Goal: Information Seeking & Learning: Learn about a topic

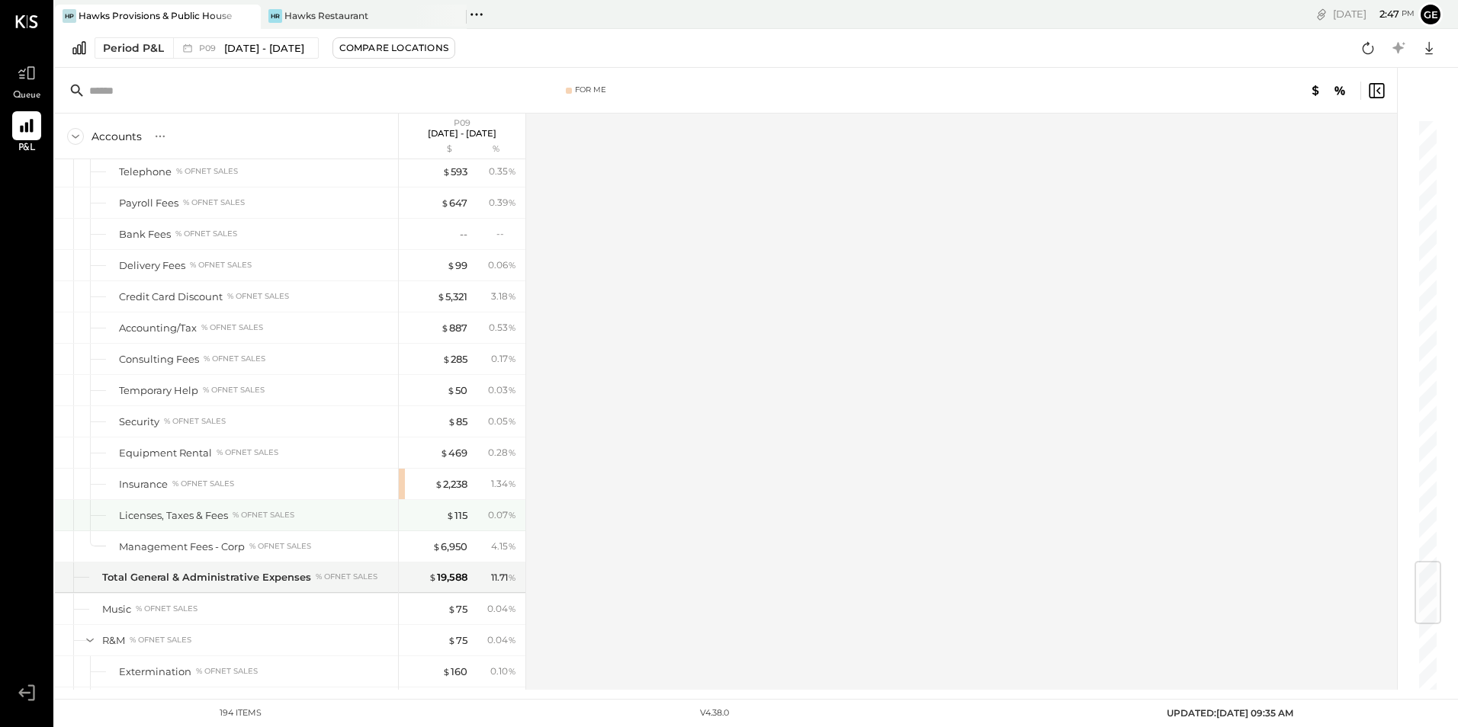
scroll to position [3660, 0]
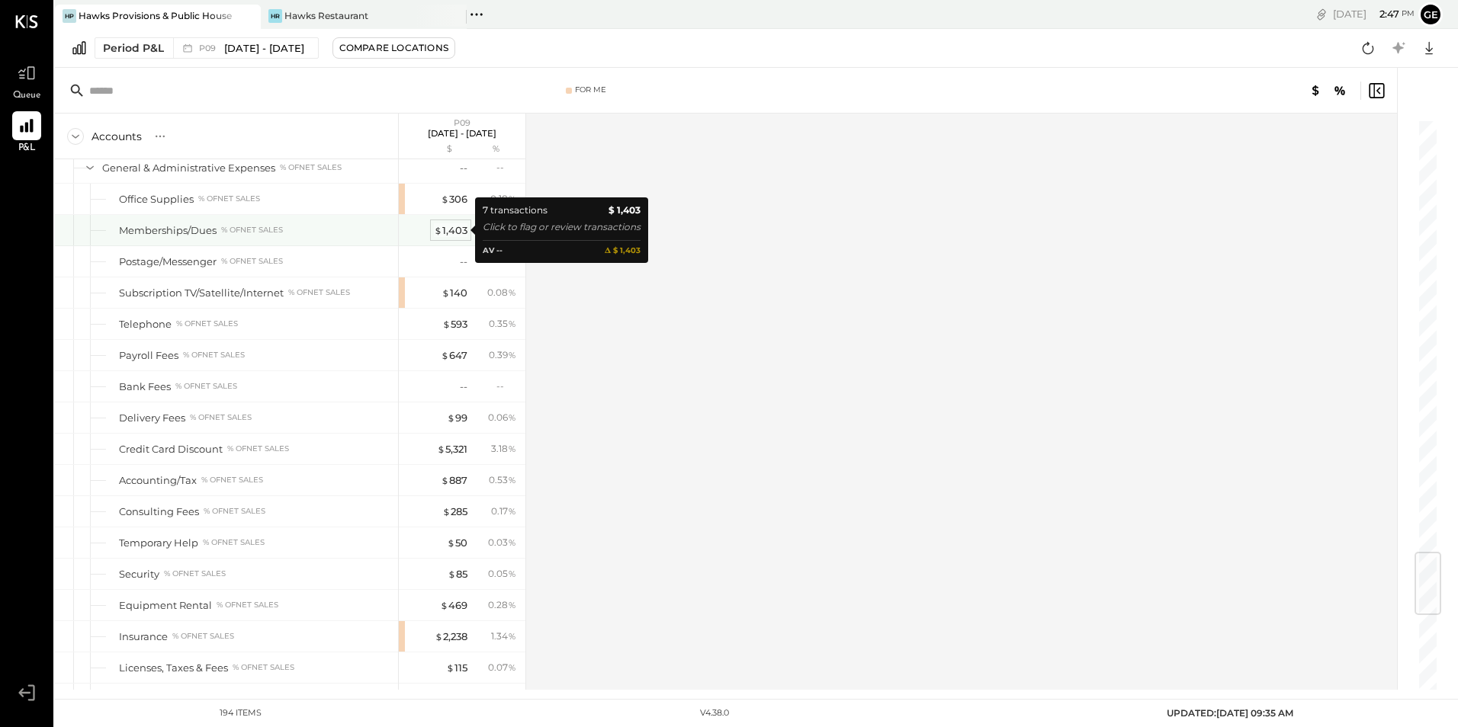
click at [457, 230] on div "$ 1,403" at bounding box center [451, 230] width 34 height 14
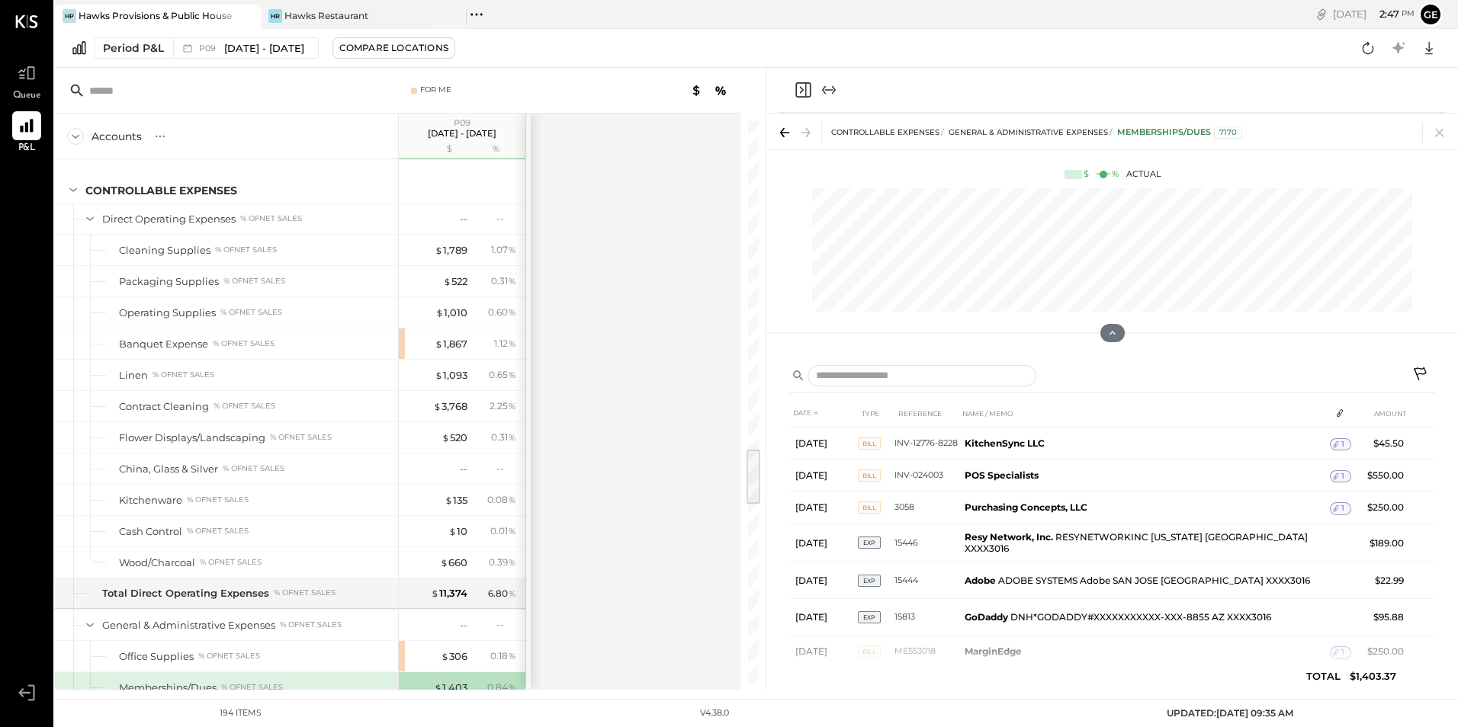
scroll to position [3355, 0]
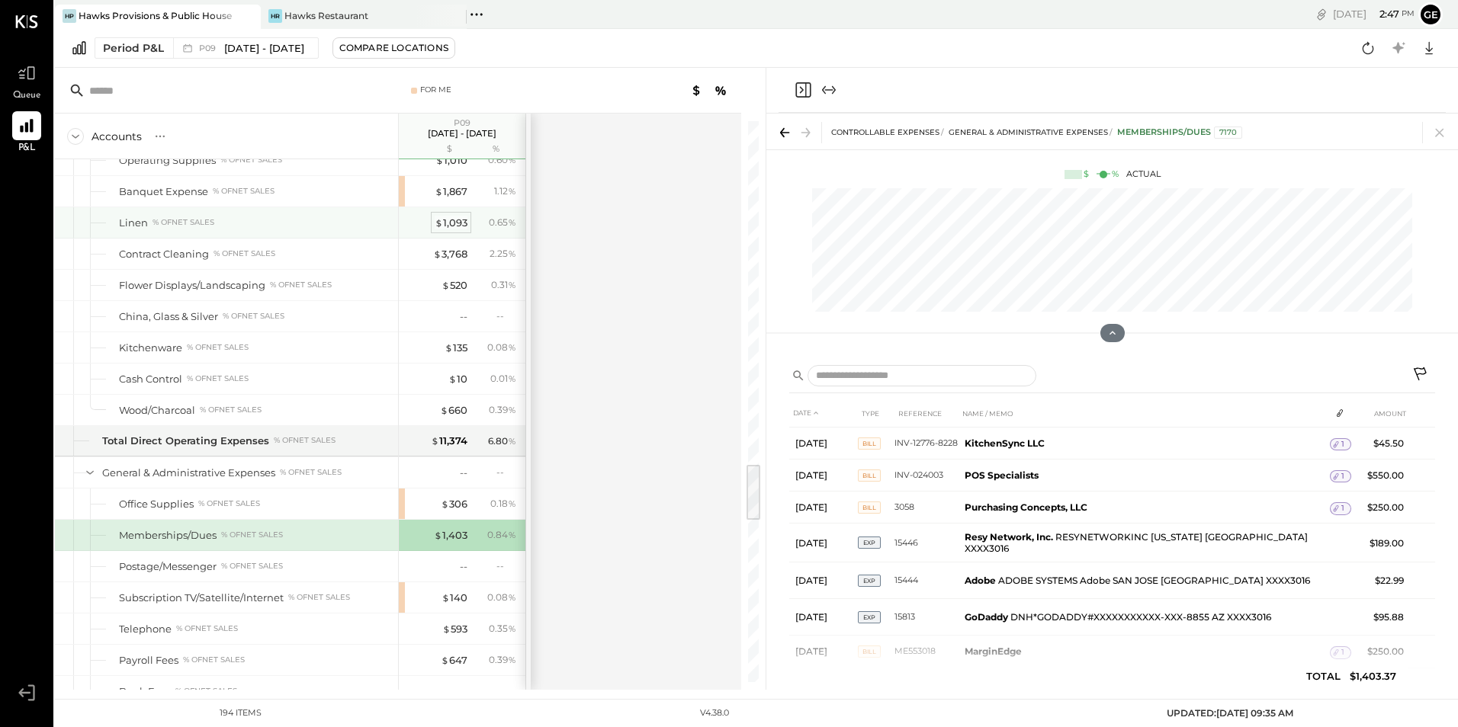
click at [459, 225] on div "$ 1,093" at bounding box center [451, 223] width 33 height 14
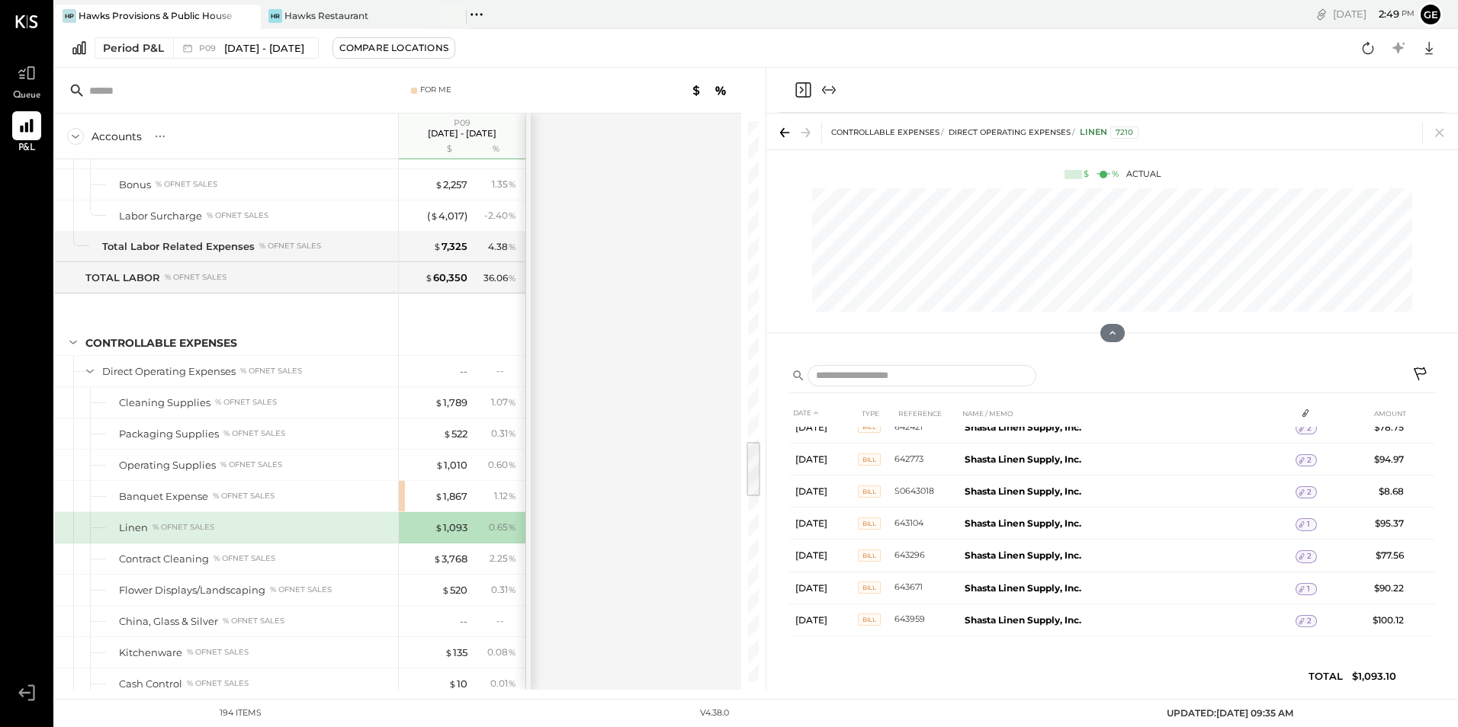
scroll to position [3355, 0]
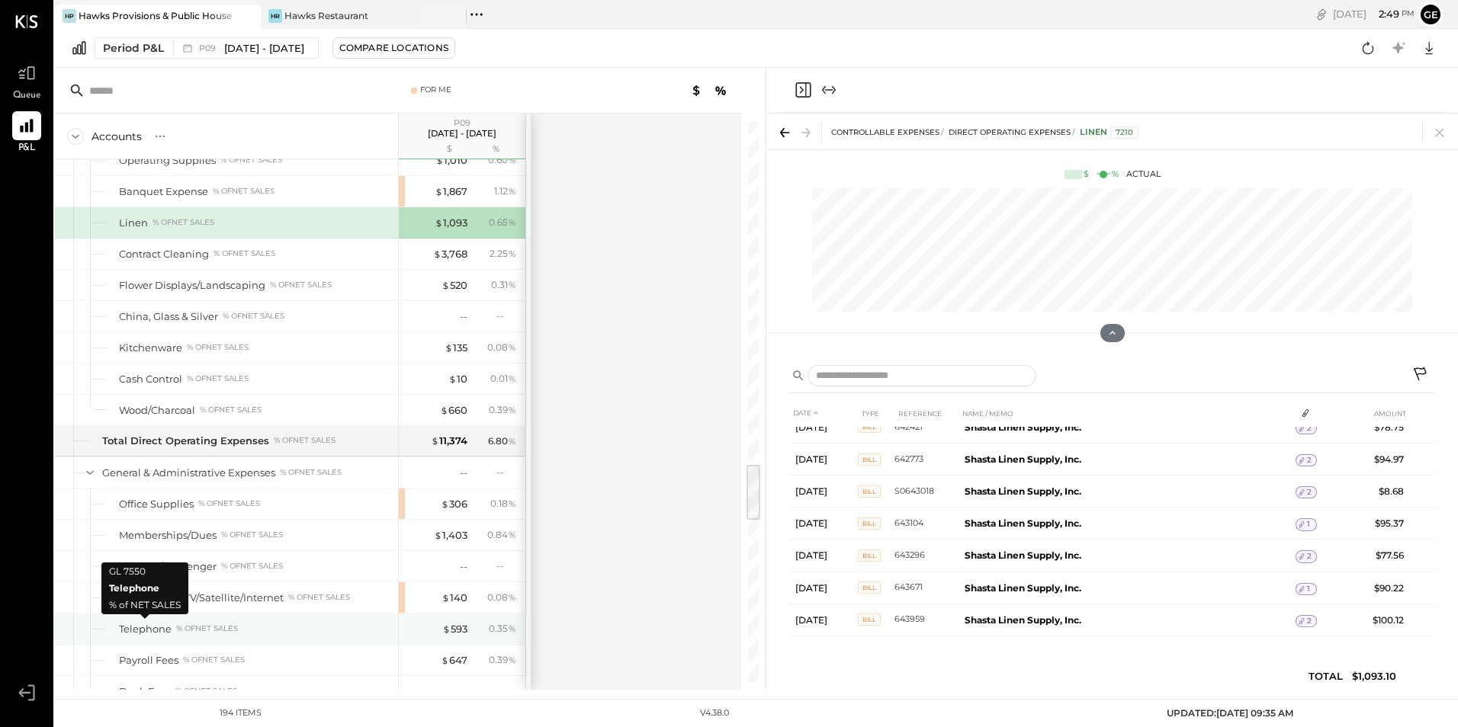
drag, startPoint x: 167, startPoint y: 627, endPoint x: 312, endPoint y: 630, distance: 144.9
click at [191, 626] on div "Telephone % of NET SALES" at bounding box center [255, 629] width 273 height 14
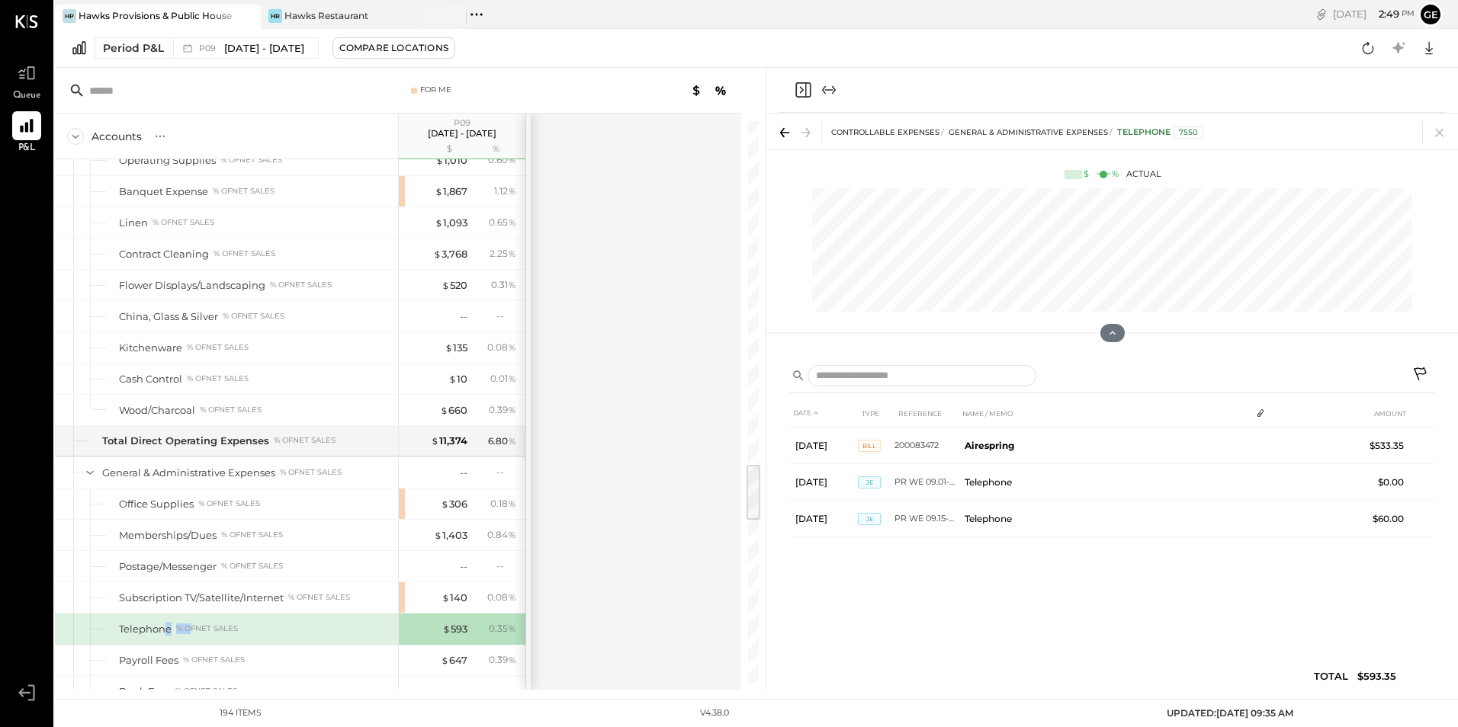
scroll to position [0, 0]
click at [453, 260] on div "$ 3,768" at bounding box center [450, 254] width 34 height 14
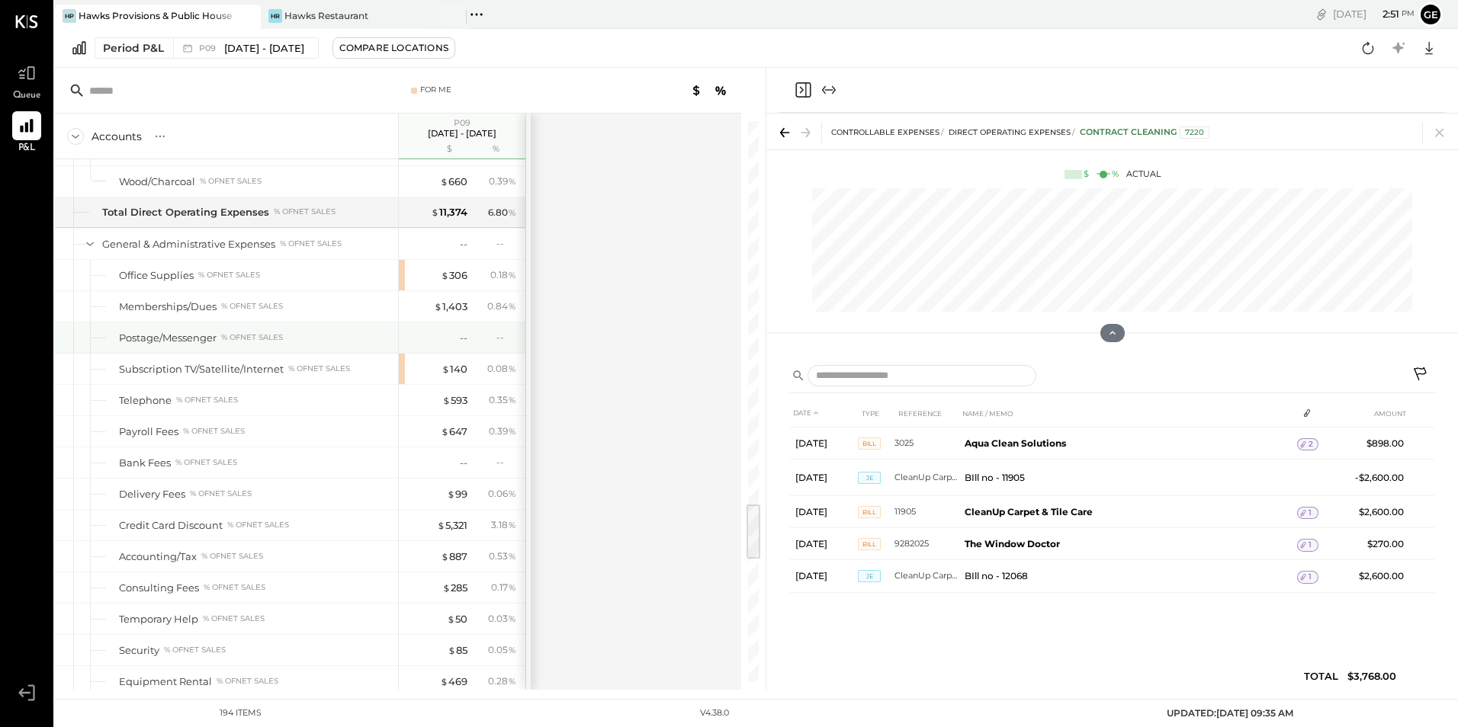
scroll to position [3736, 0]
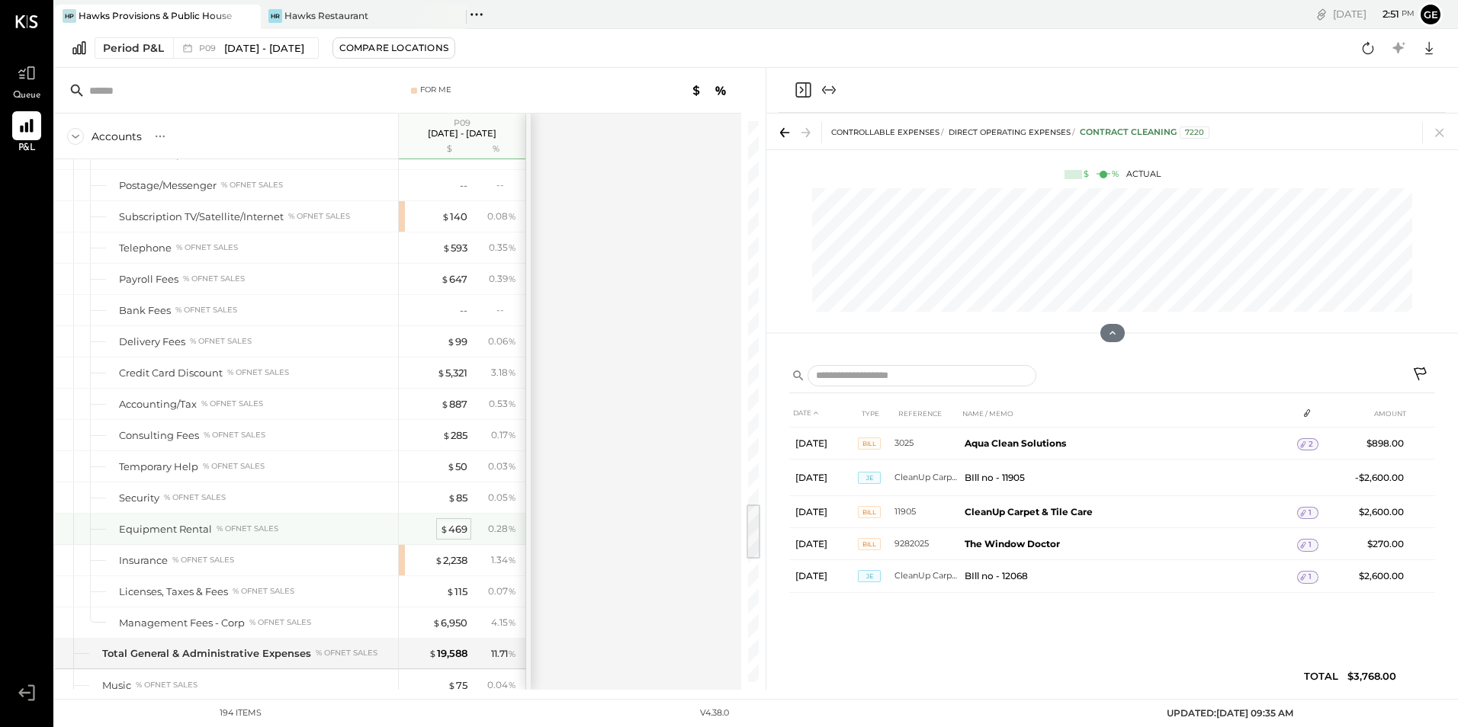
click at [447, 527] on span "$" at bounding box center [444, 529] width 8 height 12
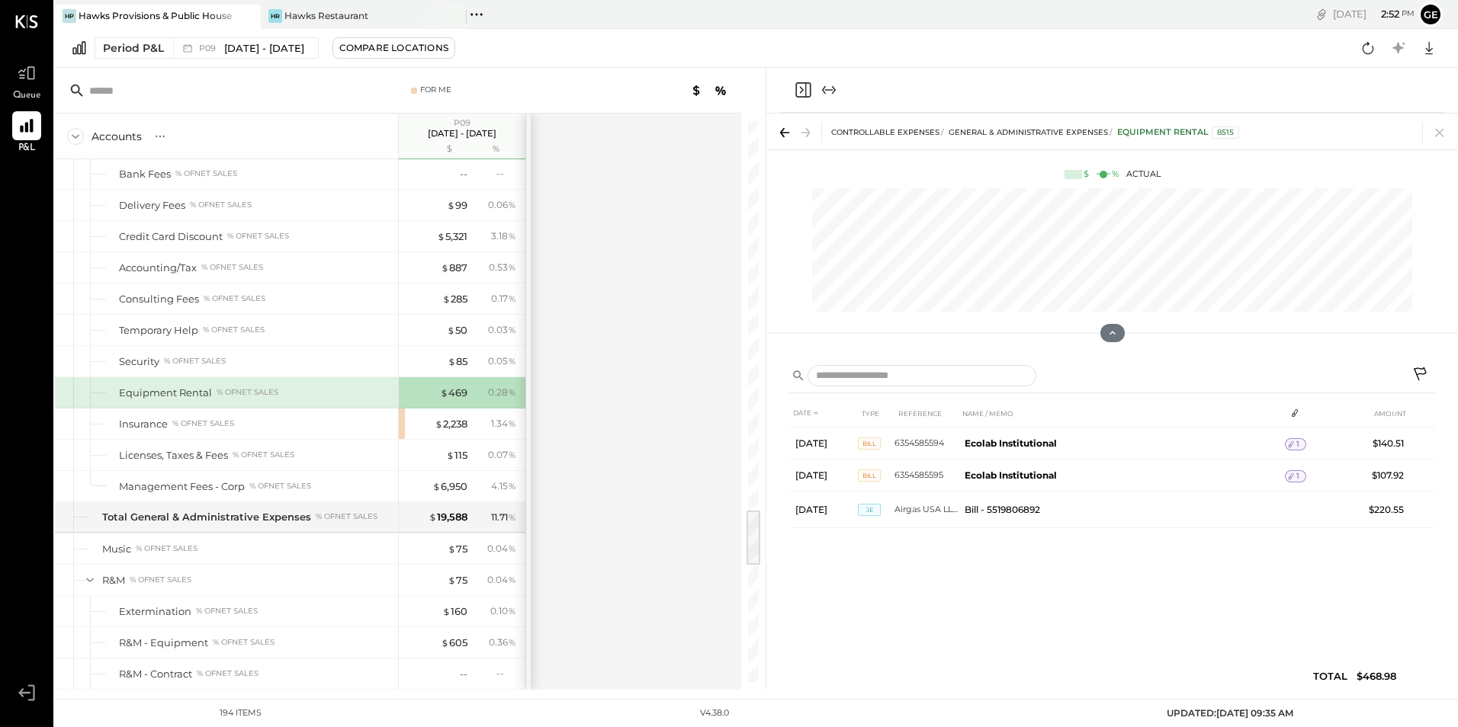
scroll to position [3796, 0]
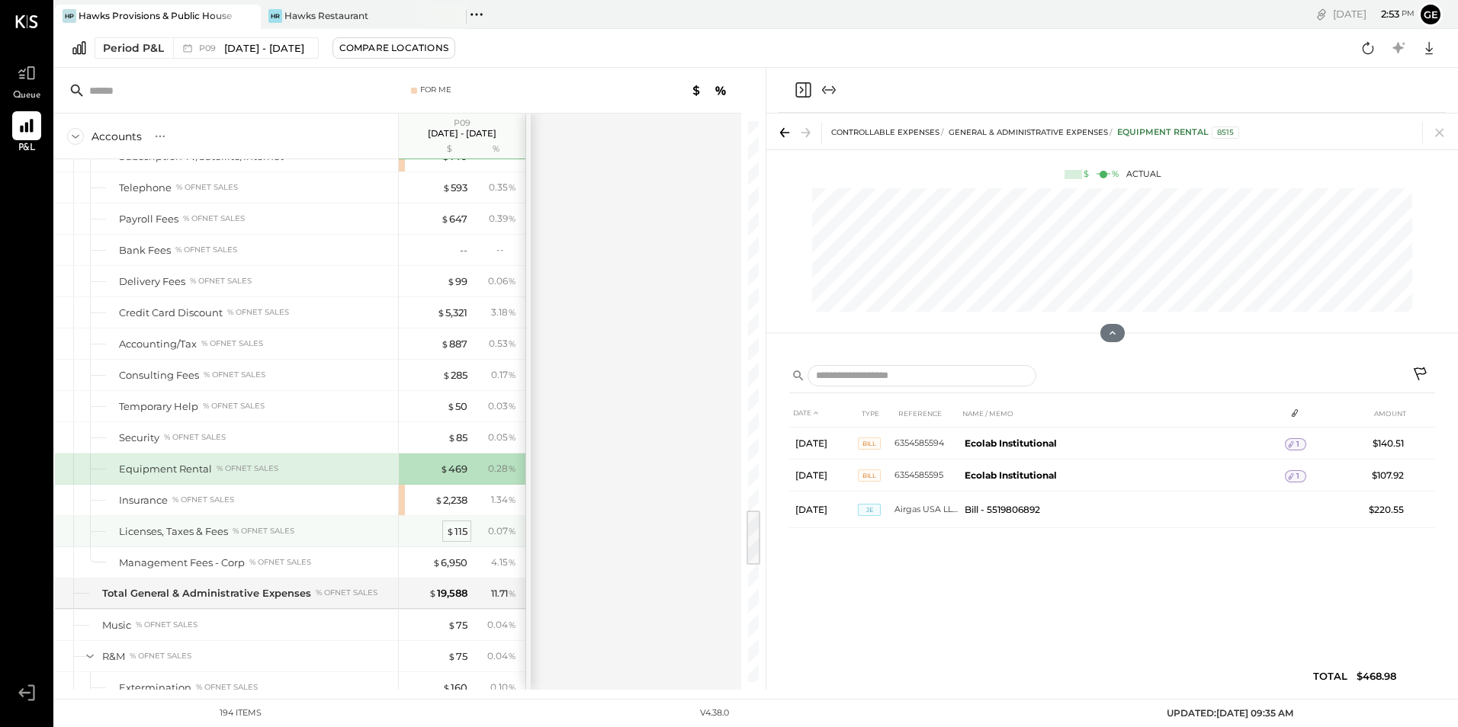
click at [463, 530] on div "$ 115" at bounding box center [456, 532] width 21 height 14
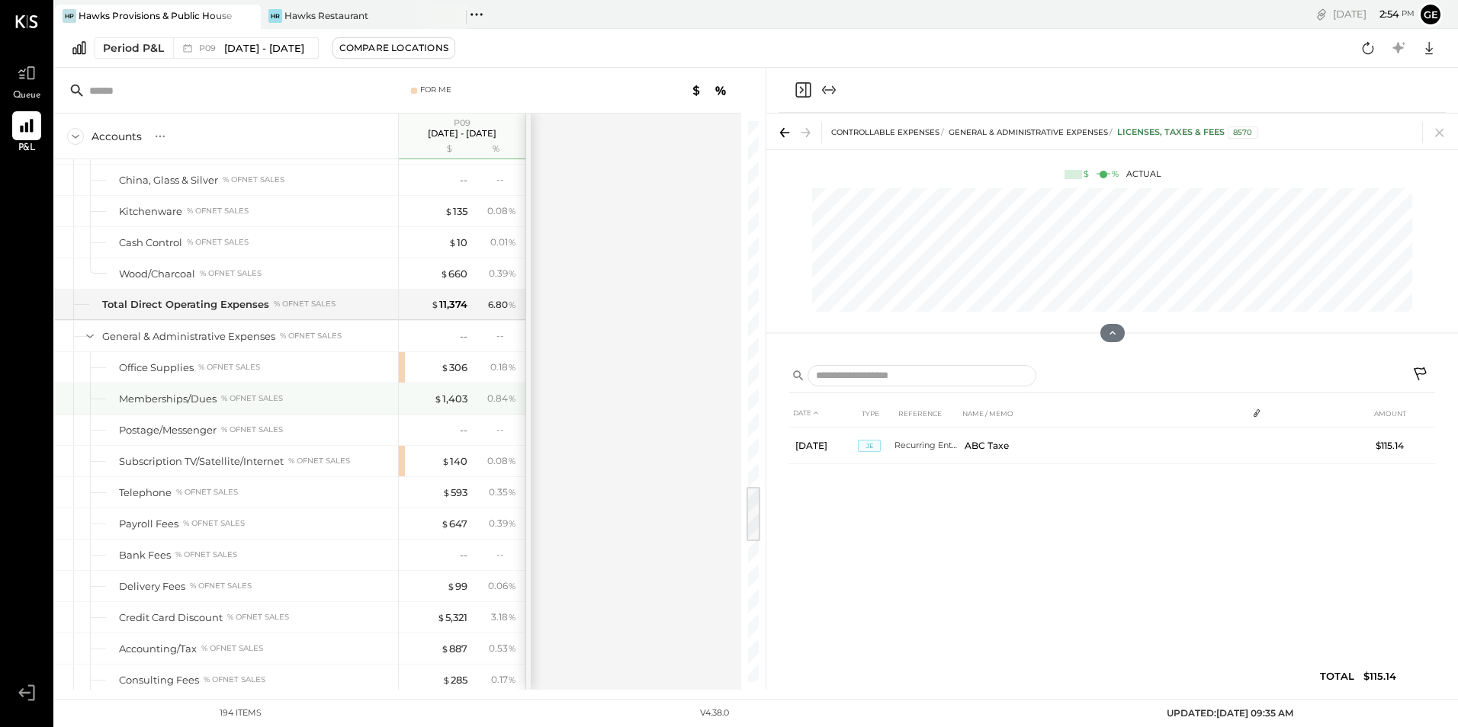
scroll to position [3568, 0]
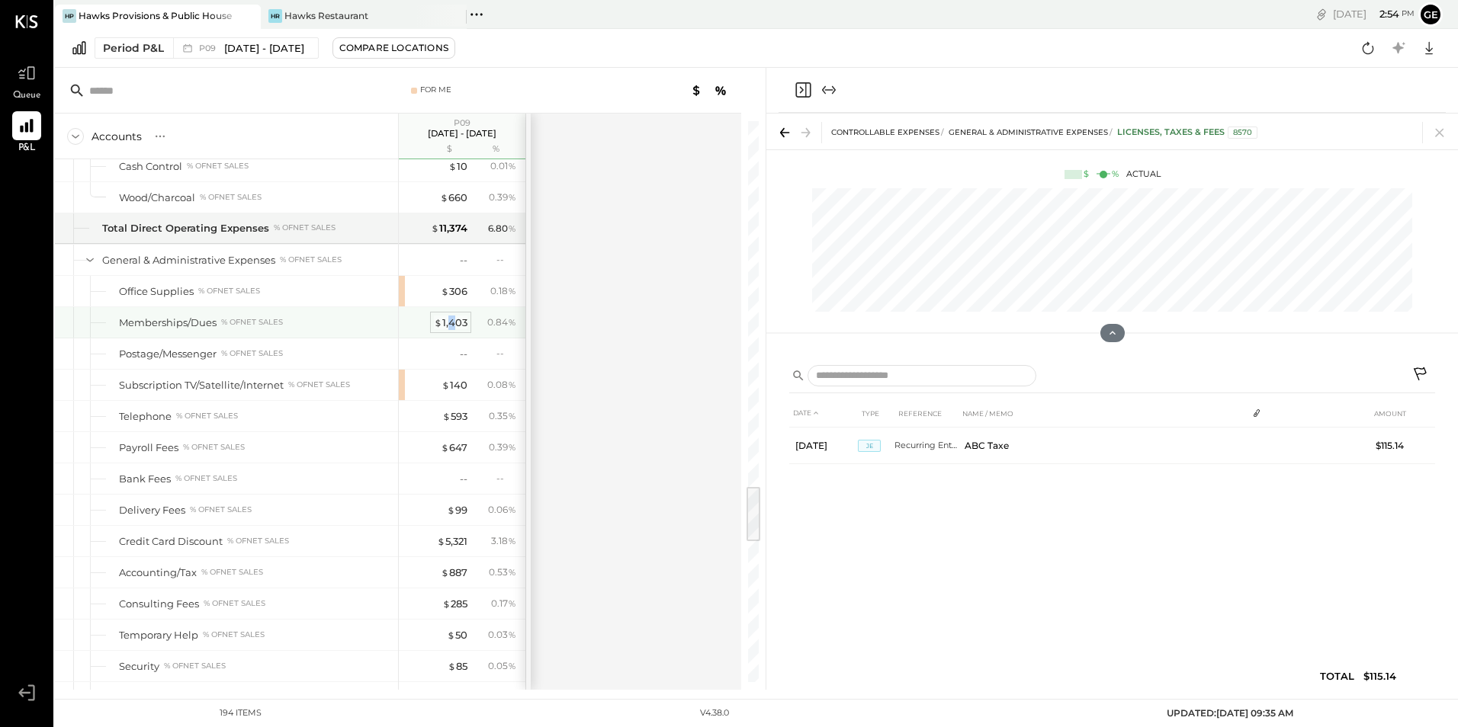
click at [453, 319] on div "$ 1,403" at bounding box center [451, 323] width 34 height 14
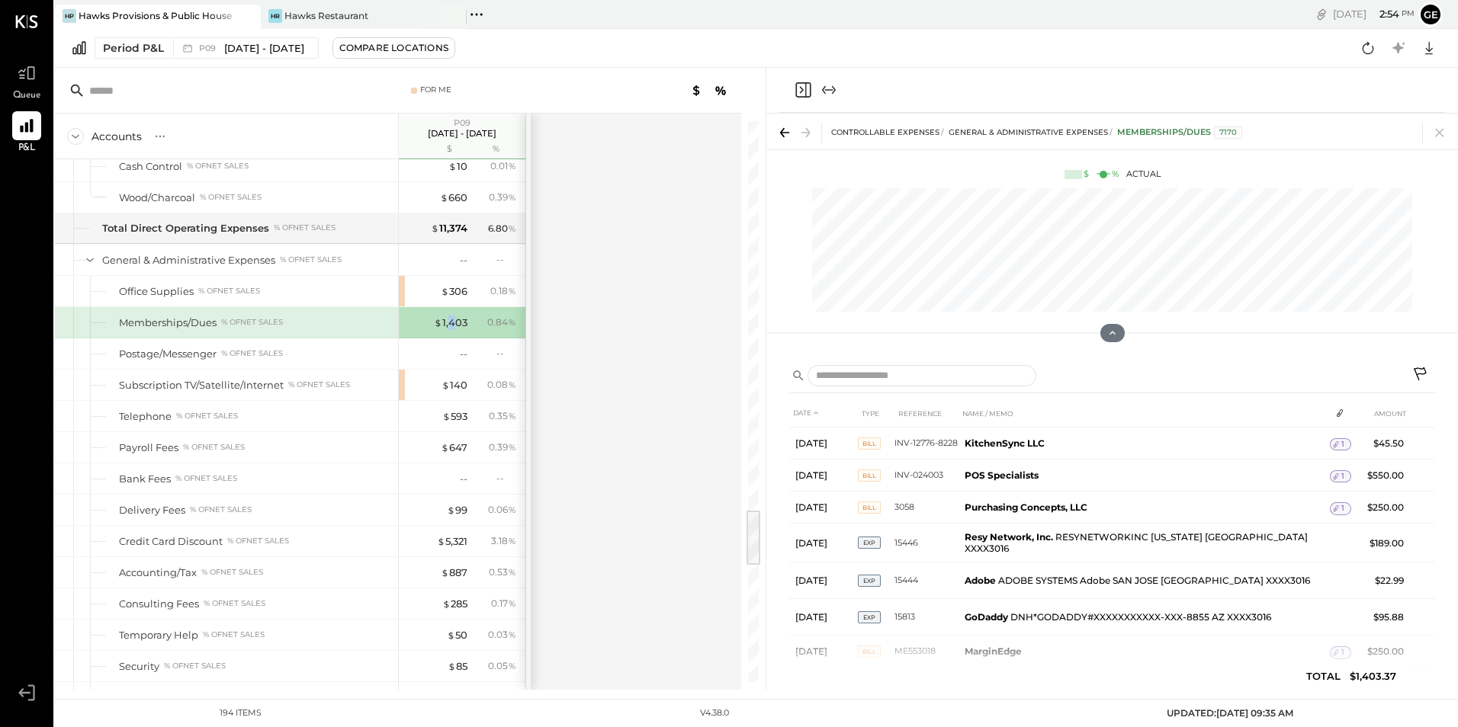
scroll to position [3796, 0]
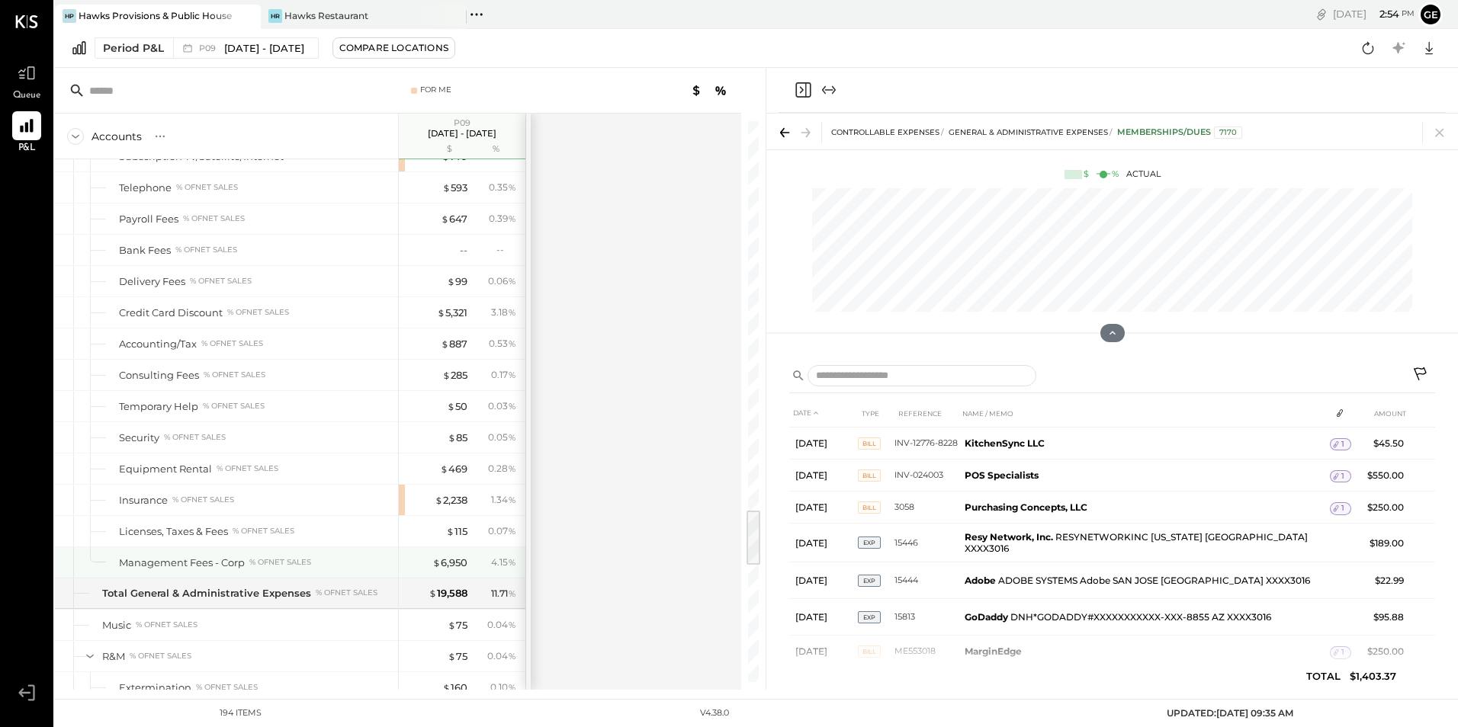
click at [169, 563] on div "Management Fees - Corp" at bounding box center [182, 563] width 126 height 14
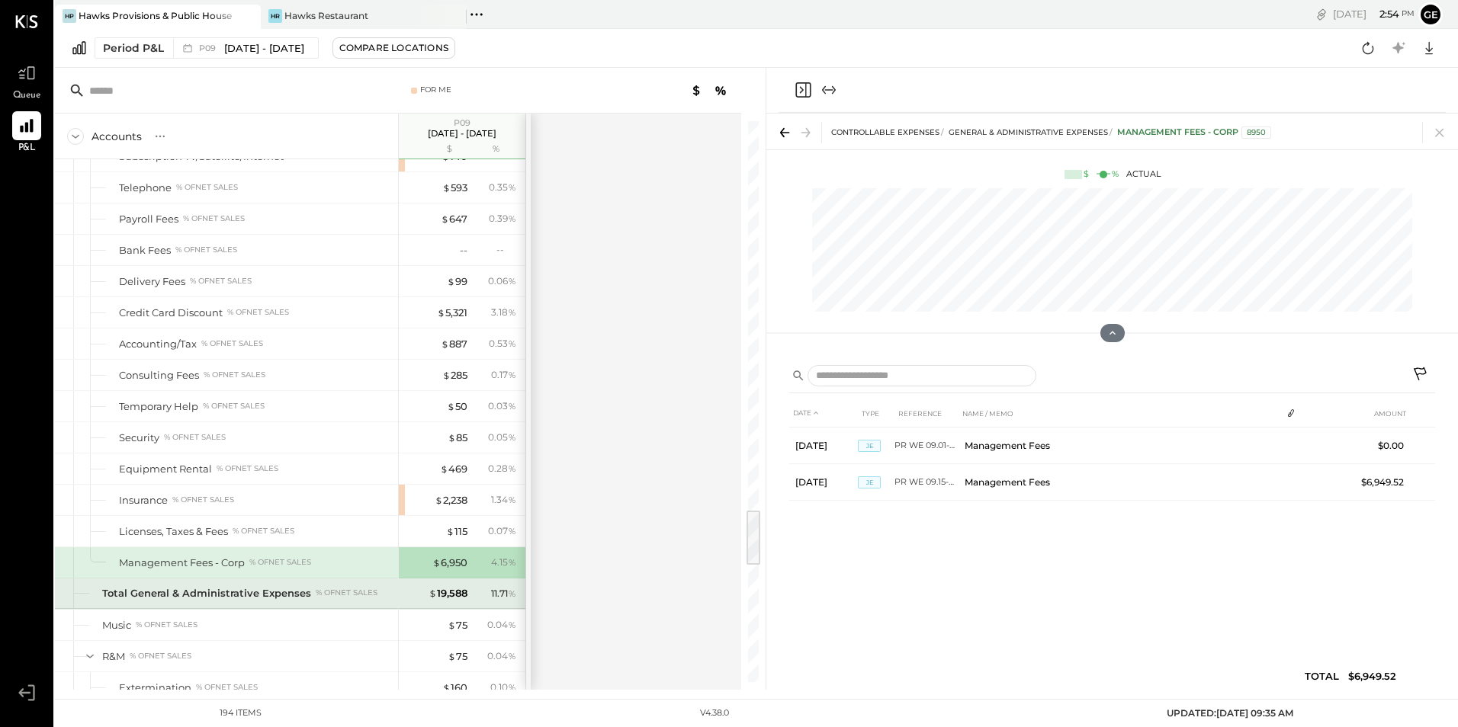
scroll to position [4025, 0]
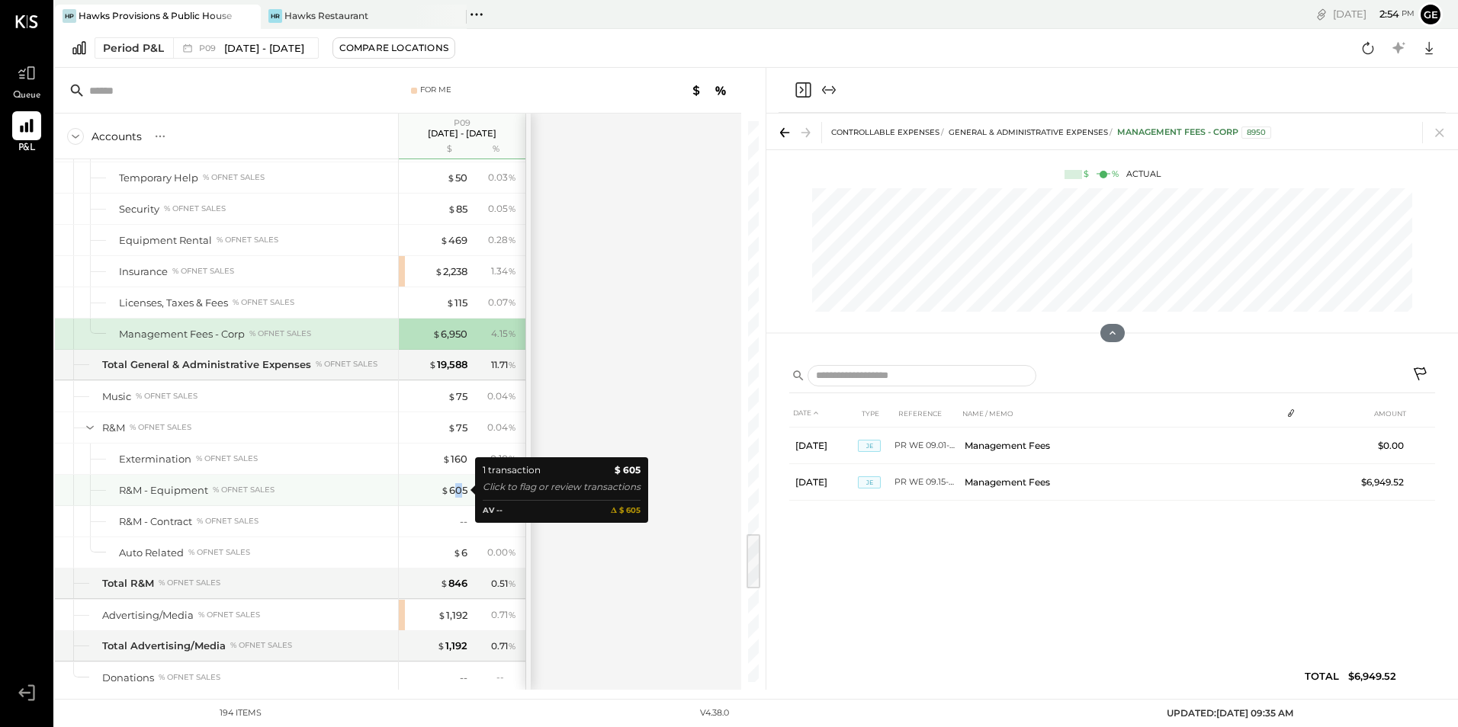
click at [459, 499] on div "$ 605 0.36 %" at bounding box center [463, 490] width 114 height 30
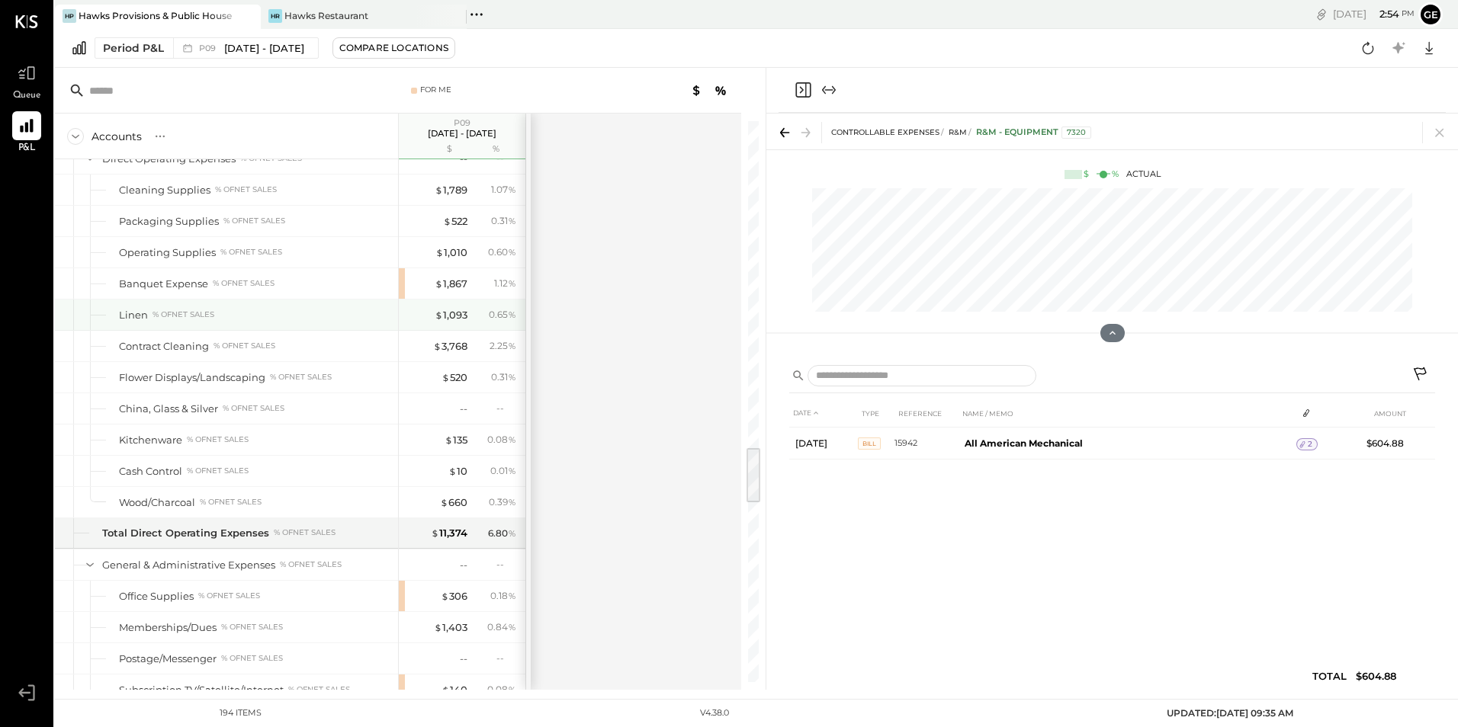
scroll to position [3186, 0]
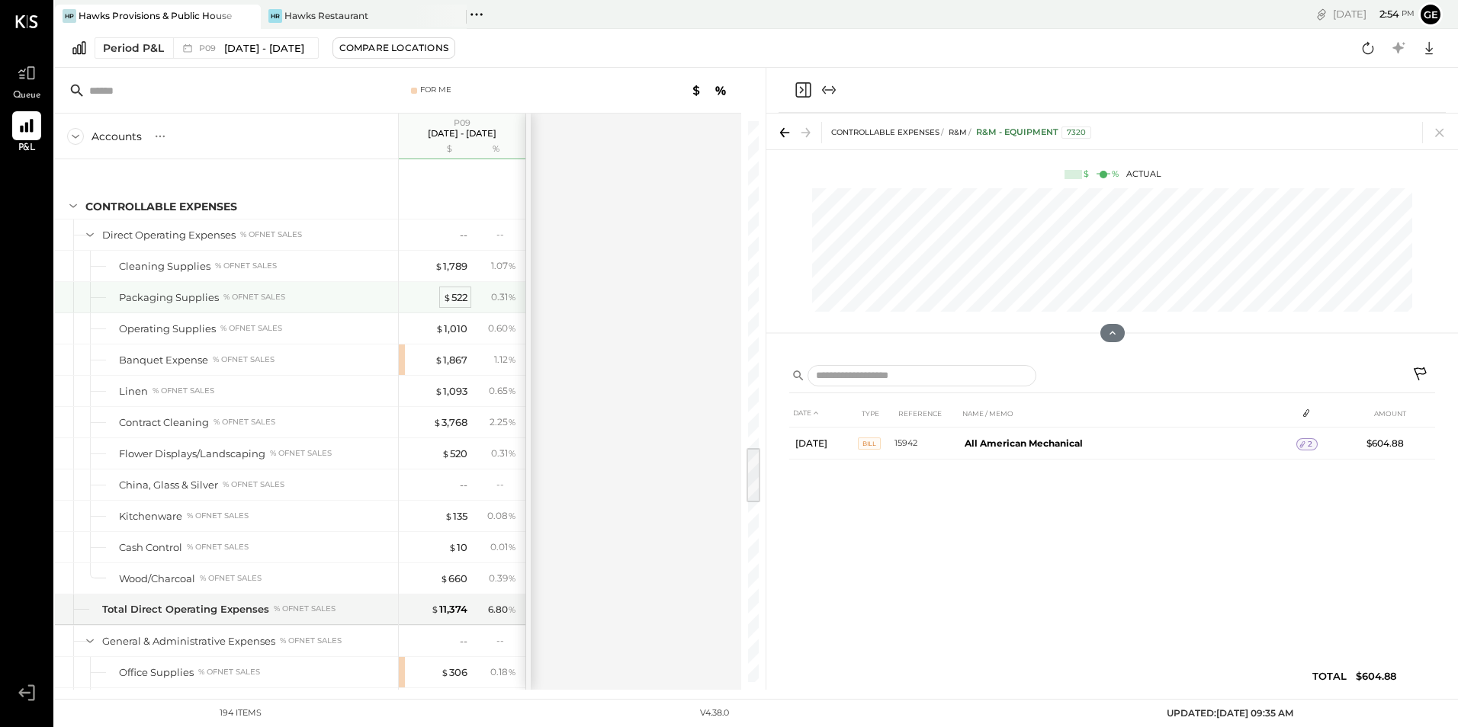
click at [461, 299] on div "$ 522" at bounding box center [455, 297] width 24 height 14
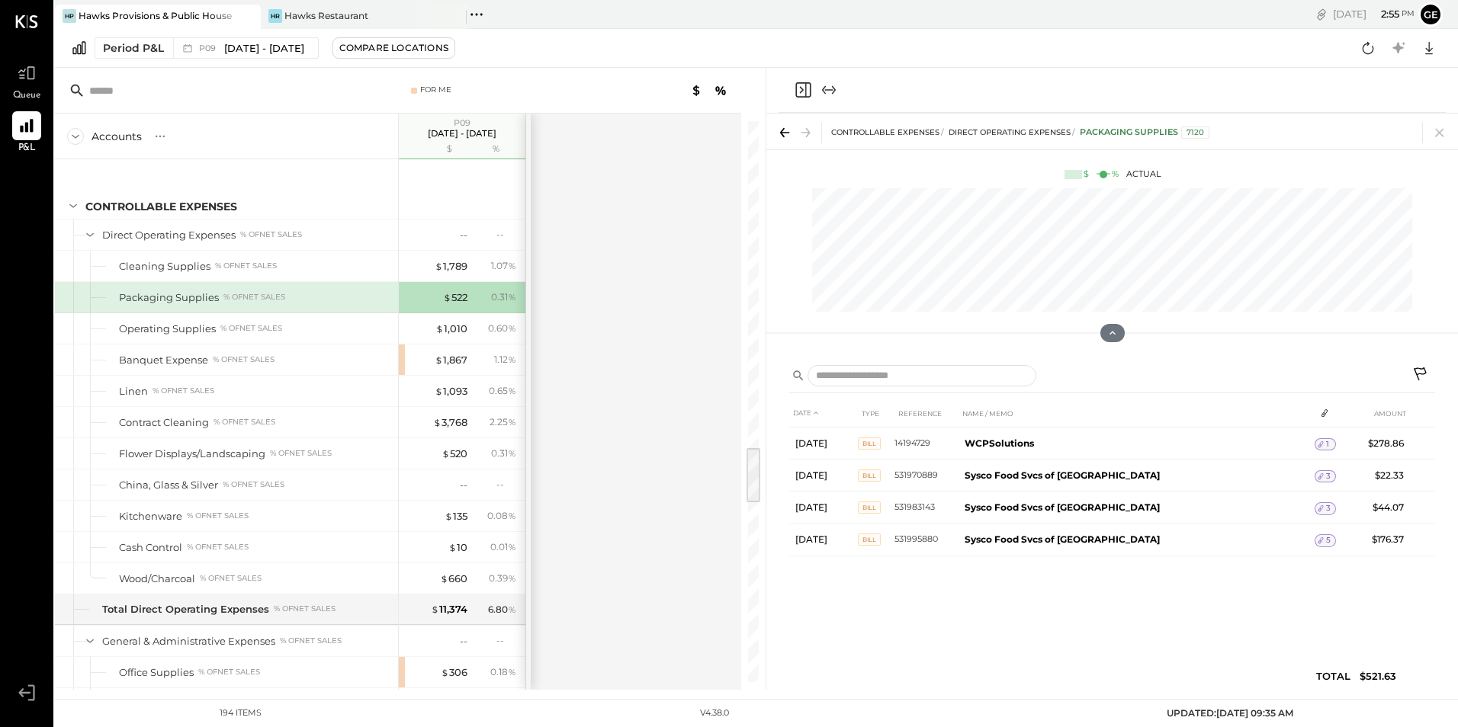
click at [0, 601] on div "Queue P&L v 4.38.0" at bounding box center [26, 363] width 53 height 727
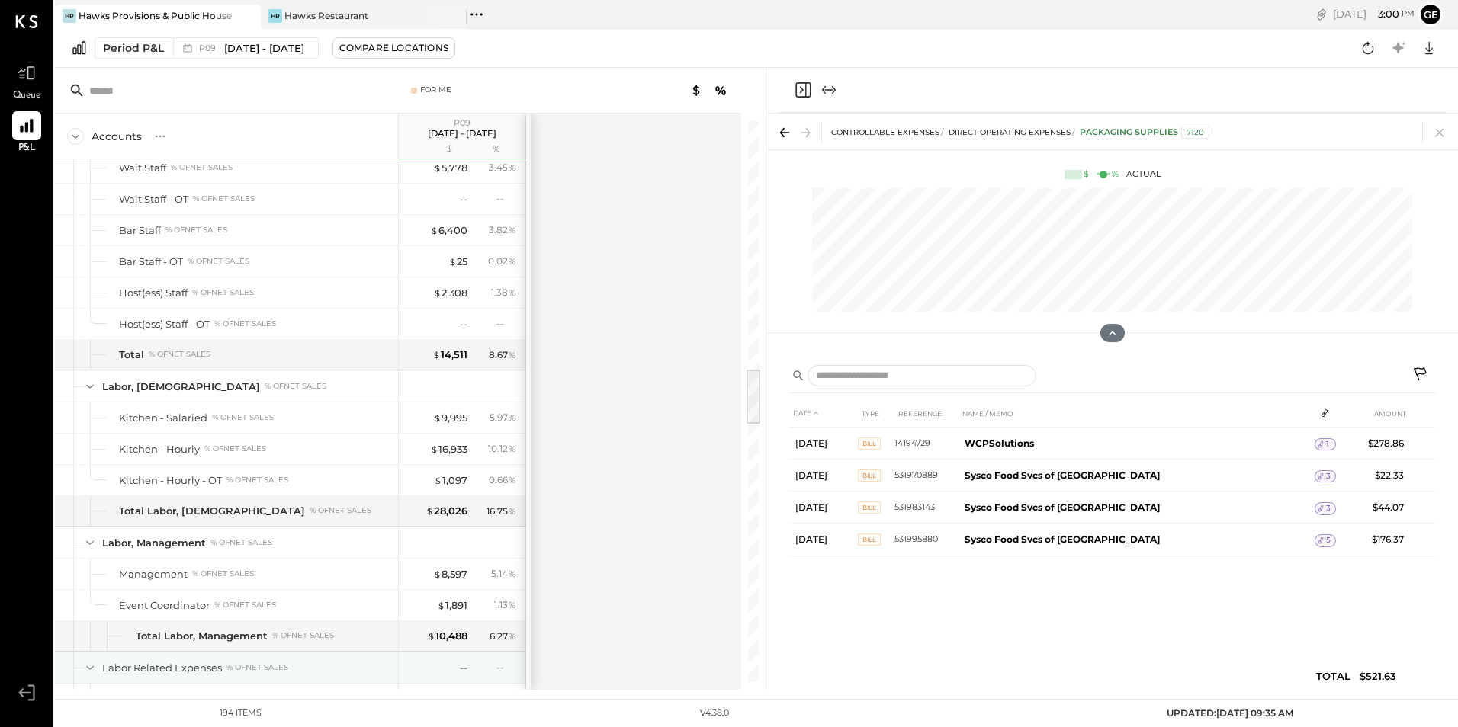
scroll to position [2729, 0]
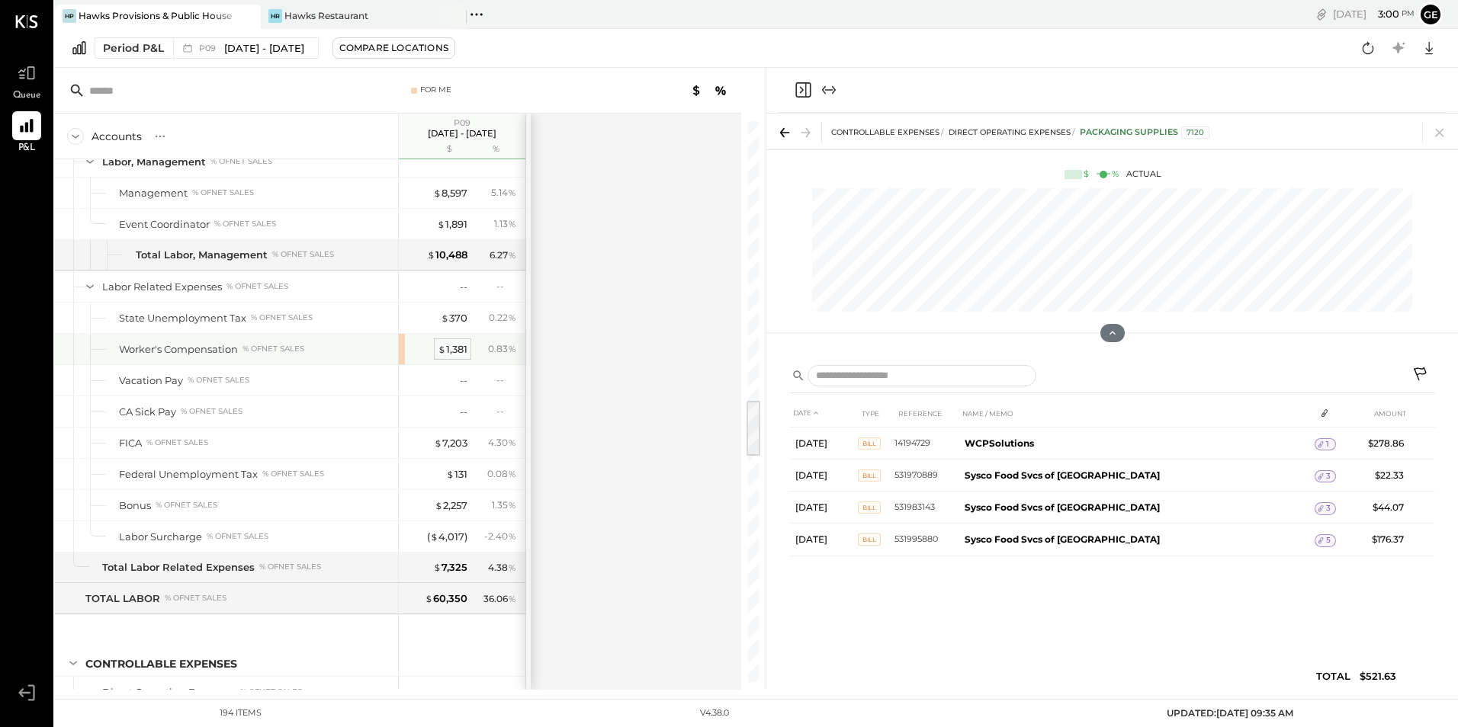
click at [454, 348] on div "$ 1,381" at bounding box center [453, 349] width 30 height 14
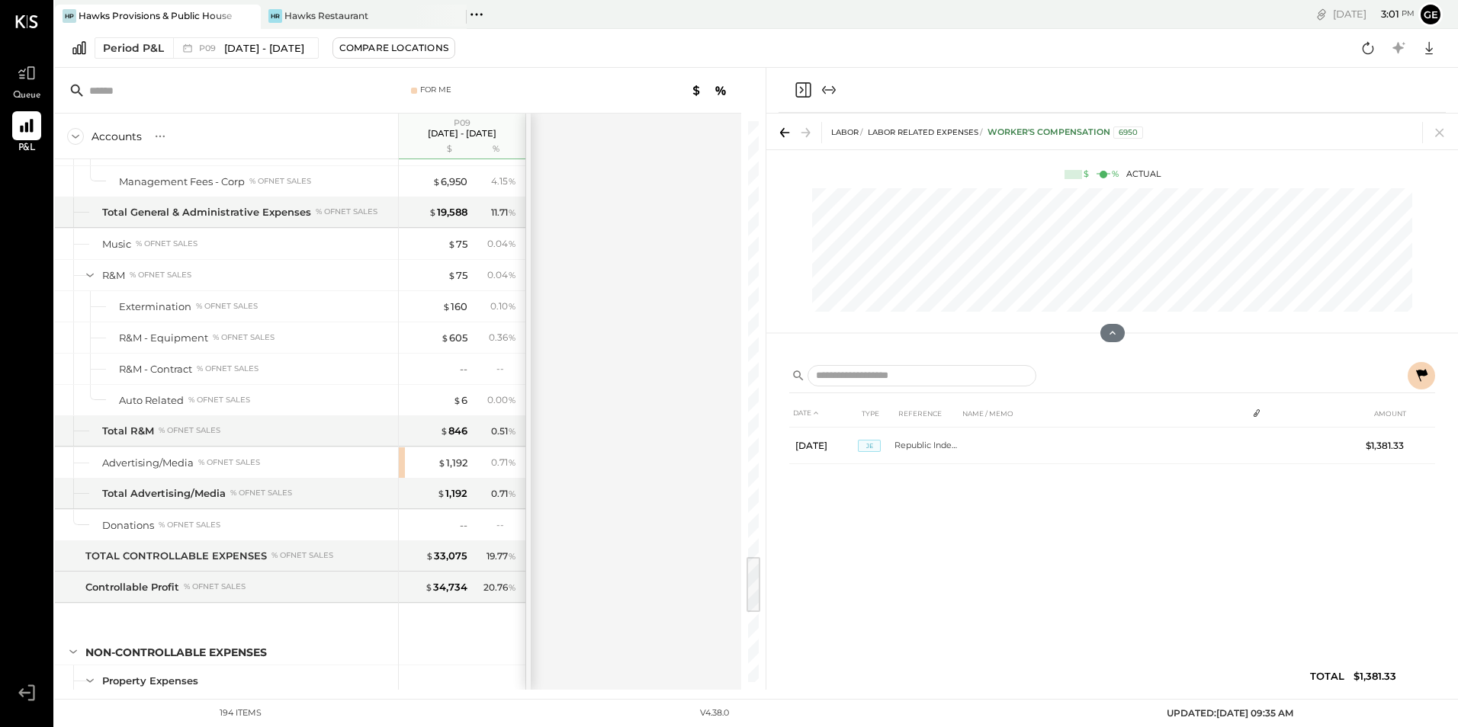
scroll to position [4254, 0]
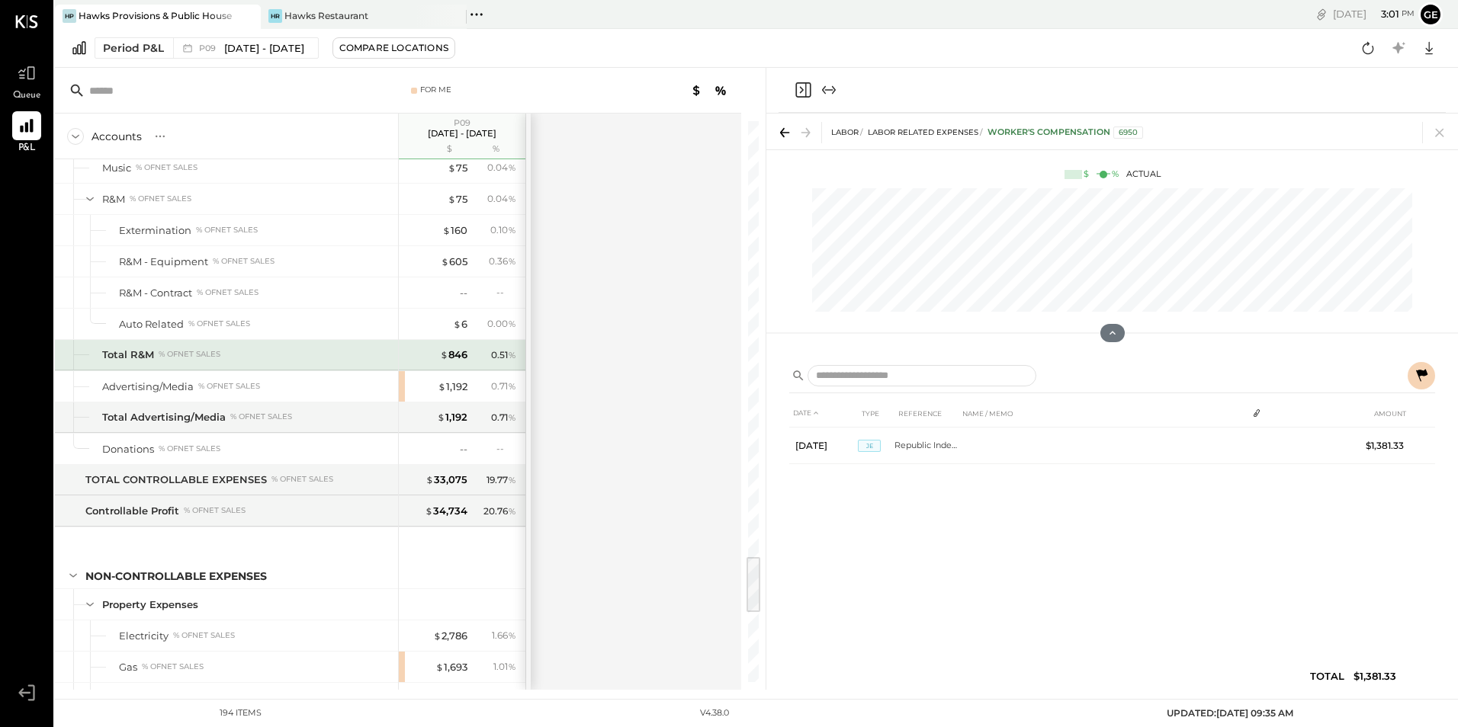
click at [349, 368] on div "Total R&M % of NET SALES" at bounding box center [226, 355] width 343 height 30
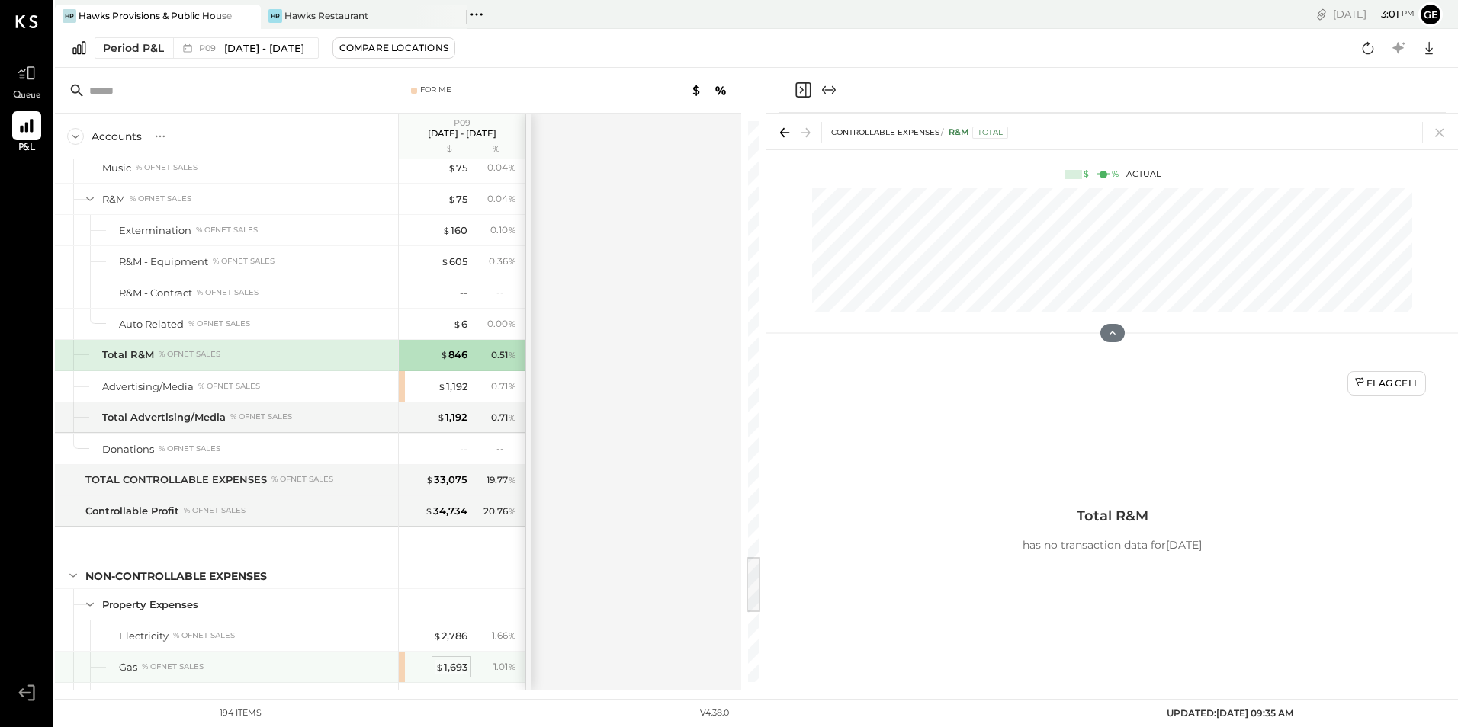
click at [451, 672] on div "$ 1,693" at bounding box center [451, 667] width 32 height 14
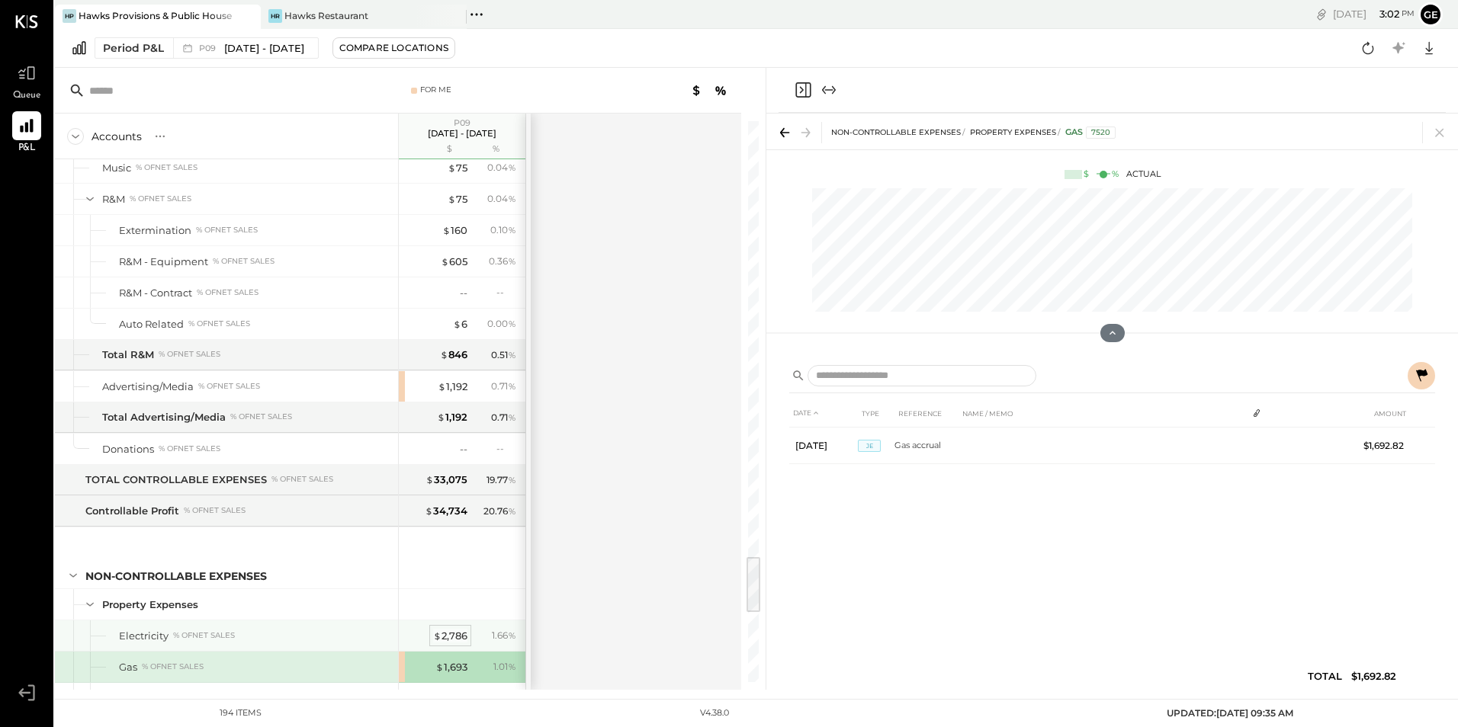
click at [465, 637] on div "$ 2,786" at bounding box center [450, 636] width 34 height 14
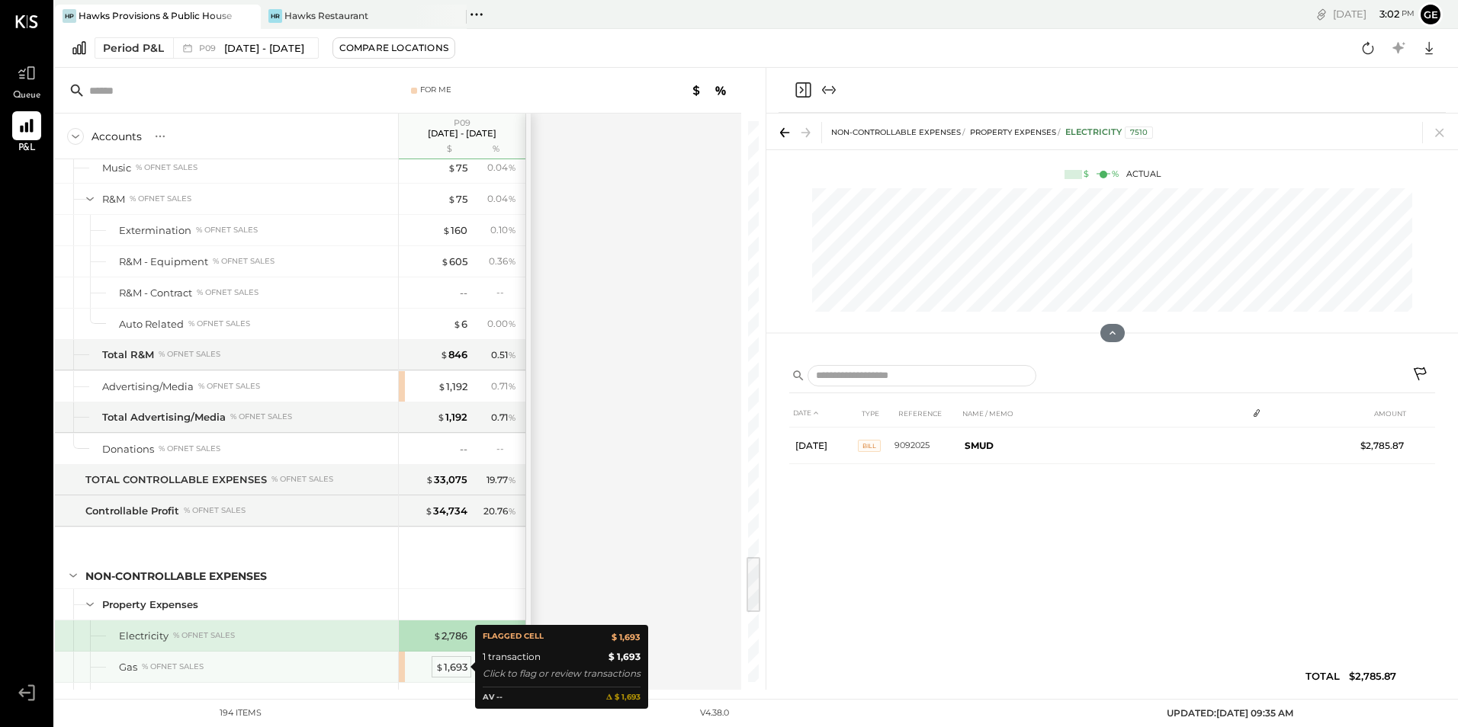
click at [451, 664] on div "$ 1,693" at bounding box center [451, 667] width 32 height 14
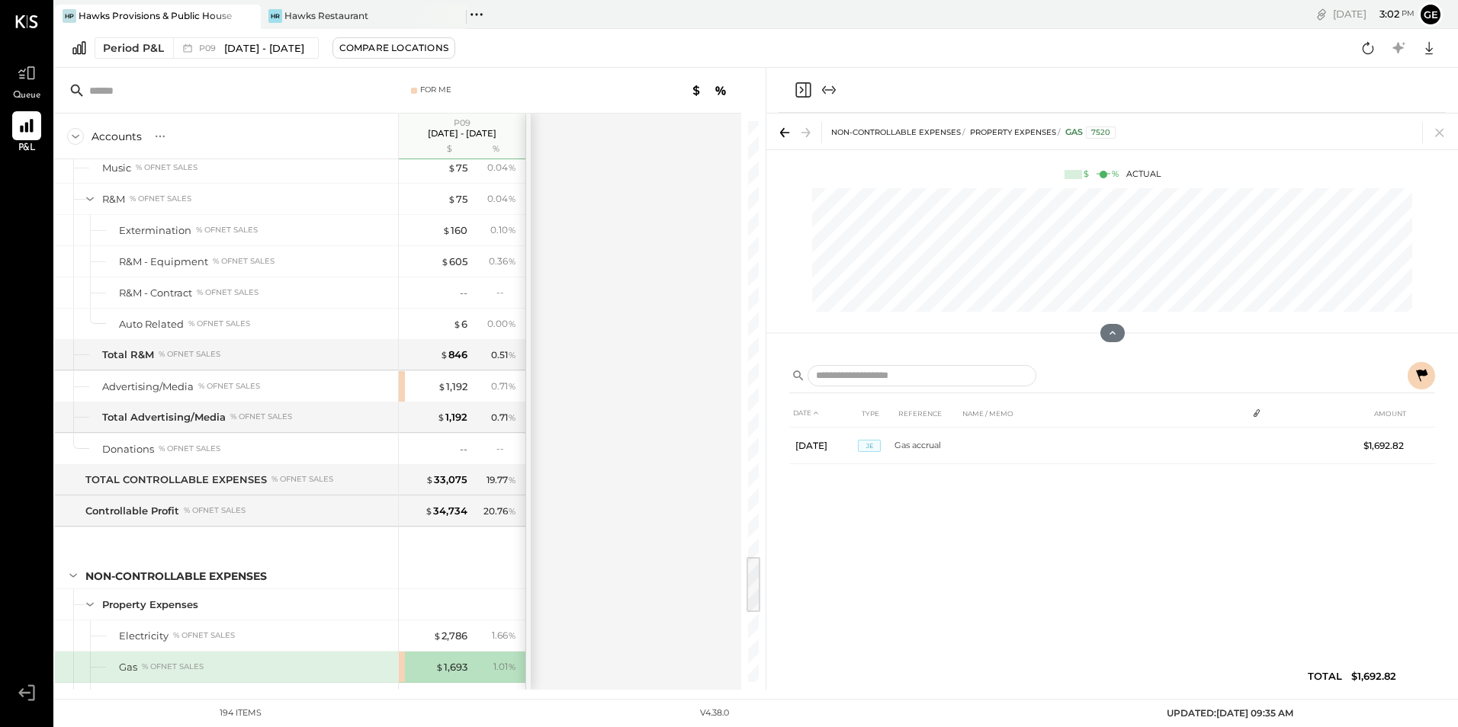
click at [988, 577] on div "DATE TYPE REFERENCE NAME / MEMO AMOUNT [DATE] JE Gas accrual $1,692.82" at bounding box center [1112, 549] width 646 height 298
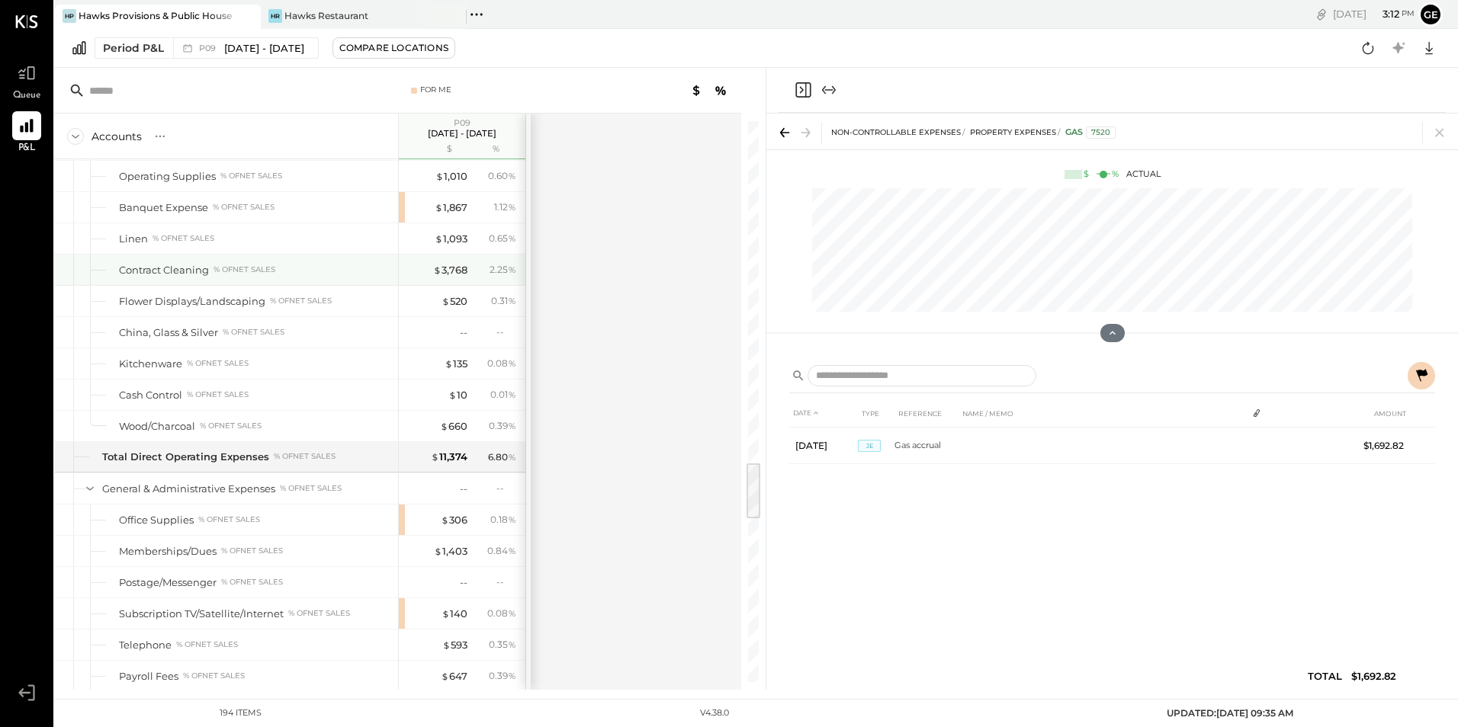
scroll to position [3110, 0]
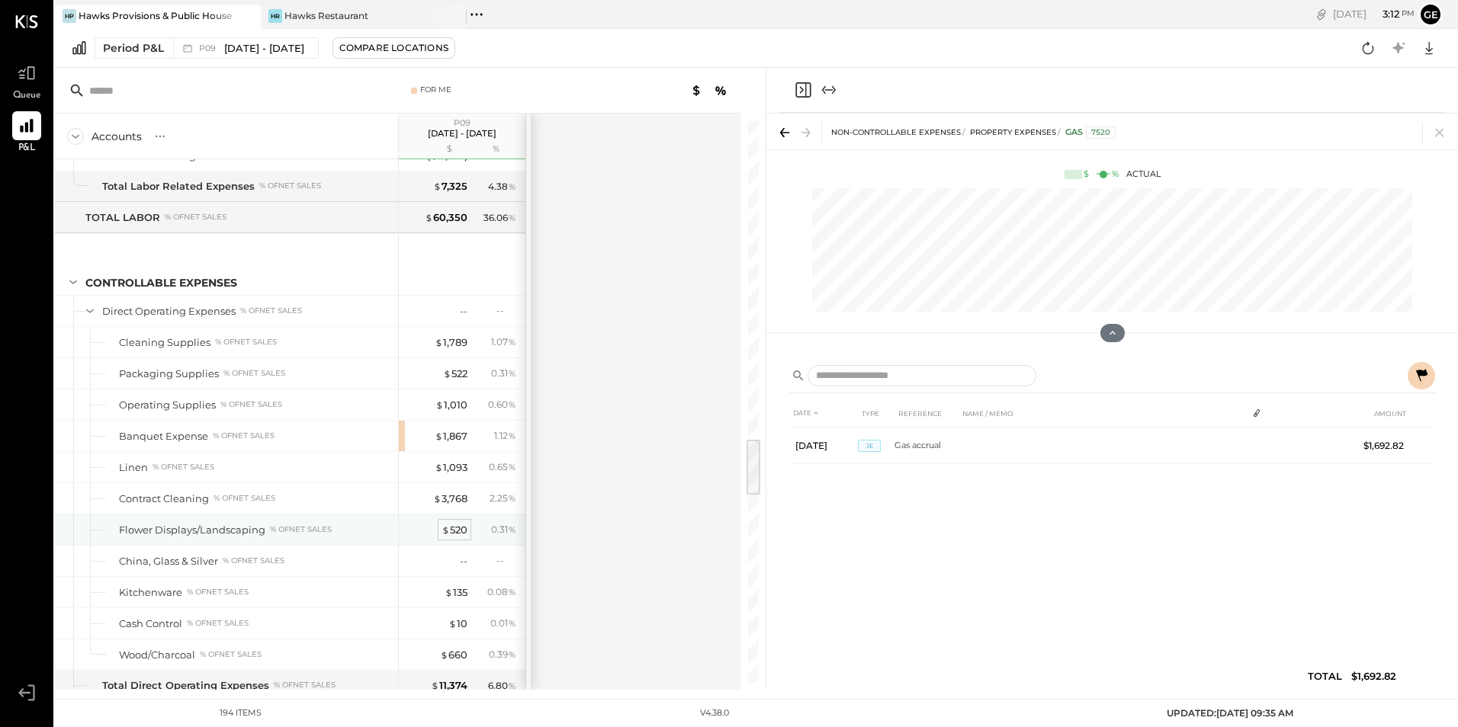
click at [457, 531] on div "$ 520" at bounding box center [454, 530] width 26 height 14
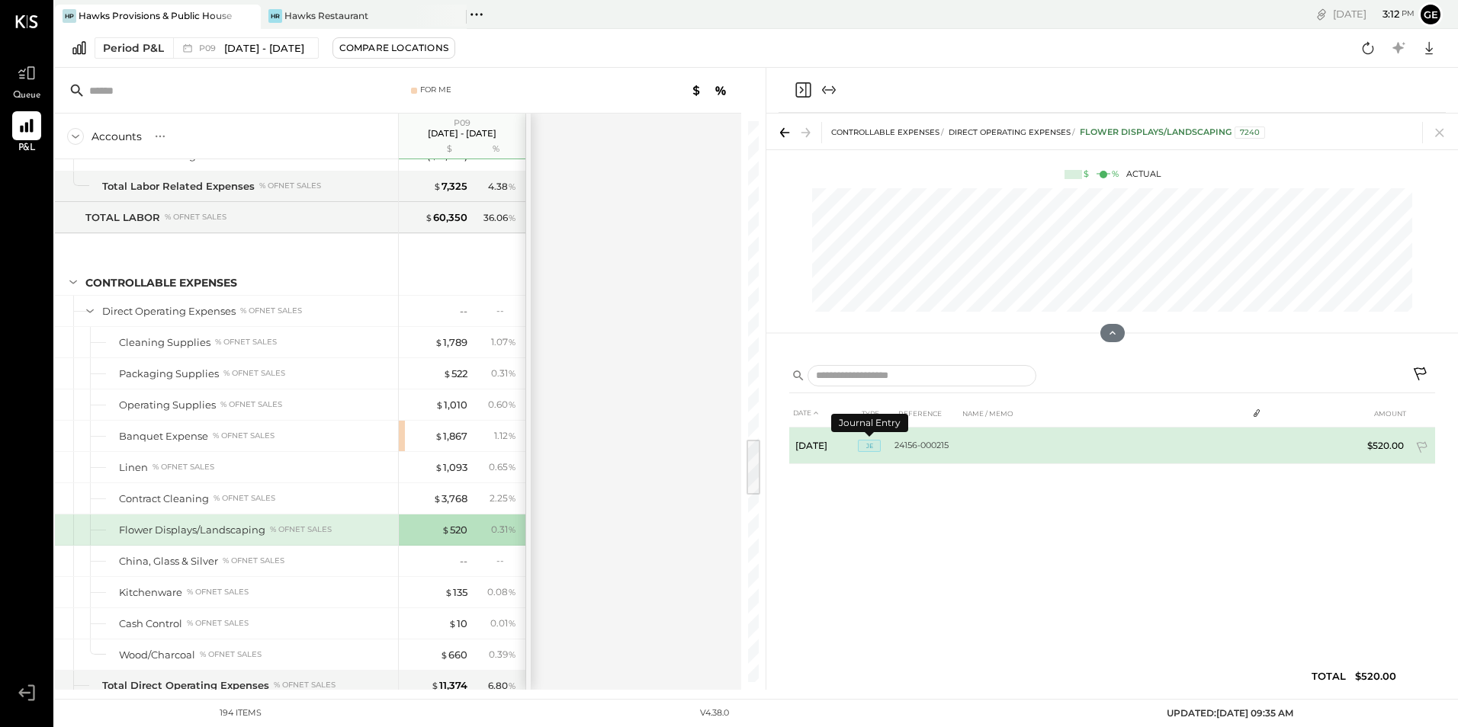
click at [862, 440] on span "JE" at bounding box center [869, 446] width 23 height 12
click at [872, 444] on span "JE" at bounding box center [869, 446] width 23 height 12
click at [1078, 447] on td at bounding box center [1102, 446] width 288 height 37
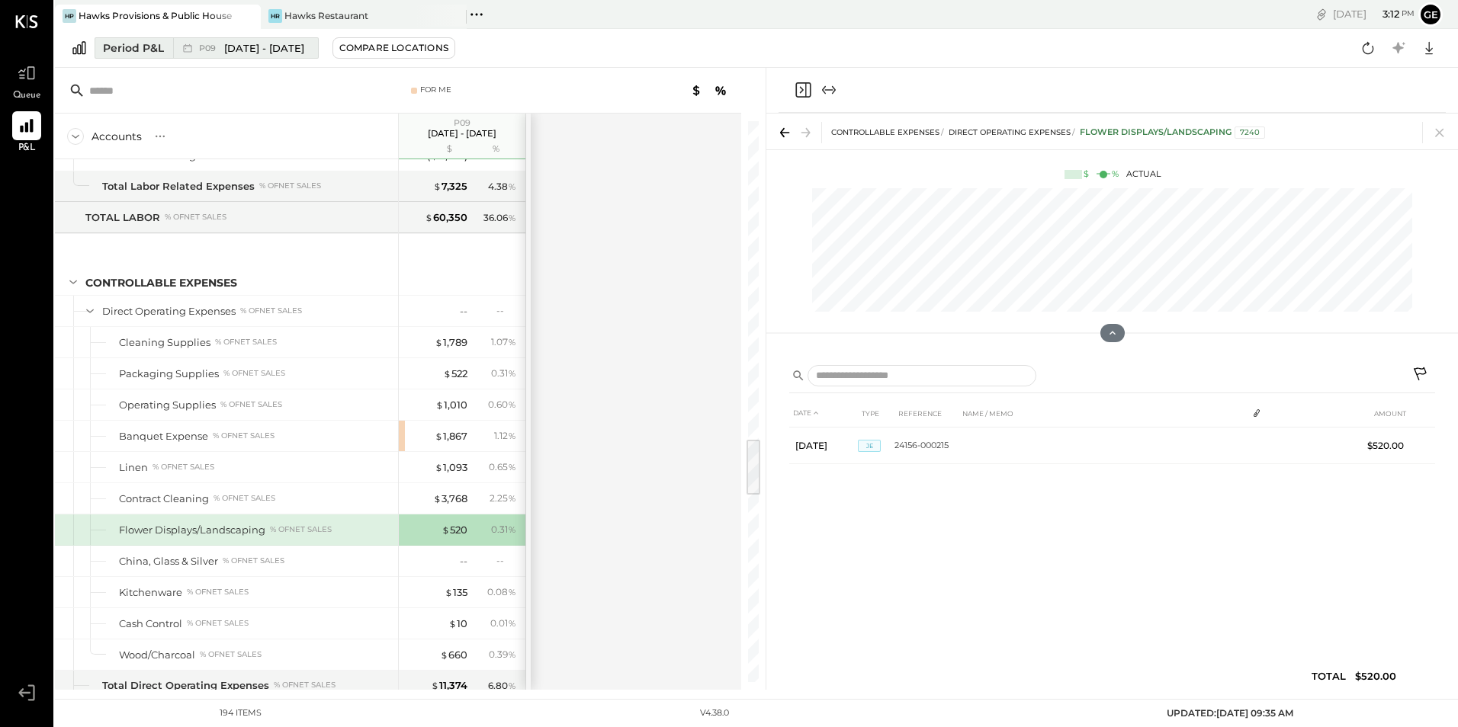
click at [232, 42] on span "[DATE] - [DATE]" at bounding box center [264, 48] width 80 height 14
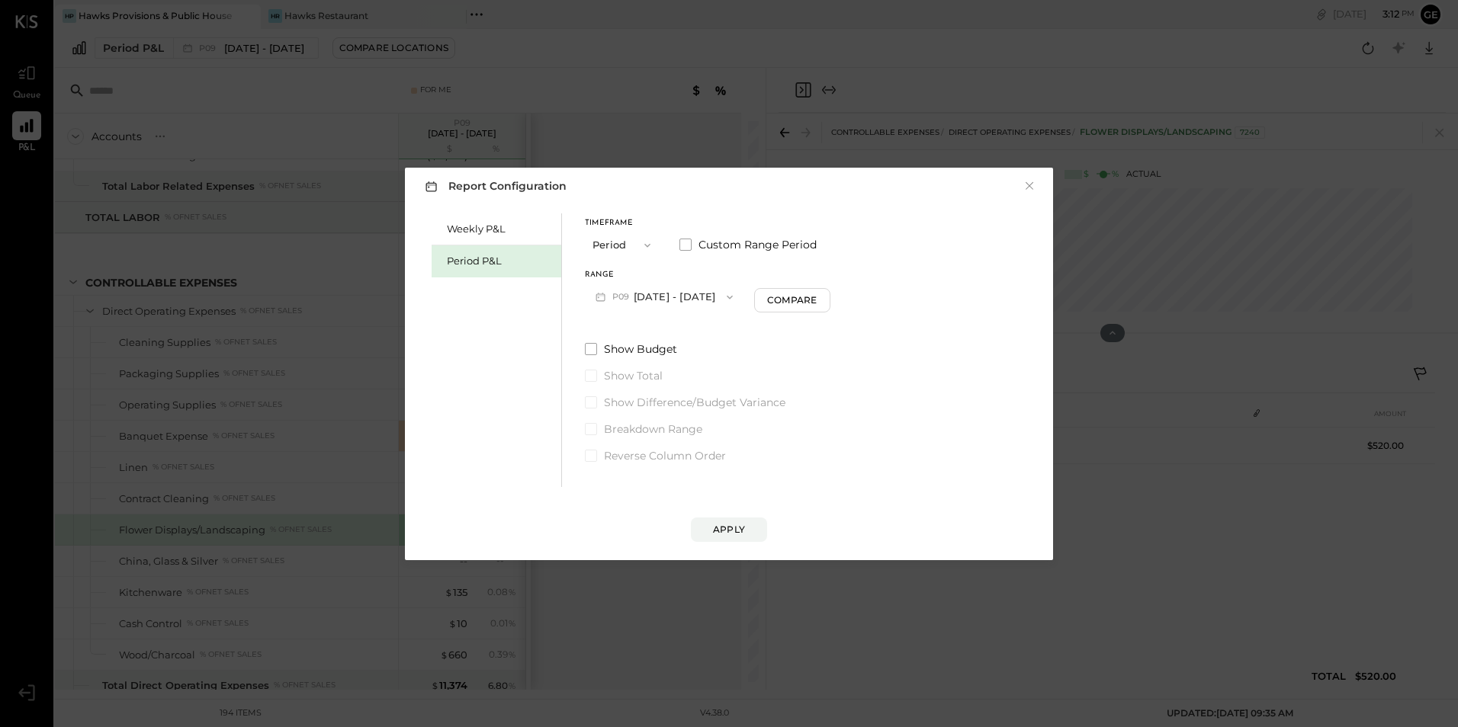
click at [661, 301] on button "P09 [DATE] - [DATE]" at bounding box center [664, 297] width 159 height 28
click at [643, 307] on div "P10 [DATE] - [DATE]" at bounding box center [673, 300] width 174 height 32
click at [725, 529] on div "Apply" at bounding box center [729, 529] width 32 height 13
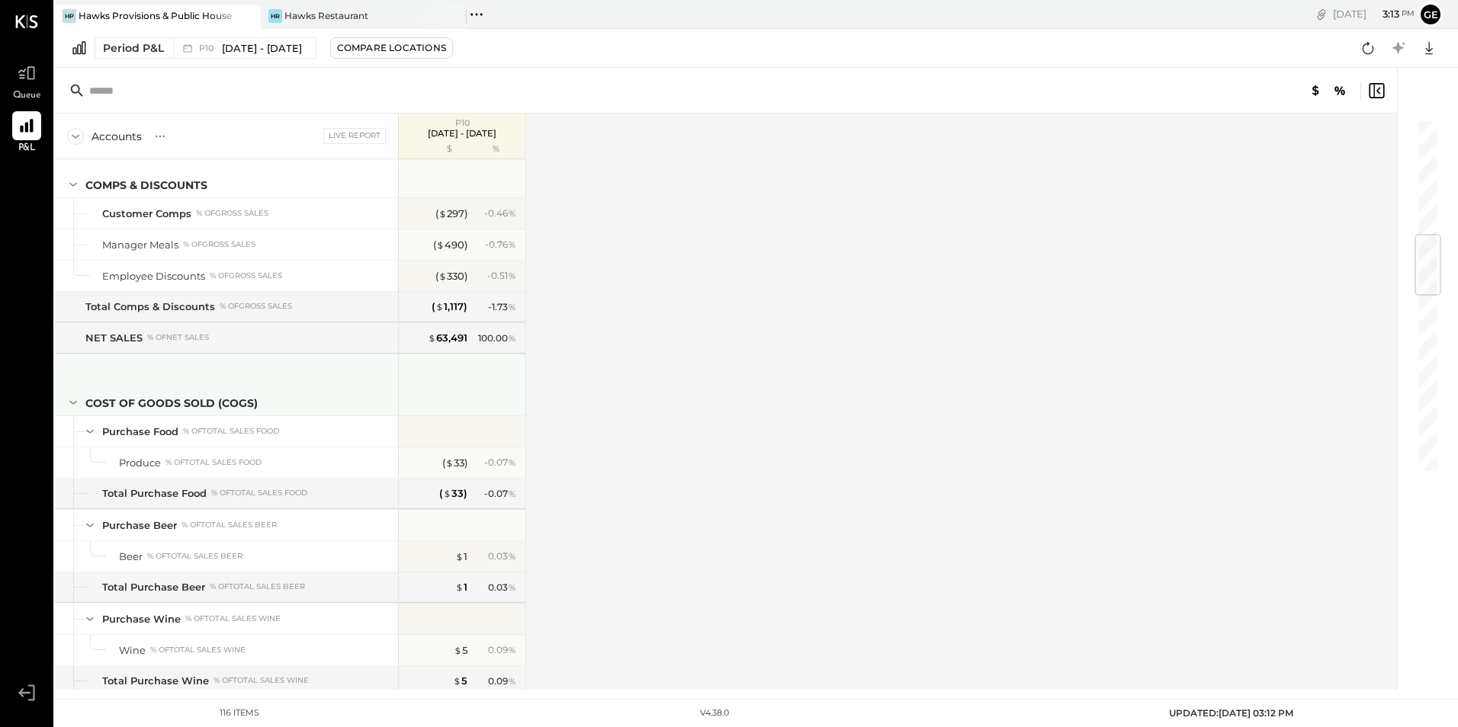
scroll to position [1220, 0]
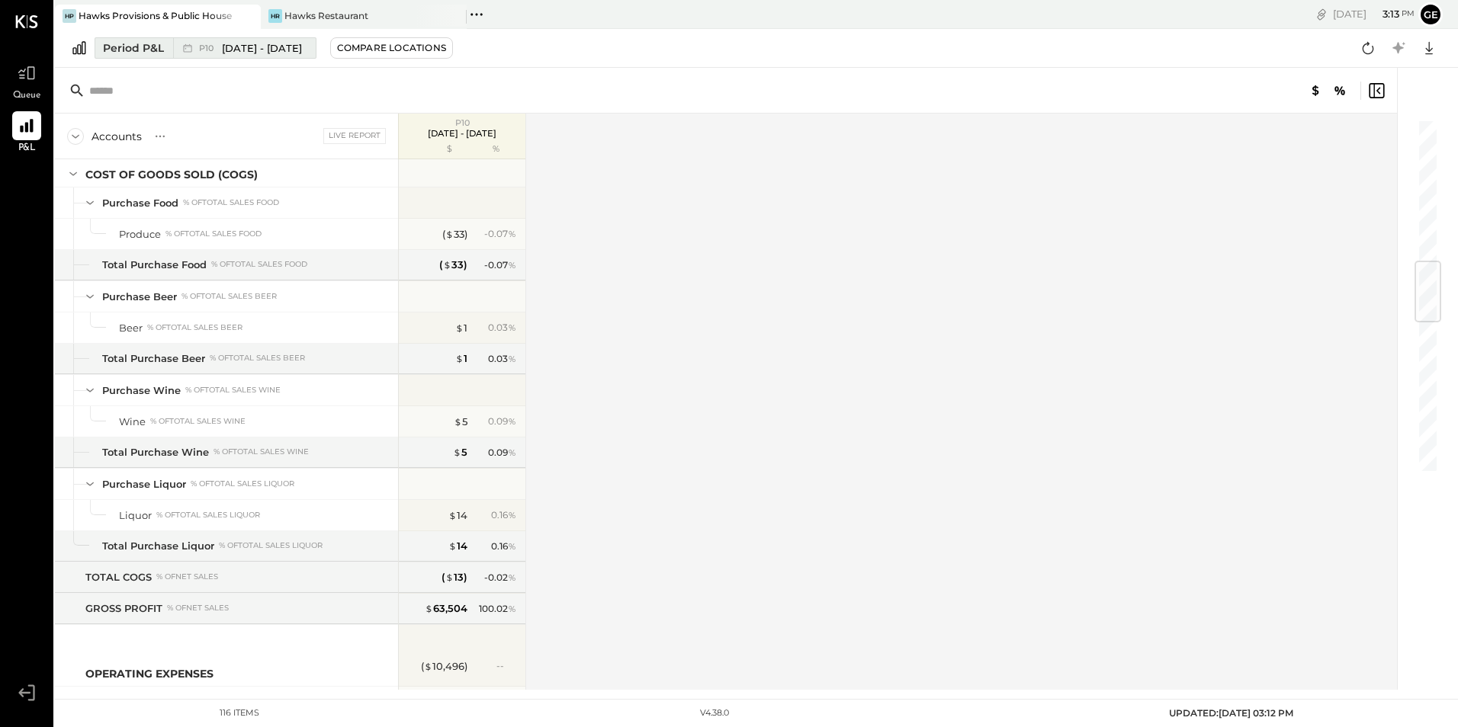
click at [245, 42] on span "[DATE] - [DATE]" at bounding box center [262, 48] width 80 height 14
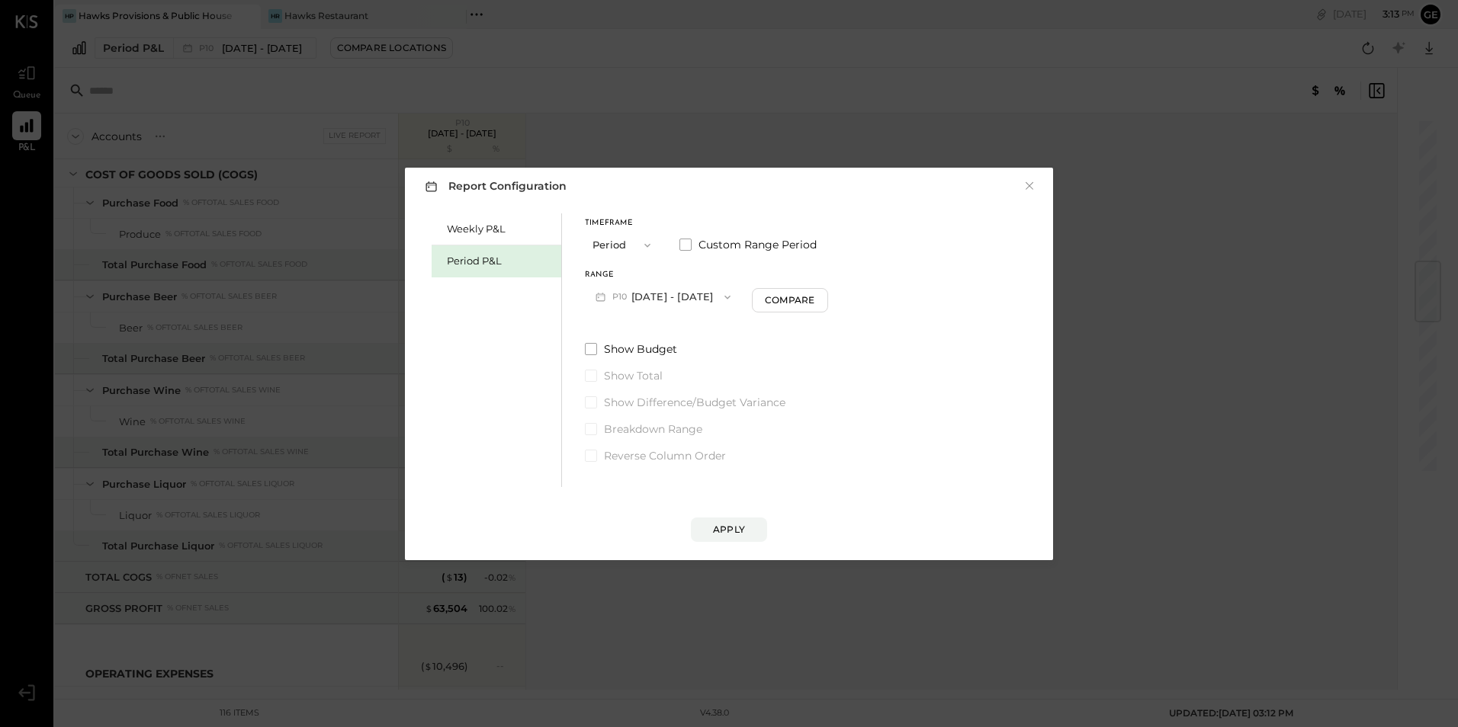
click at [649, 295] on button "P10 [DATE] - [DATE]" at bounding box center [663, 297] width 156 height 28
click at [636, 361] on span "[DATE] - [DATE]" at bounding box center [657, 362] width 72 height 13
click at [733, 526] on div "Apply" at bounding box center [729, 529] width 32 height 13
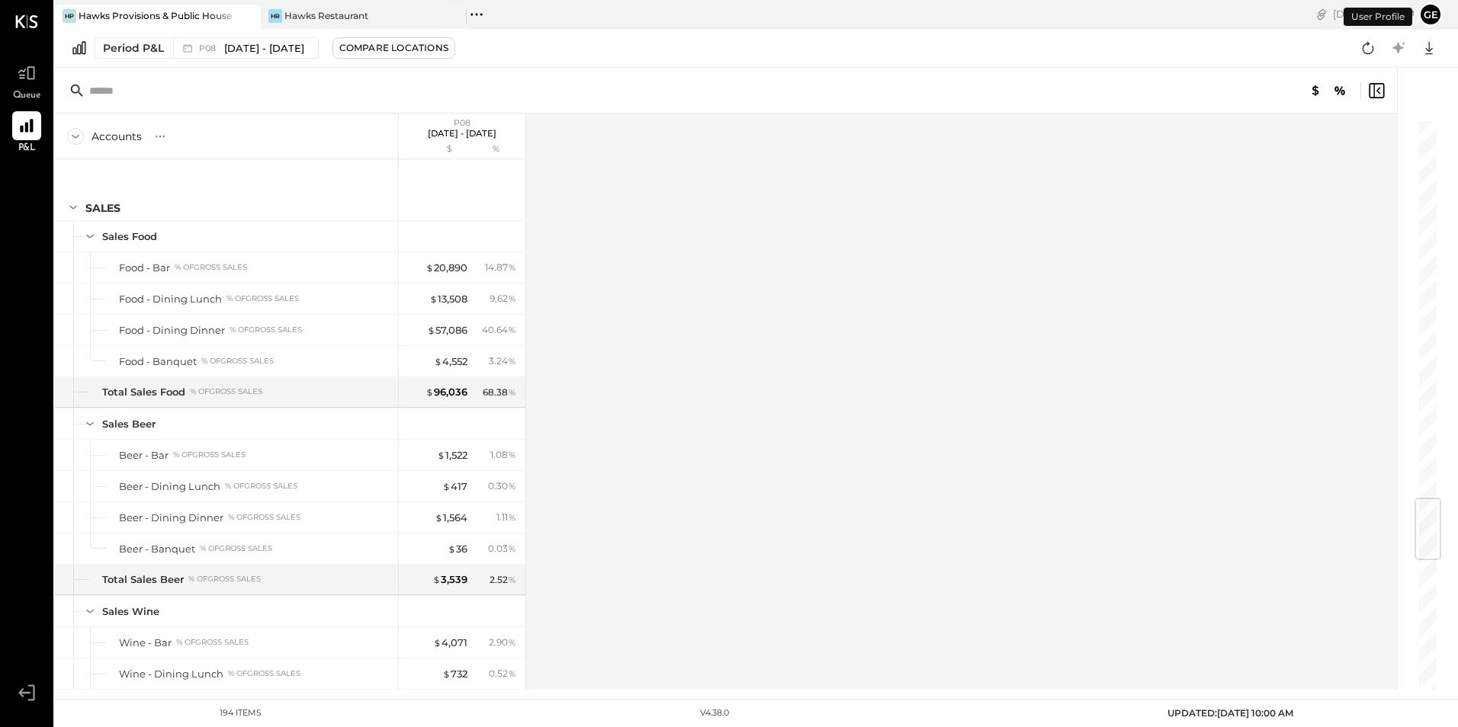
scroll to position [3200, 0]
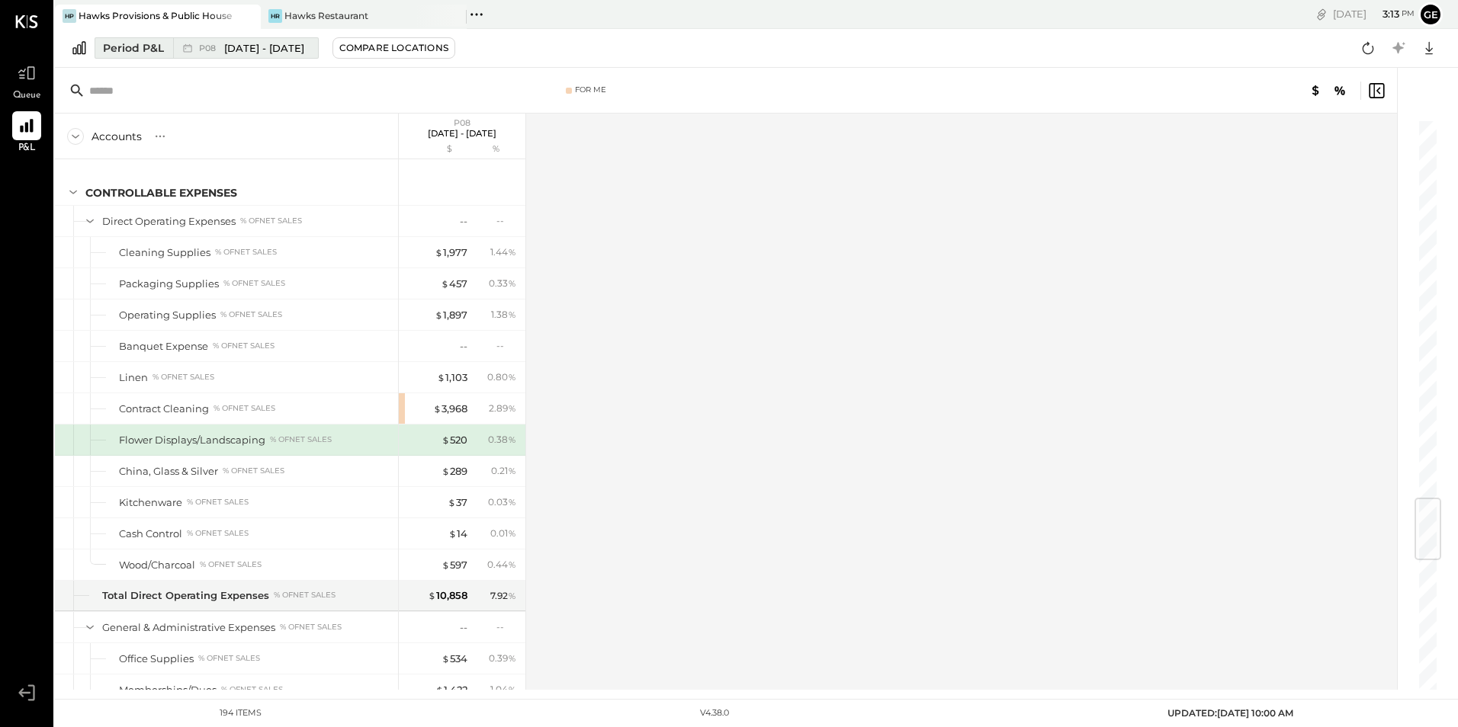
click at [234, 51] on span "[DATE] - [DATE]" at bounding box center [264, 48] width 80 height 14
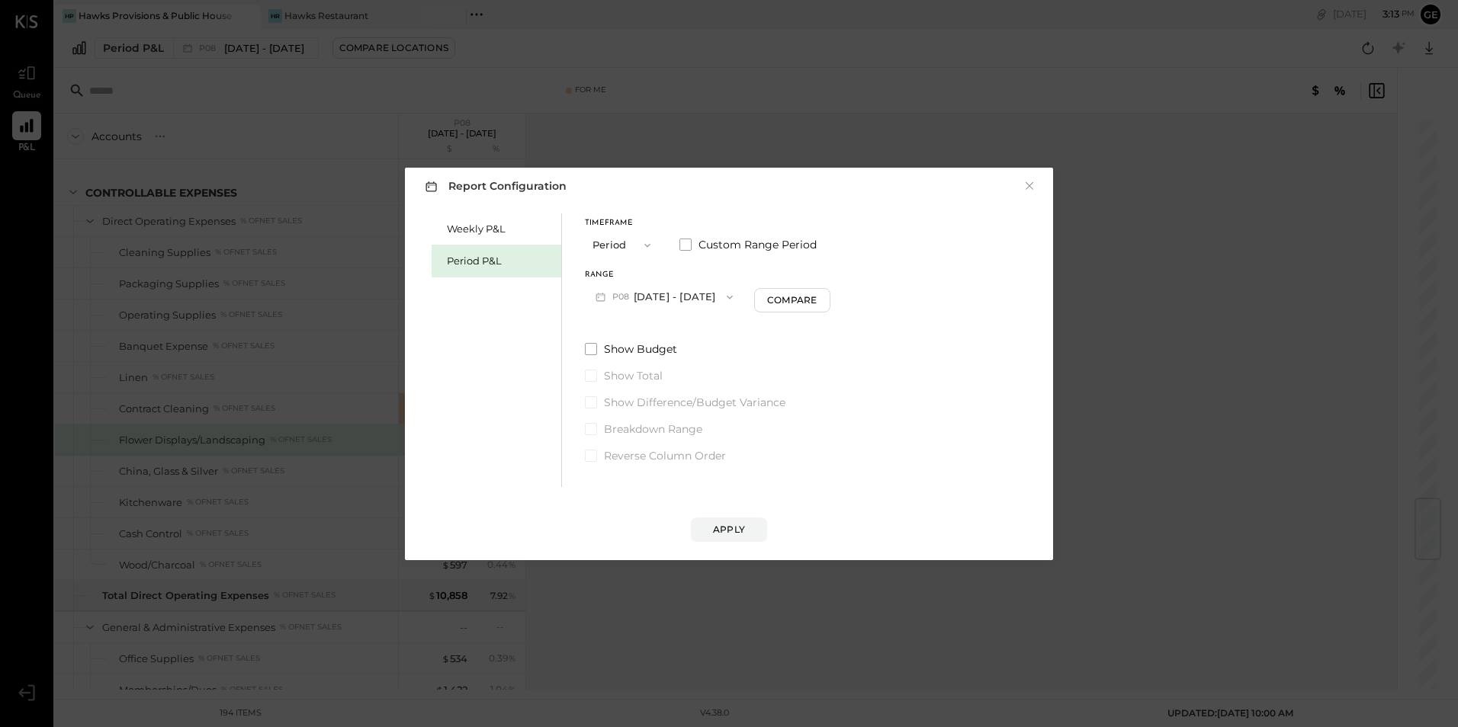
click at [666, 288] on button "P08 [DATE] - [DATE]" at bounding box center [664, 297] width 159 height 28
click at [635, 331] on span "[DATE] - [DATE]" at bounding box center [657, 330] width 72 height 13
click at [737, 520] on button "Apply" at bounding box center [729, 530] width 76 height 24
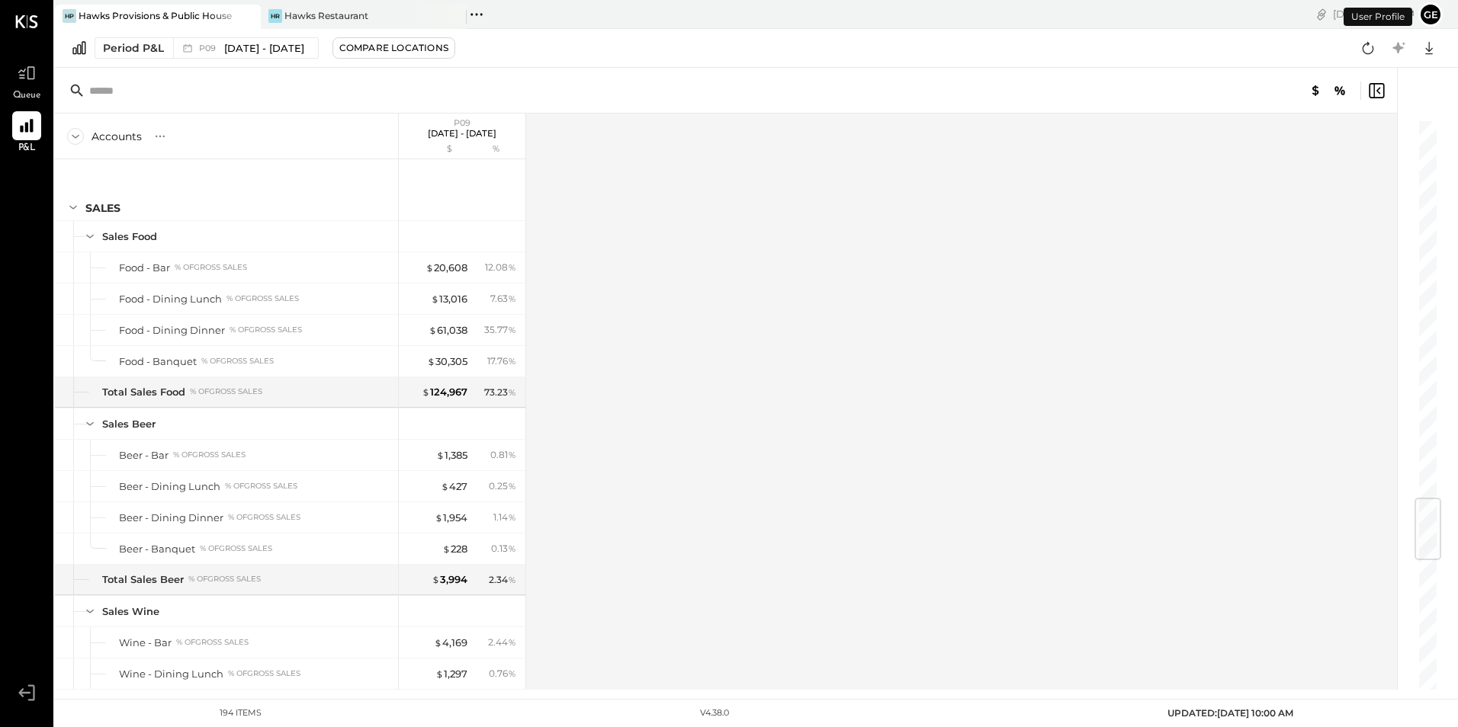
scroll to position [3200, 0]
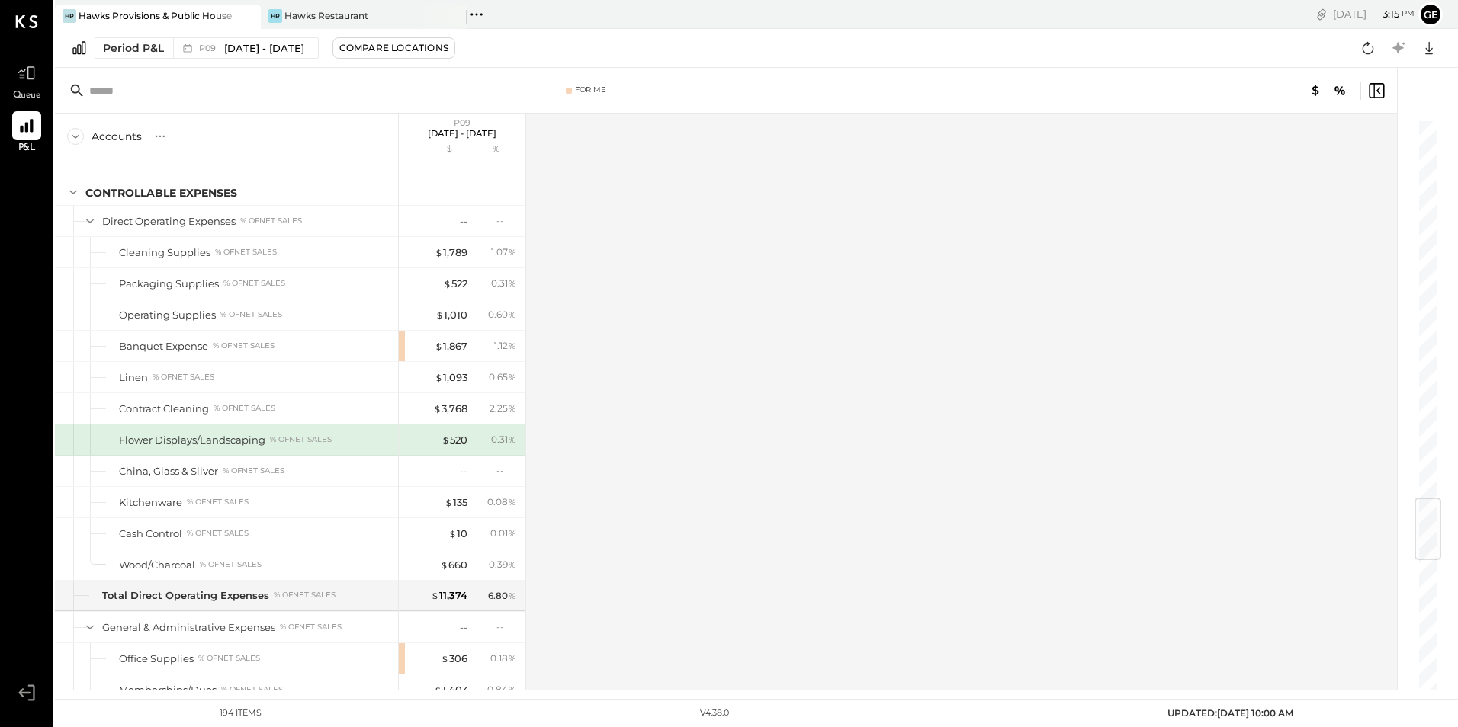
click at [288, 436] on div "% of NET SALES" at bounding box center [301, 440] width 62 height 11
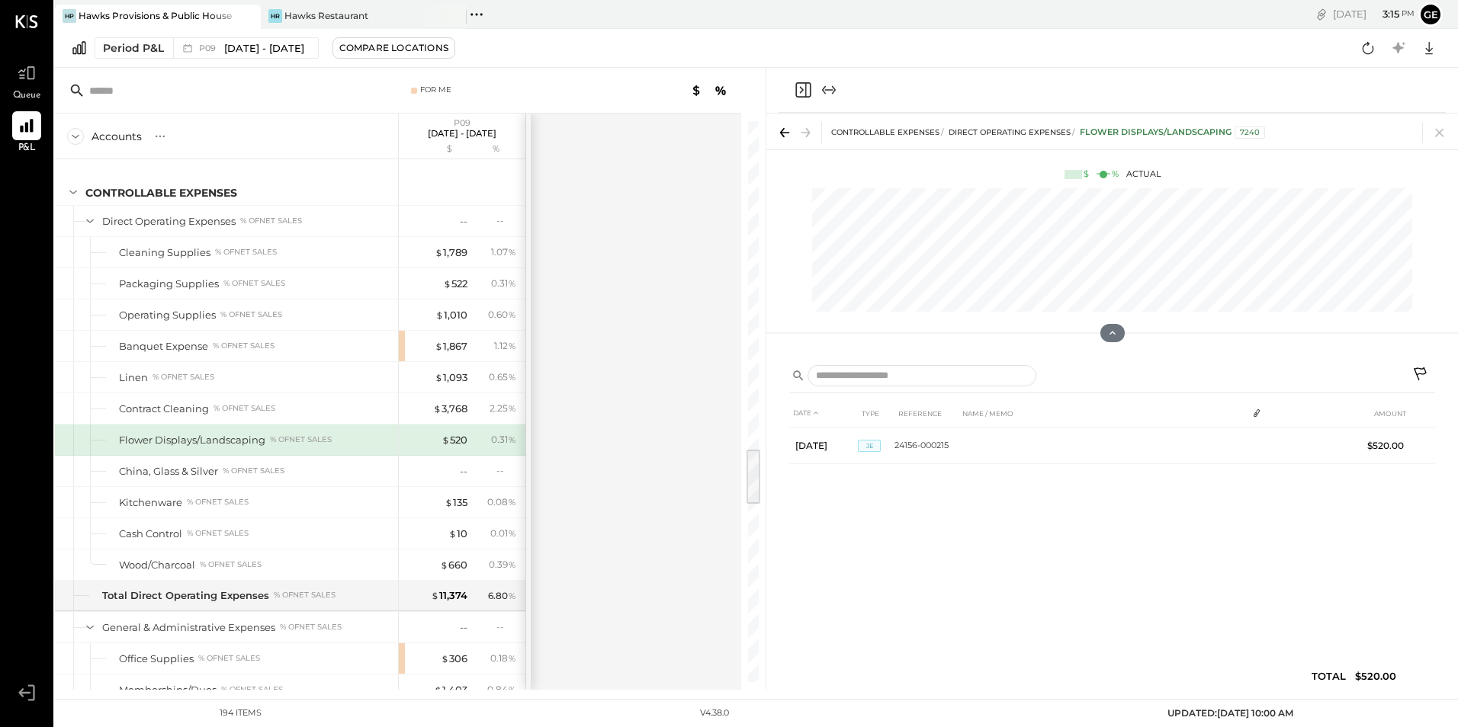
click at [1416, 376] on icon at bounding box center [1421, 376] width 18 height 18
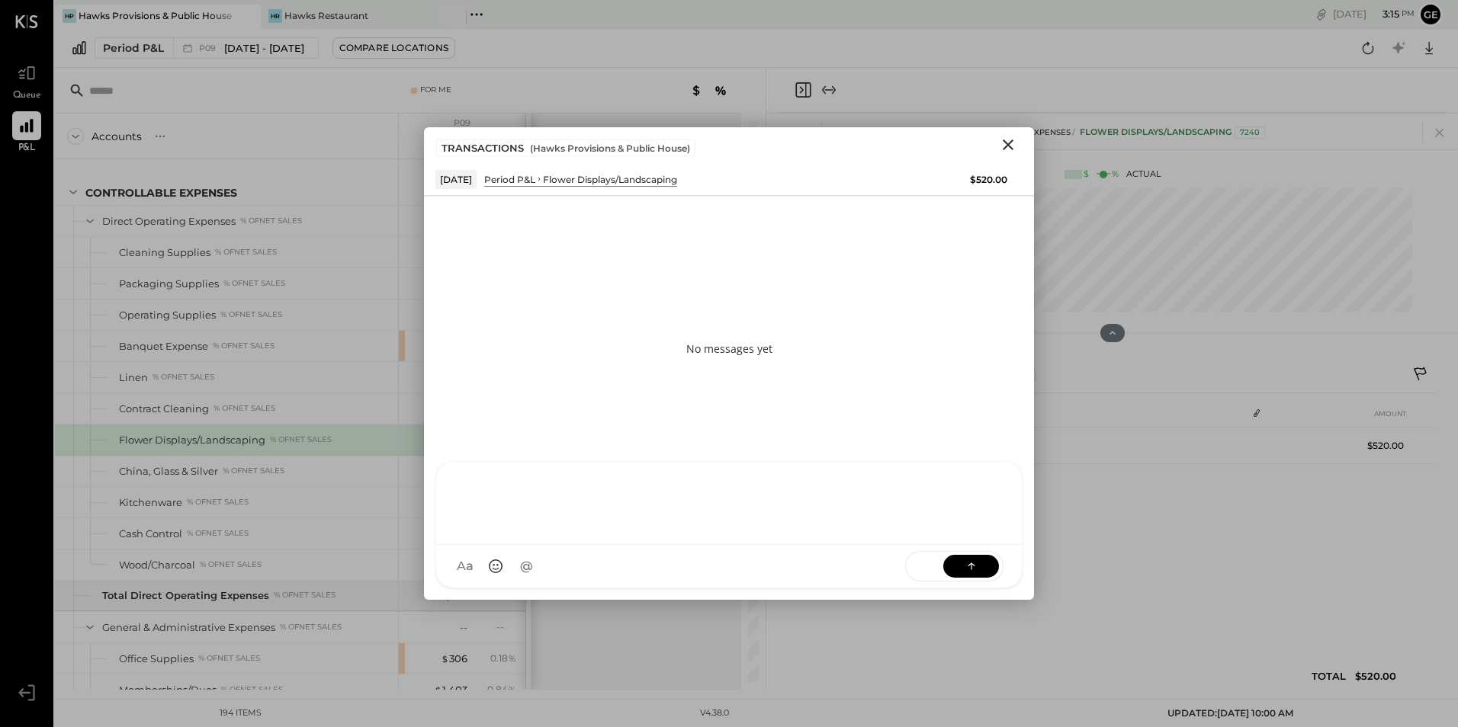
click at [512, 565] on div "[PERSON_NAME] [PERSON_NAME] [PERSON_NAME] R [PERSON_NAME] generalmanager M [PER…" at bounding box center [728, 524] width 587 height 127
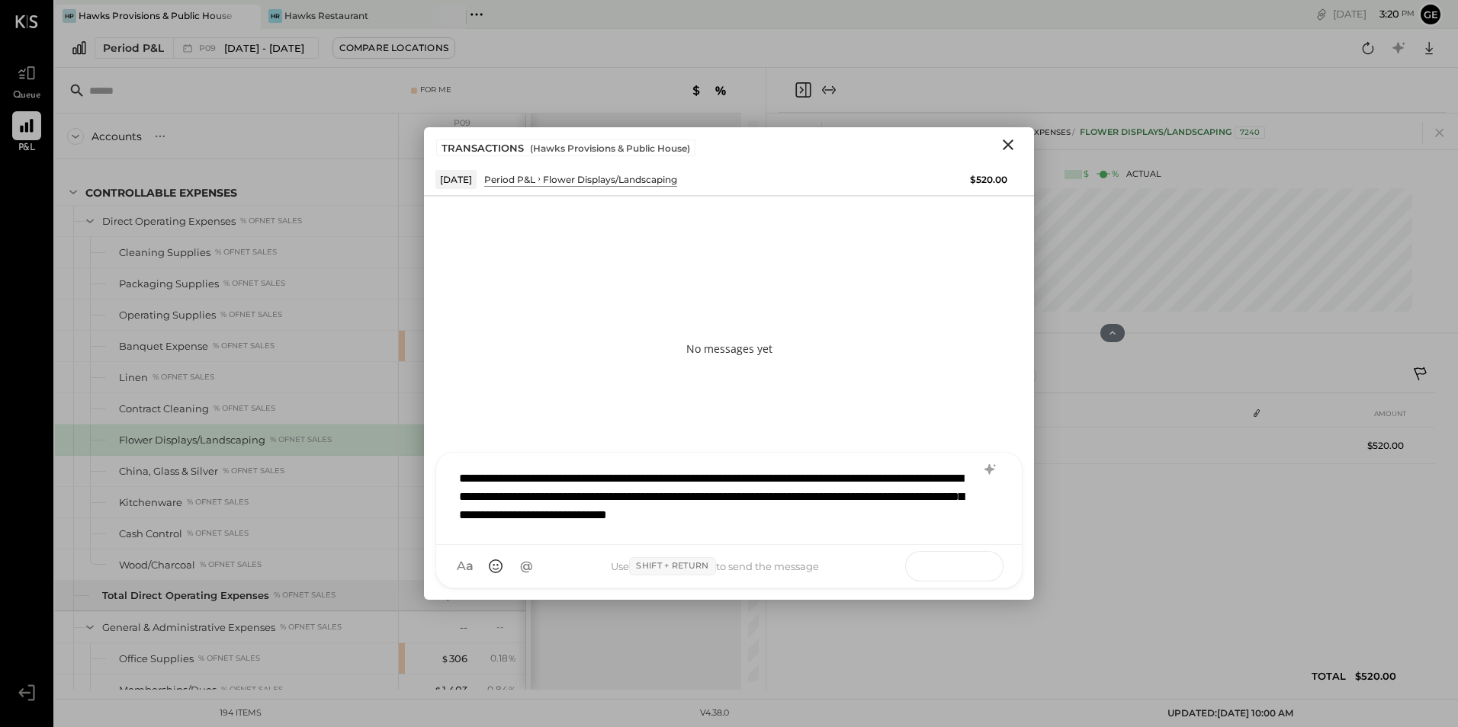
click at [966, 564] on icon at bounding box center [971, 565] width 15 height 15
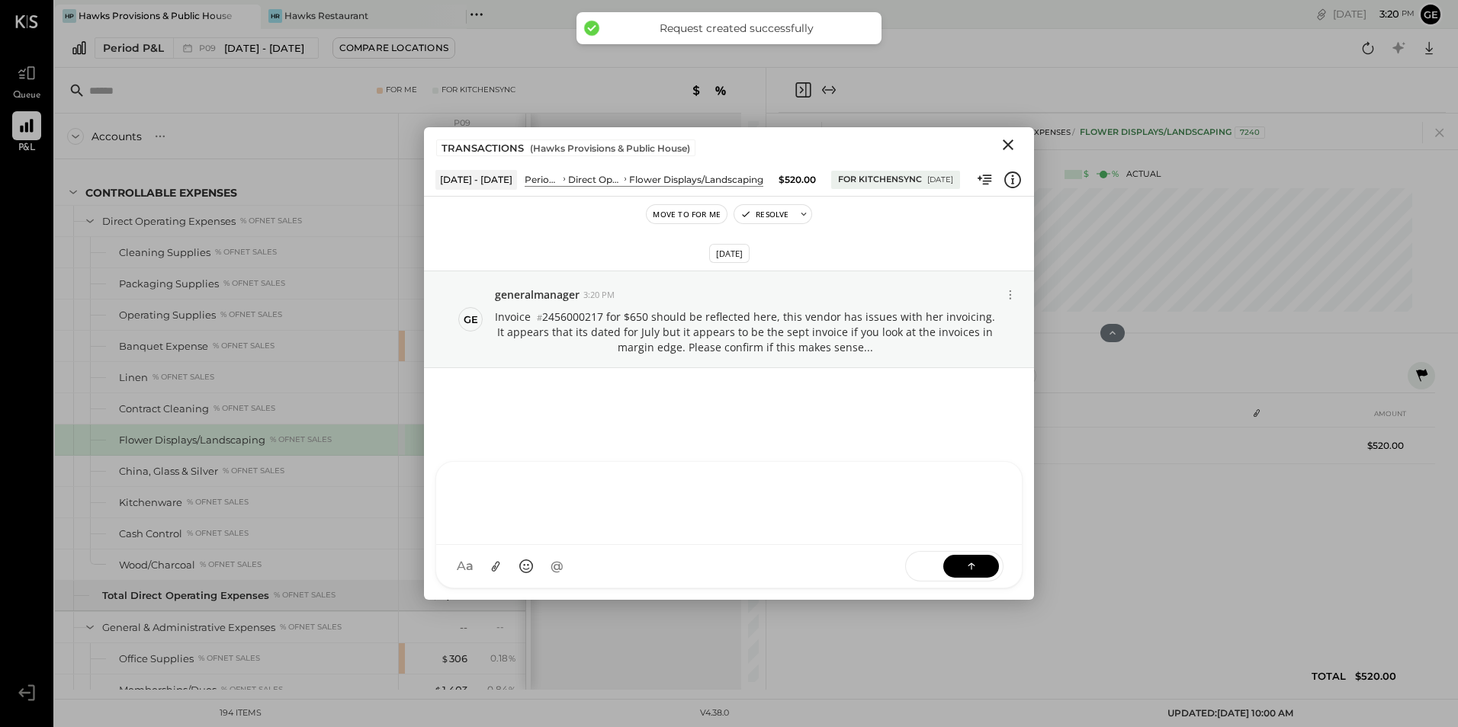
click at [1005, 140] on icon "Close" at bounding box center [1008, 145] width 18 height 18
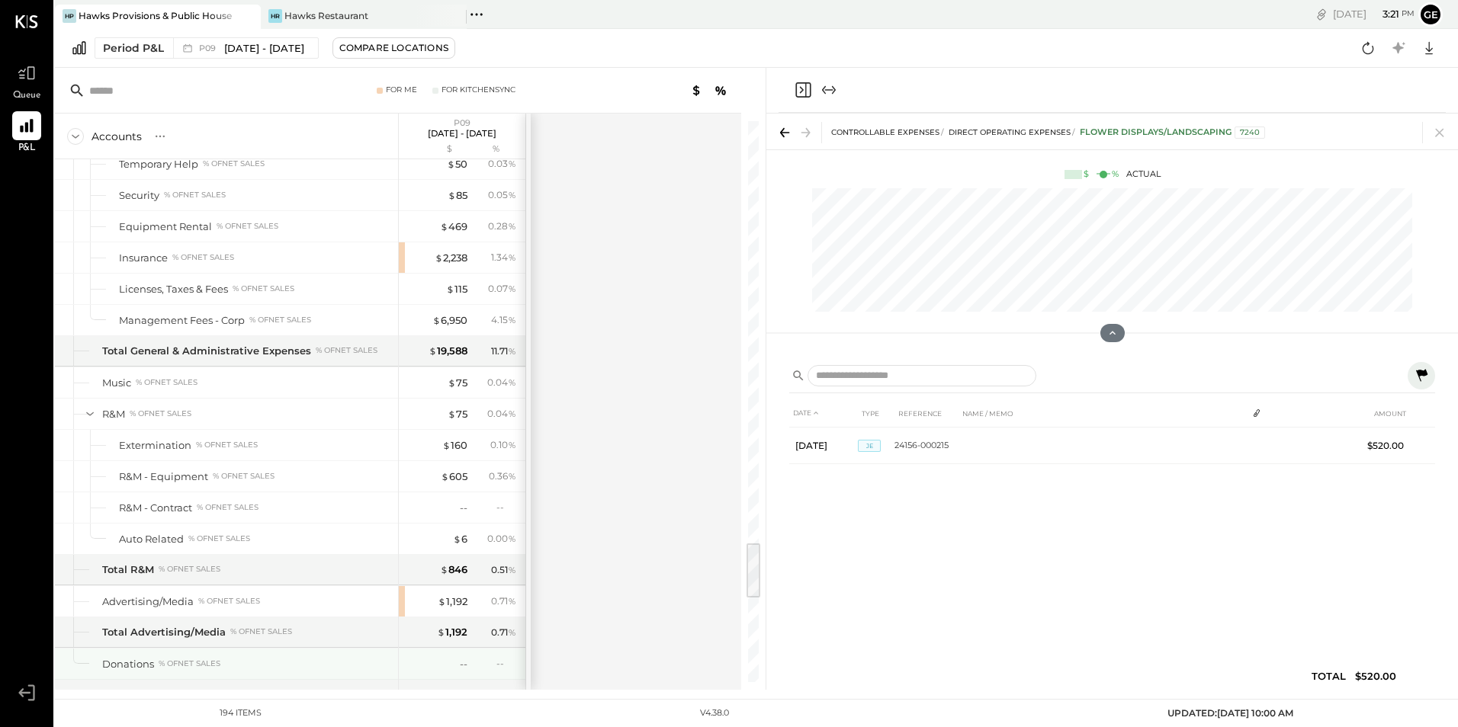
scroll to position [4115, 0]
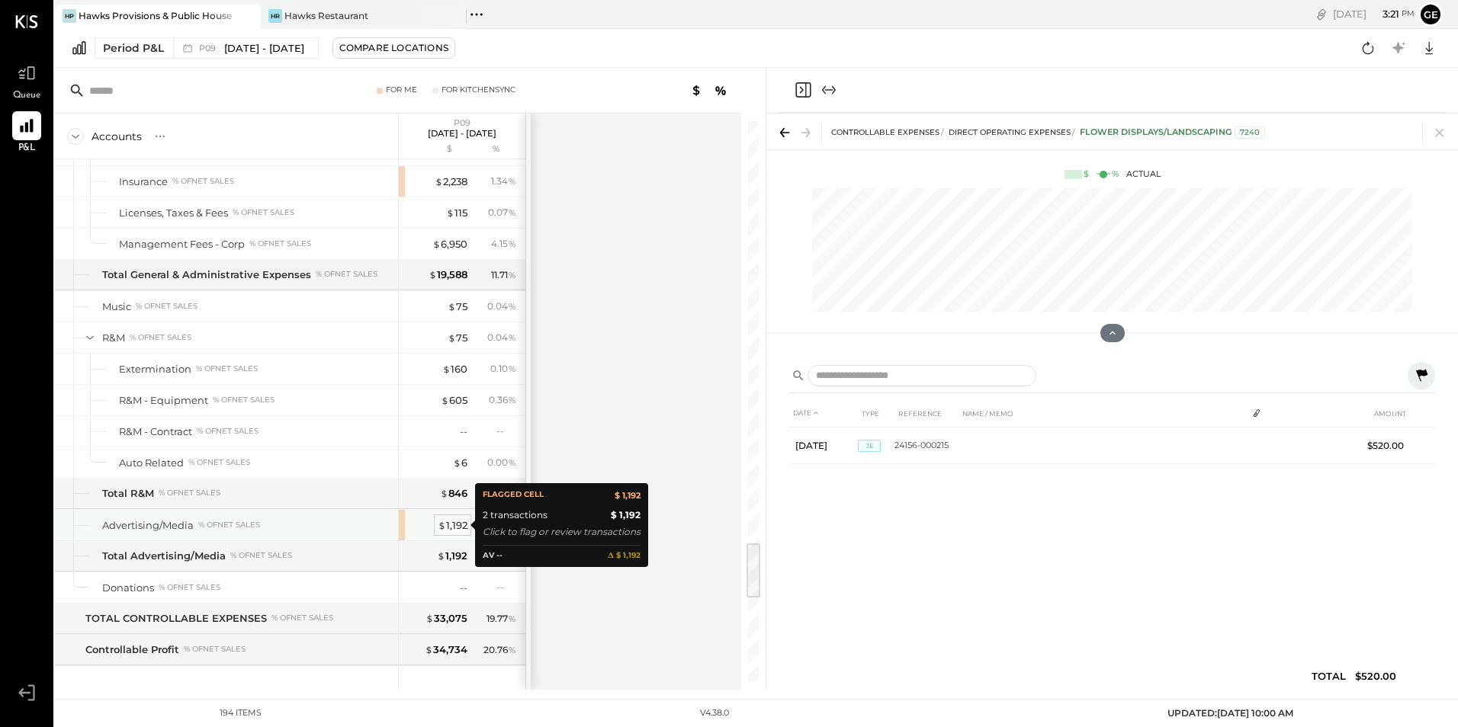
click at [451, 518] on div "$ 1,192" at bounding box center [453, 525] width 30 height 14
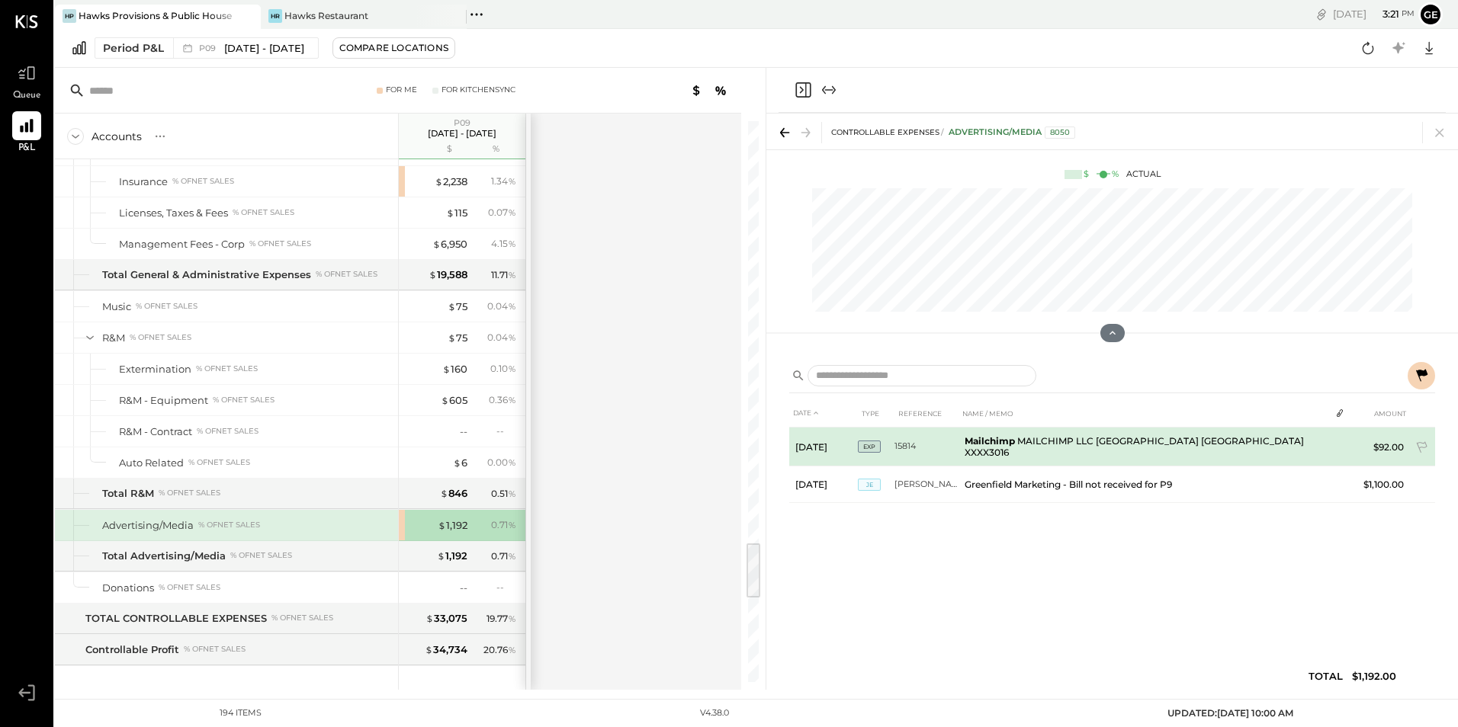
click at [1385, 445] on td "$92.00" at bounding box center [1380, 447] width 59 height 39
click at [1418, 445] on icon at bounding box center [1422, 448] width 15 height 15
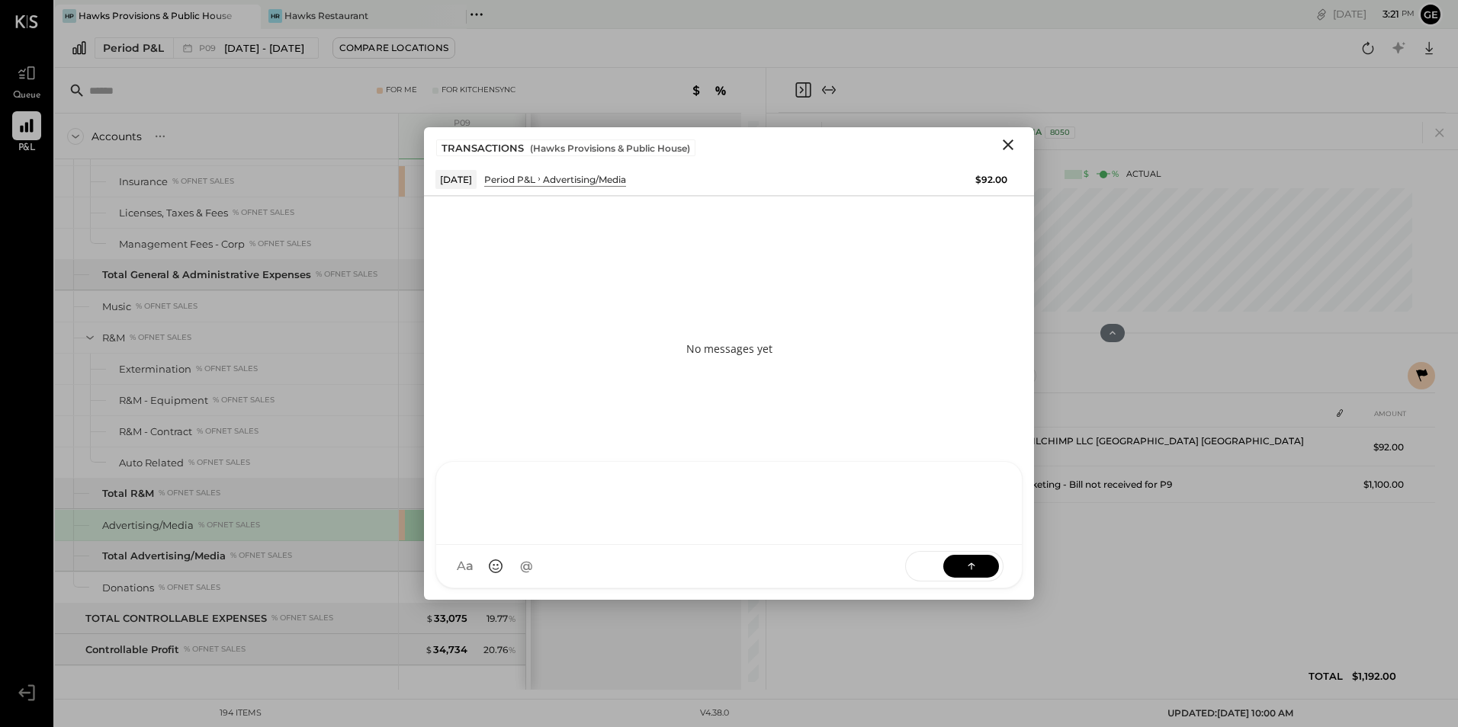
click at [528, 557] on div "[PERSON_NAME] [PERSON_NAME] [PERSON_NAME] R [PERSON_NAME] generalmanager M [PER…" at bounding box center [728, 524] width 587 height 127
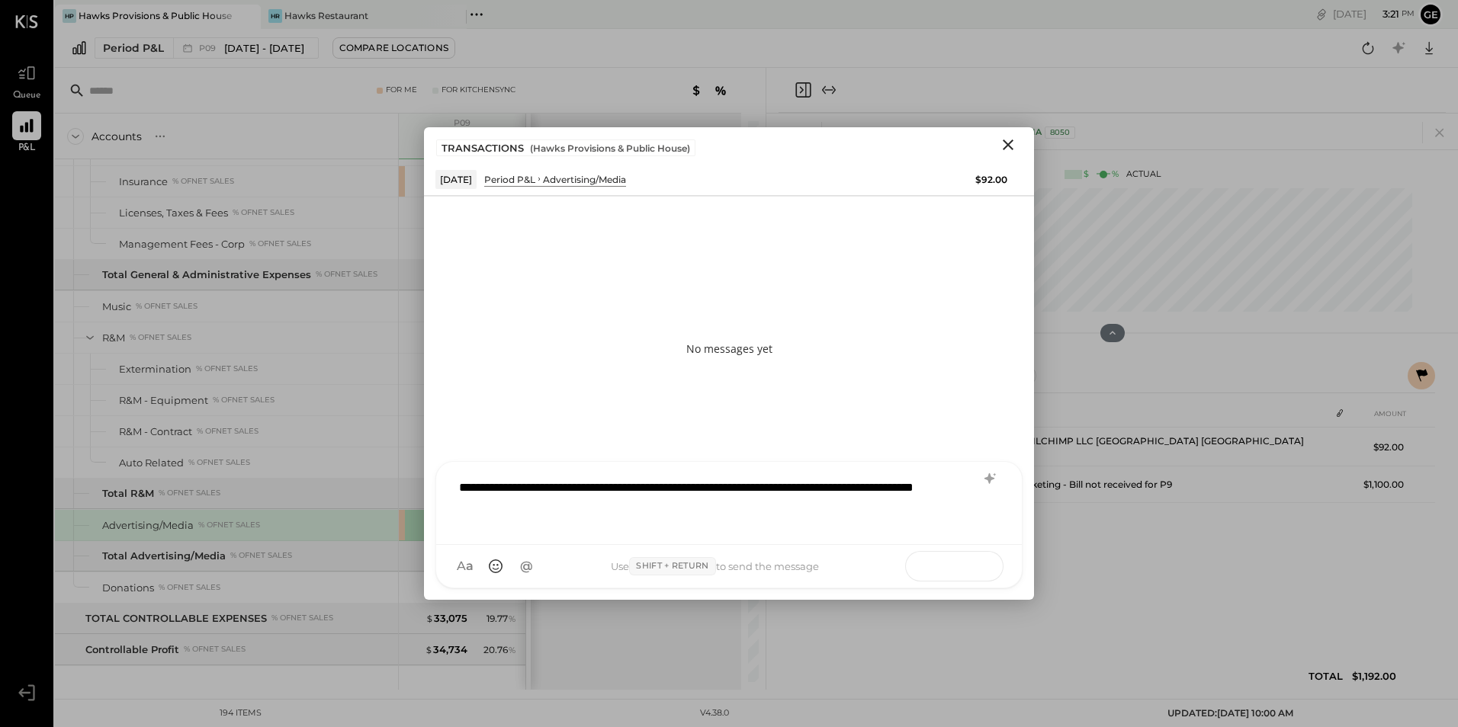
click at [976, 562] on icon at bounding box center [971, 565] width 15 height 15
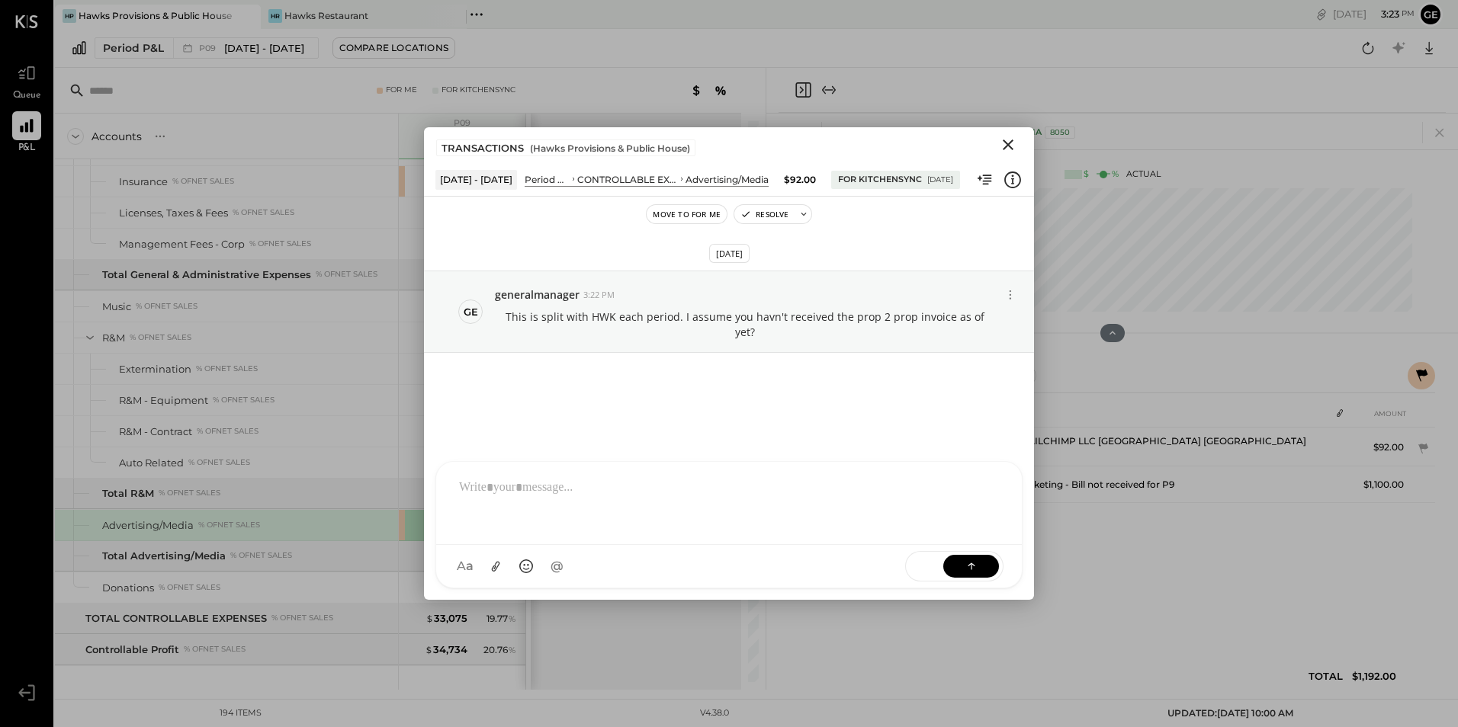
click at [1012, 149] on icon "Close" at bounding box center [1008, 145] width 11 height 11
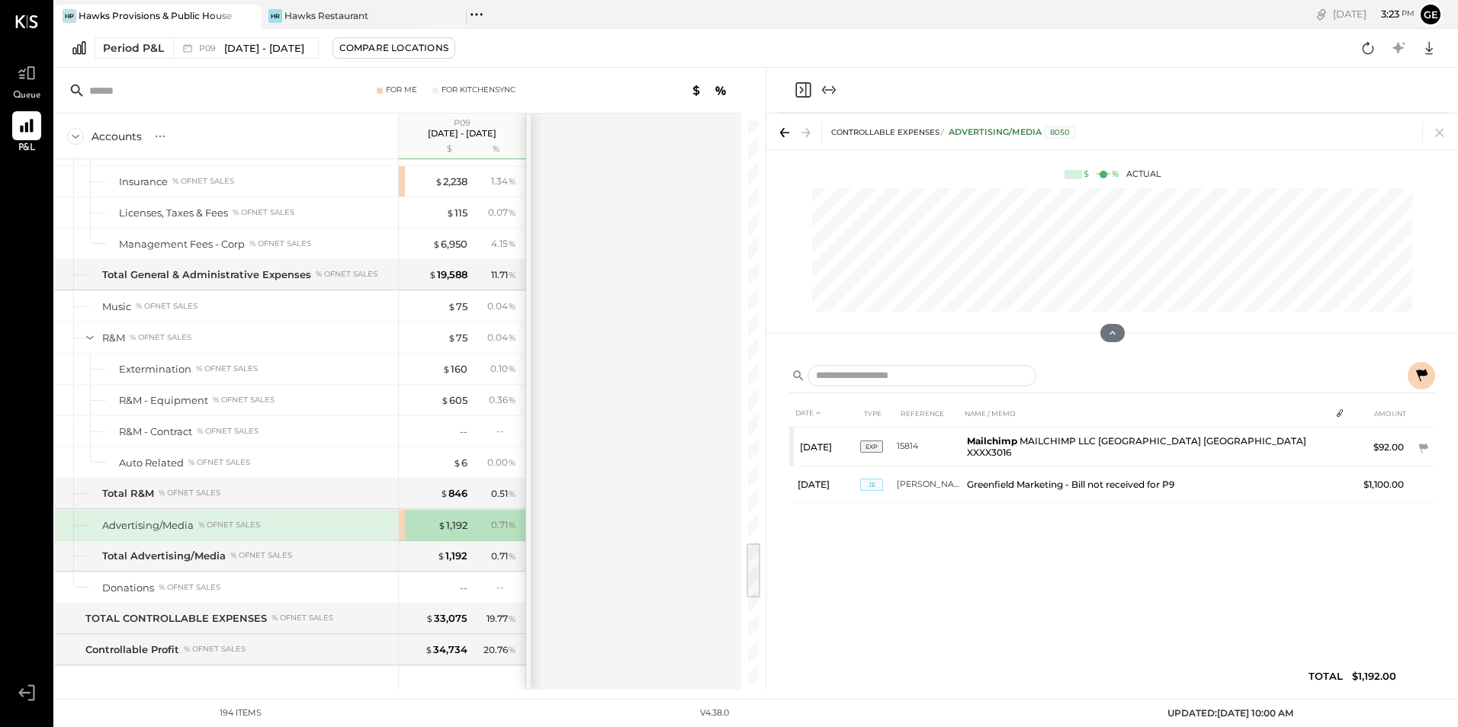
click at [297, 510] on div "Advertising/Media % of NET SALES" at bounding box center [226, 525] width 343 height 30
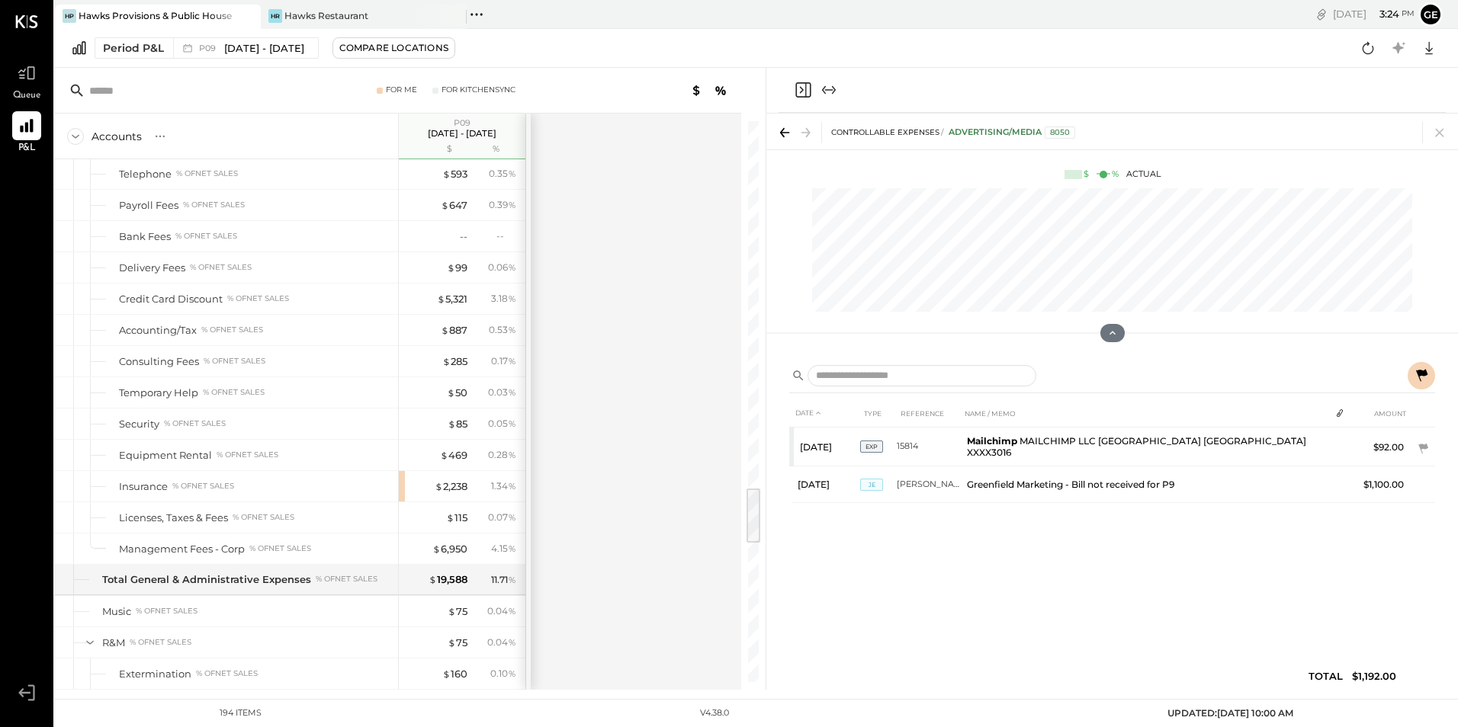
scroll to position [3505, 0]
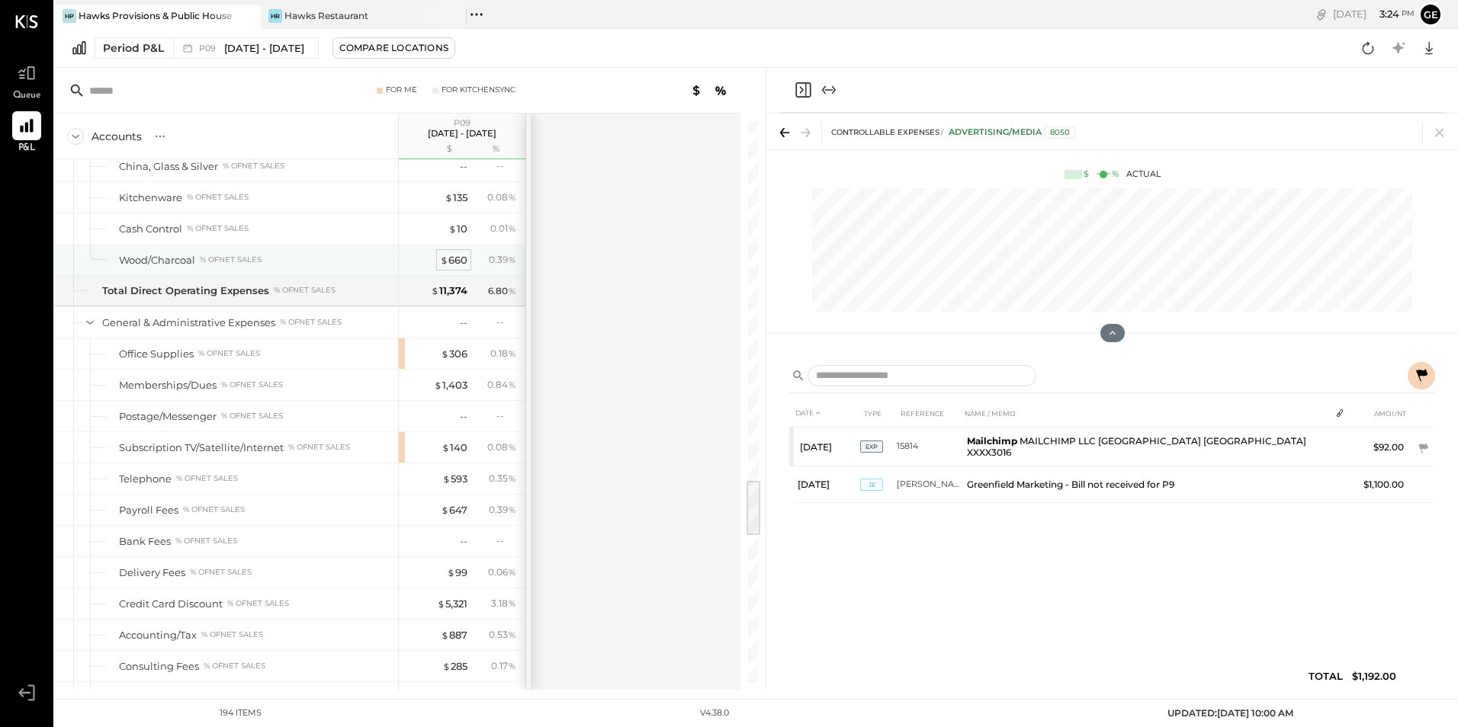
click at [446, 258] on span "$" at bounding box center [444, 260] width 8 height 12
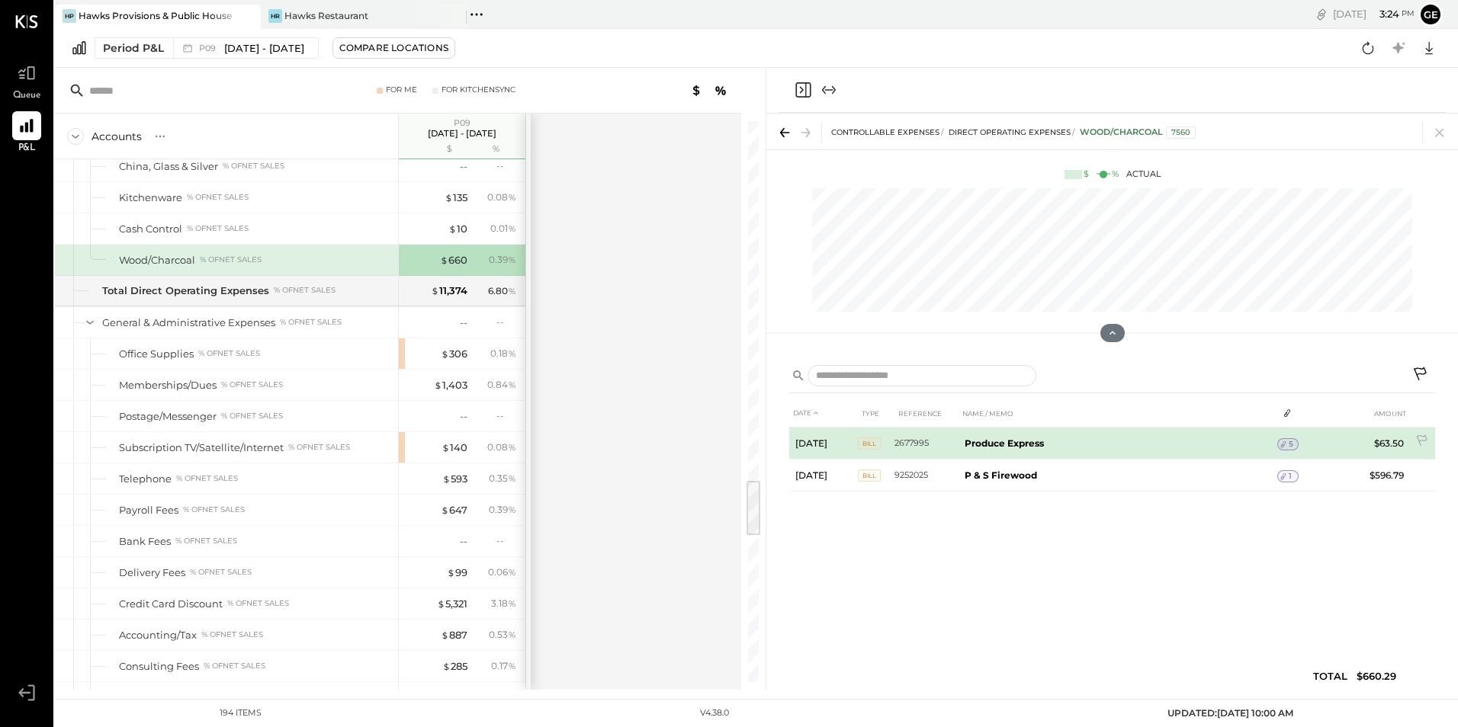
click at [1282, 445] on icon at bounding box center [1282, 444] width 5 height 7
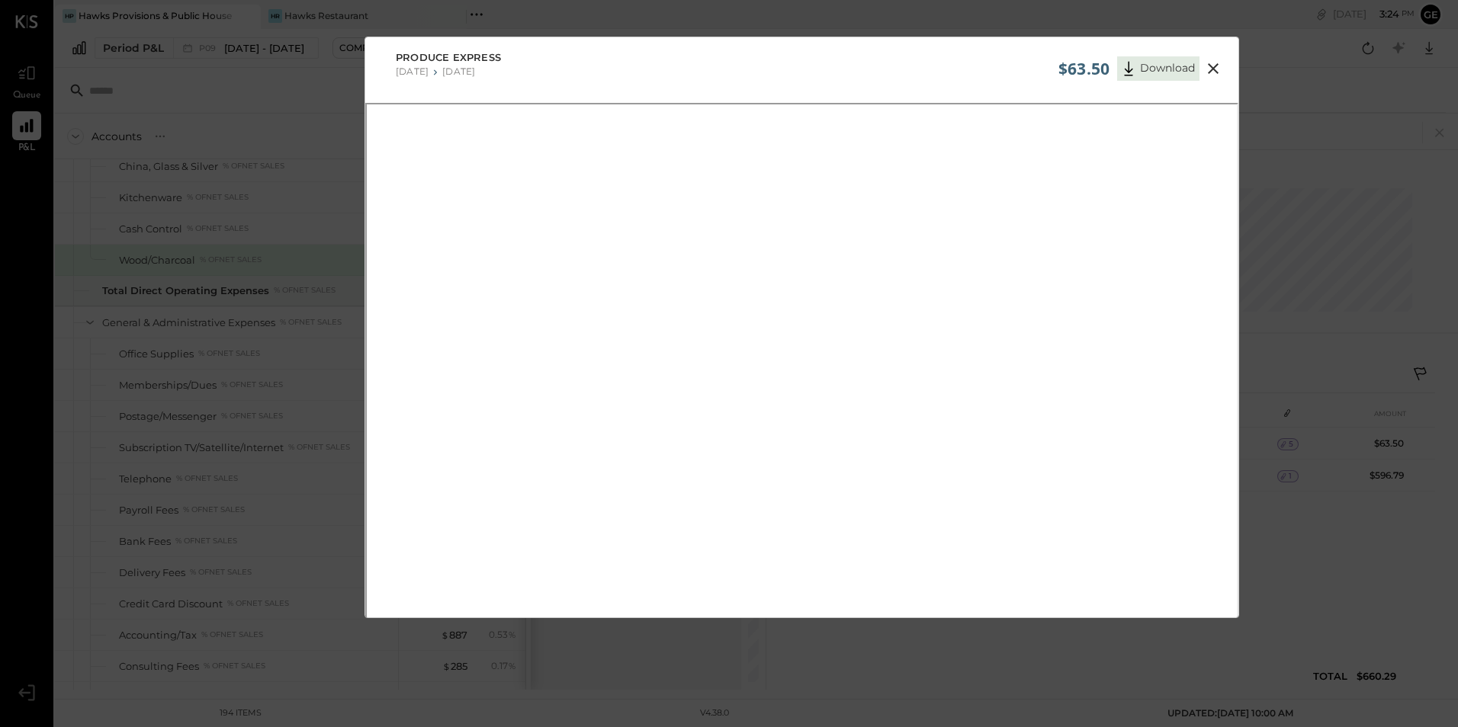
click at [1211, 68] on icon at bounding box center [1213, 68] width 11 height 11
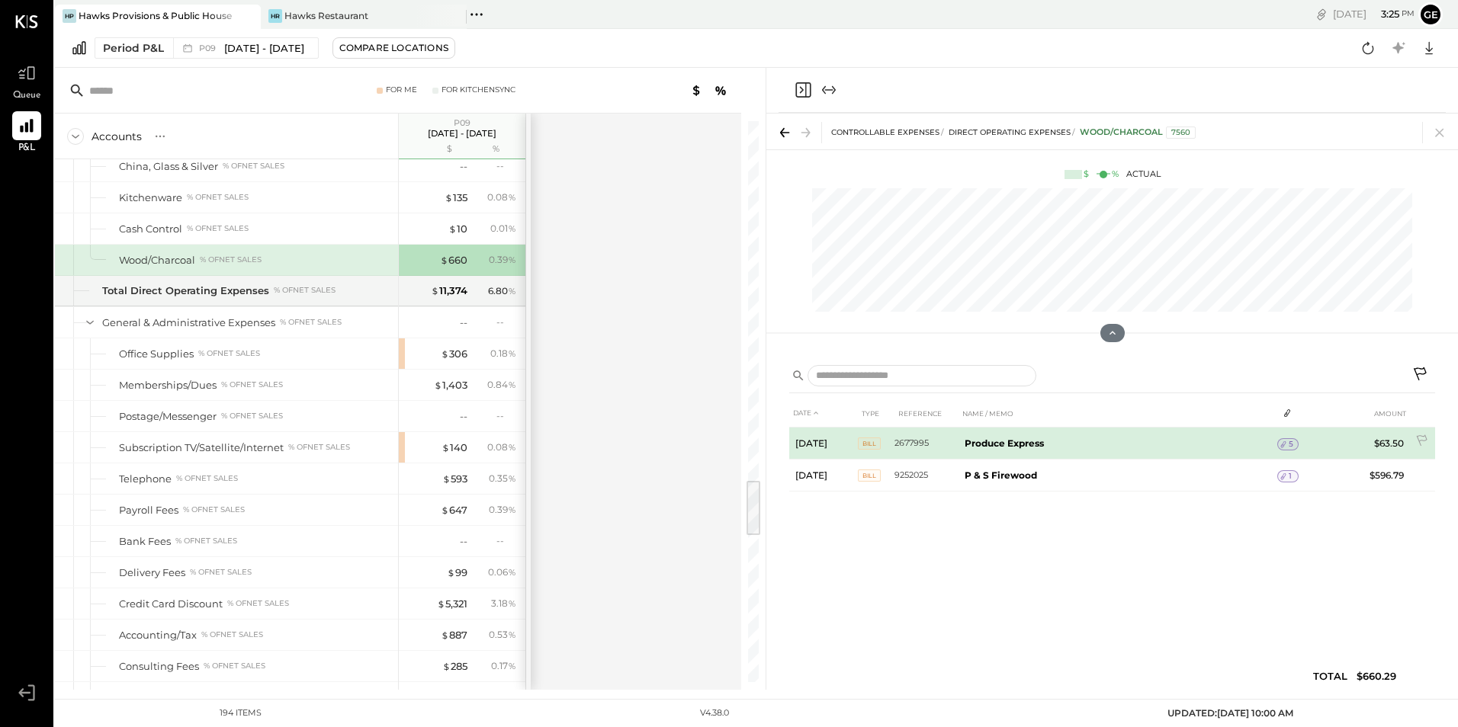
click at [1282, 442] on icon at bounding box center [1283, 444] width 11 height 11
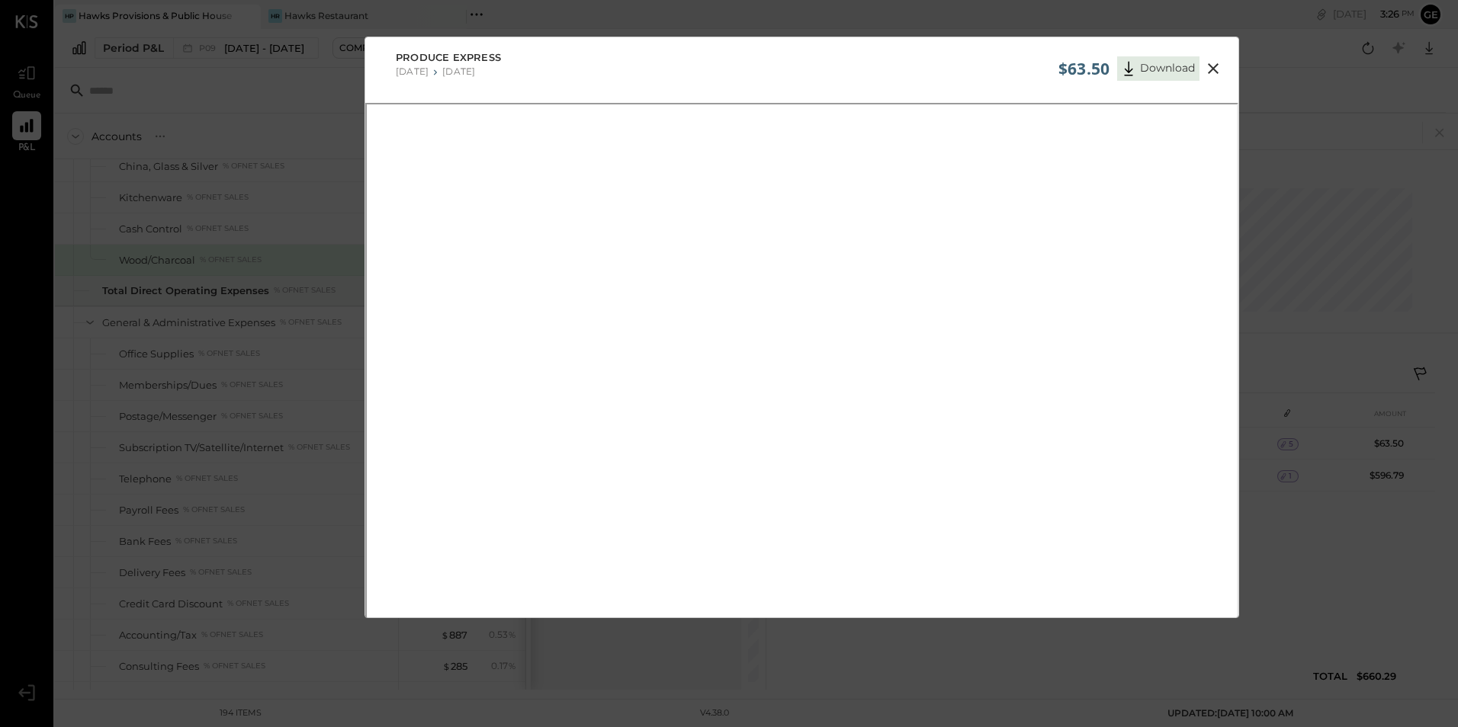
click at [1207, 68] on icon at bounding box center [1213, 68] width 18 height 18
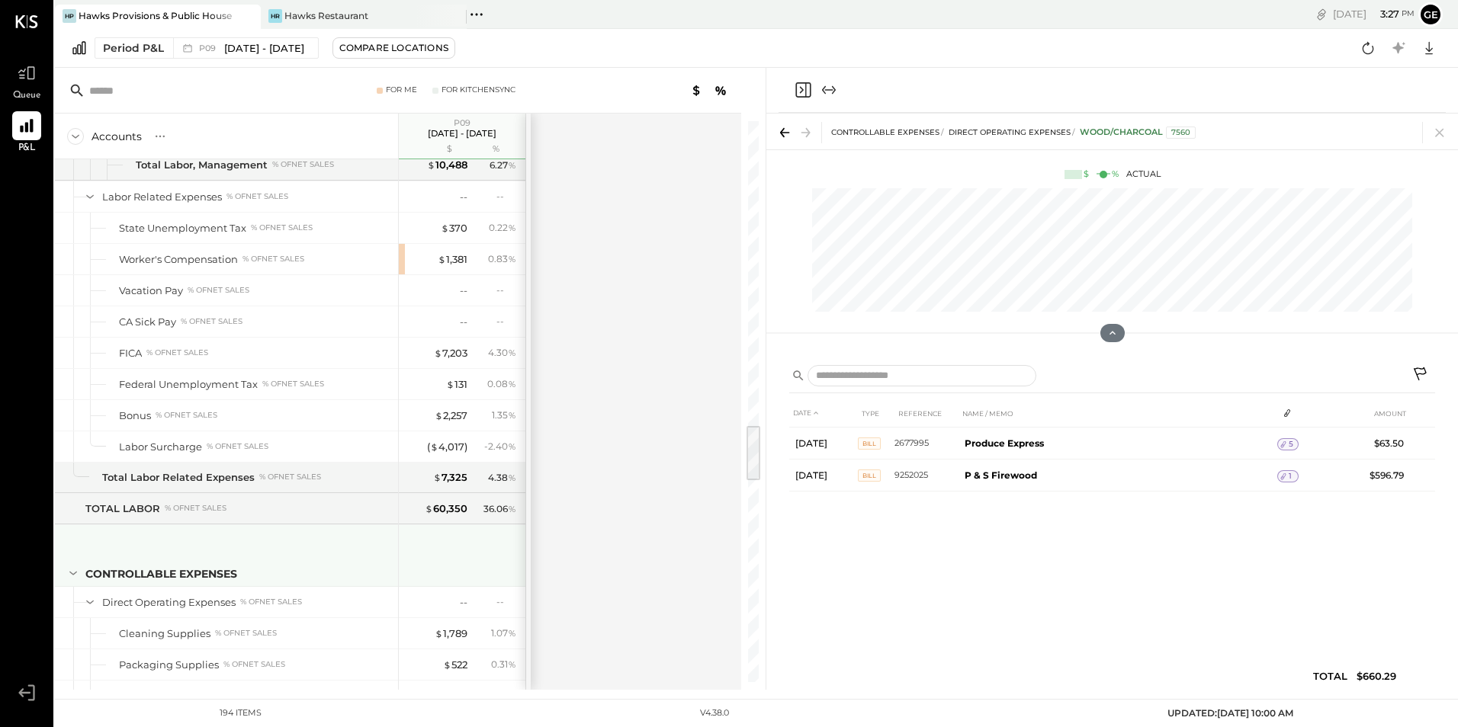
scroll to position [2971, 0]
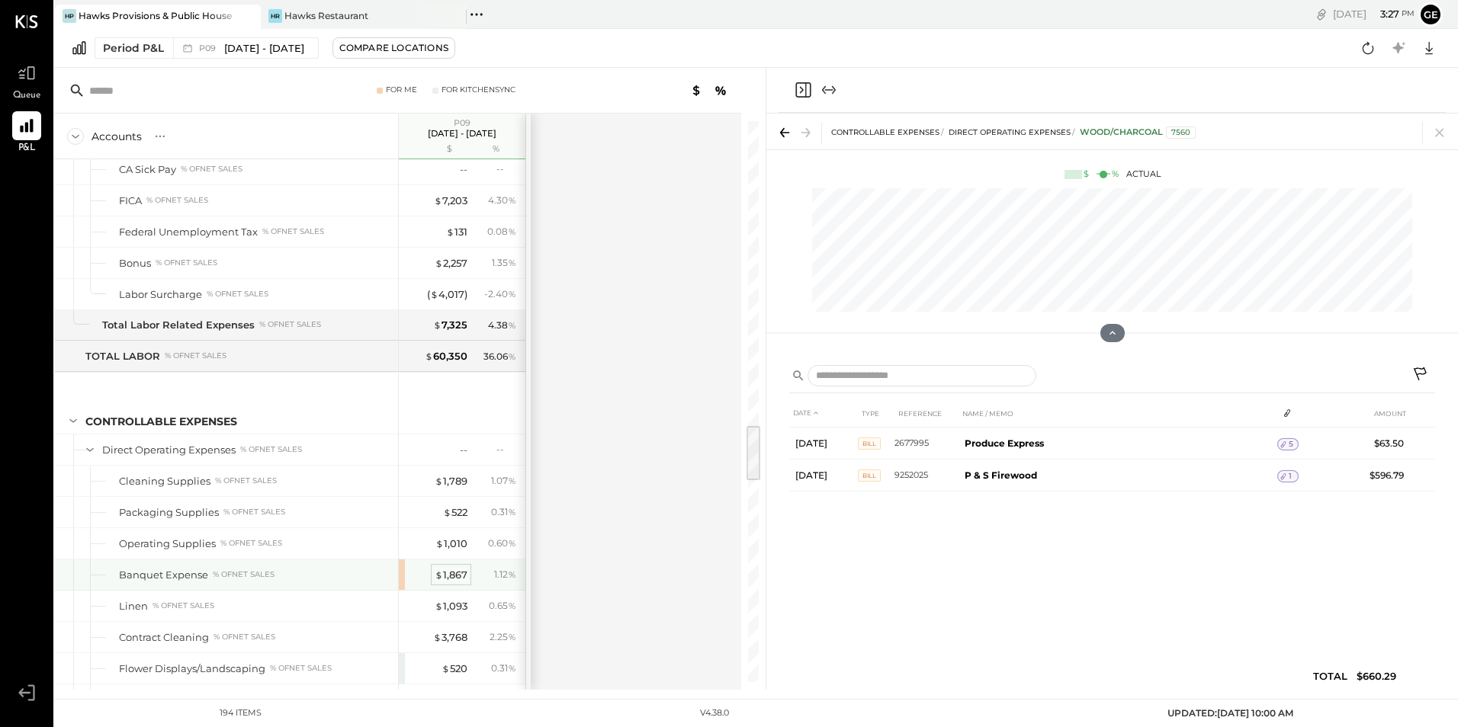
click at [453, 575] on div "$ 1,867" at bounding box center [451, 575] width 33 height 14
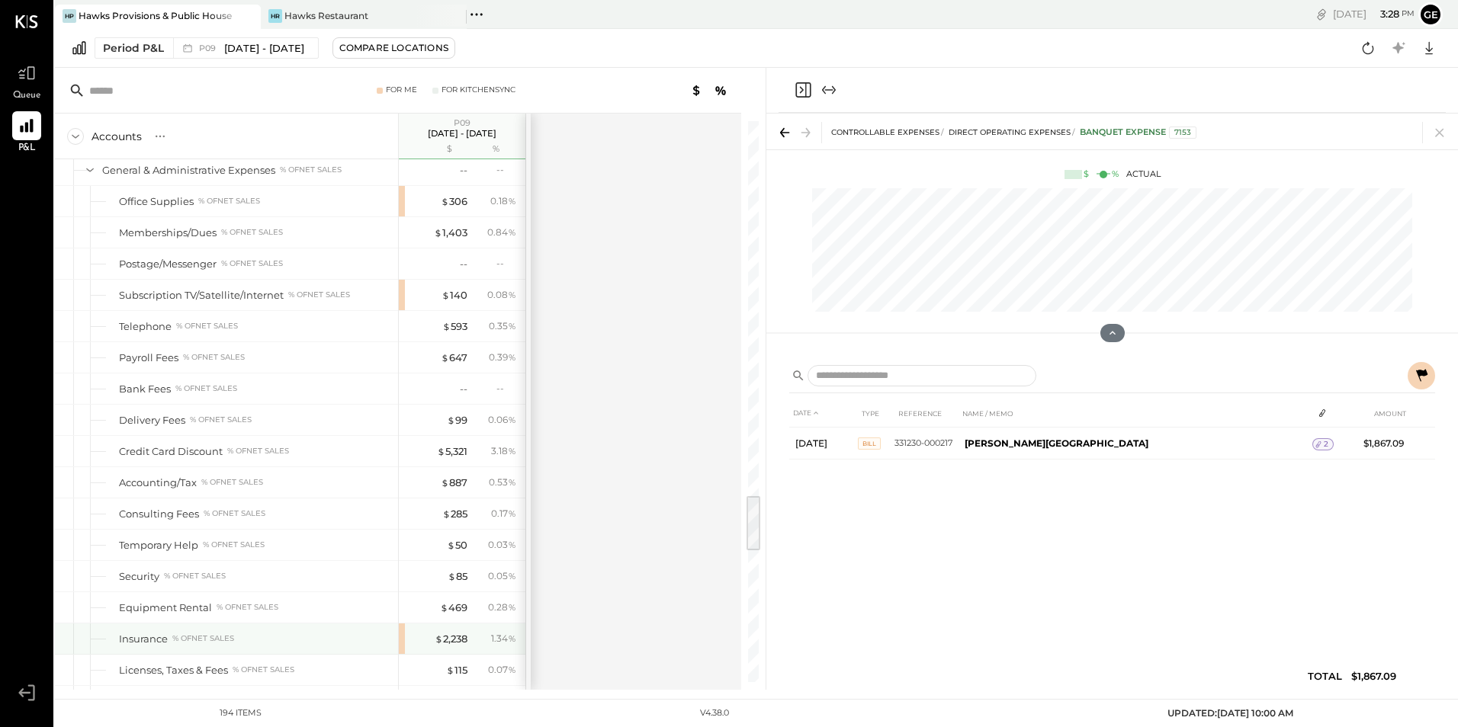
scroll to position [3886, 0]
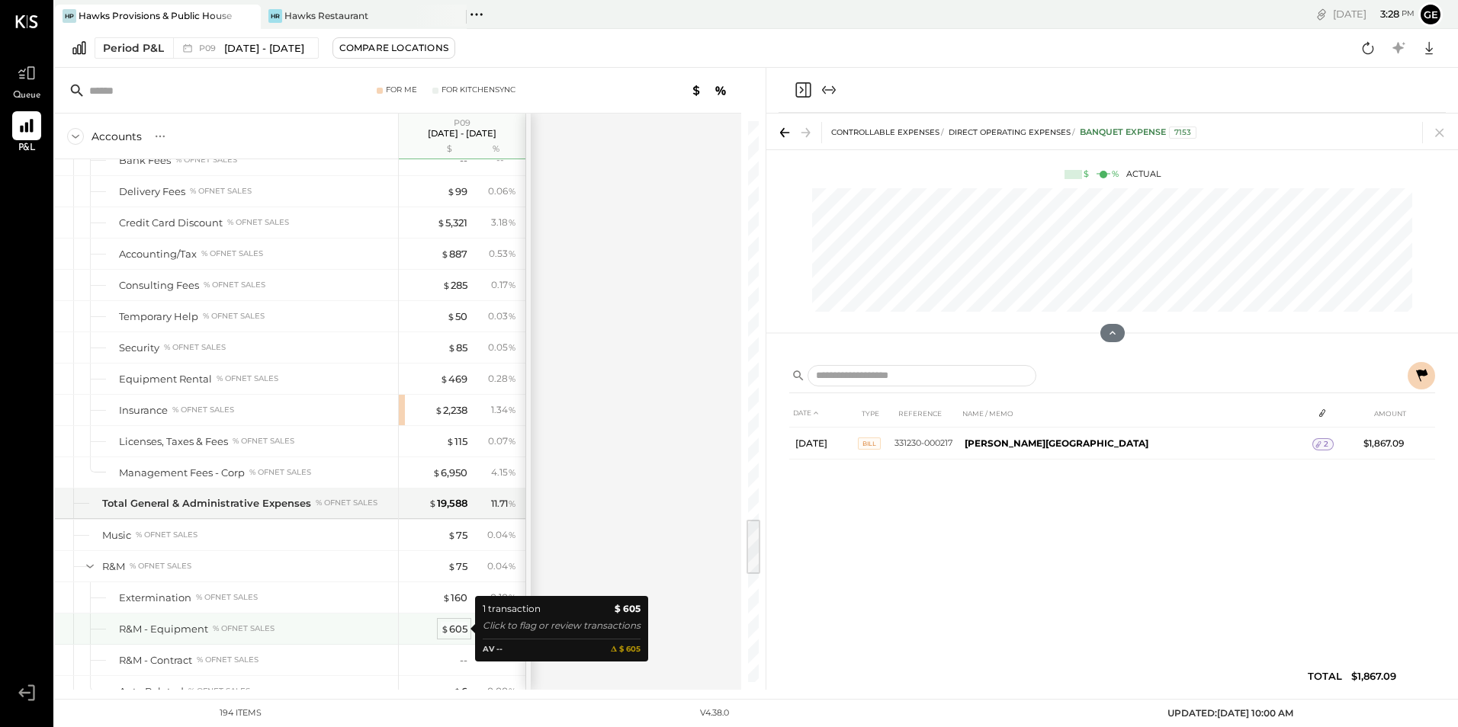
click at [451, 625] on div "$ 605" at bounding box center [454, 629] width 27 height 14
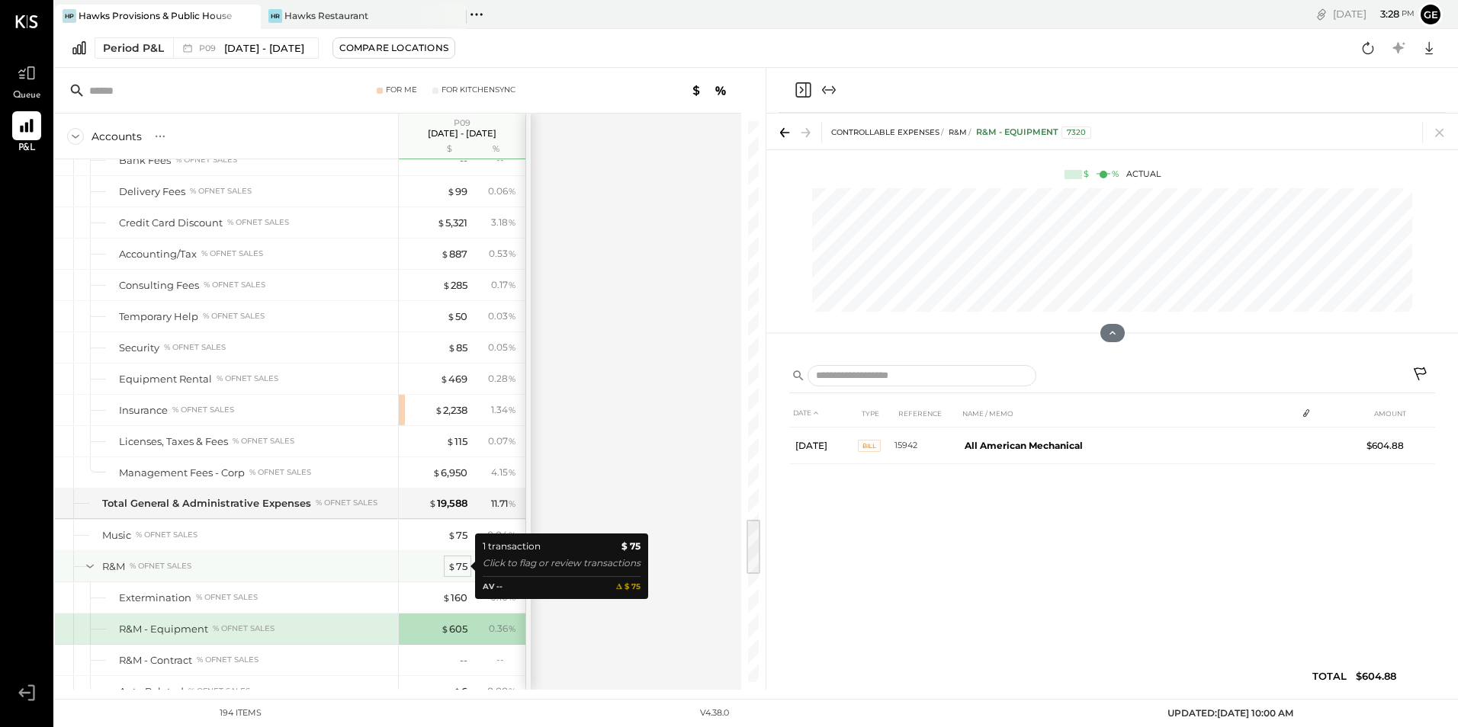
click at [460, 561] on div "$ 75" at bounding box center [458, 567] width 20 height 14
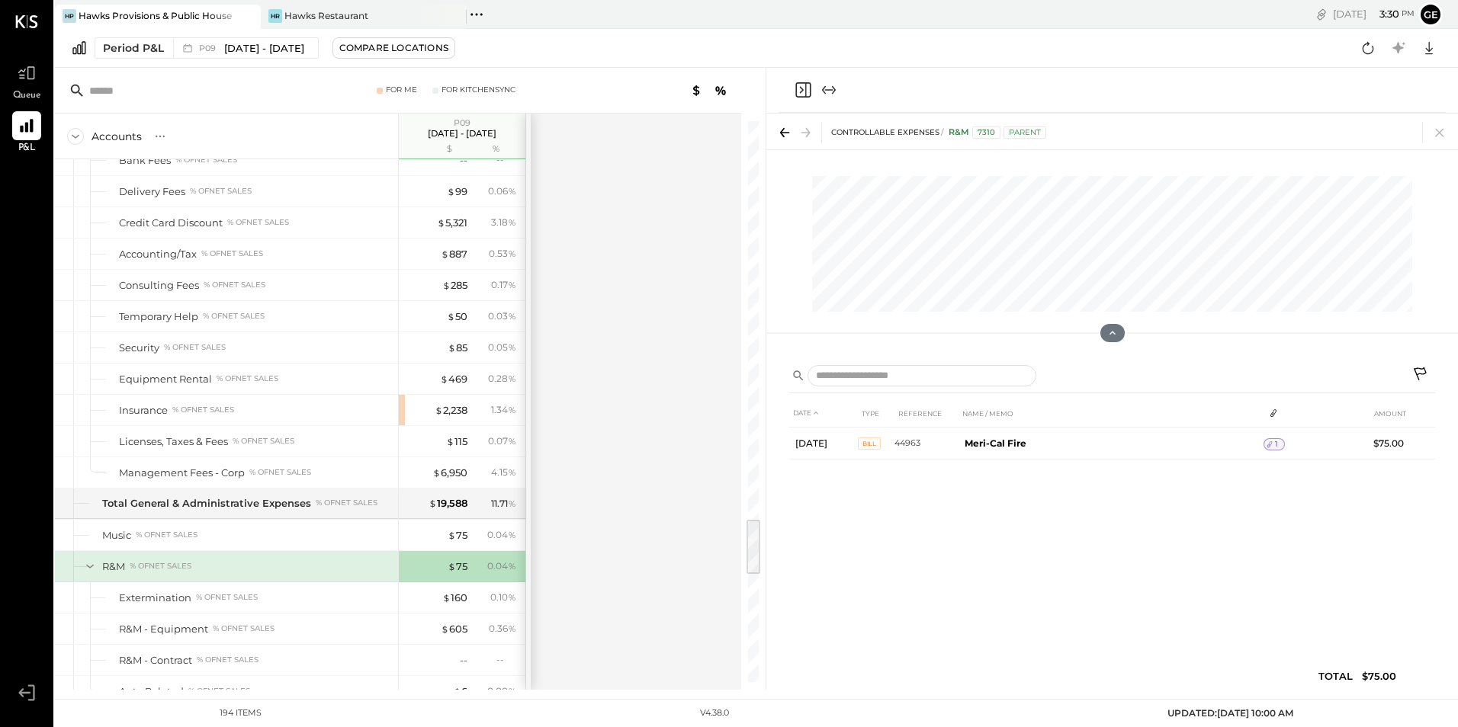
click at [456, 556] on div "$ 75 0.04 %" at bounding box center [463, 566] width 114 height 30
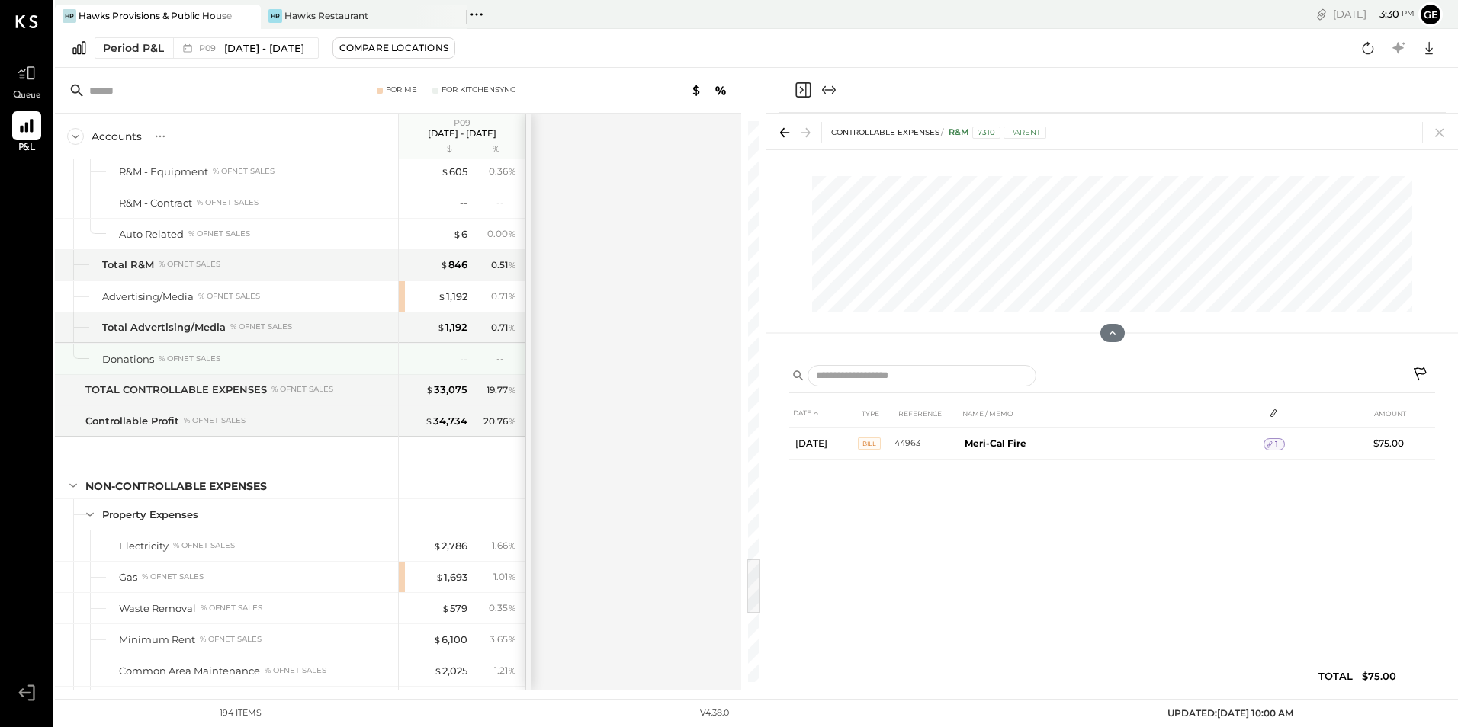
scroll to position [4191, 0]
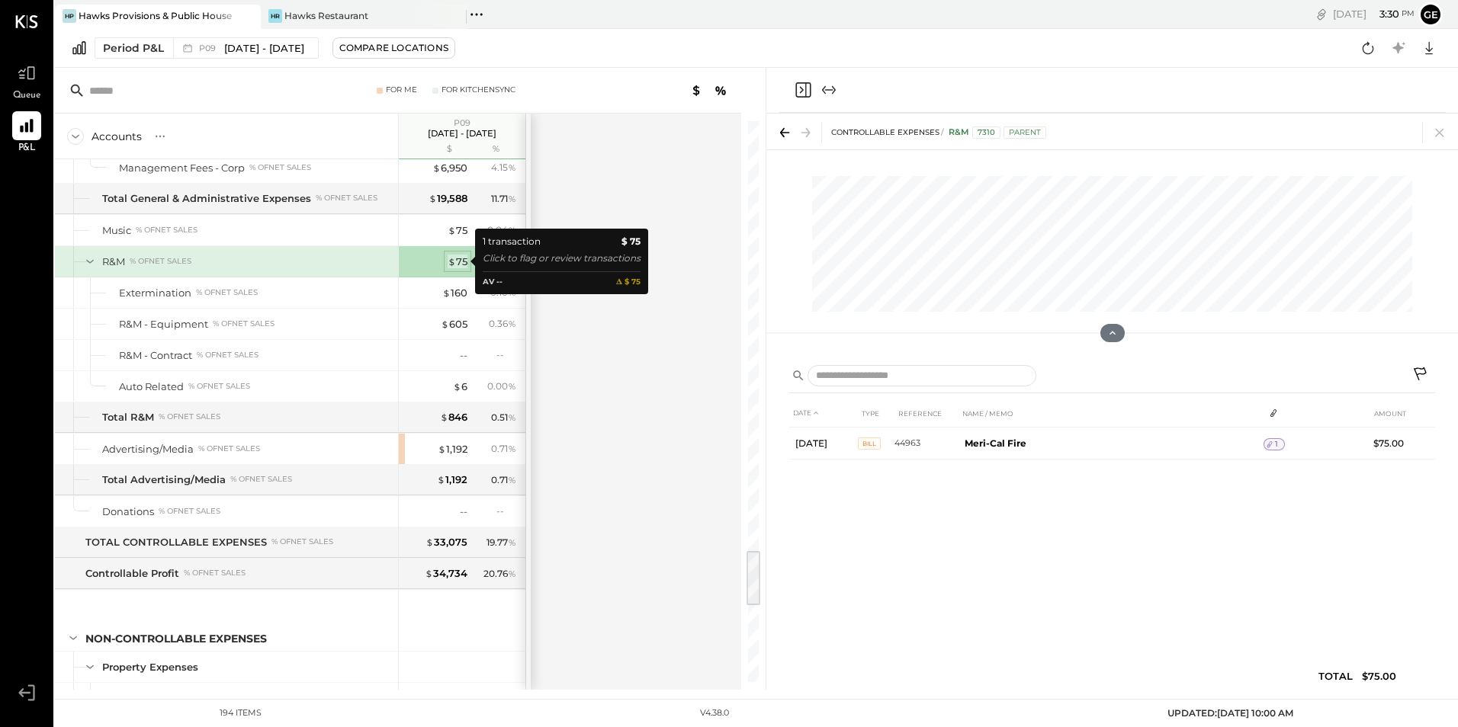
click at [459, 262] on div "$ 75" at bounding box center [458, 262] width 20 height 14
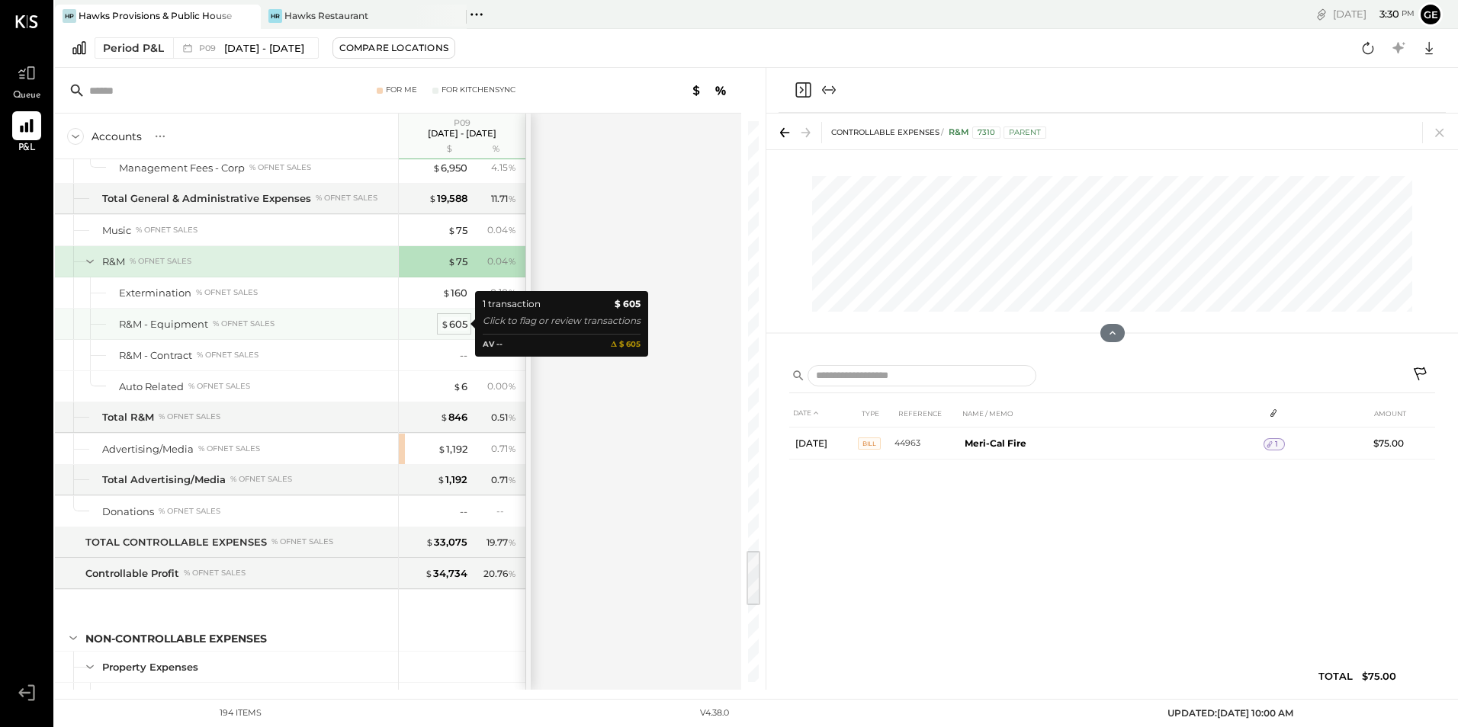
click at [455, 320] on div "$ 605" at bounding box center [454, 324] width 27 height 14
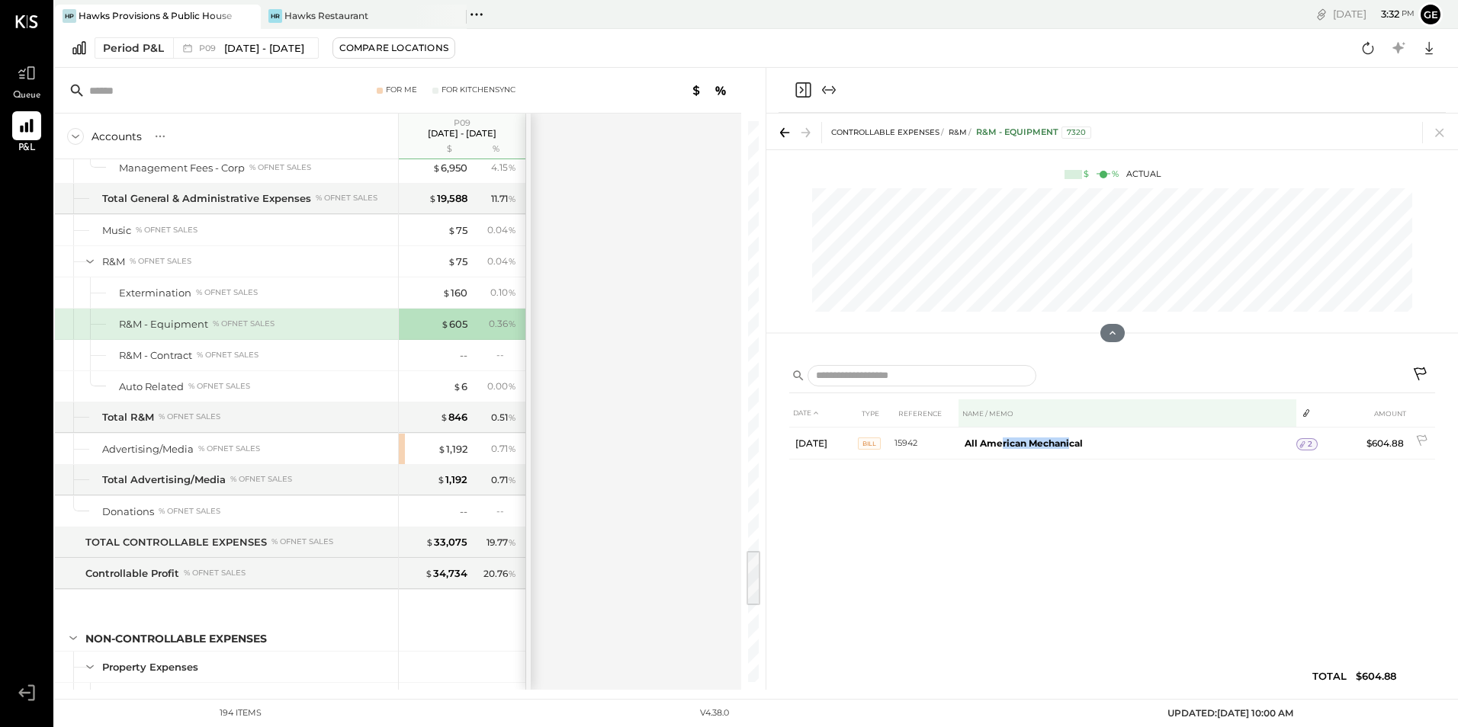
drag, startPoint x: 1000, startPoint y: 442, endPoint x: 1135, endPoint y: 425, distance: 136.1
click at [1121, 425] on table "DATE TYPE REFERENCE NAME / MEMO AMOUNT [DATE] BILL 15942 All American Mechanica…" at bounding box center [1112, 430] width 646 height 60
click at [455, 327] on div "$ 605" at bounding box center [454, 324] width 27 height 14
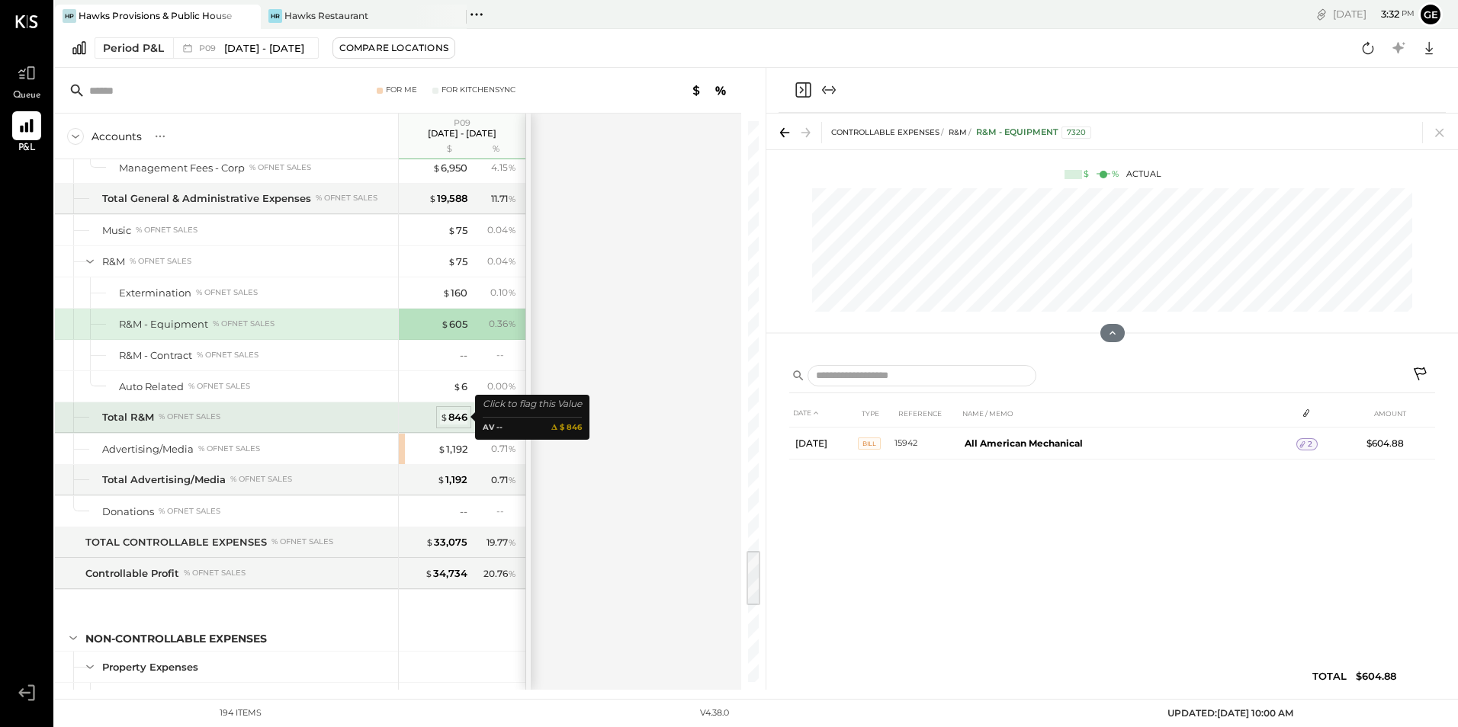
click at [456, 416] on div "$ 846" at bounding box center [453, 417] width 27 height 14
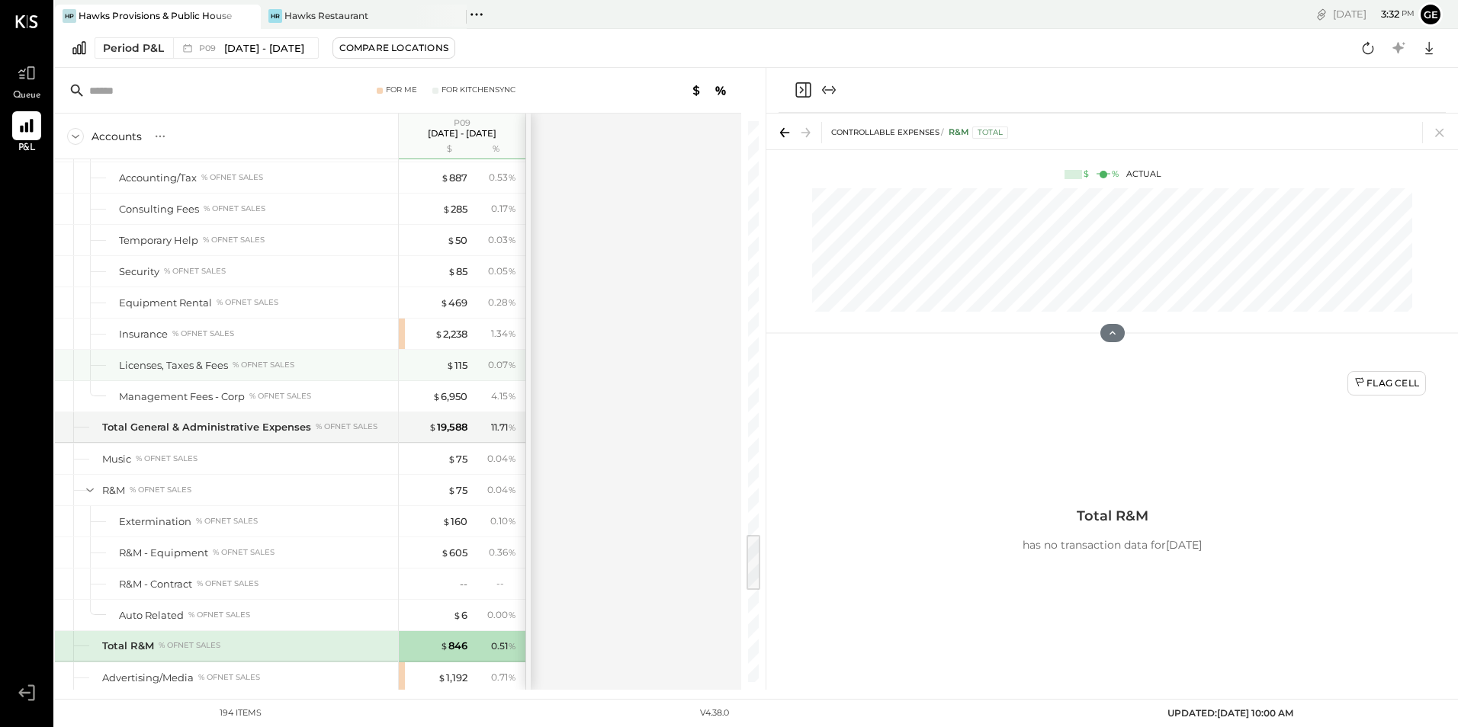
scroll to position [3810, 0]
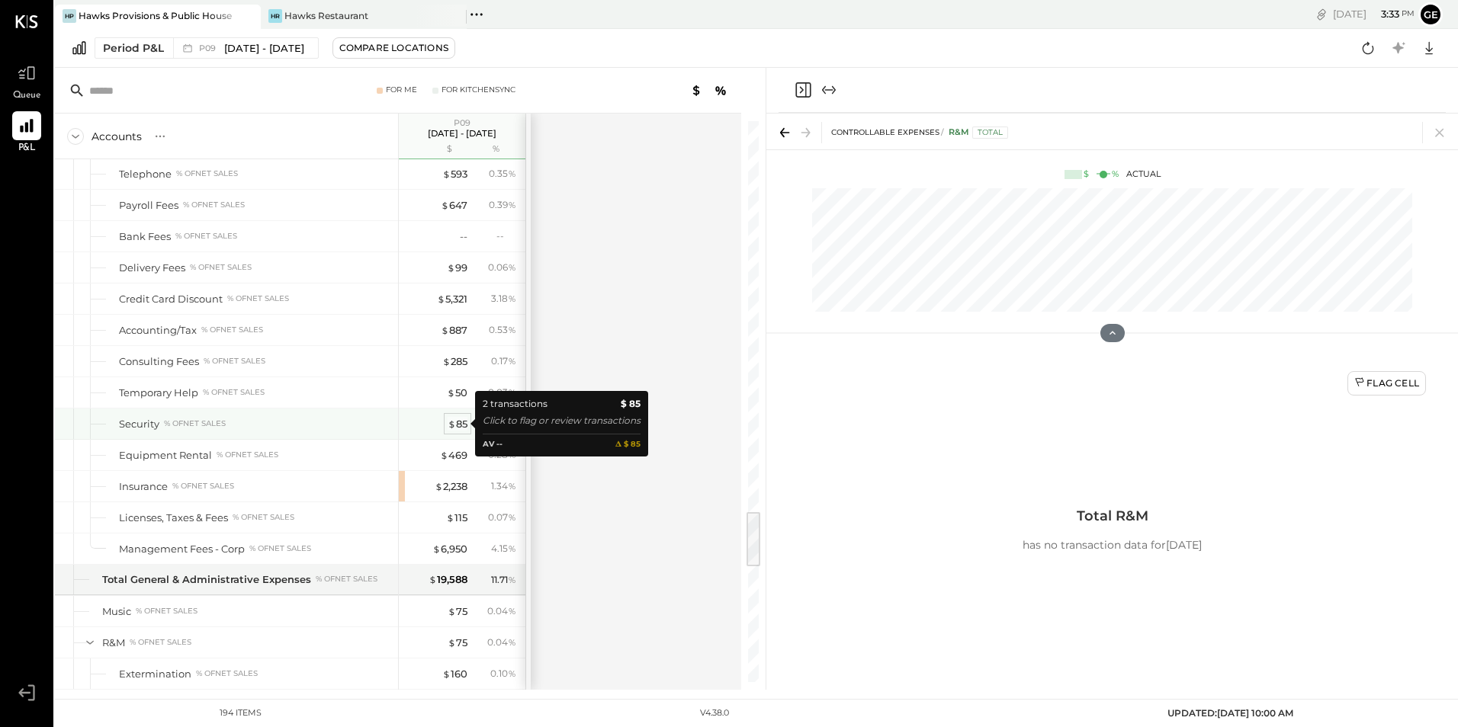
click at [462, 426] on div "$ 85" at bounding box center [458, 424] width 20 height 14
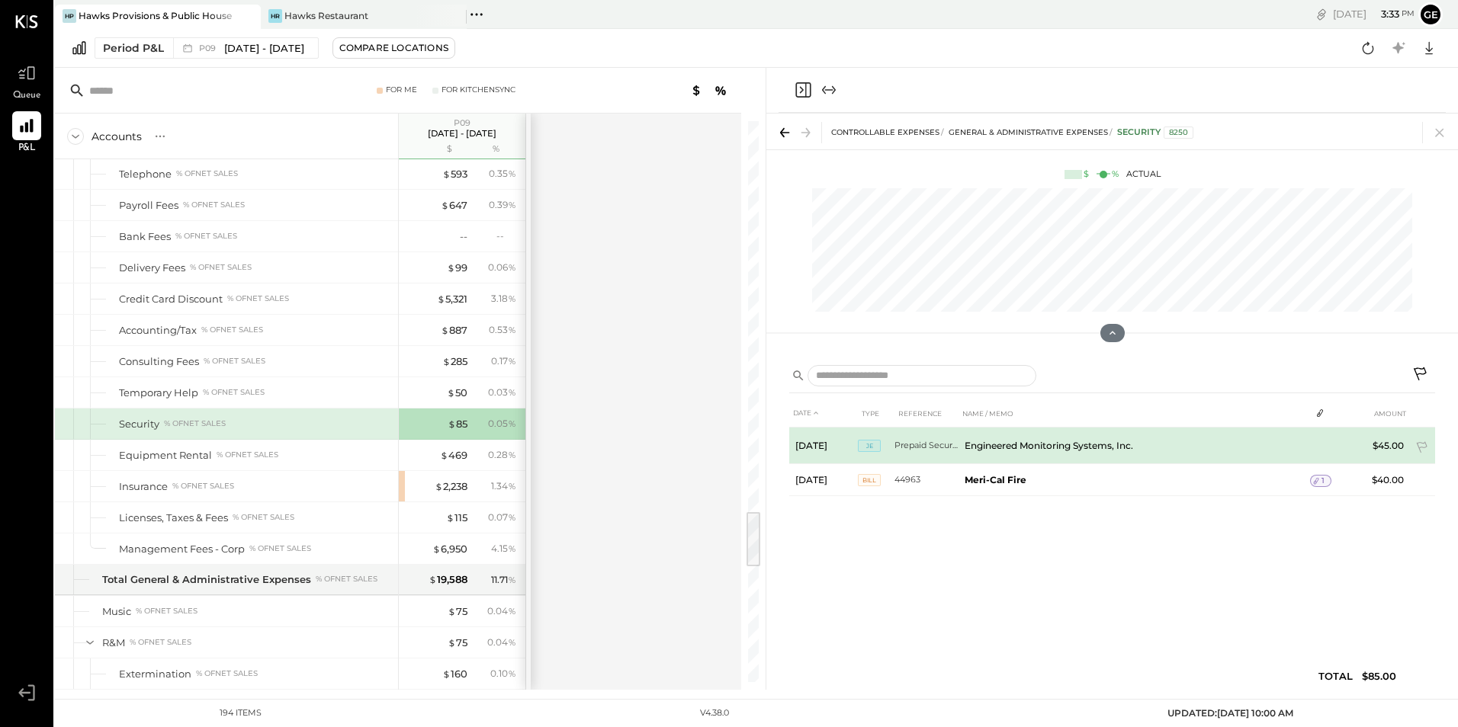
click at [1010, 445] on td "Engineered Monitoring Systems, Inc." at bounding box center [1133, 446] width 351 height 37
click at [1417, 444] on icon at bounding box center [1421, 447] width 11 height 11
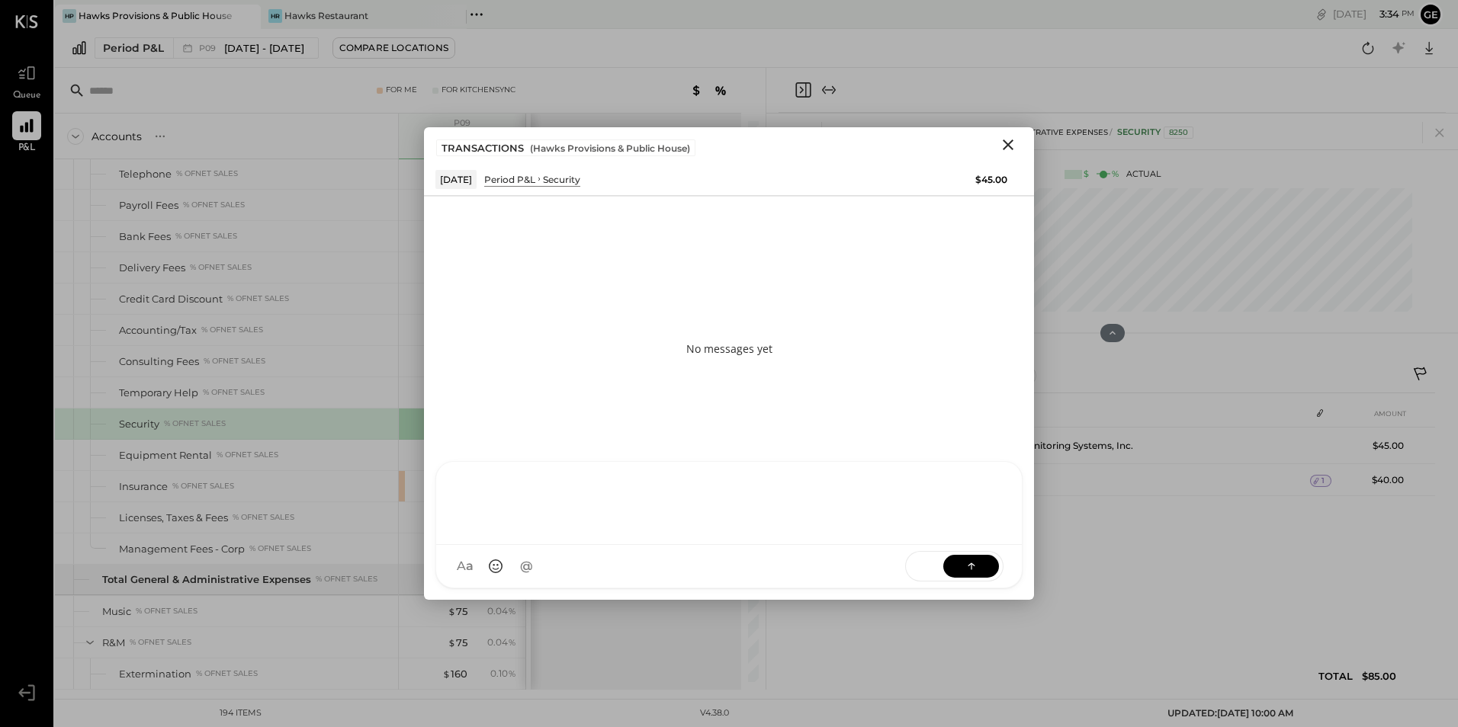
click at [551, 566] on div "[PERSON_NAME] [PERSON_NAME] [PERSON_NAME] R [PERSON_NAME] generalmanager M [PER…" at bounding box center [728, 524] width 587 height 127
click at [512, 487] on div "**********" at bounding box center [728, 501] width 555 height 61
click at [715, 485] on div "**********" at bounding box center [728, 501] width 555 height 61
click at [968, 570] on icon at bounding box center [971, 565] width 15 height 15
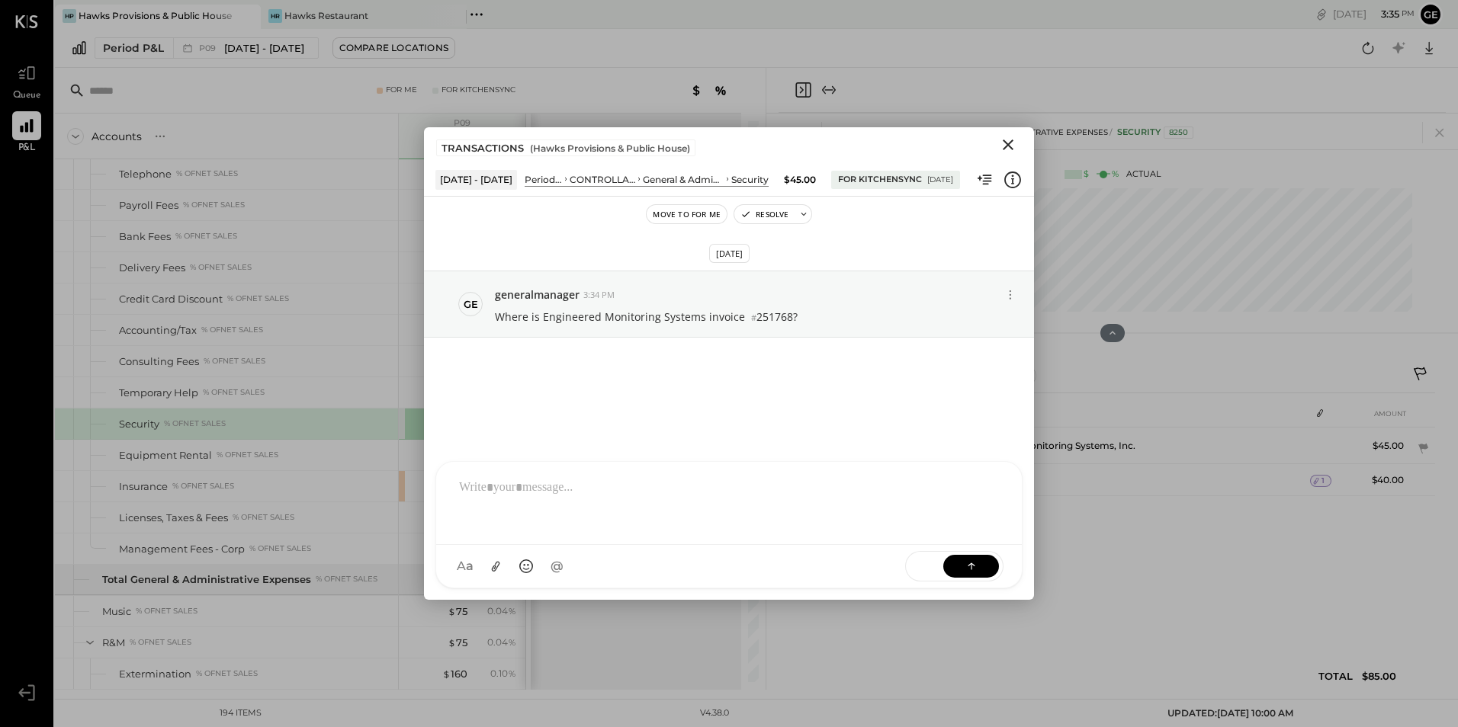
click at [1009, 149] on icon "Close" at bounding box center [1008, 145] width 18 height 18
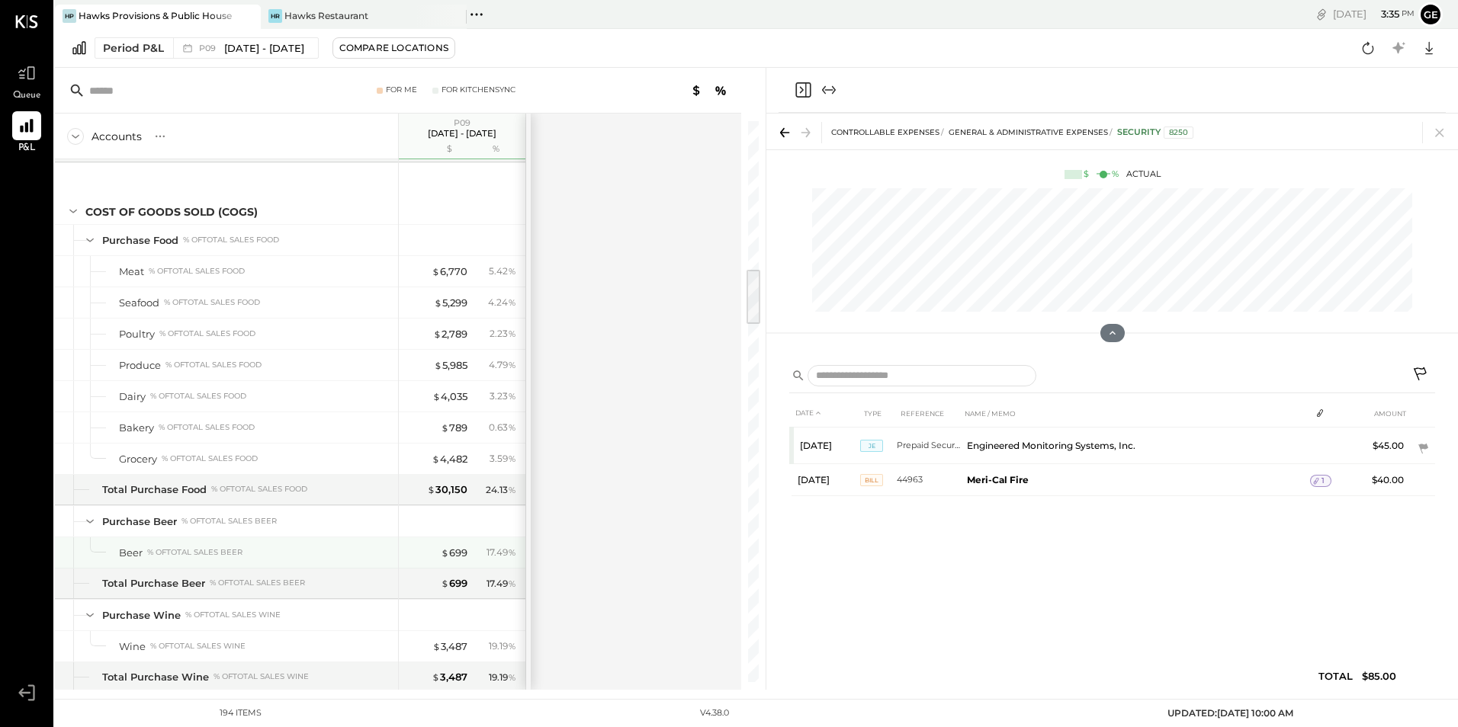
scroll to position [1675, 0]
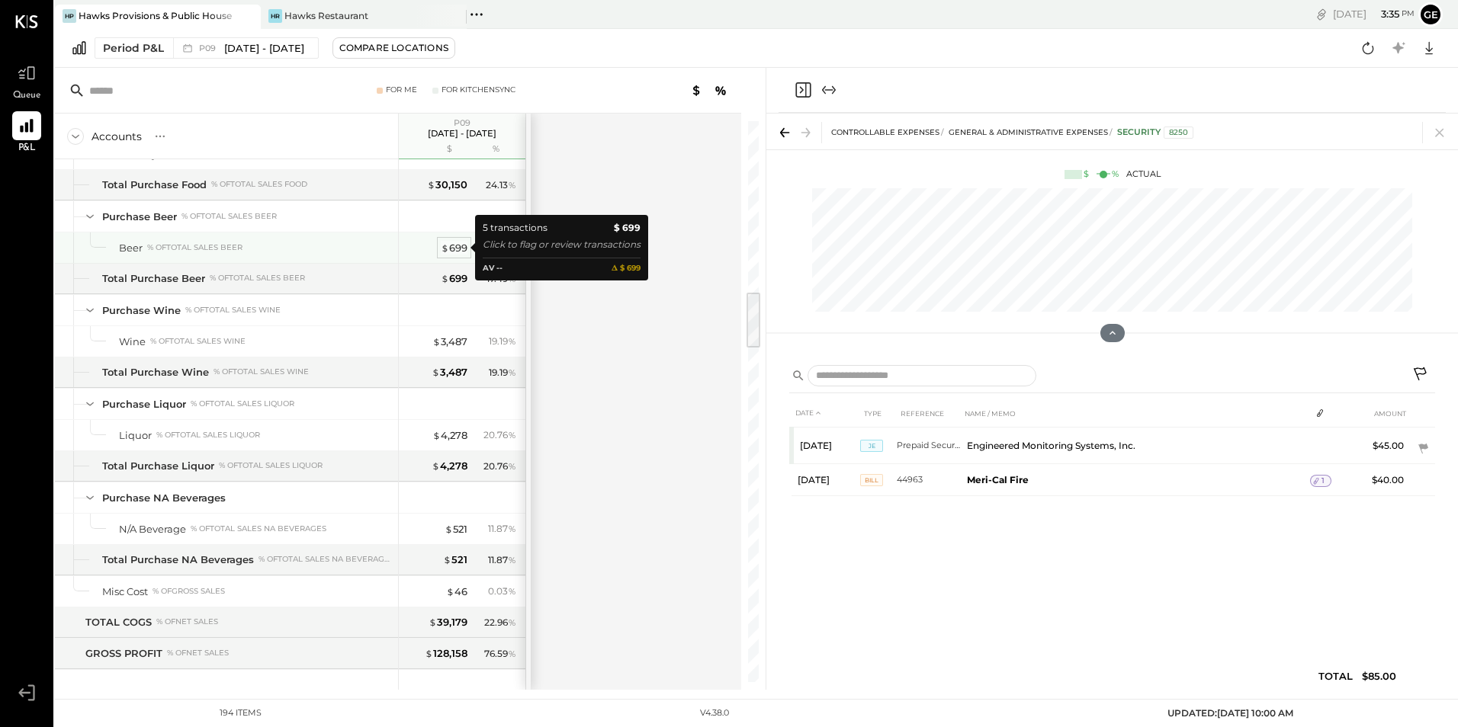
click at [451, 246] on div "$ 699" at bounding box center [454, 248] width 27 height 14
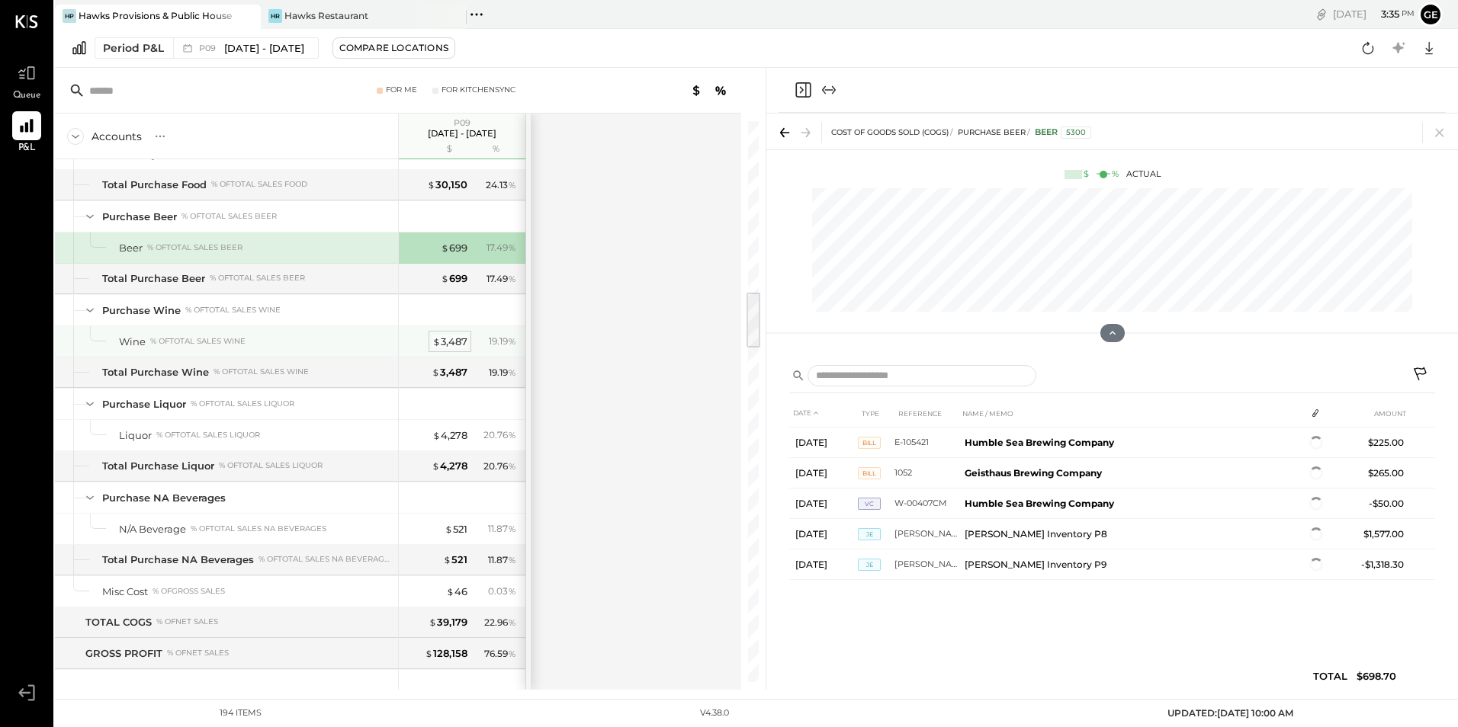
click at [439, 344] on span "$" at bounding box center [436, 341] width 8 height 12
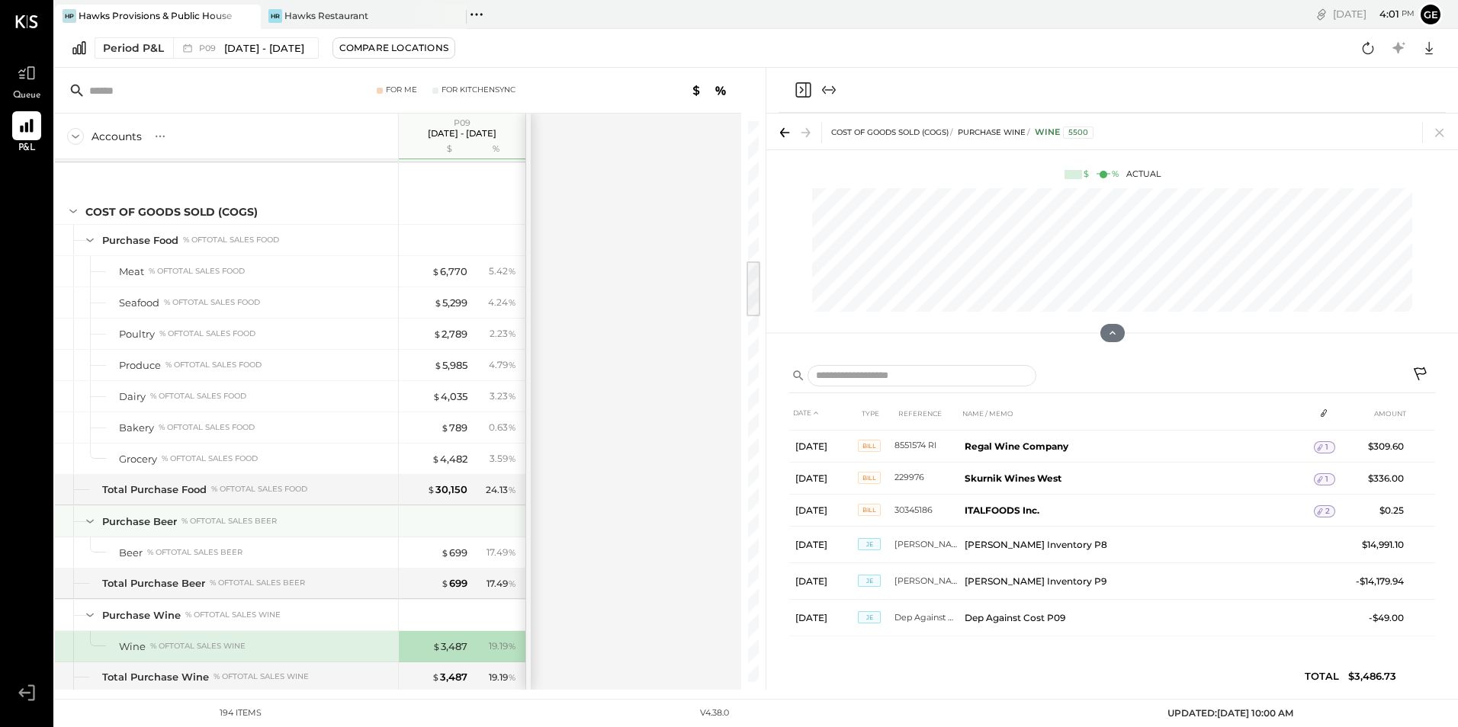
scroll to position [1294, 0]
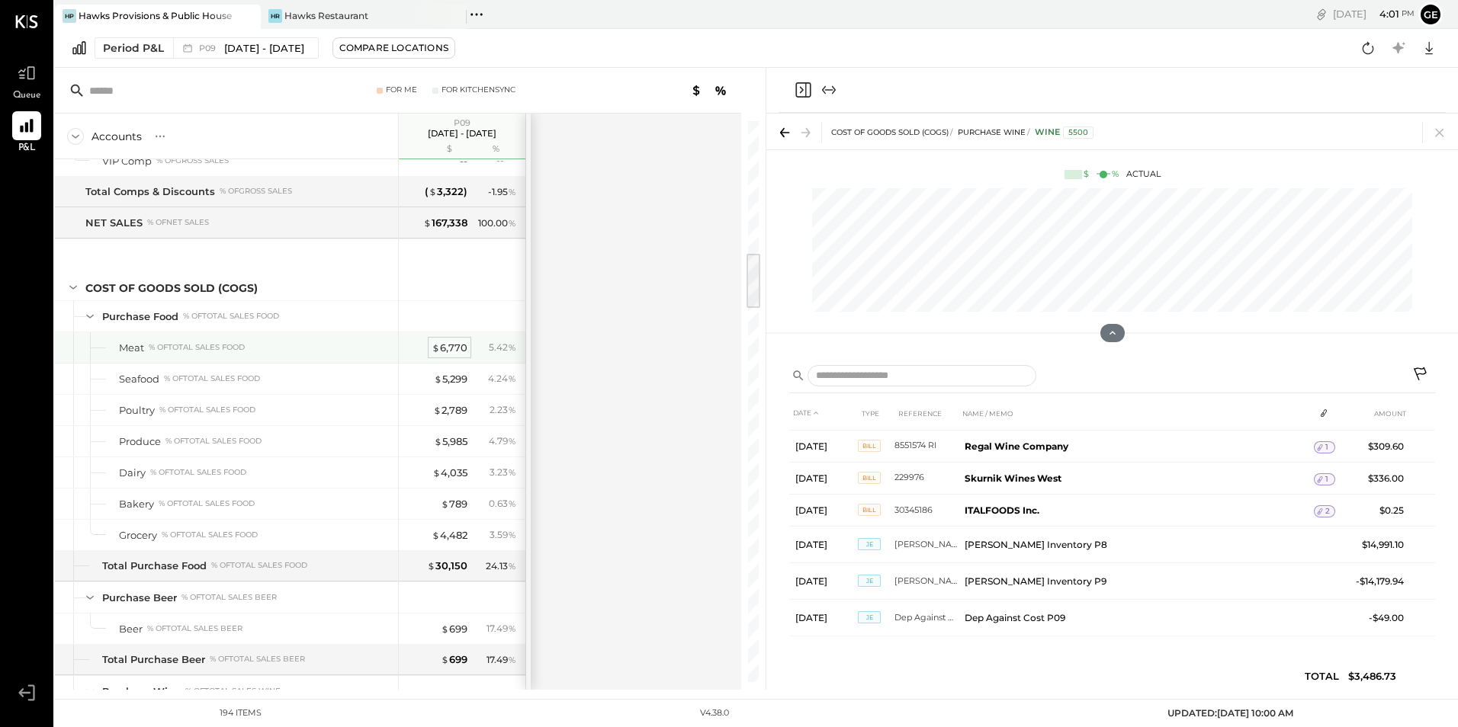
click at [448, 347] on div "$ 6,770" at bounding box center [450, 348] width 36 height 14
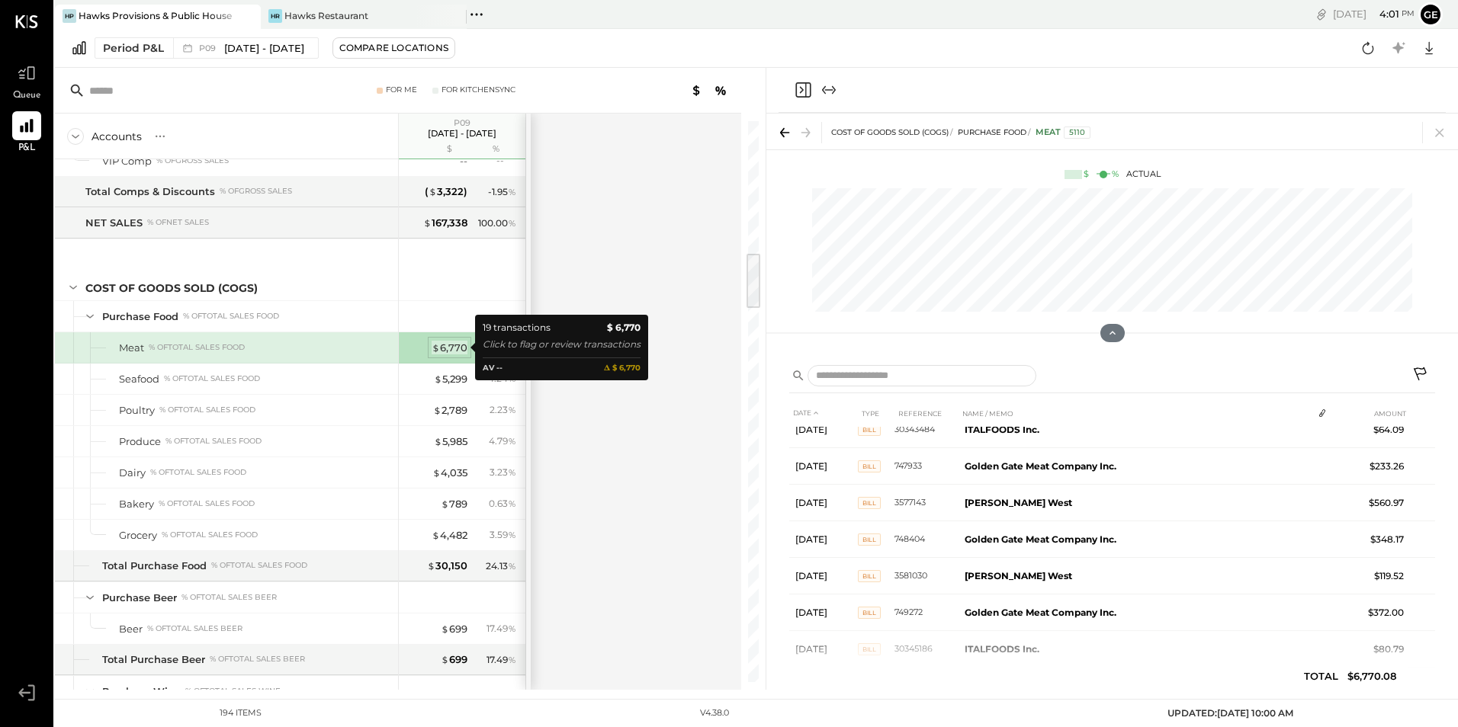
scroll to position [142, 0]
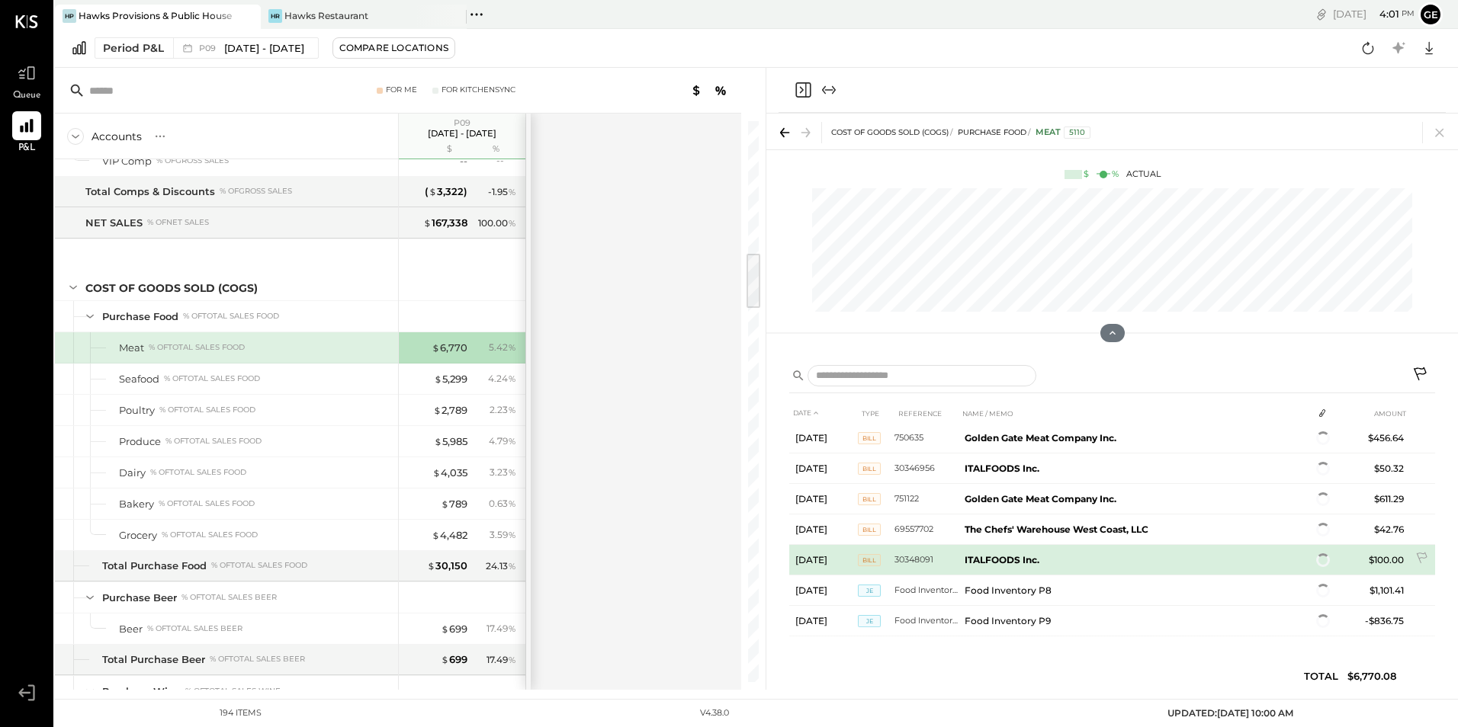
scroll to position [410, 0]
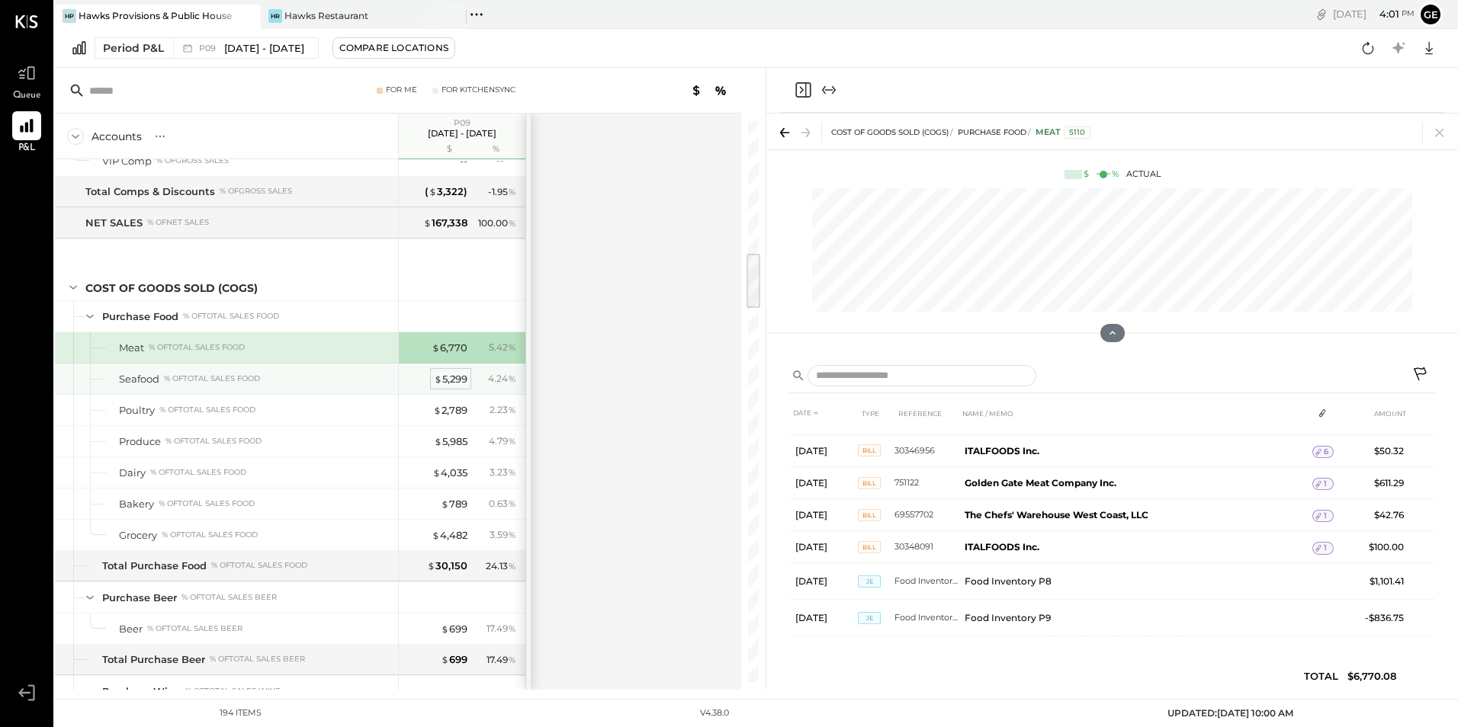
click at [461, 379] on div "$ 5,299" at bounding box center [451, 379] width 34 height 14
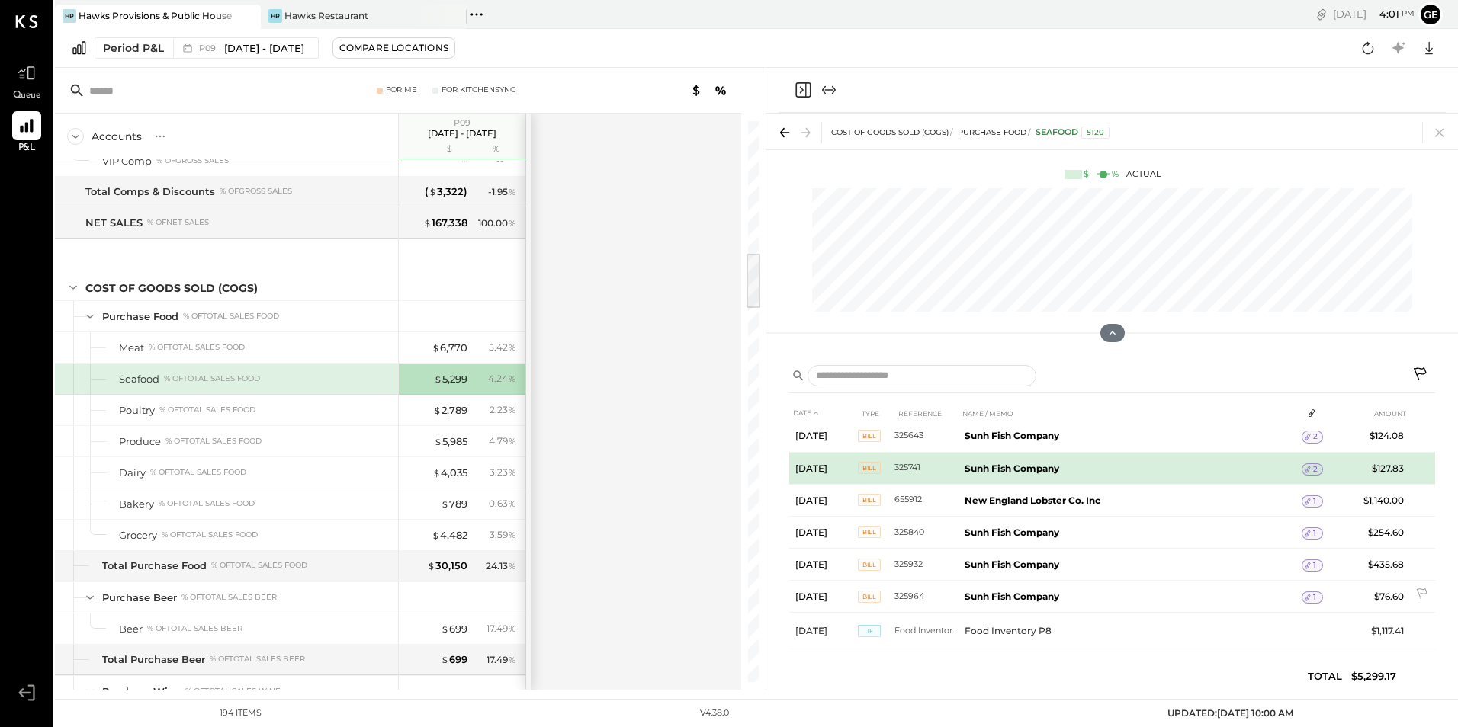
scroll to position [603, 0]
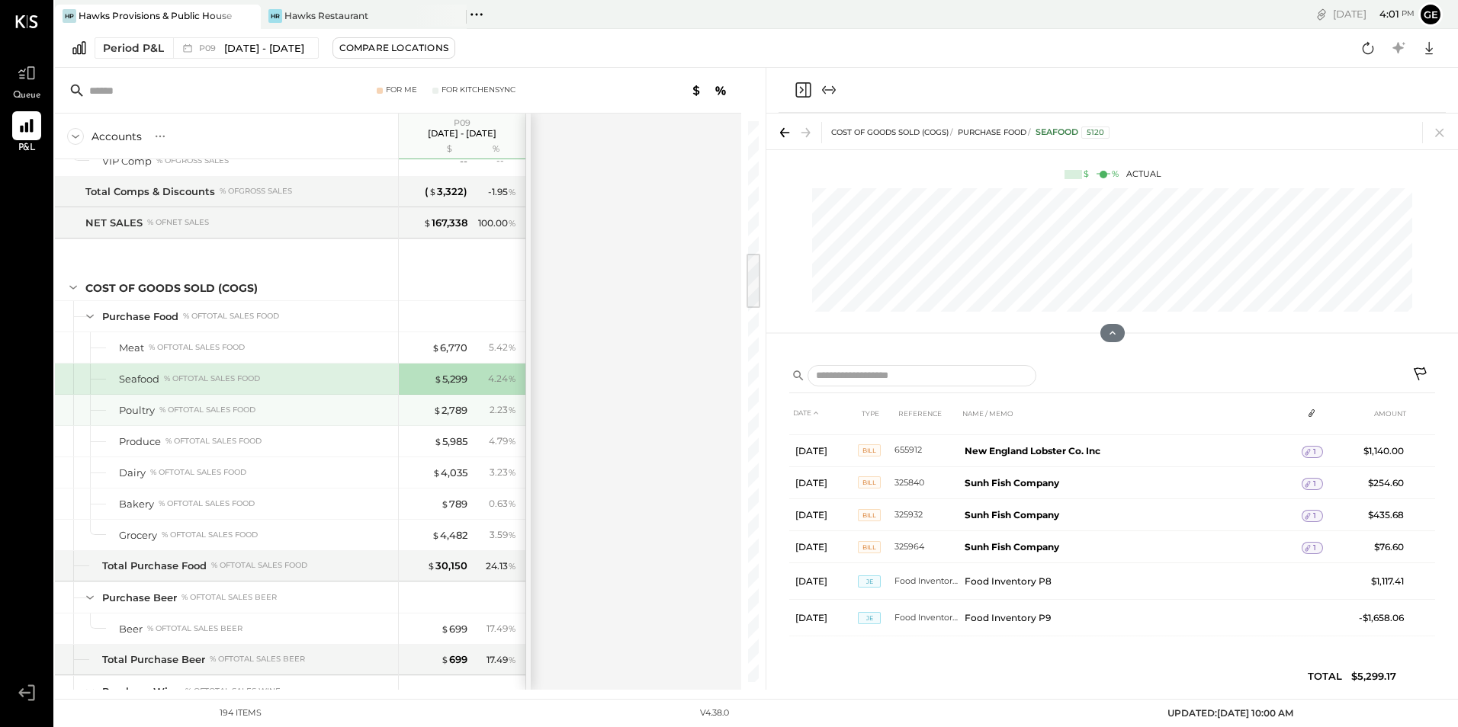
click at [143, 400] on div "Poultry % of Total Sales Food" at bounding box center [226, 410] width 343 height 30
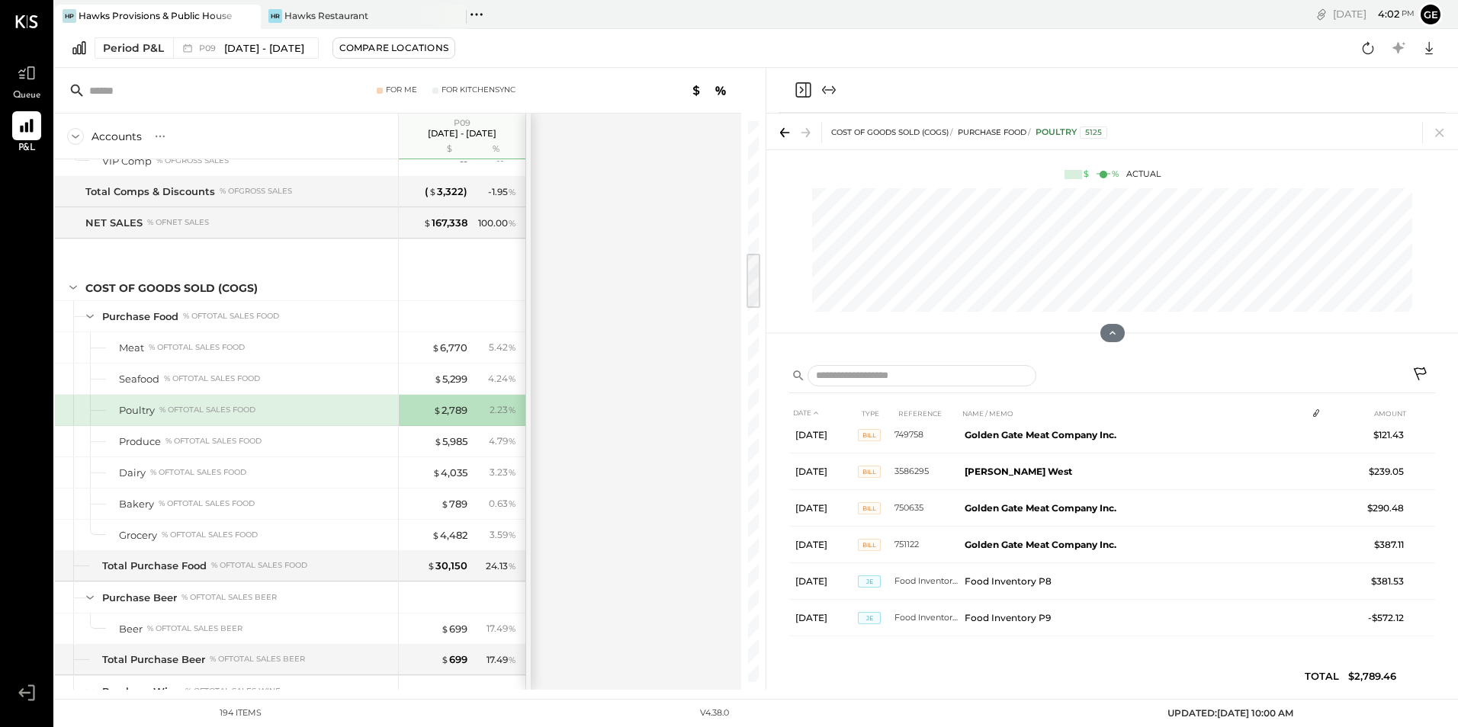
scroll to position [194, 0]
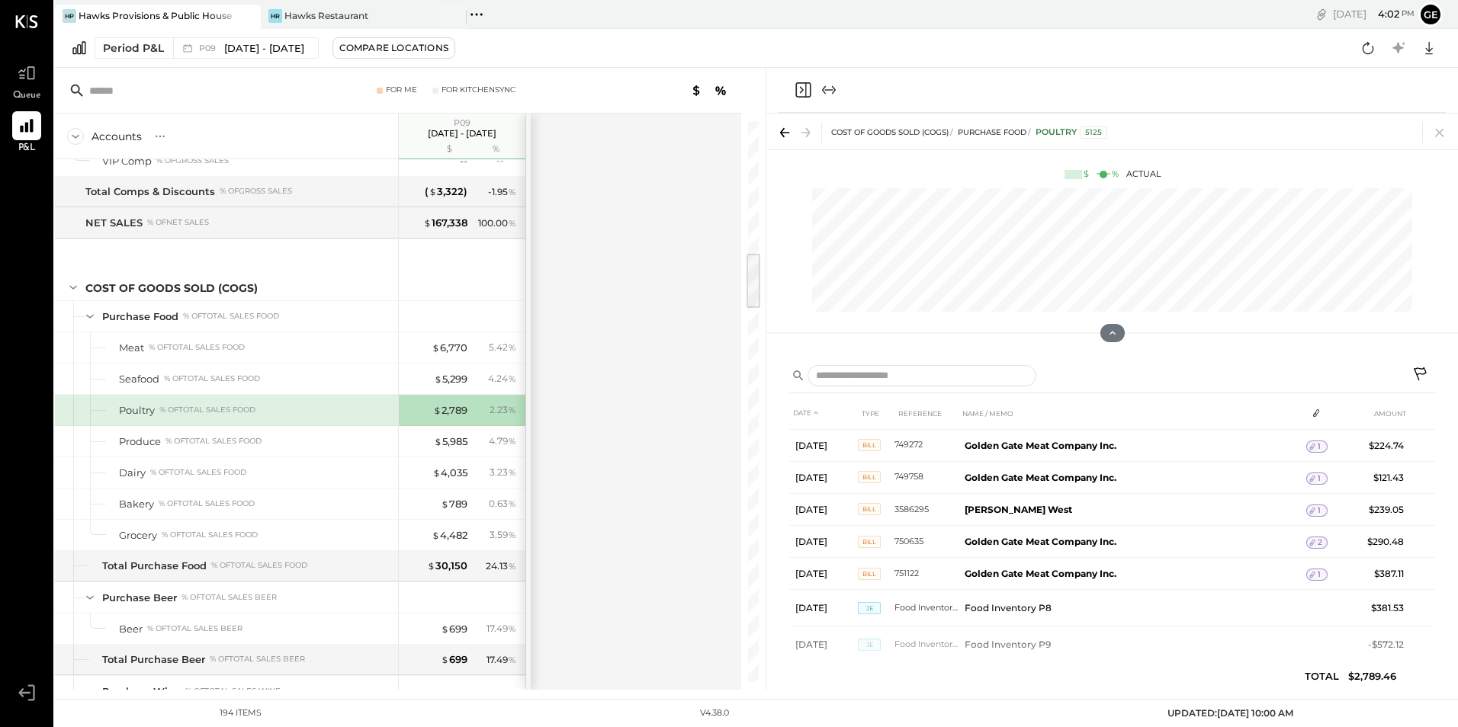
scroll to position [153, 0]
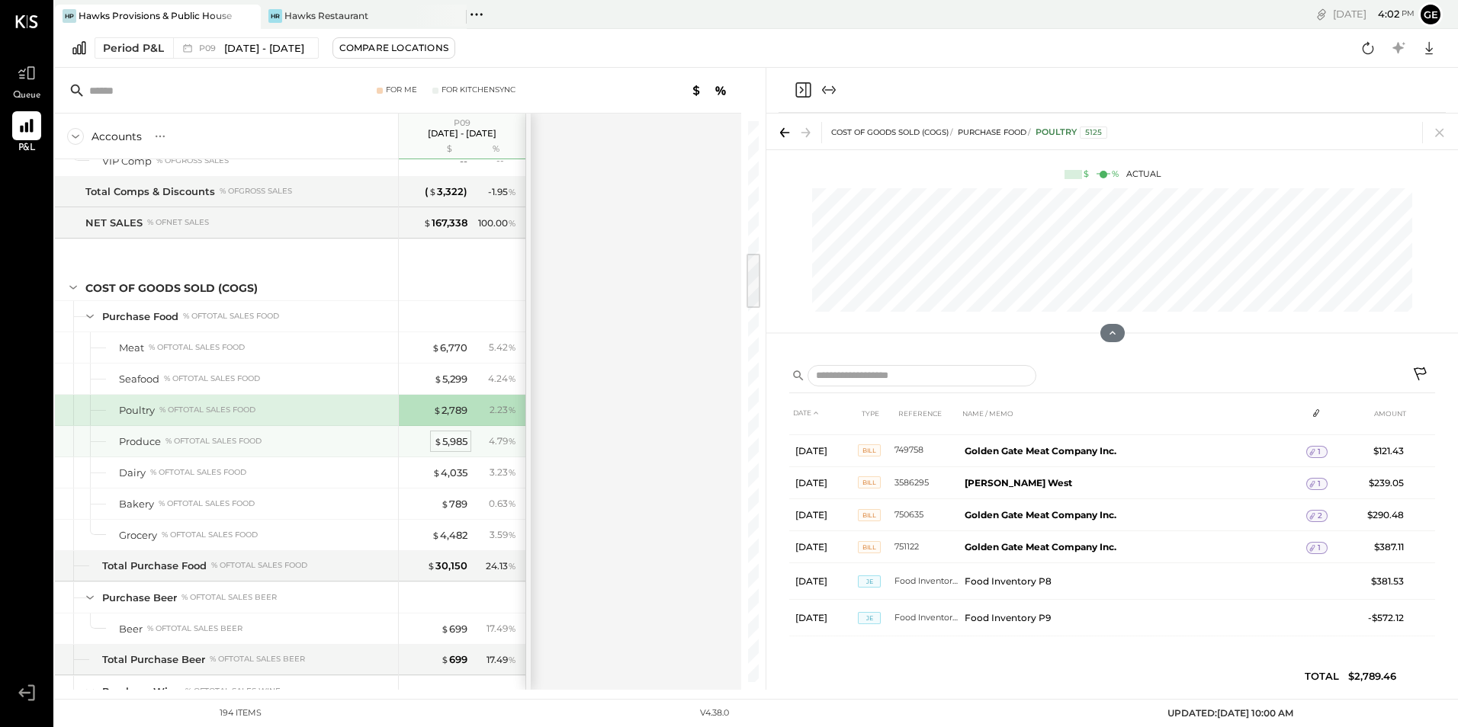
click at [448, 441] on div "$ 5,985" at bounding box center [451, 442] width 34 height 14
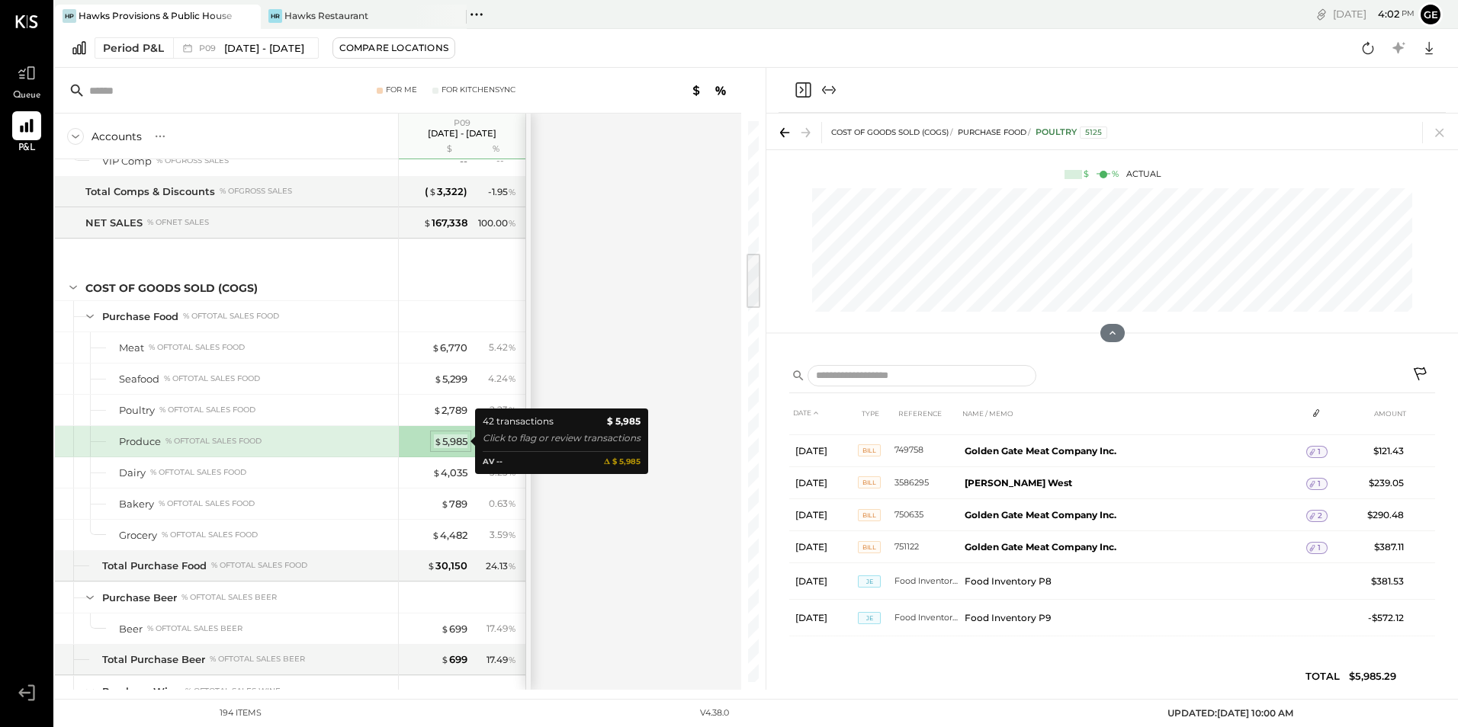
scroll to position [603, 0]
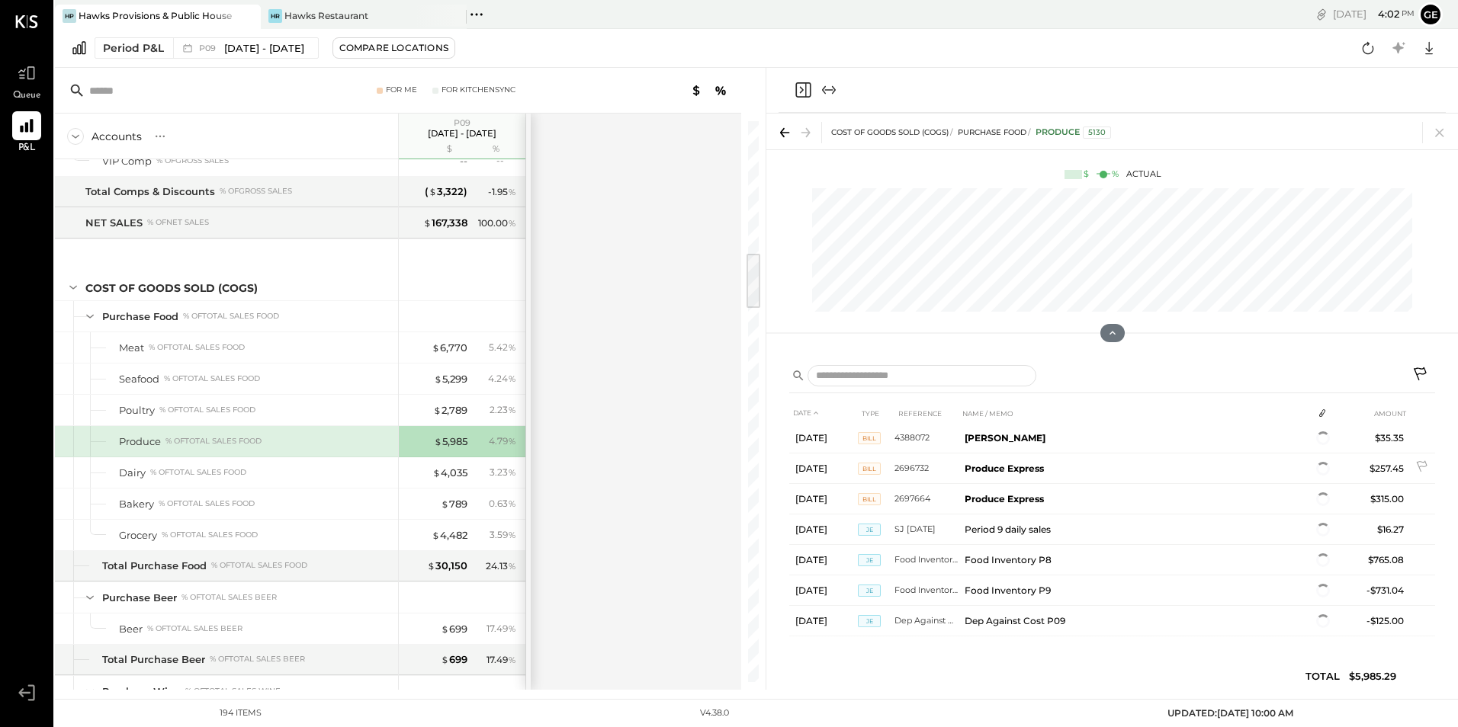
scroll to position [1144, 0]
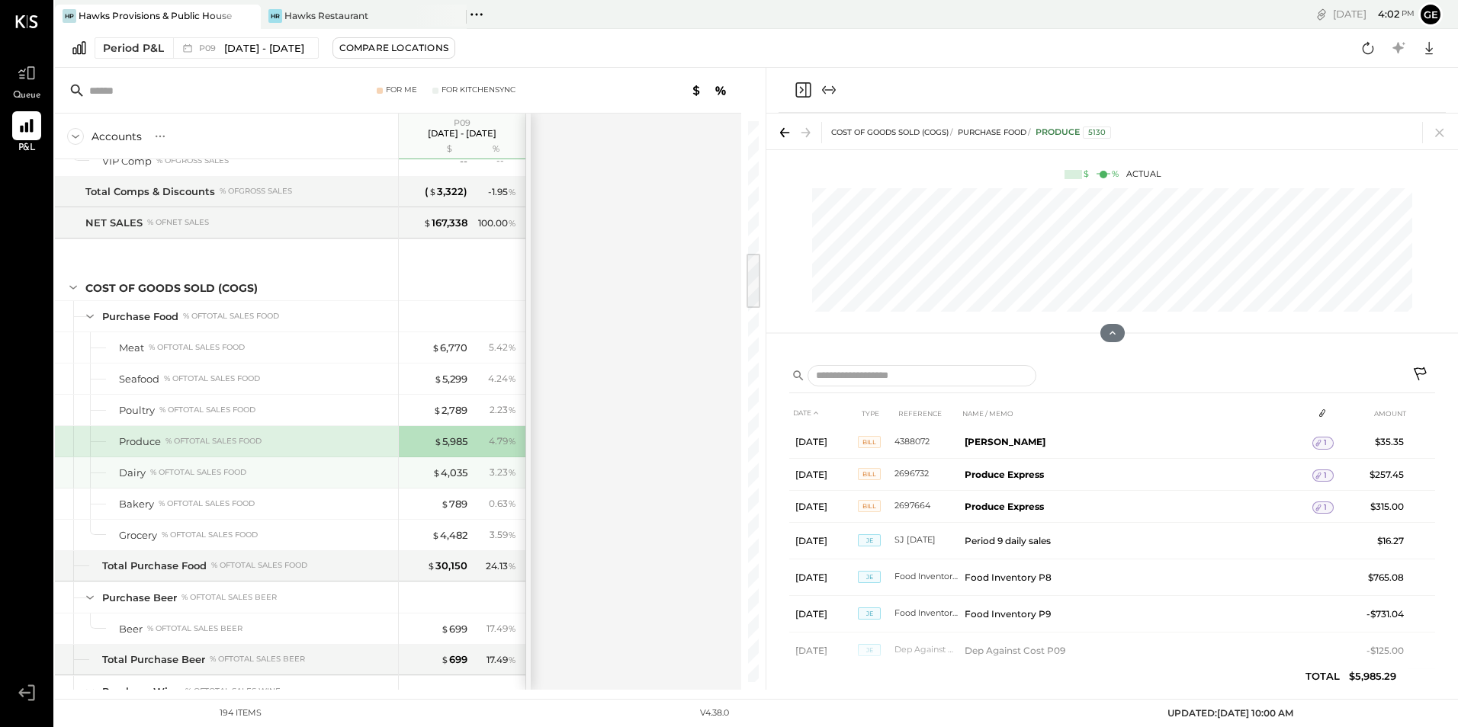
click at [126, 475] on div "Dairy" at bounding box center [132, 473] width 27 height 14
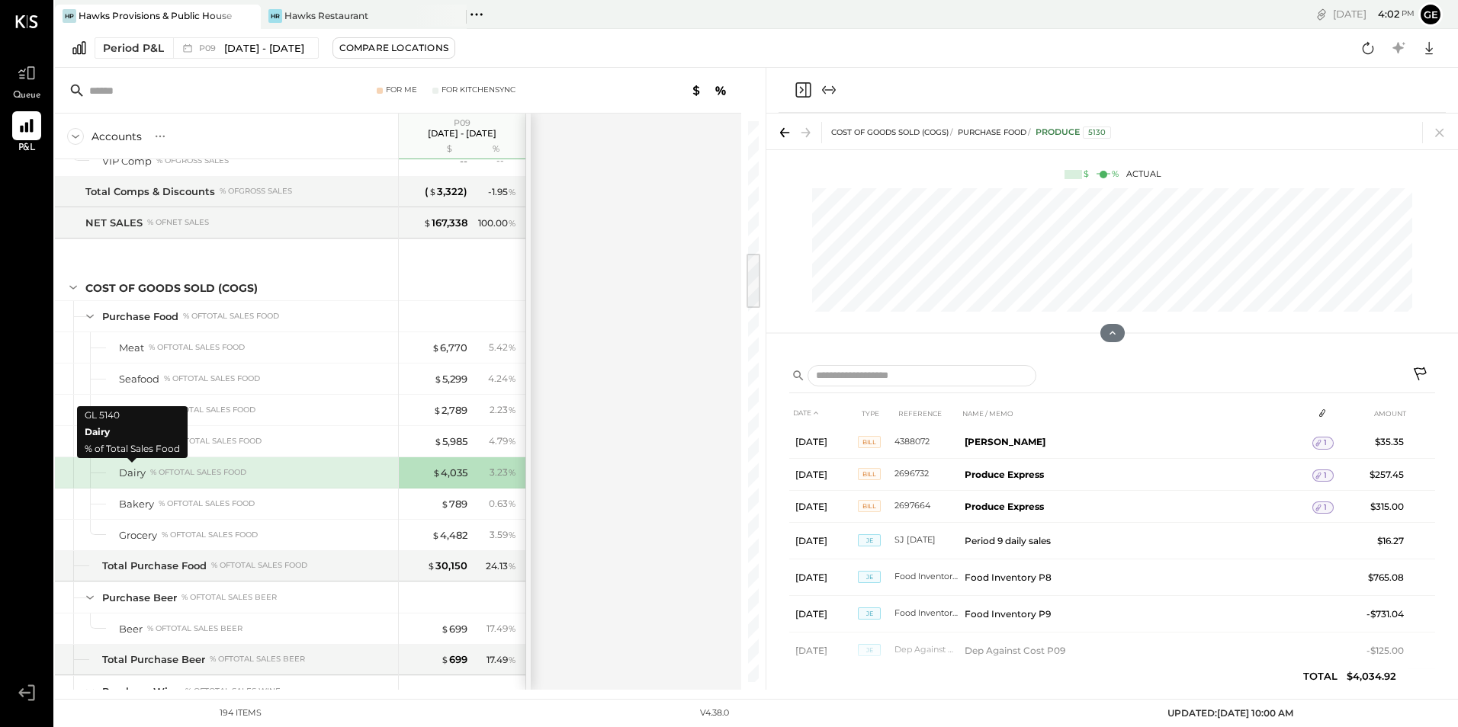
scroll to position [743, 0]
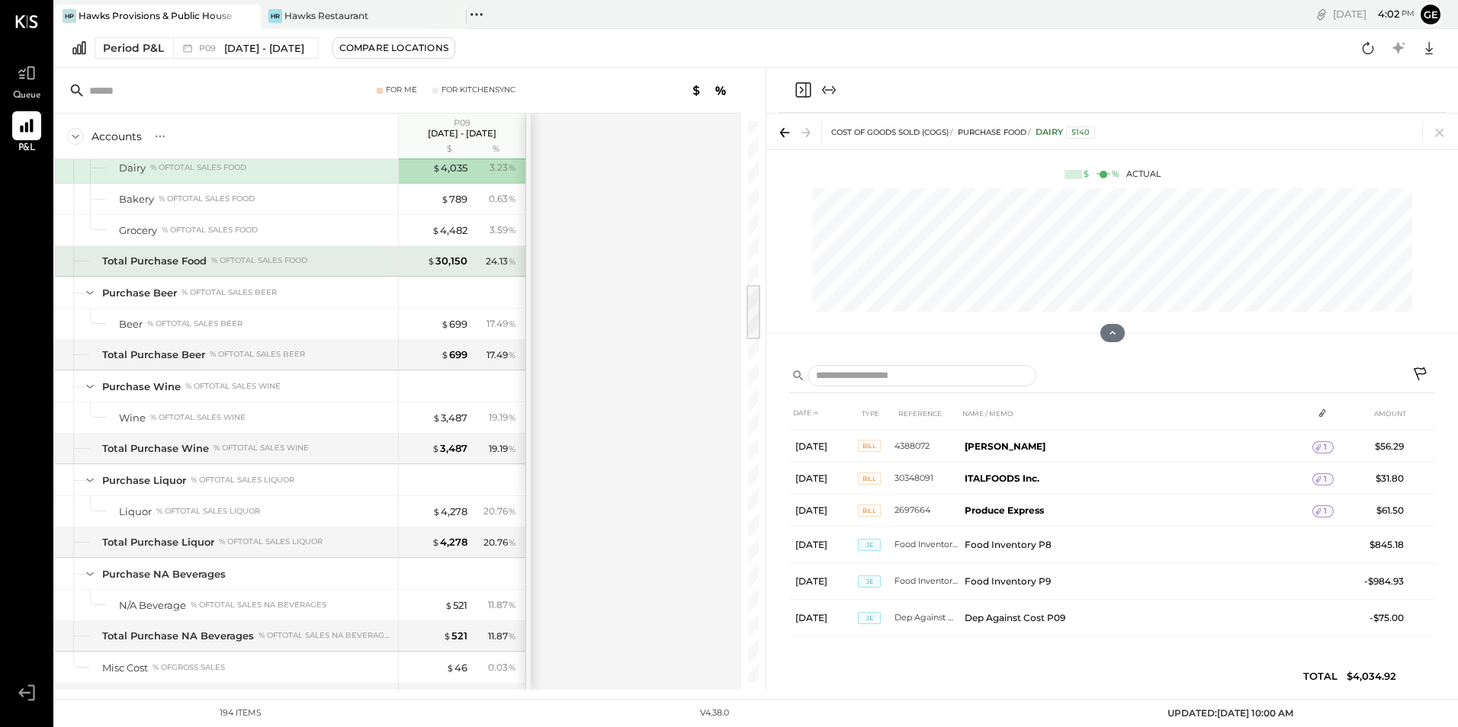
scroll to position [1523, 0]
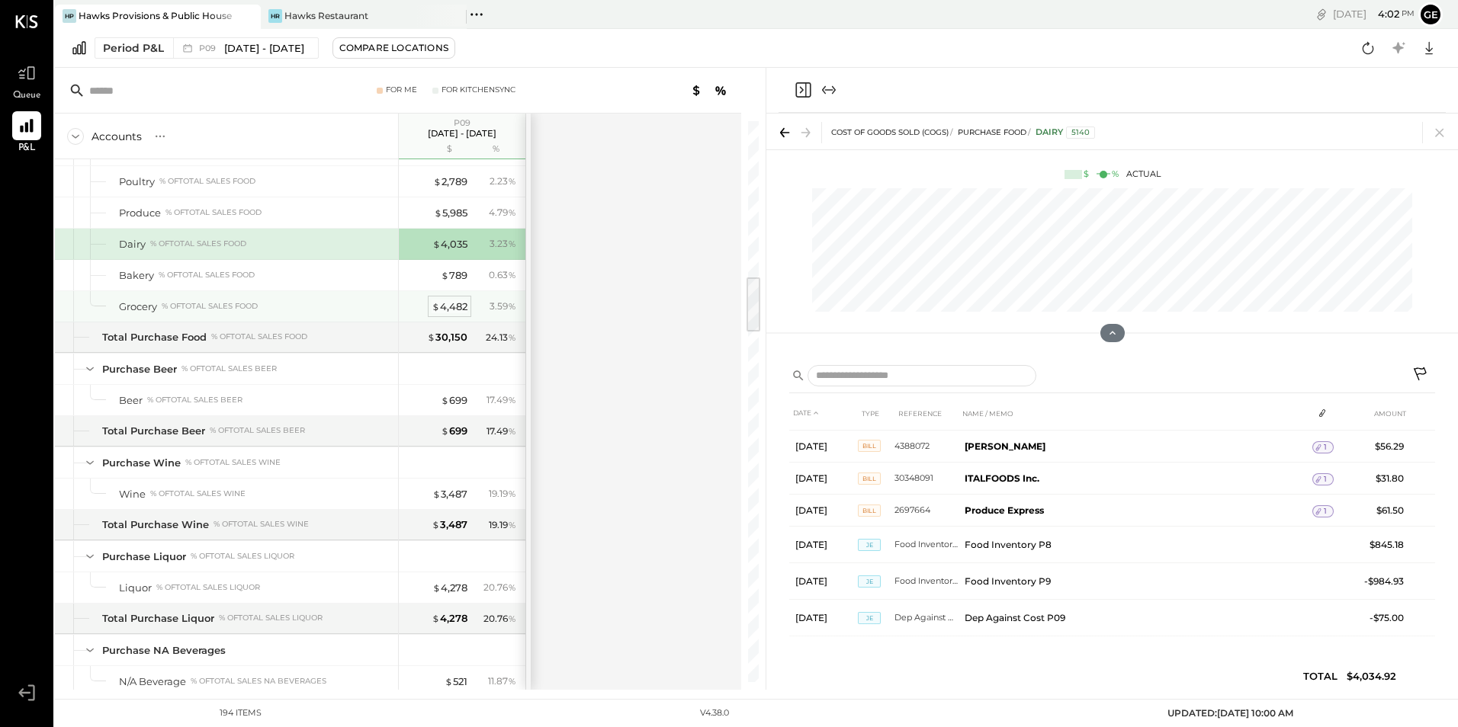
click at [458, 308] on div "$ 4,482" at bounding box center [450, 307] width 36 height 14
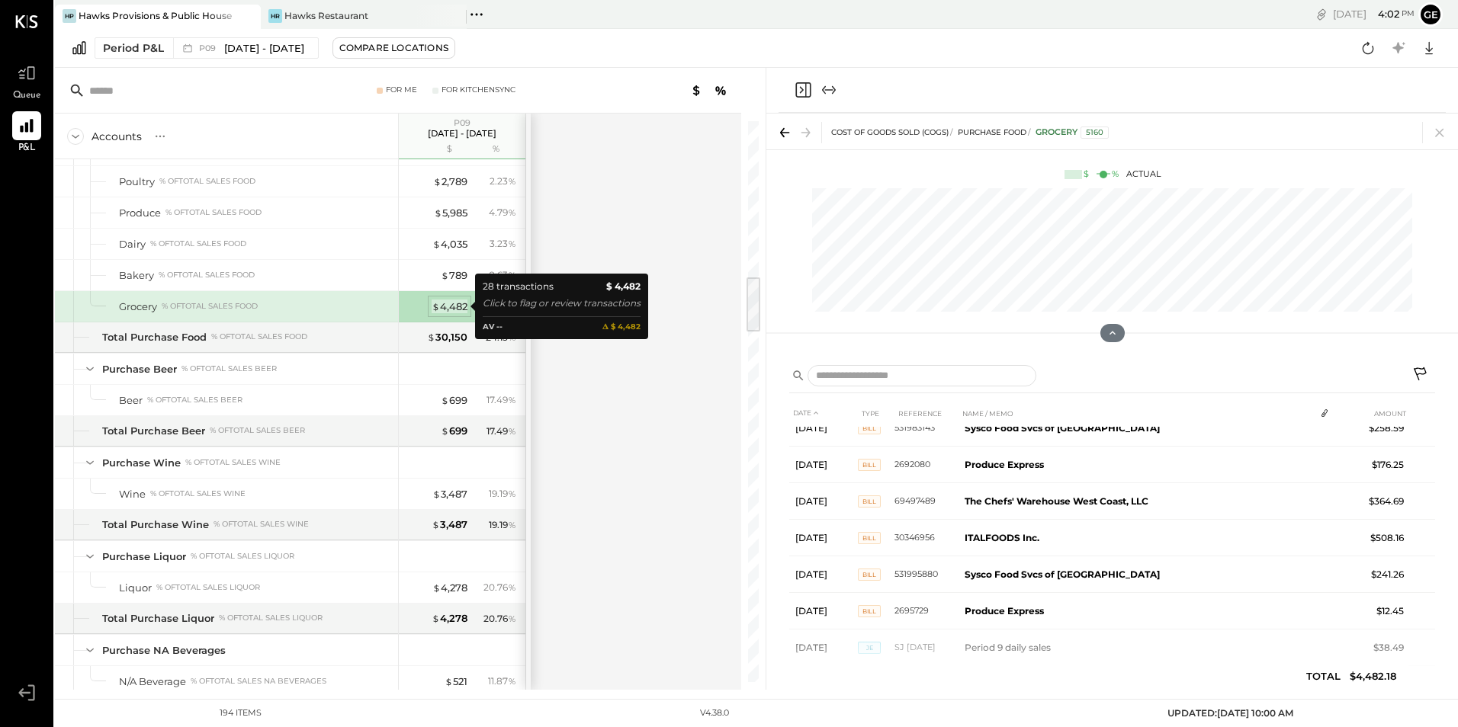
scroll to position [816, 0]
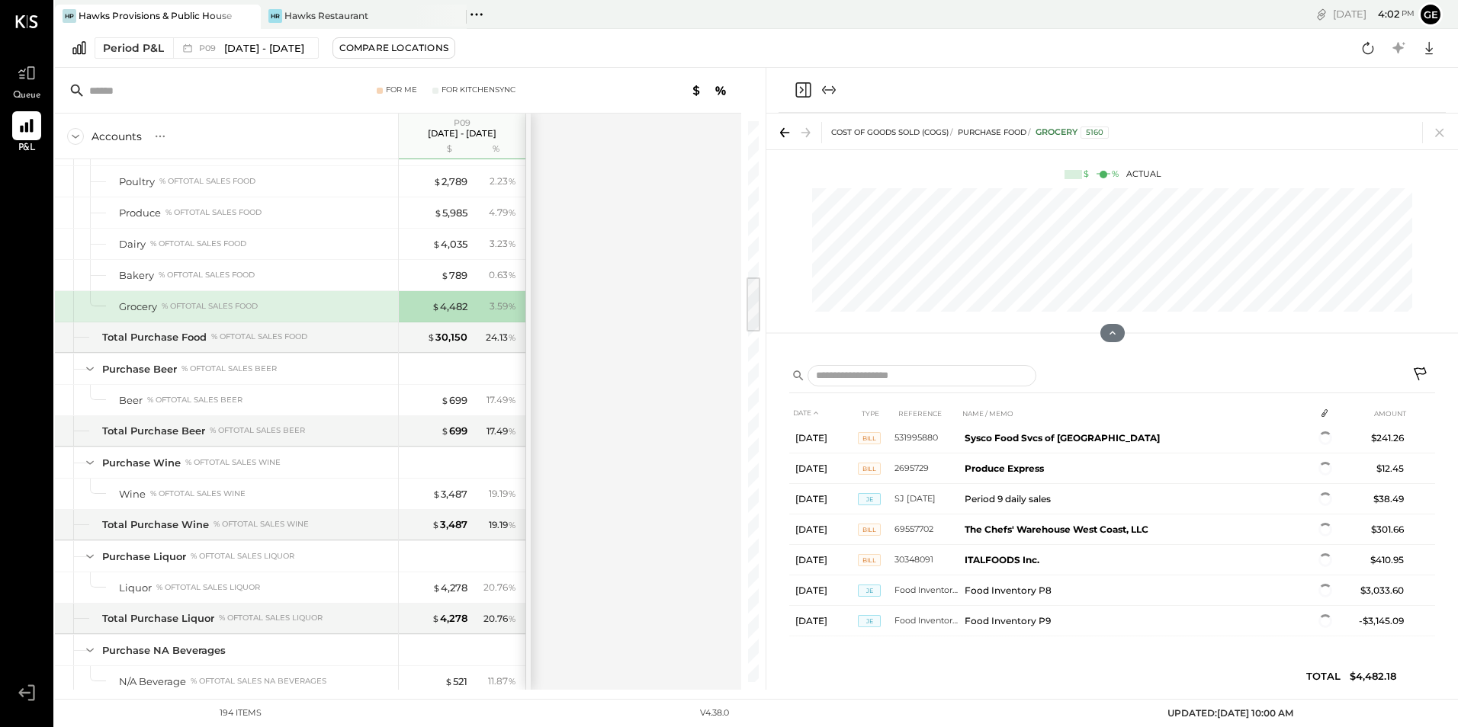
scroll to position [705, 0]
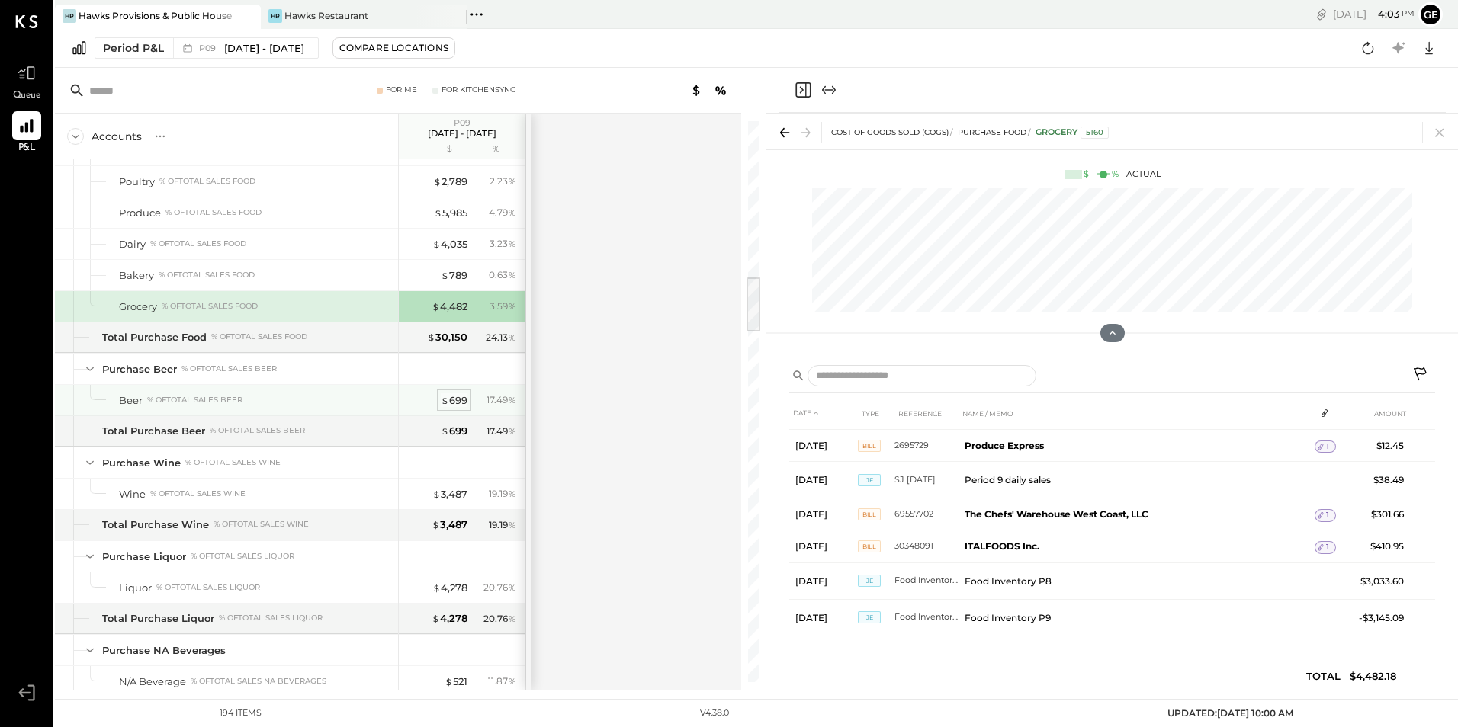
click at [460, 401] on div "$ 699" at bounding box center [454, 400] width 27 height 14
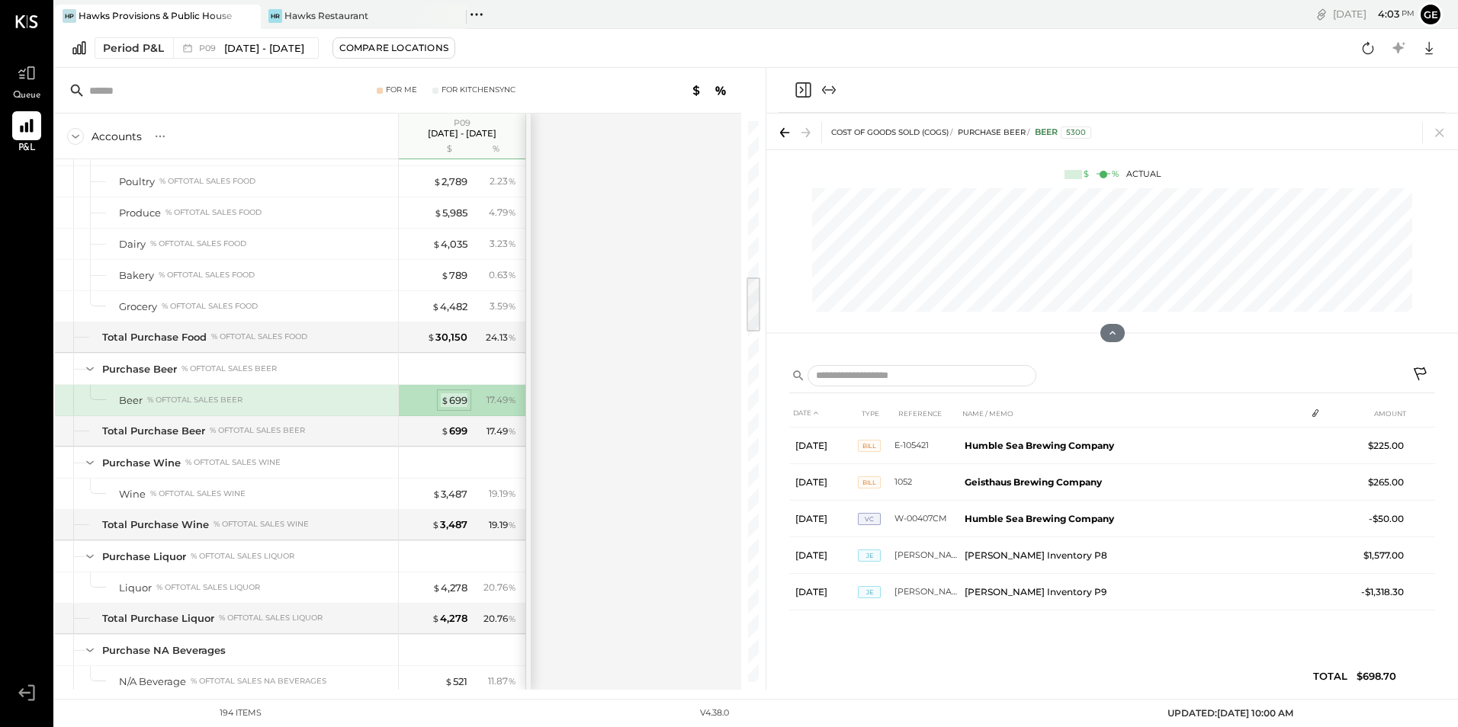
scroll to position [0, 0]
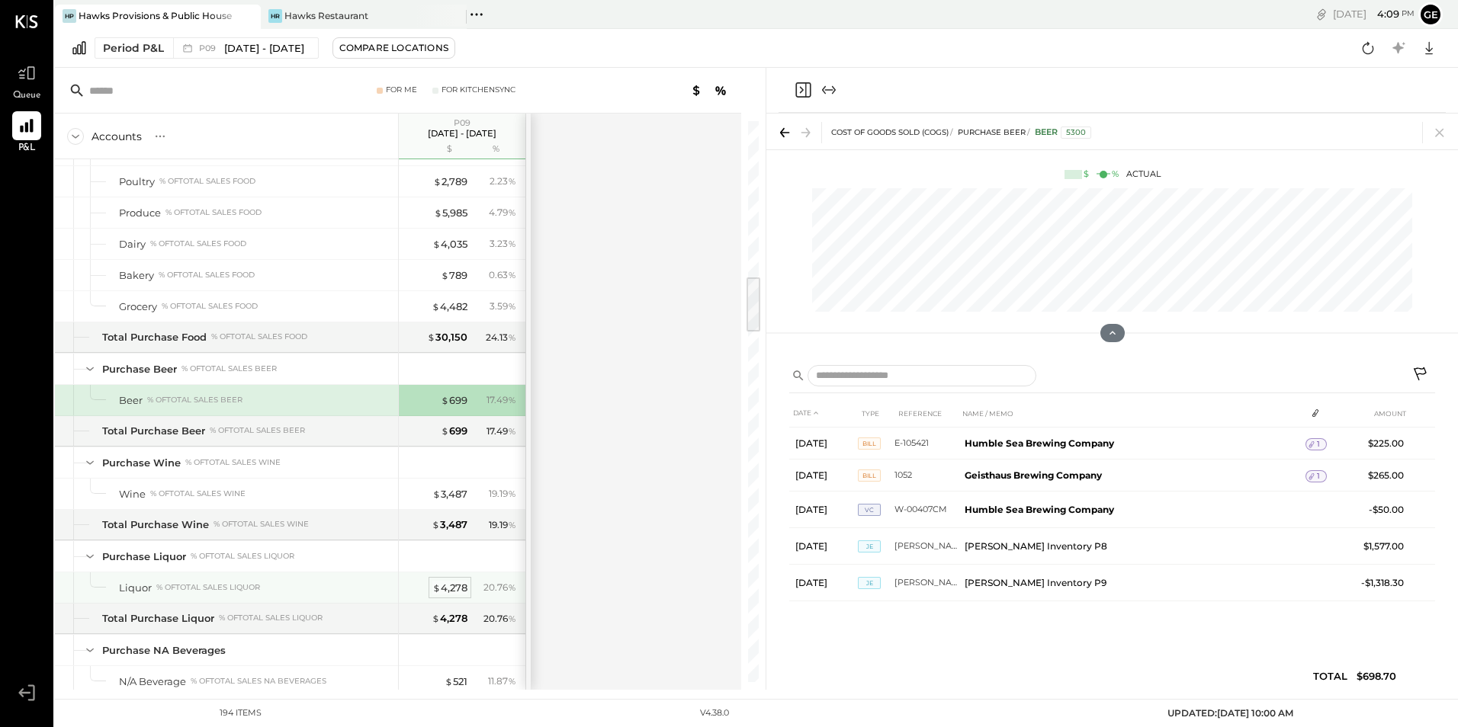
click at [456, 587] on div "$ 4,278" at bounding box center [449, 588] width 35 height 14
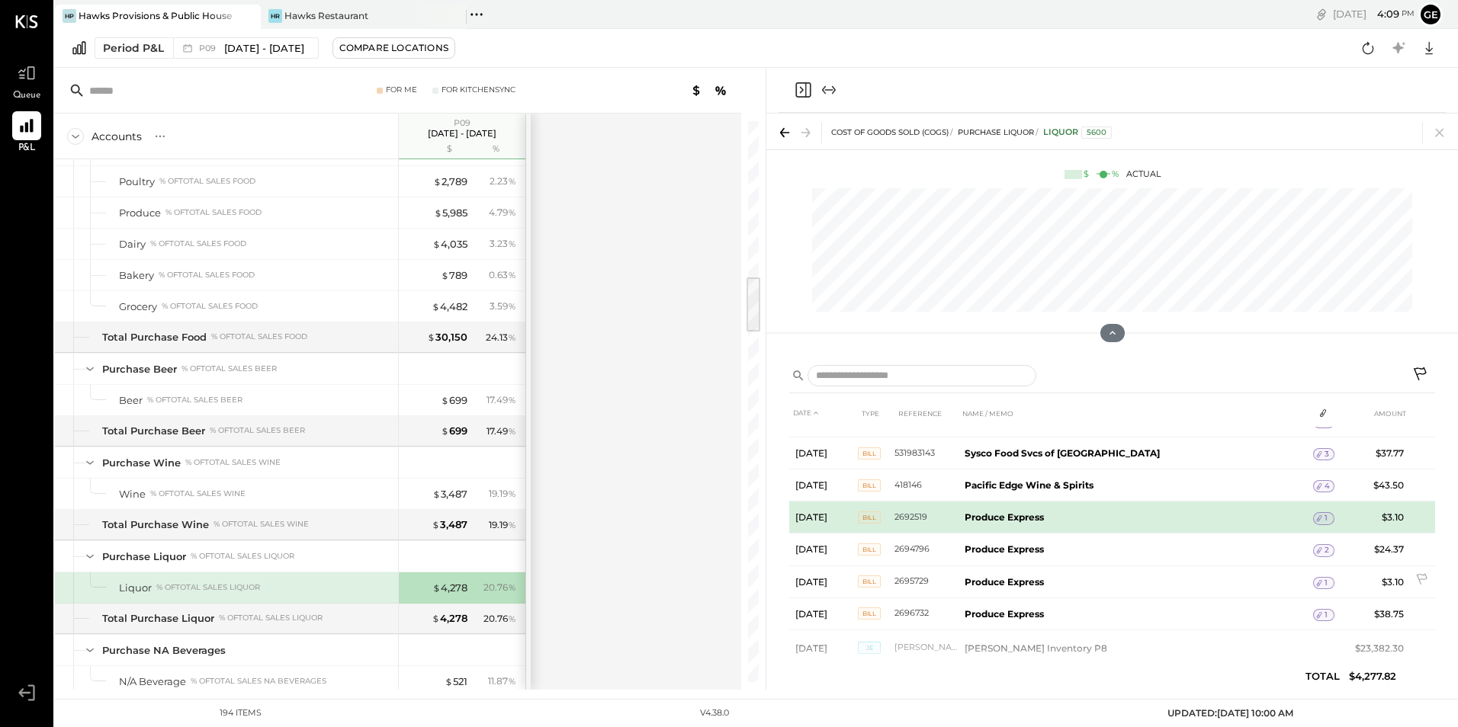
scroll to position [478, 0]
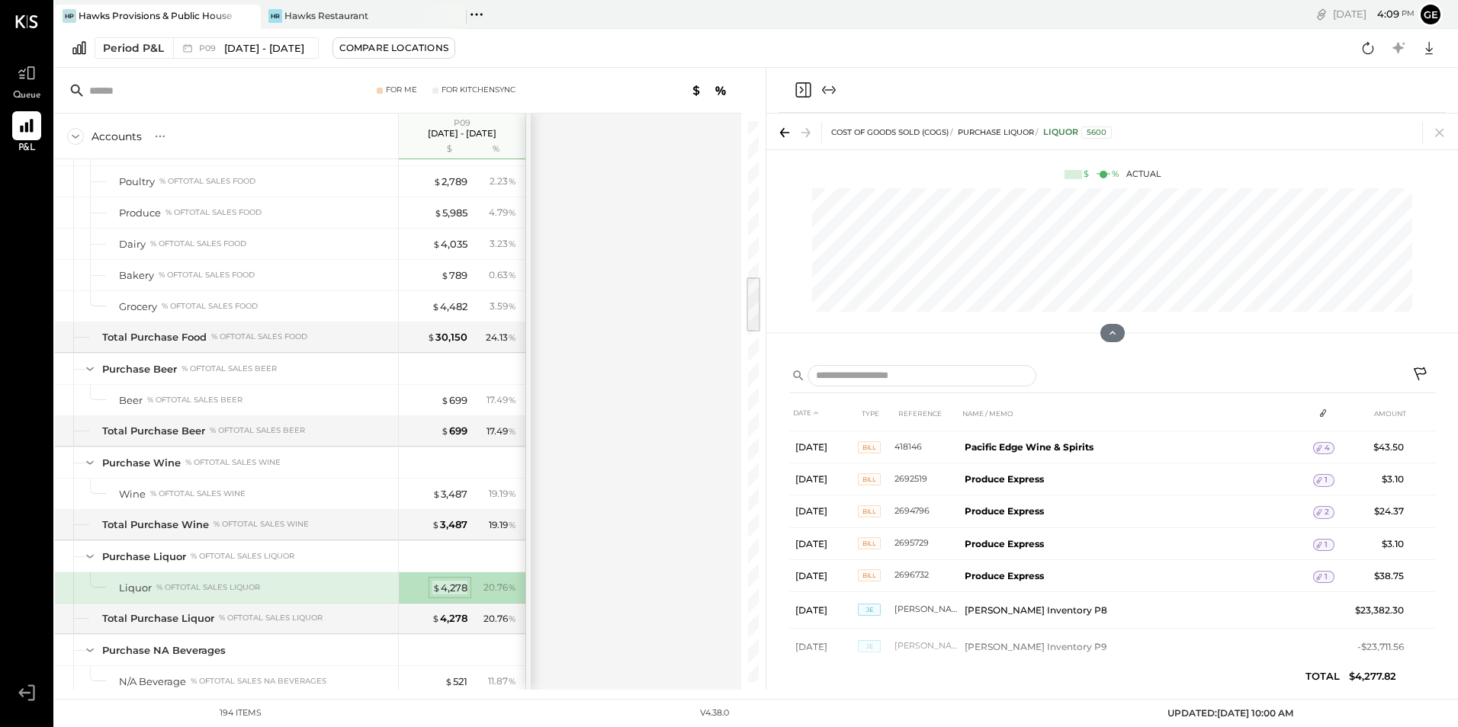
click at [450, 588] on div "$ 4,278" at bounding box center [449, 588] width 35 height 14
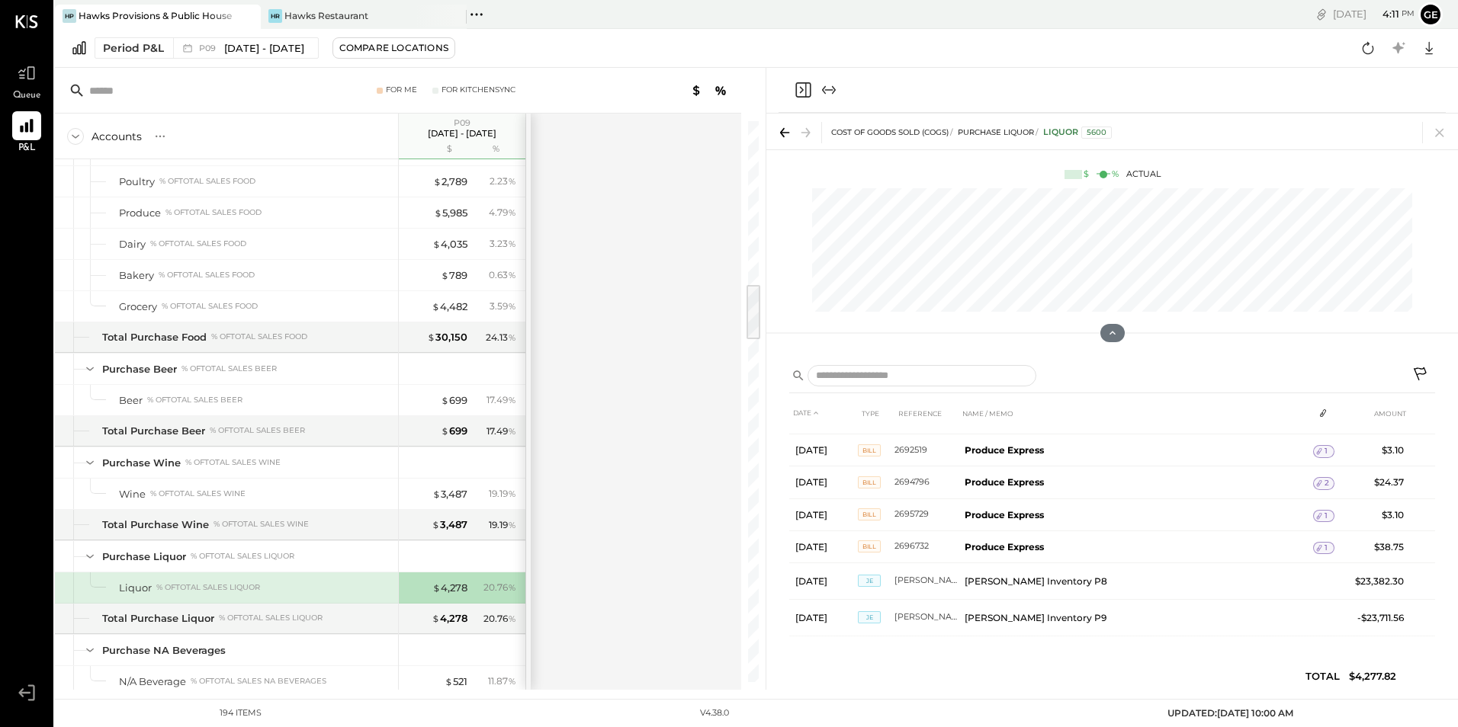
scroll to position [1828, 0]
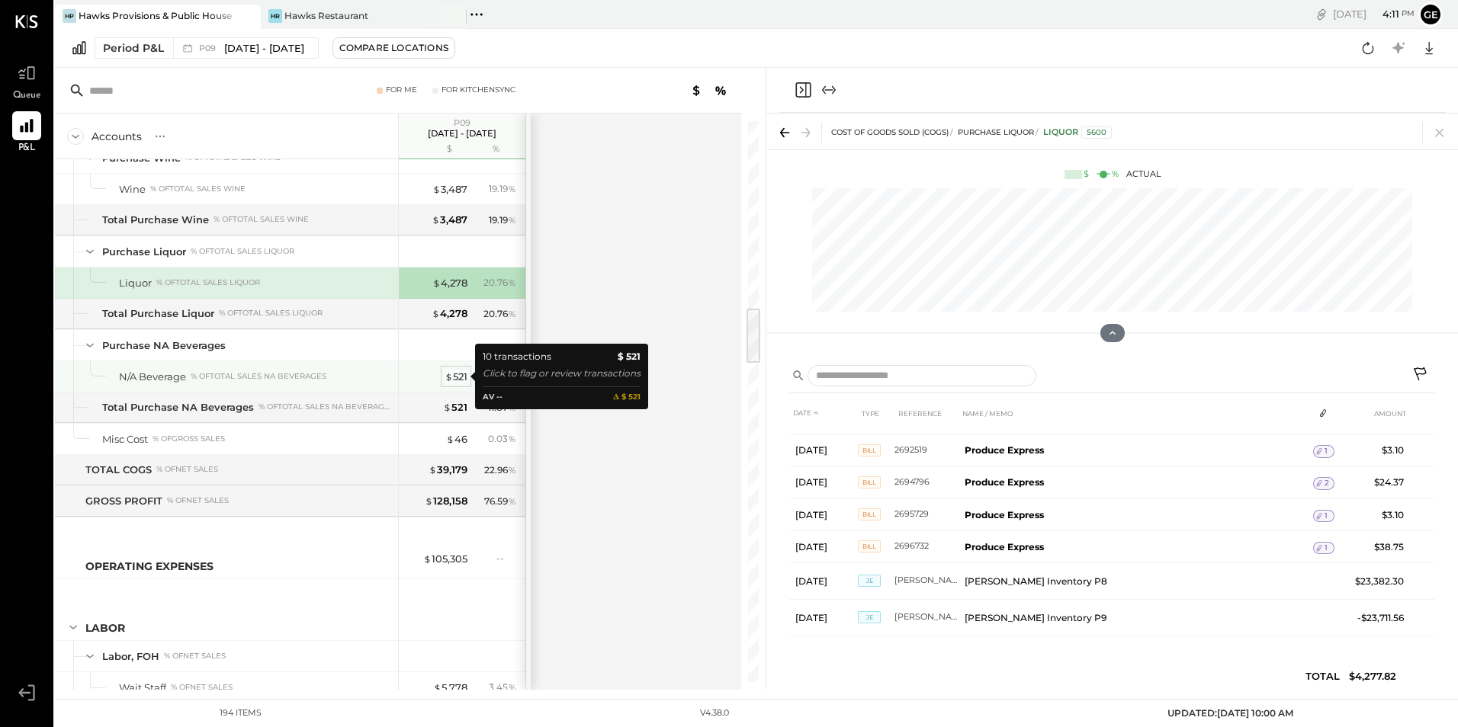
click at [456, 377] on div "$ 521" at bounding box center [456, 377] width 23 height 14
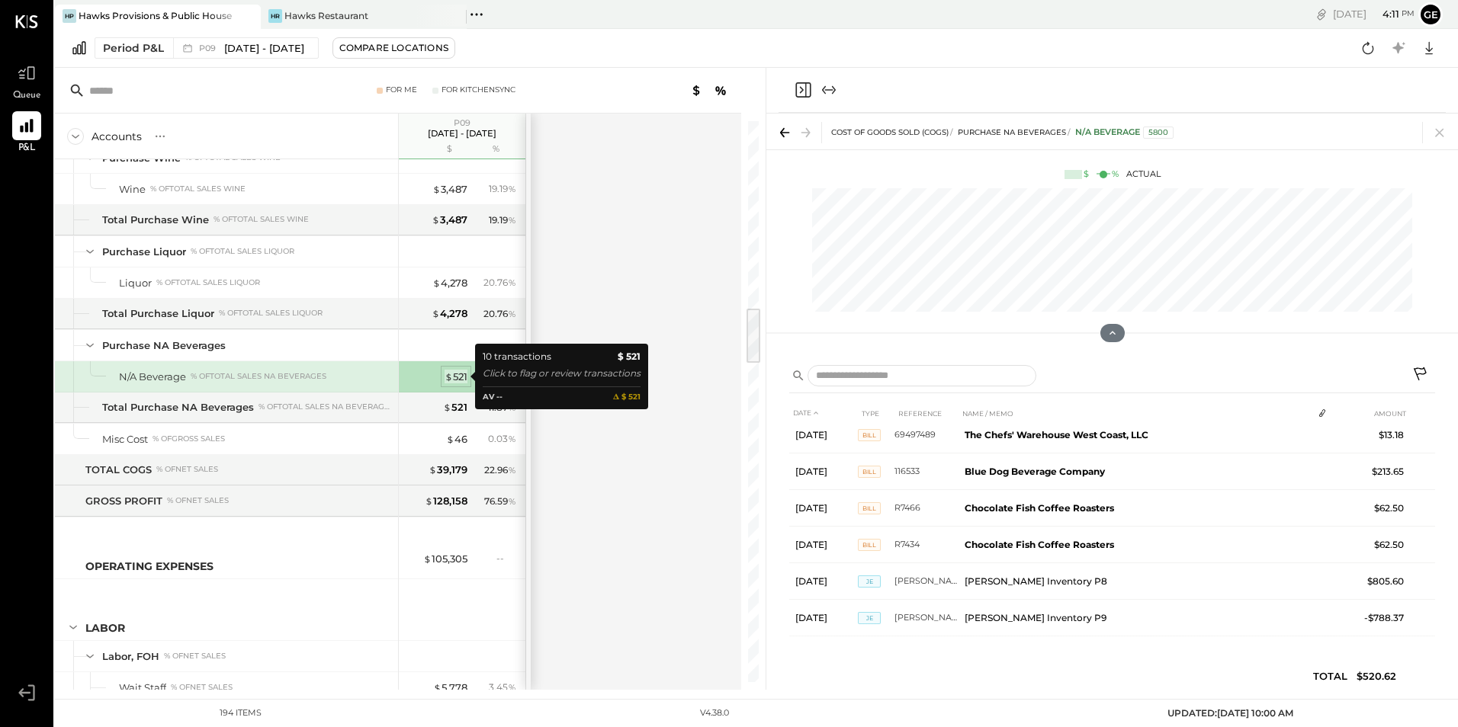
scroll to position [157, 0]
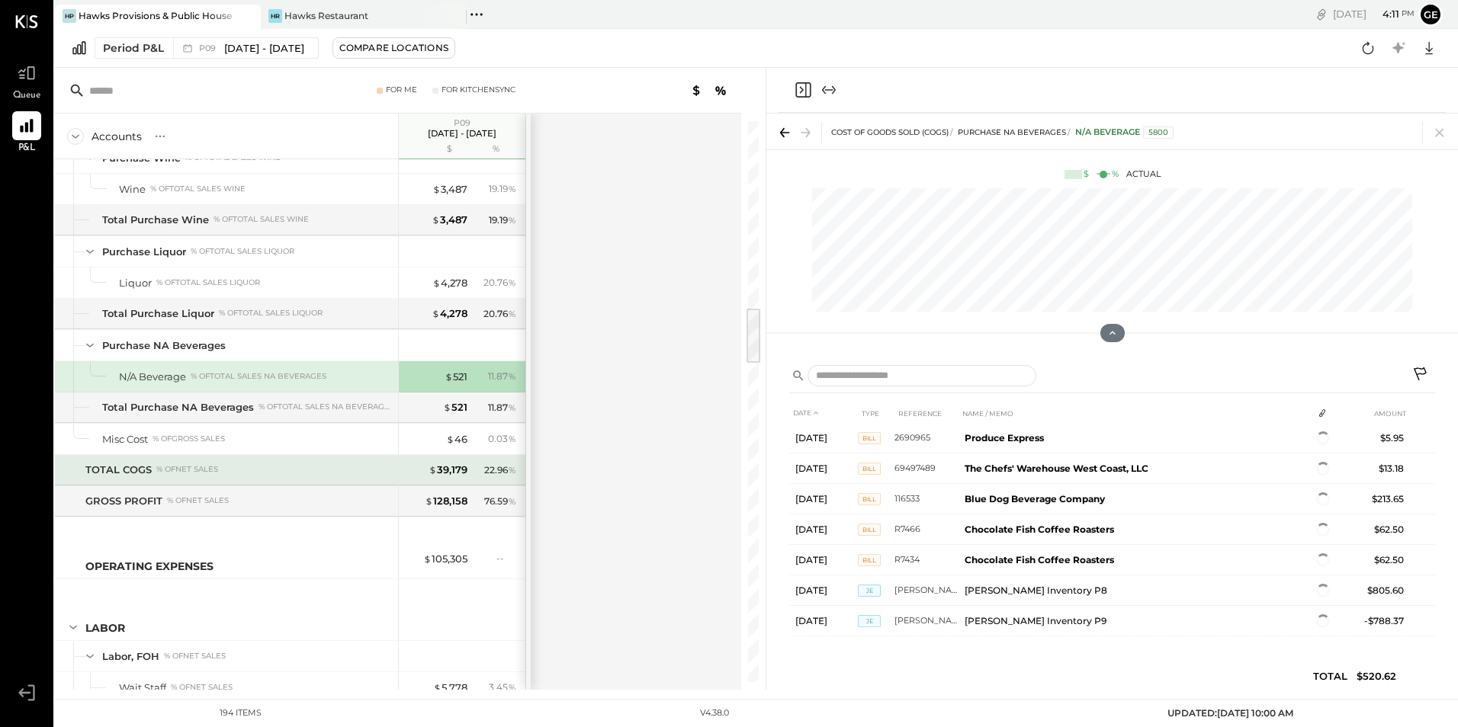
scroll to position [121, 0]
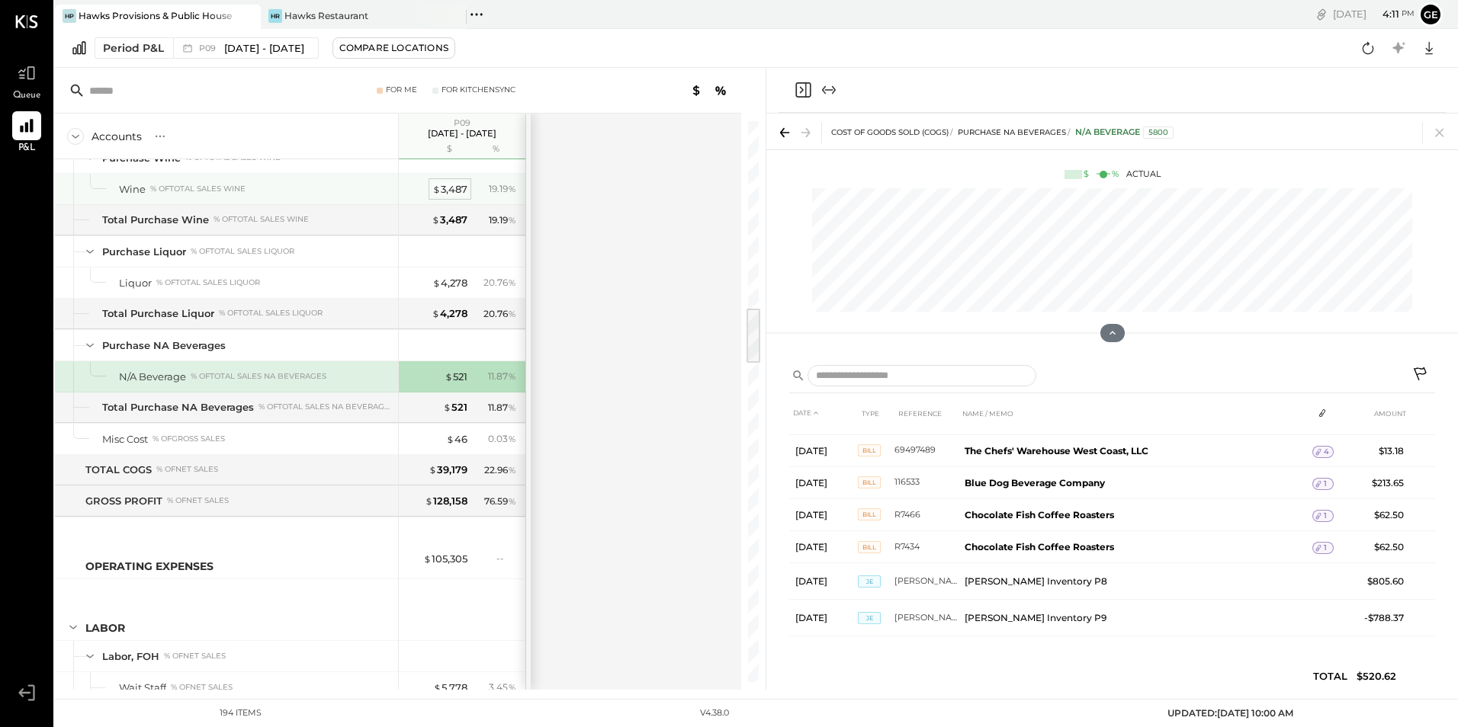
click at [458, 189] on div "$ 3,487" at bounding box center [449, 189] width 35 height 14
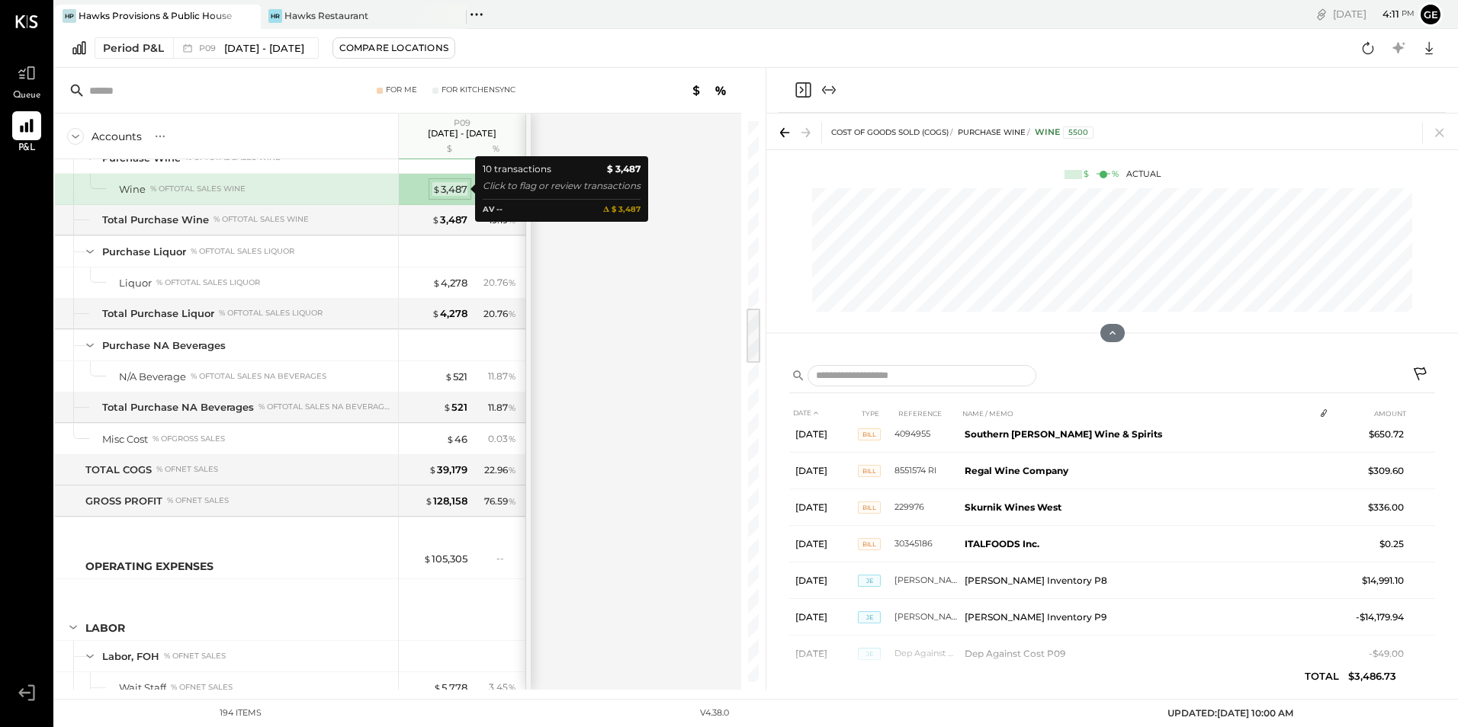
scroll to position [157, 0]
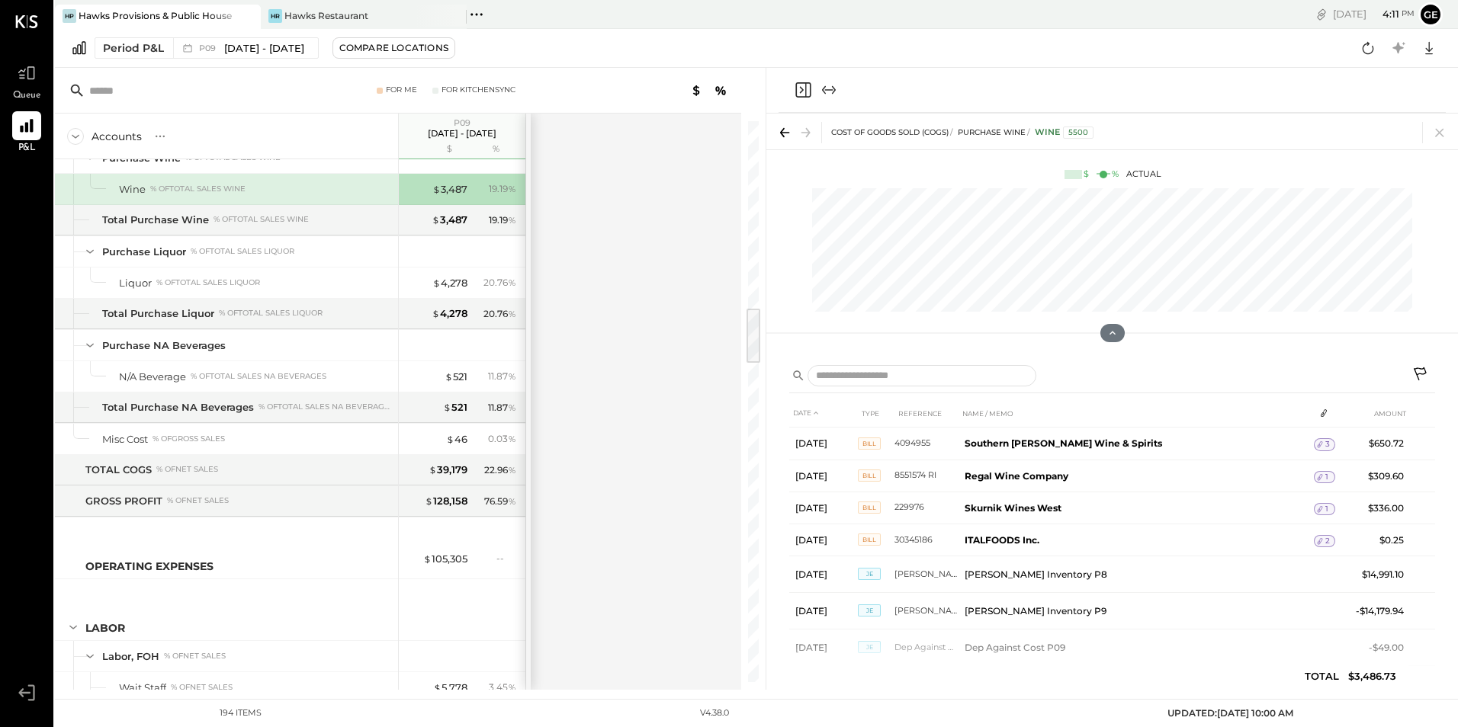
scroll to position [126, 0]
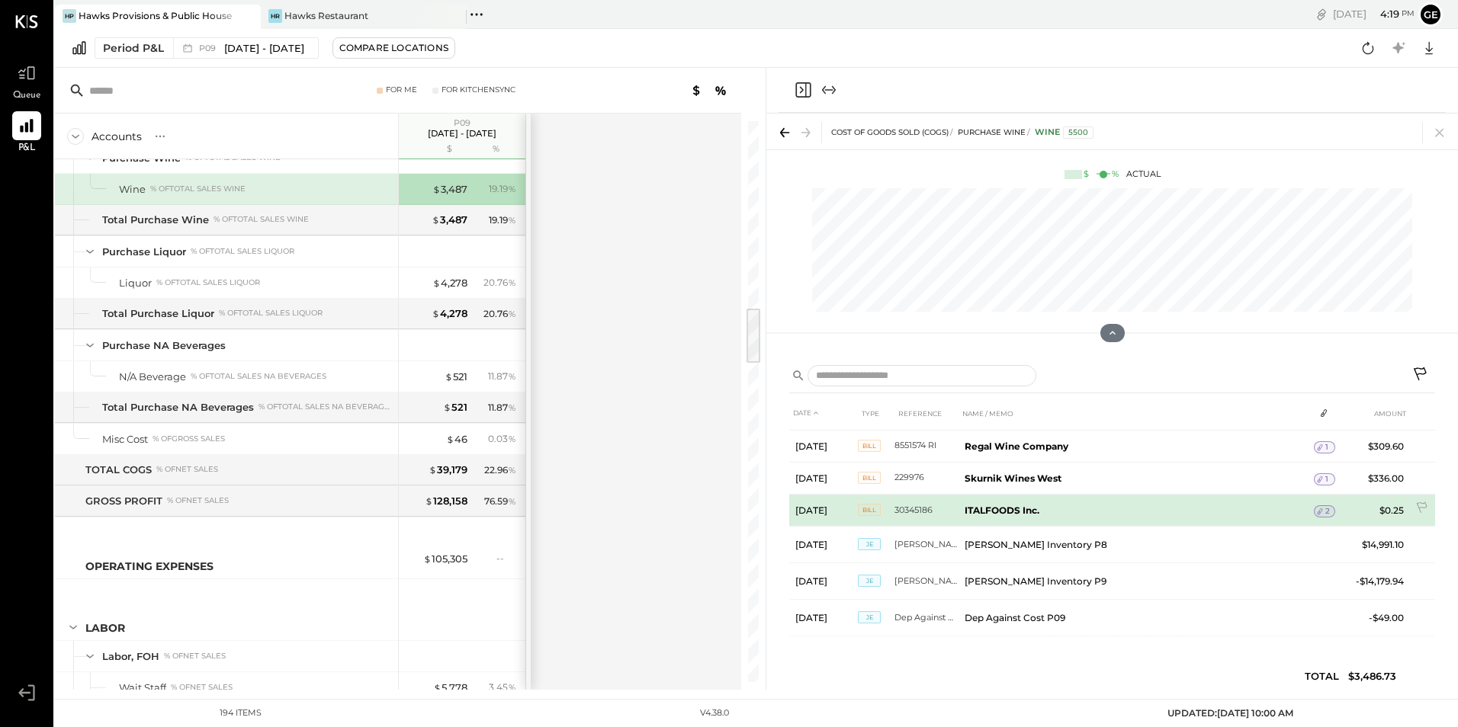
click at [1325, 511] on span "2" at bounding box center [1327, 511] width 5 height 11
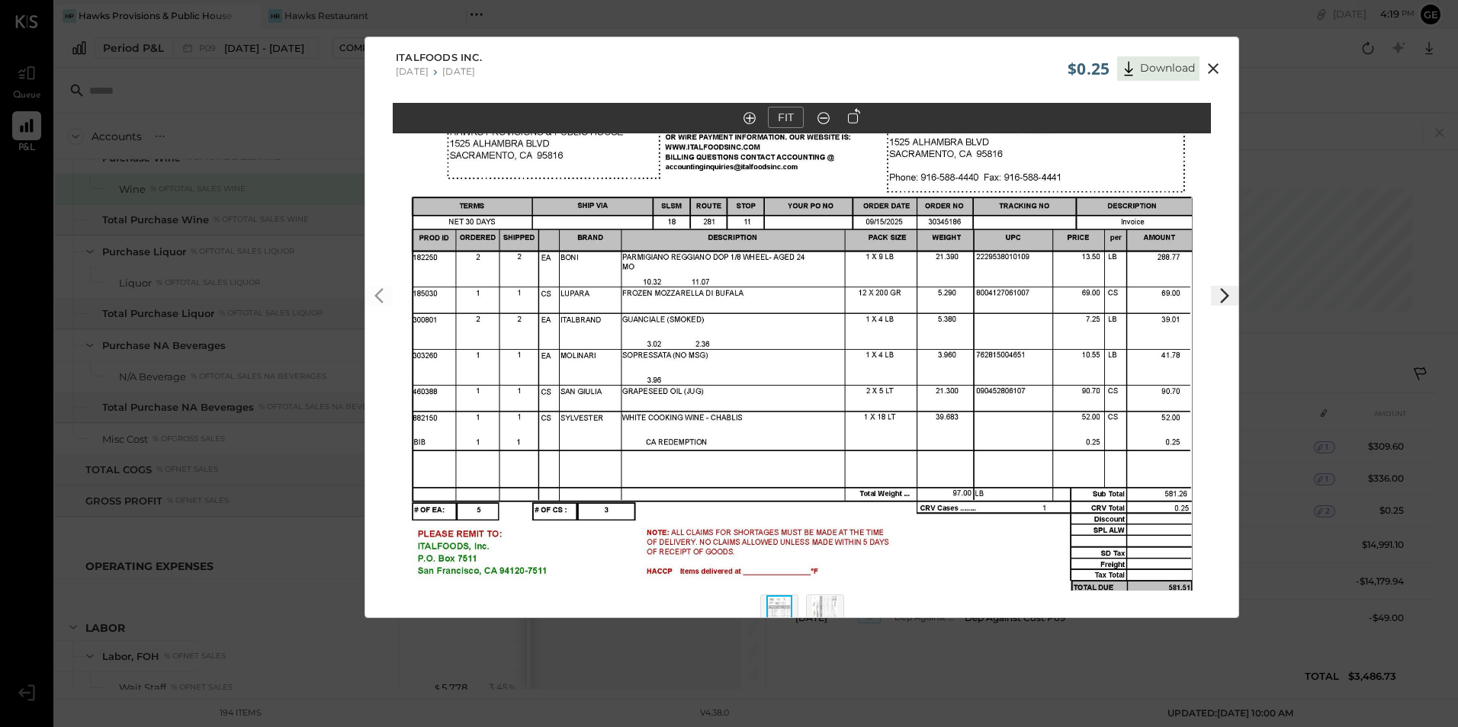
click at [1211, 63] on icon at bounding box center [1213, 68] width 18 height 18
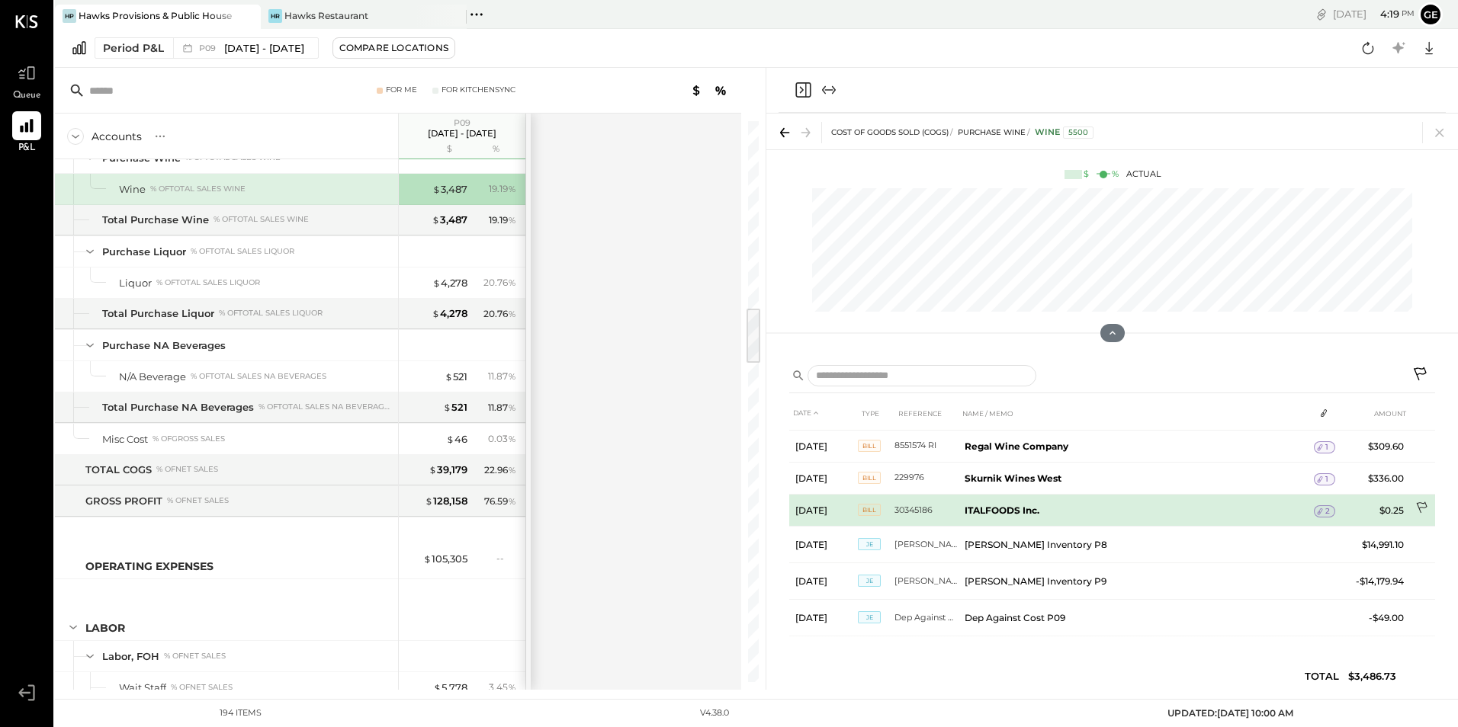
click at [1422, 506] on icon at bounding box center [1422, 509] width 15 height 15
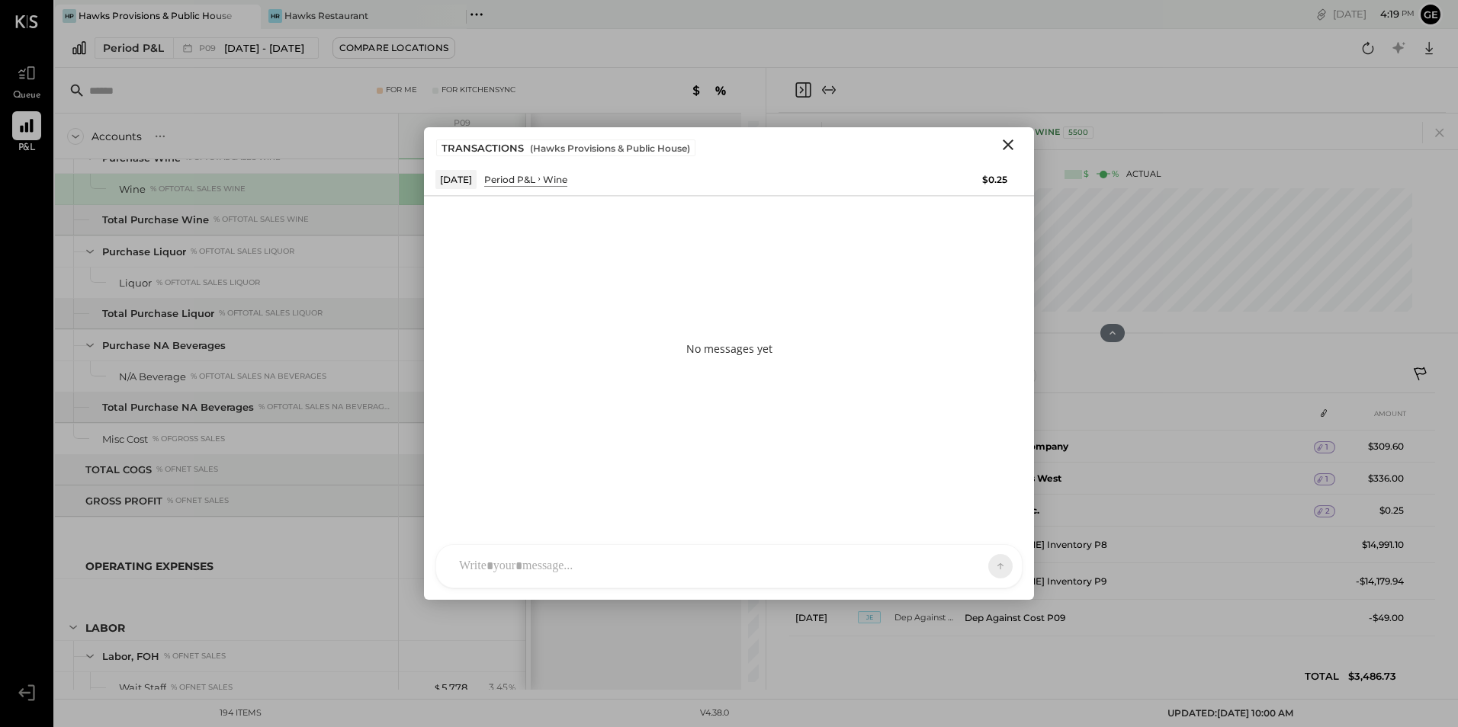
click at [528, 563] on div at bounding box center [729, 566] width 586 height 43
click at [973, 563] on icon at bounding box center [971, 565] width 15 height 15
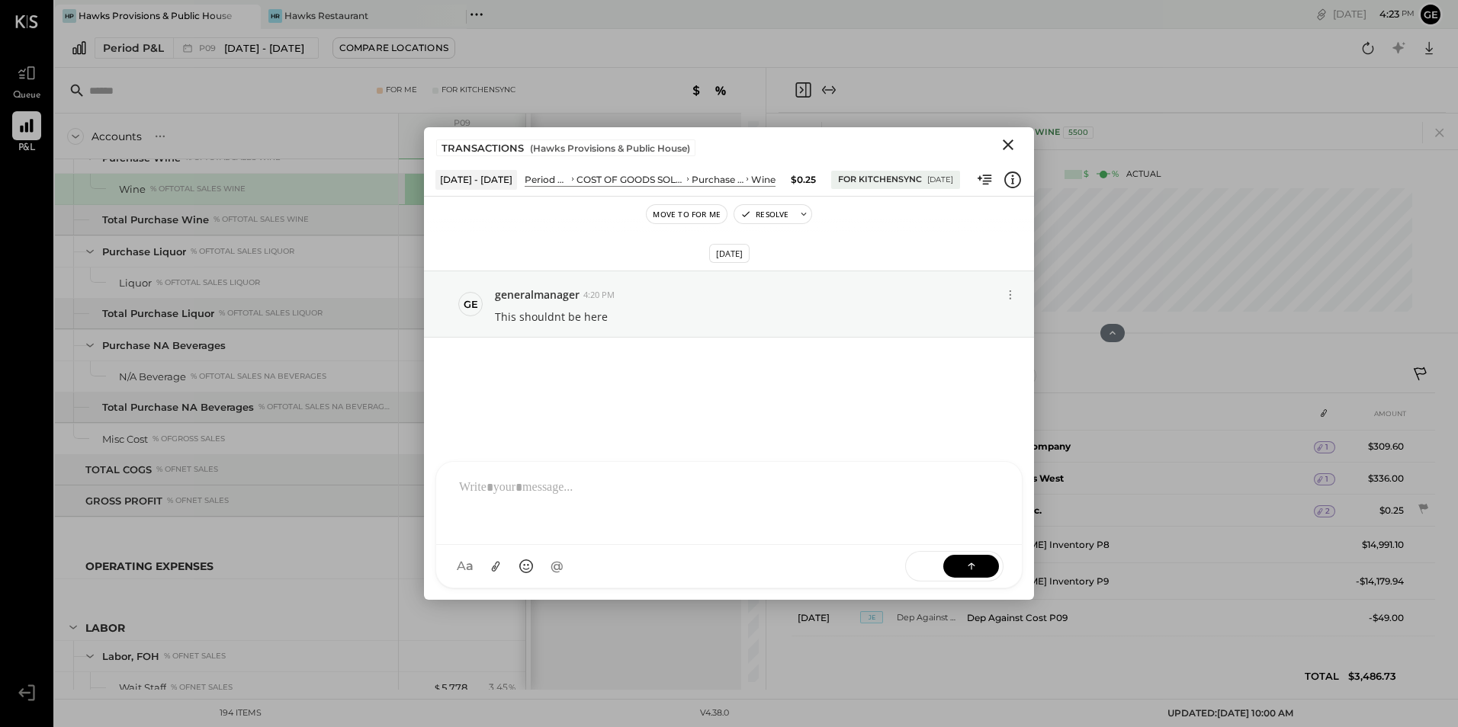
click at [1005, 140] on icon "Close" at bounding box center [1008, 145] width 18 height 18
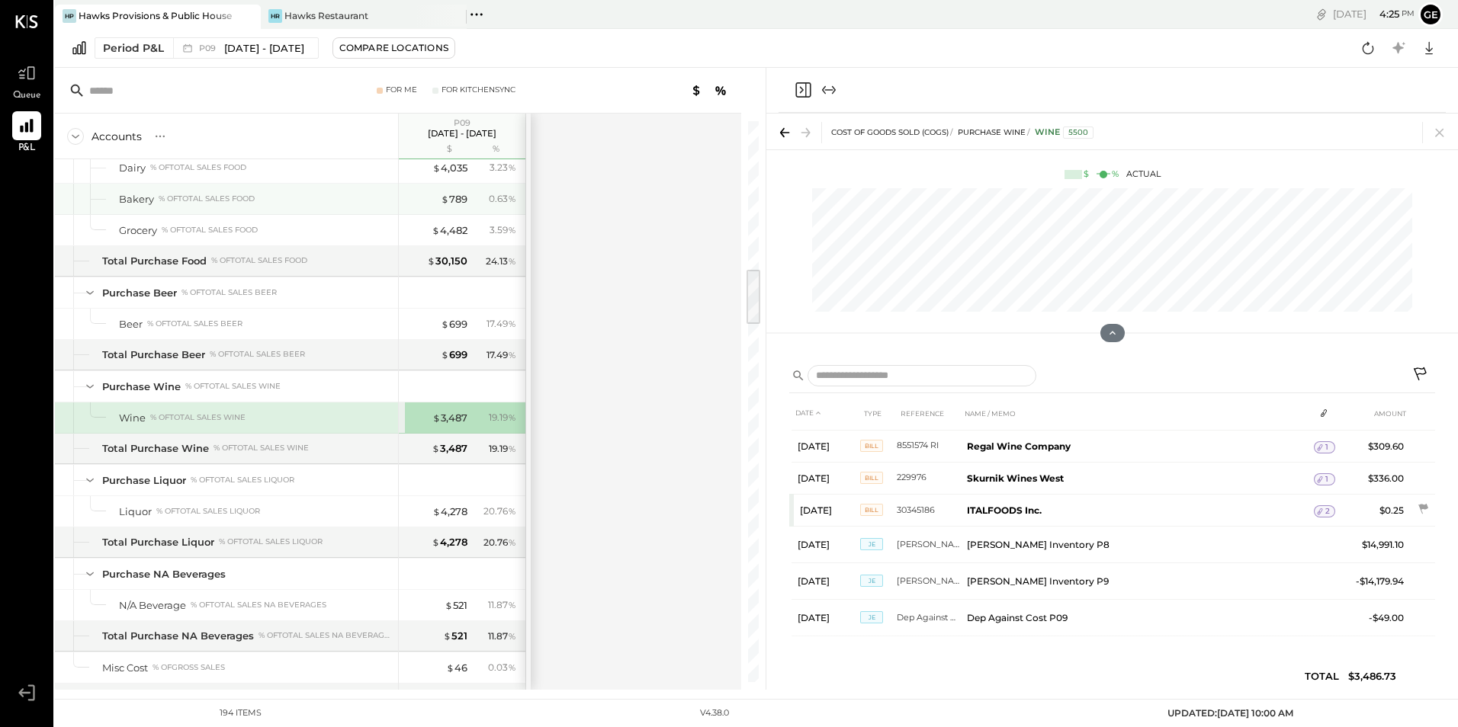
scroll to position [1370, 0]
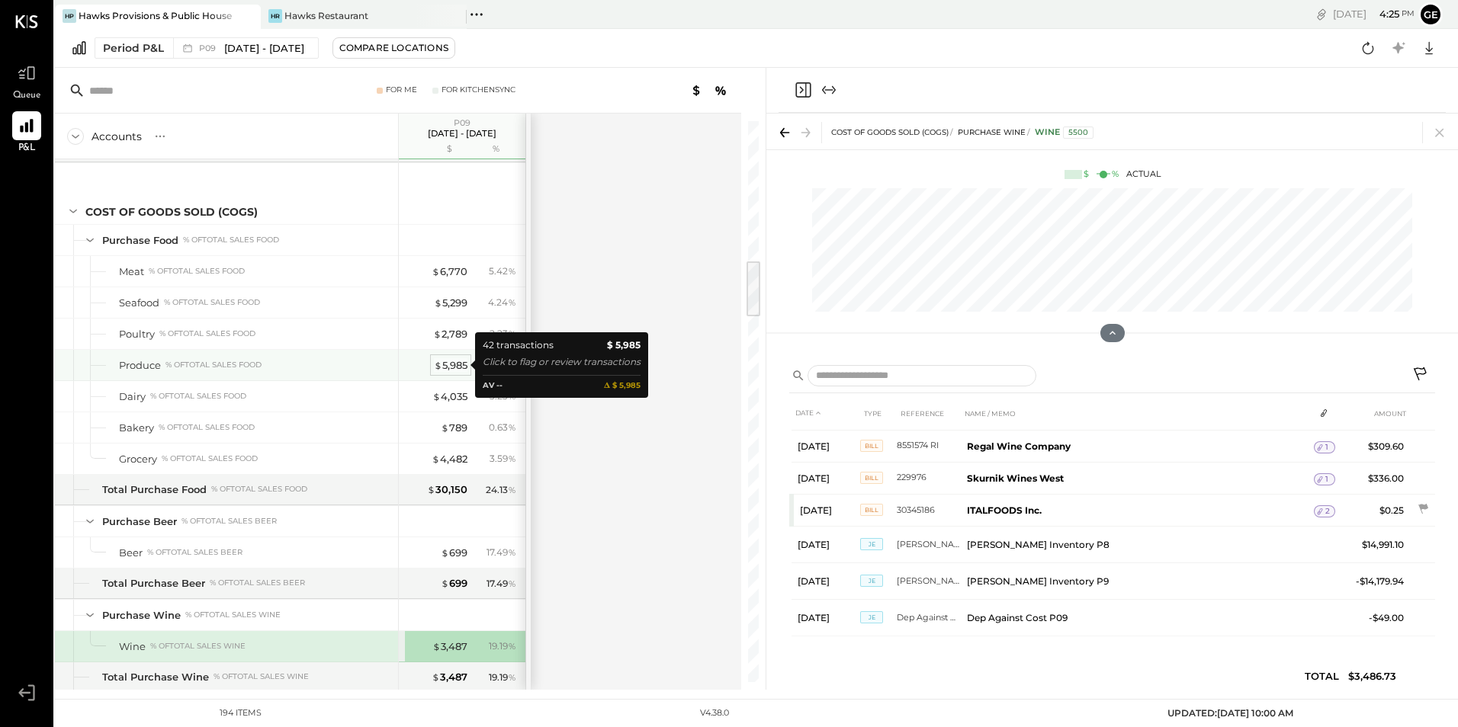
click at [455, 368] on div "$ 5,985" at bounding box center [451, 365] width 34 height 14
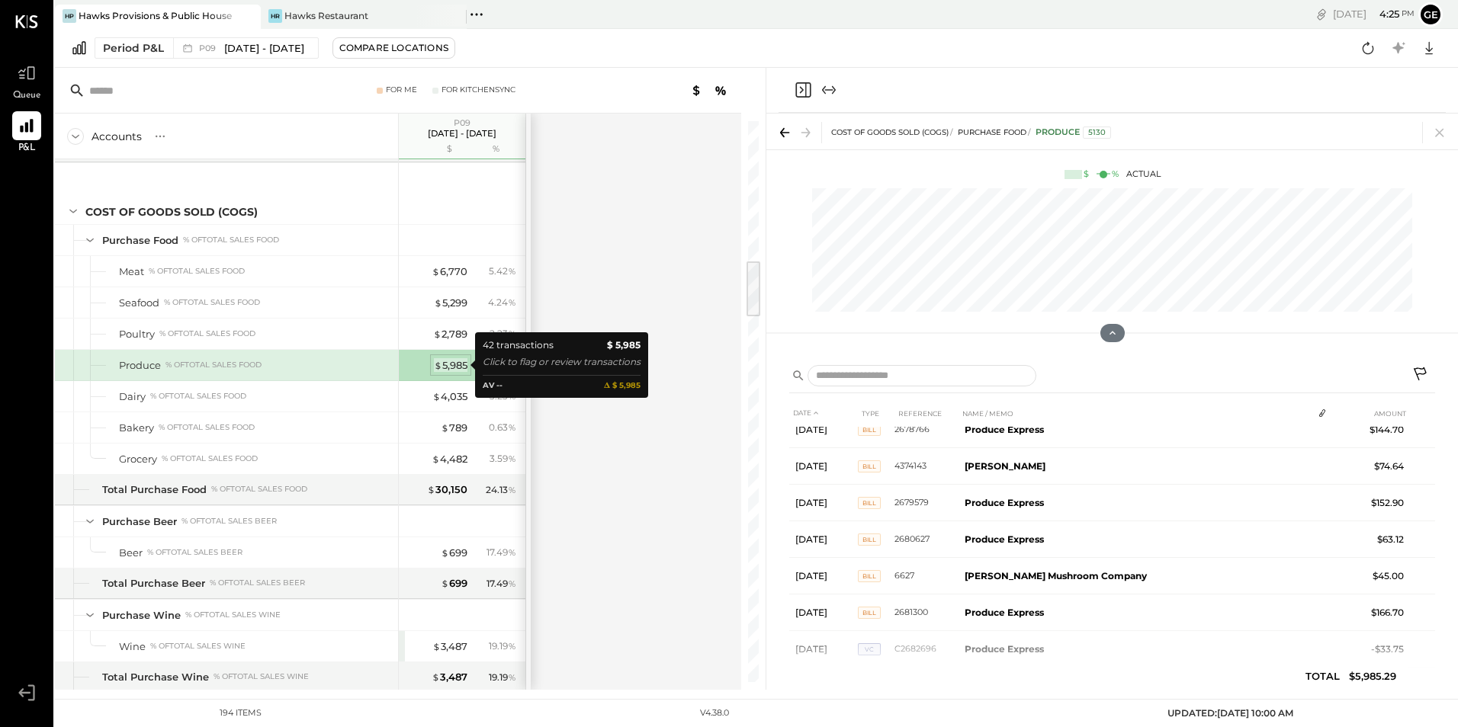
scroll to position [507, 0]
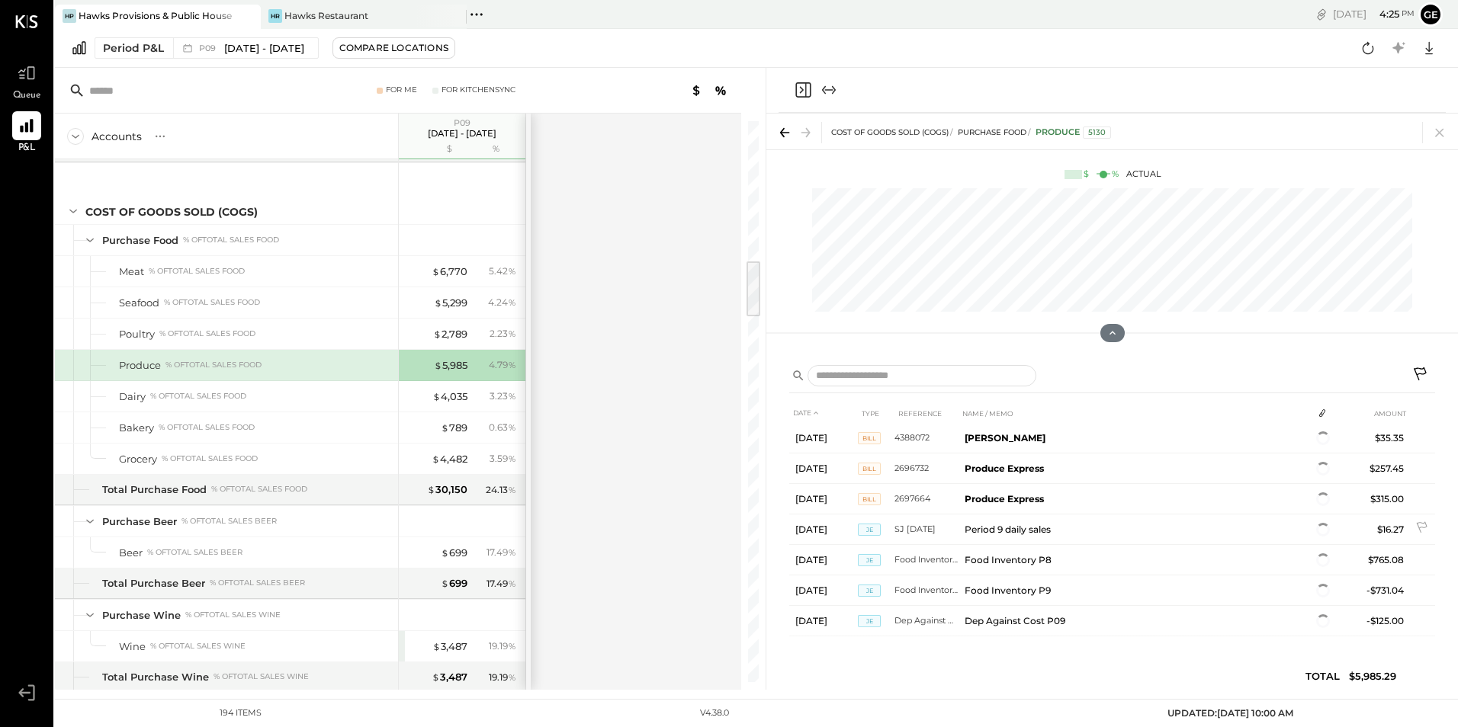
scroll to position [1144, 0]
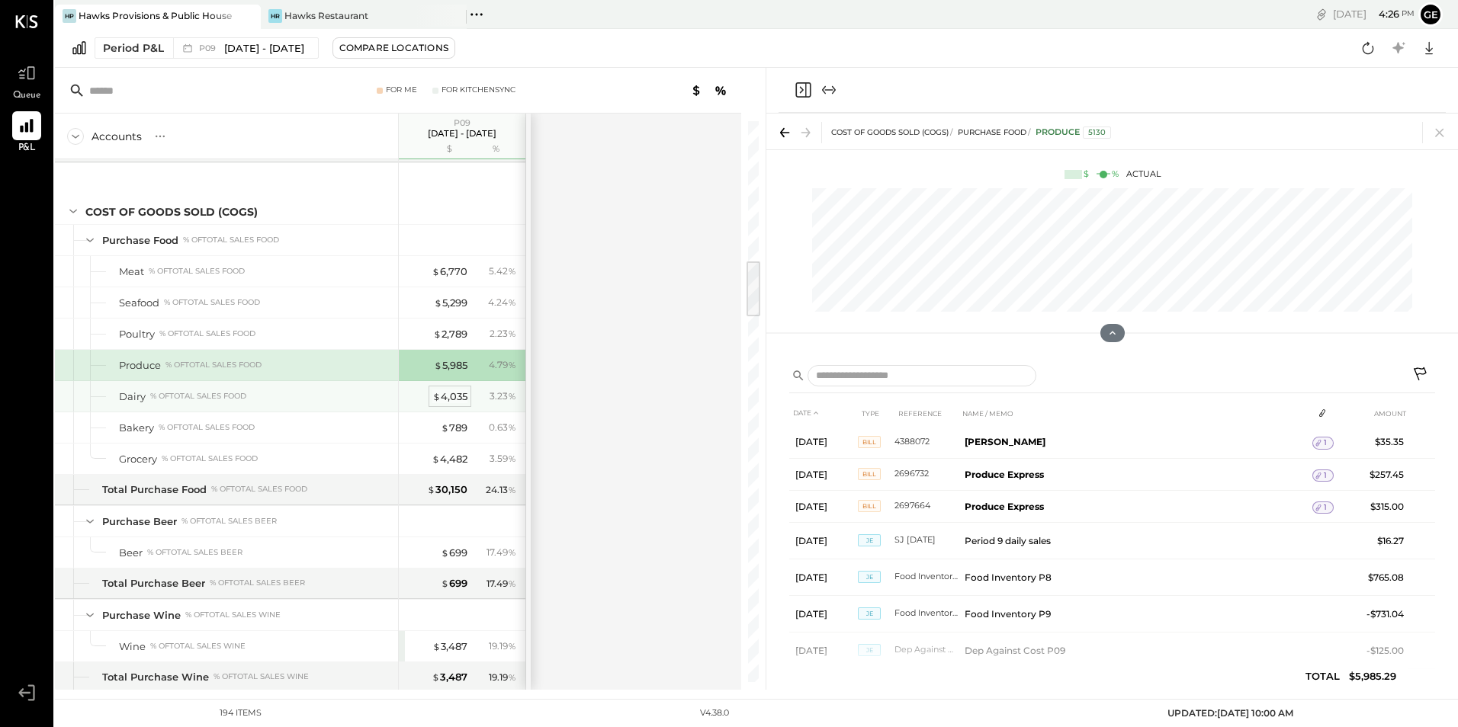
click at [448, 400] on div "$ 4,035" at bounding box center [449, 397] width 35 height 14
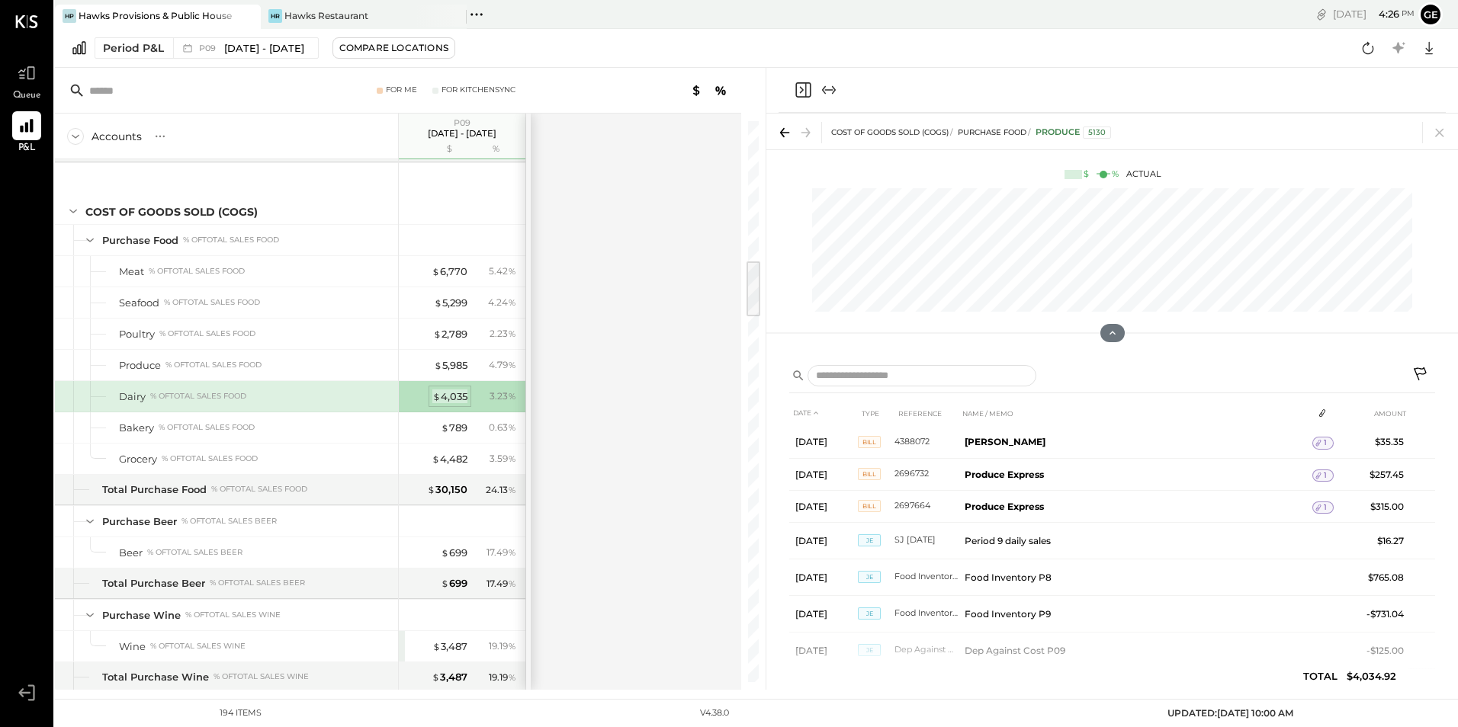
scroll to position [743, 0]
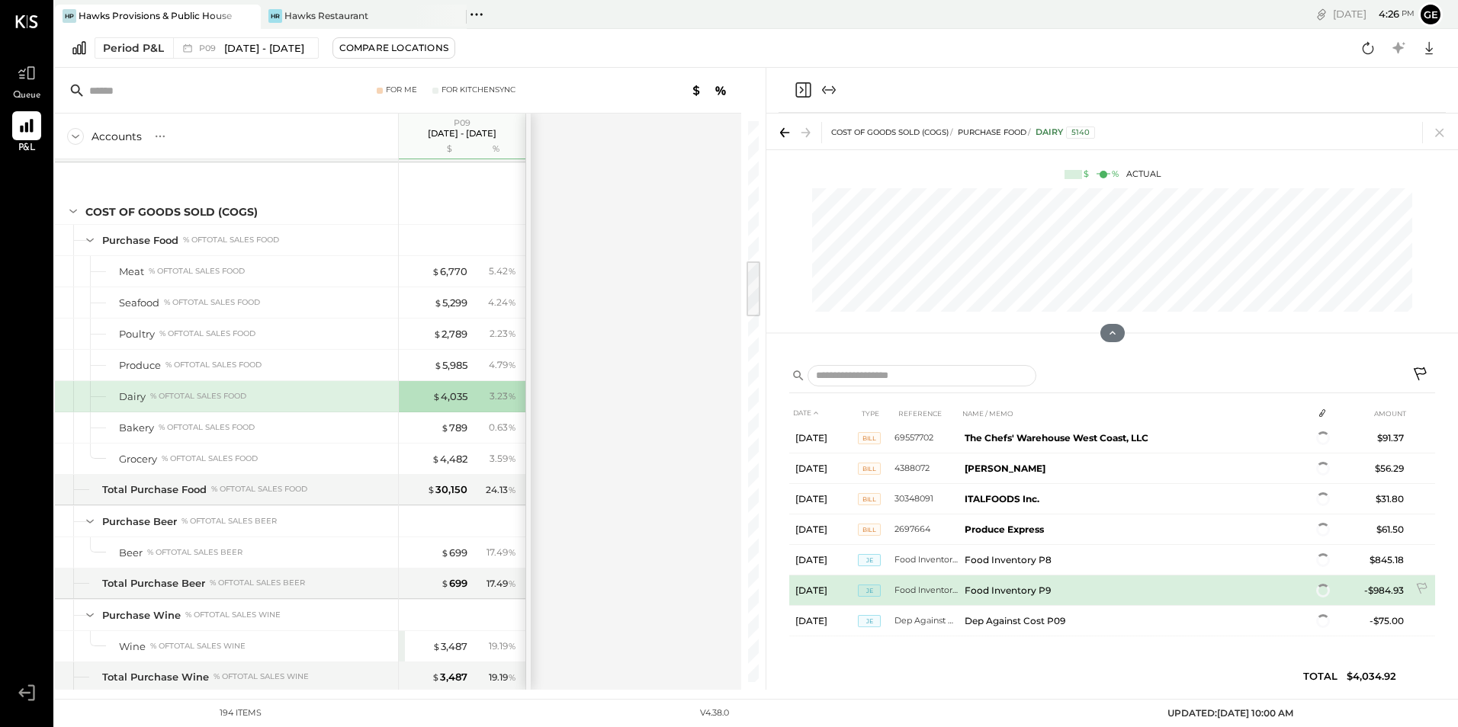
scroll to position [640, 0]
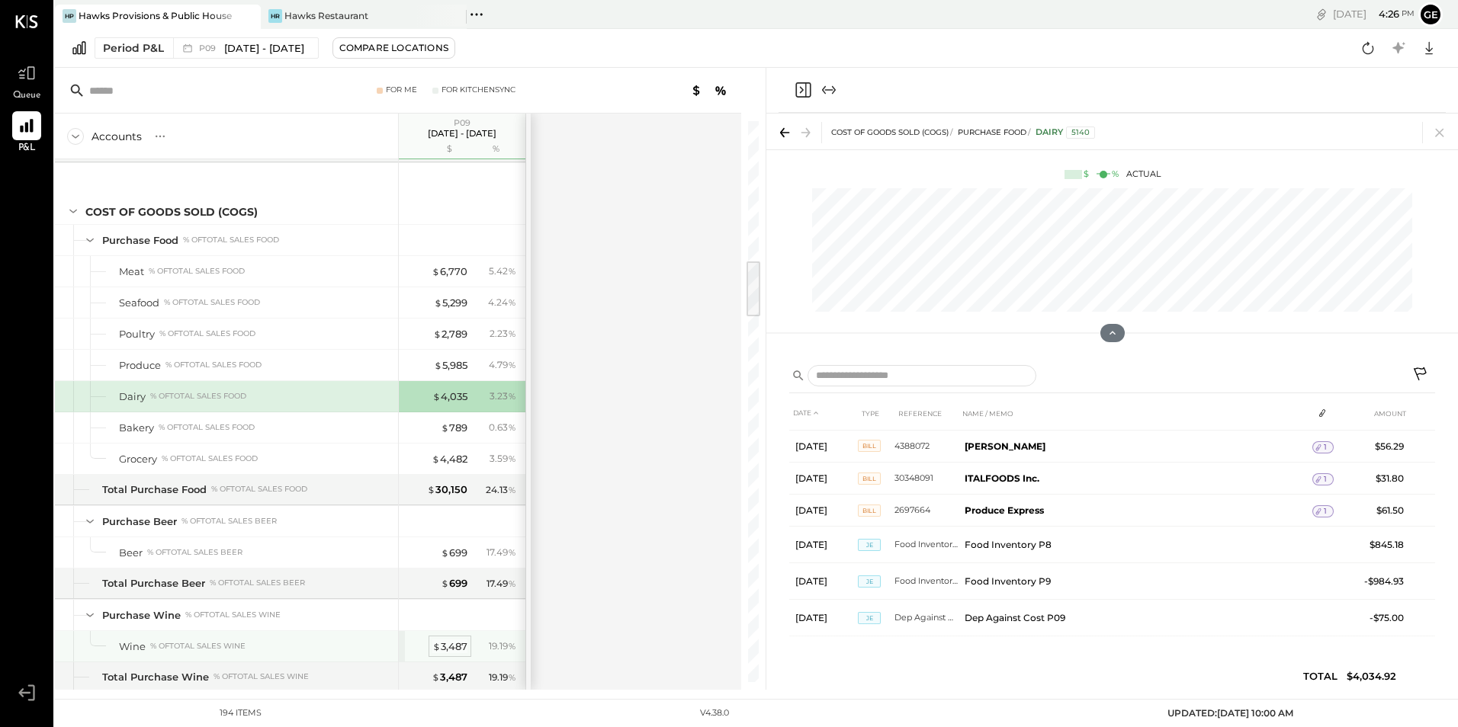
click at [445, 649] on div "$ 3,487" at bounding box center [449, 647] width 35 height 14
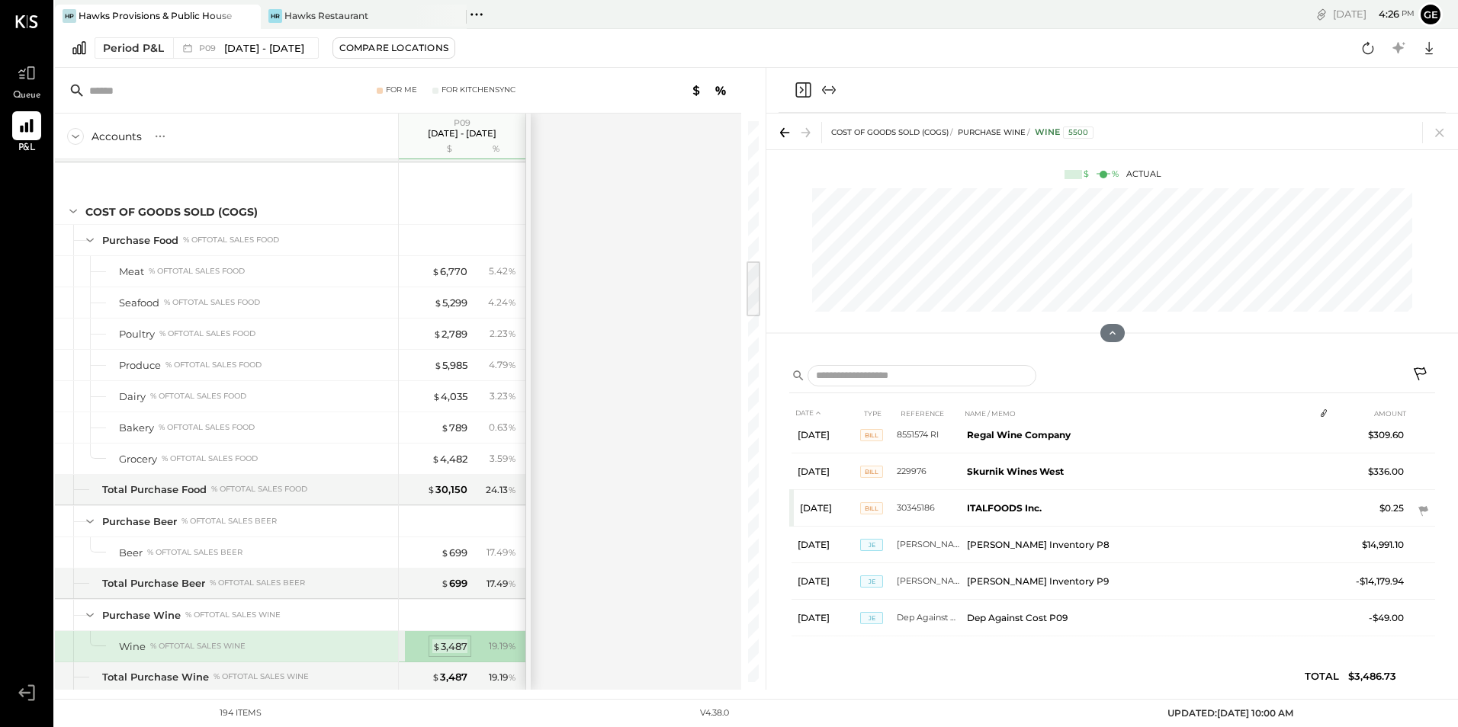
scroll to position [157, 0]
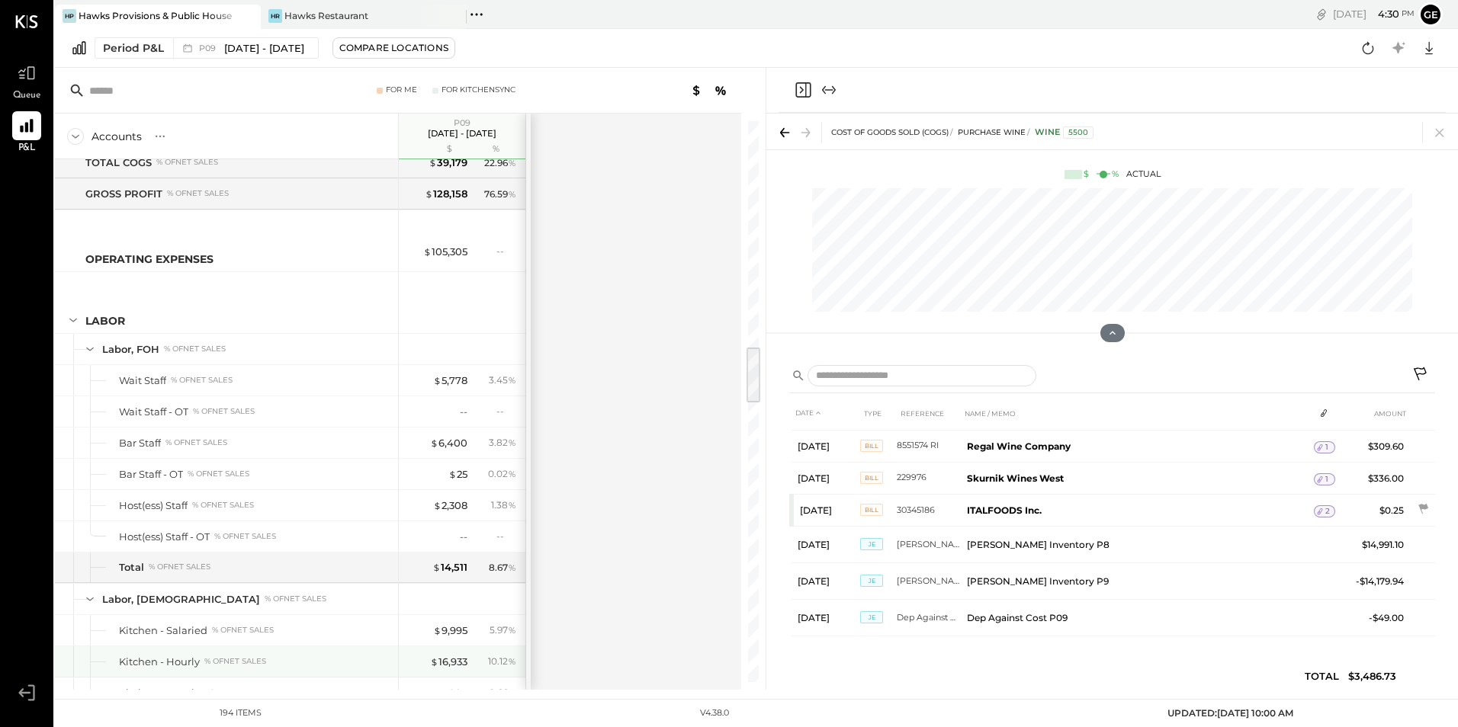
scroll to position [2287, 0]
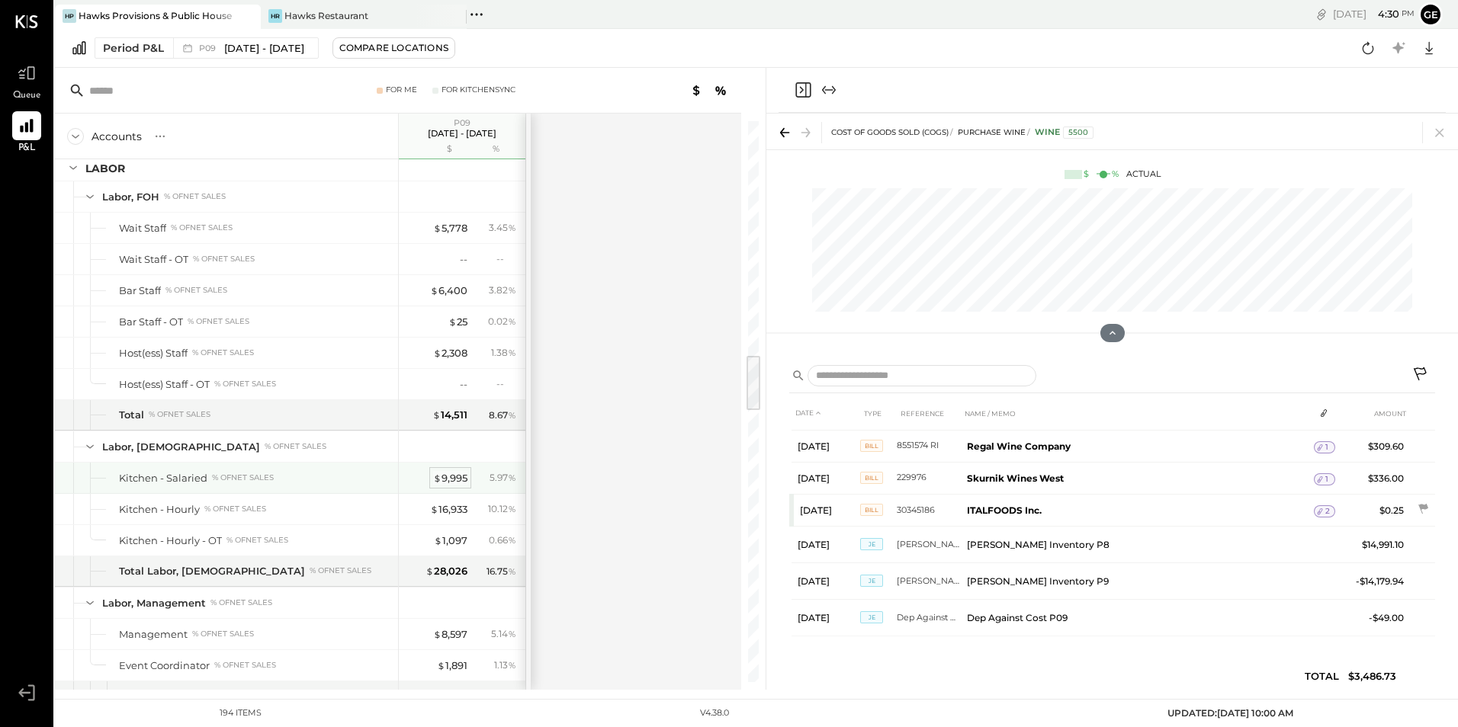
click at [445, 477] on div "$ 9,995" at bounding box center [450, 478] width 34 height 14
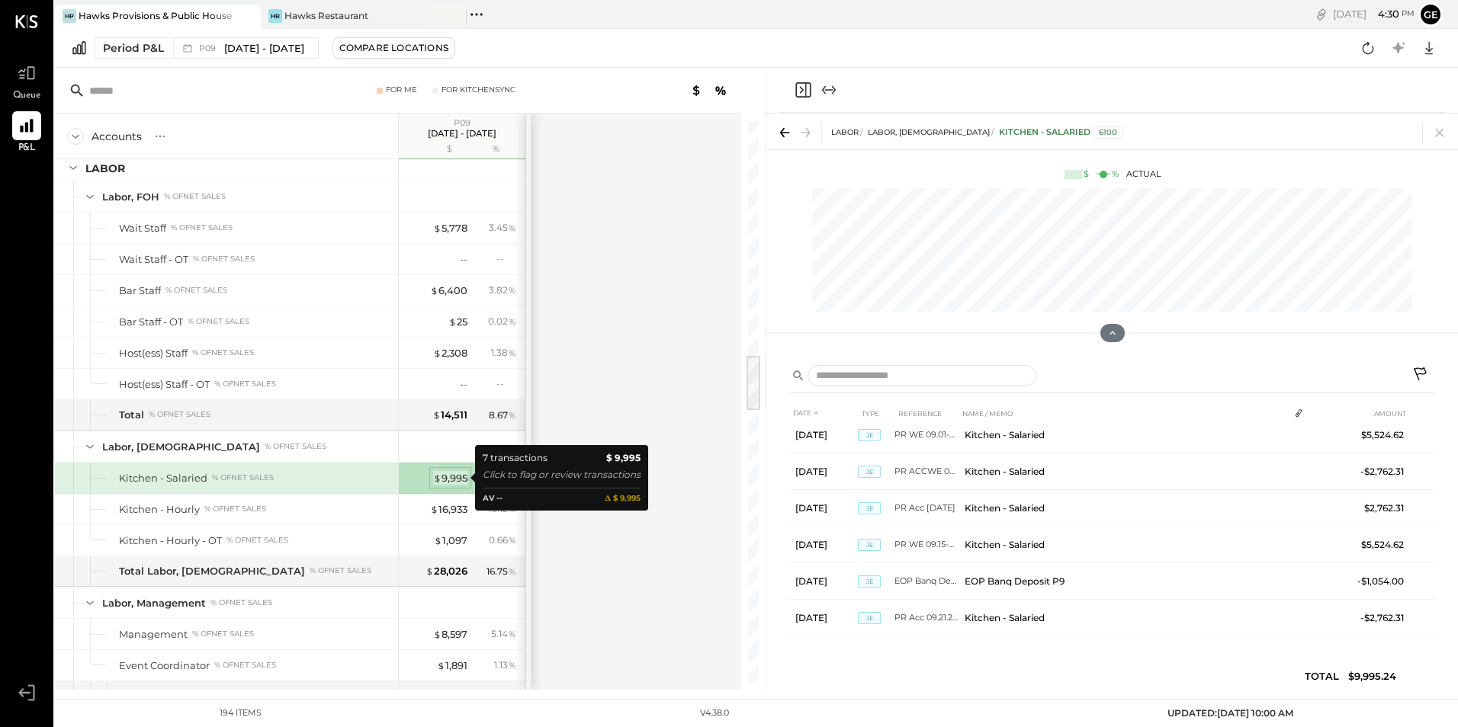
scroll to position [47, 0]
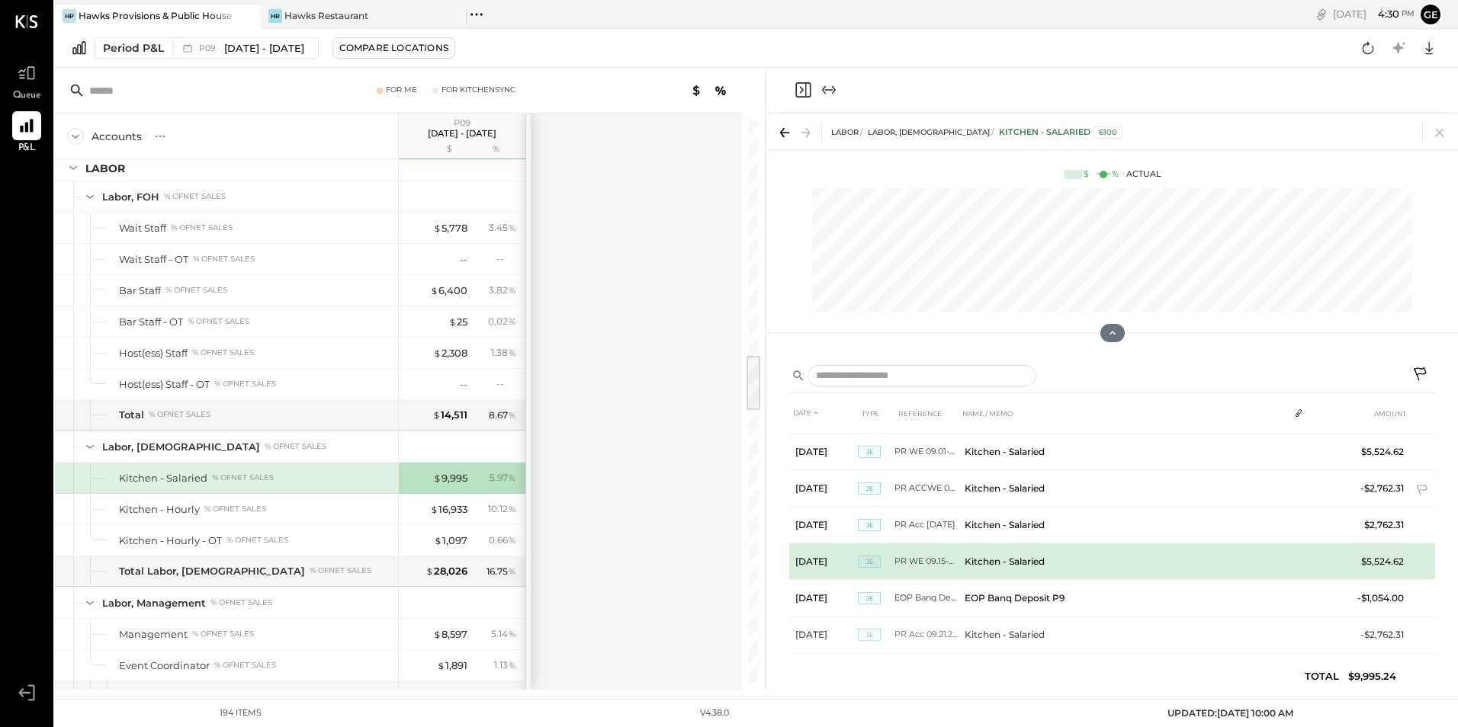
scroll to position [47, 0]
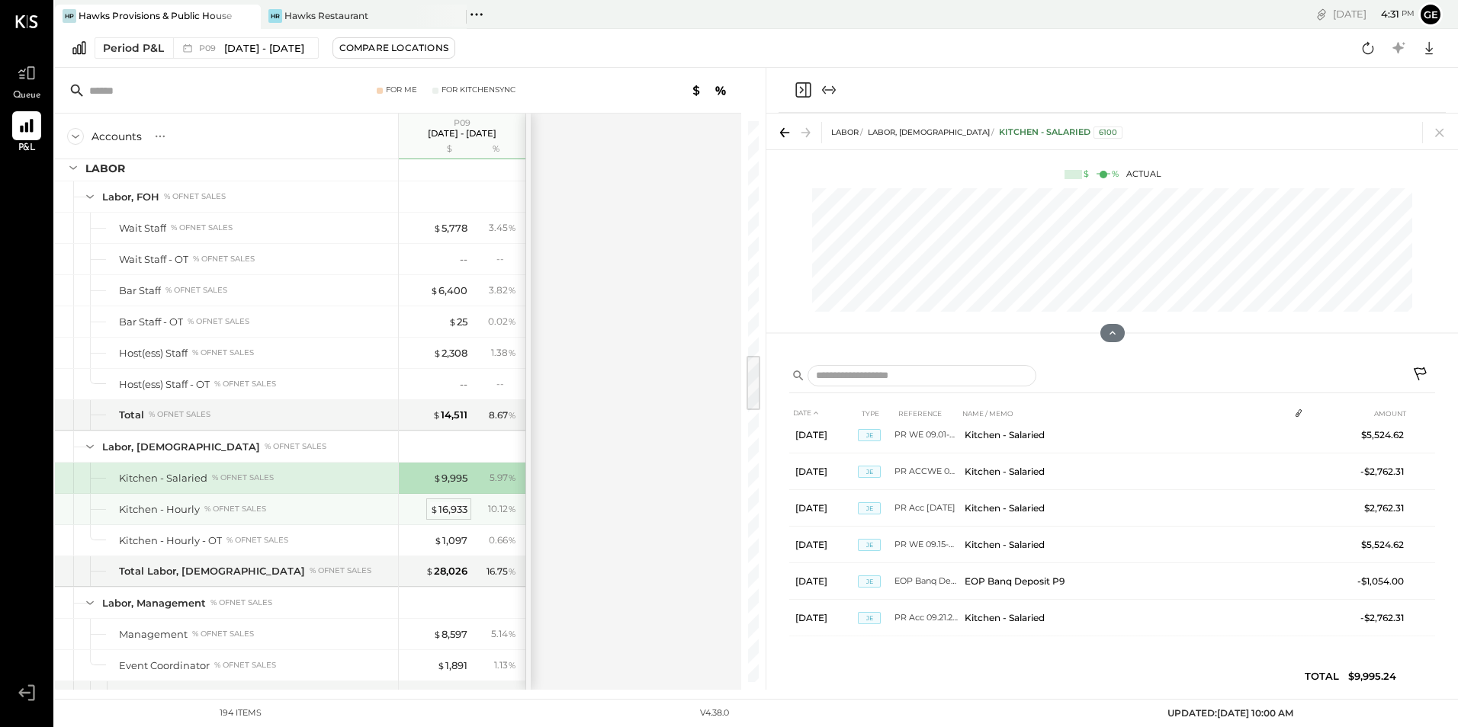
click at [457, 504] on div "$ 16,933" at bounding box center [448, 509] width 37 height 14
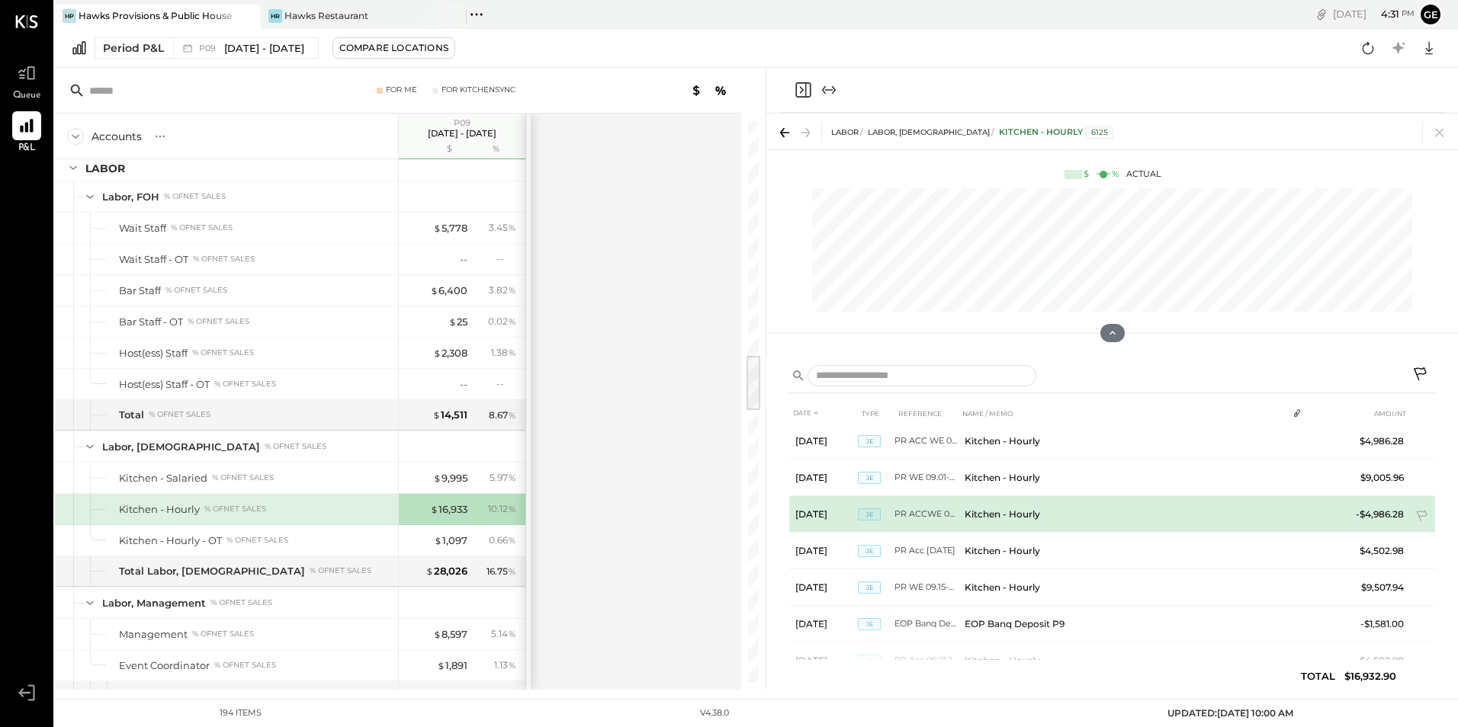
scroll to position [47, 0]
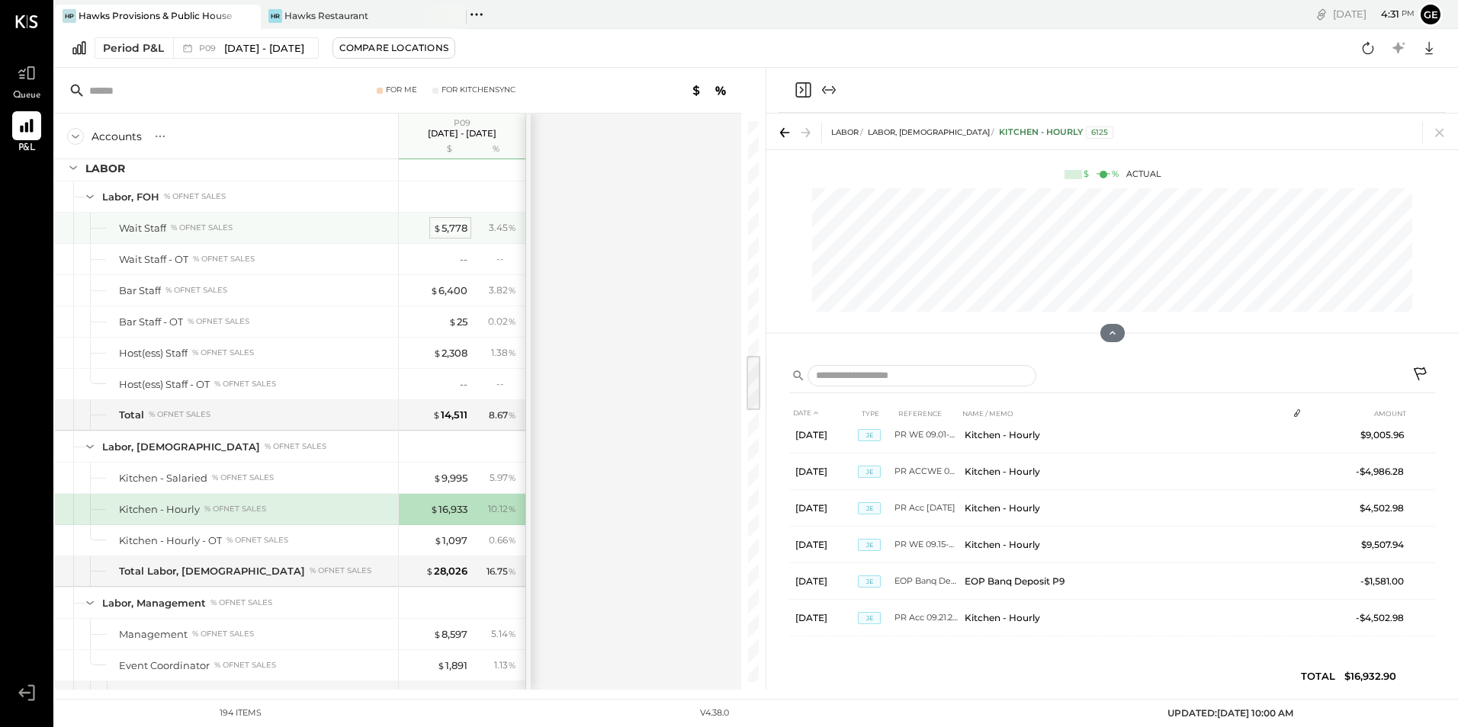
click at [460, 224] on div "$ 5,778" at bounding box center [450, 228] width 34 height 14
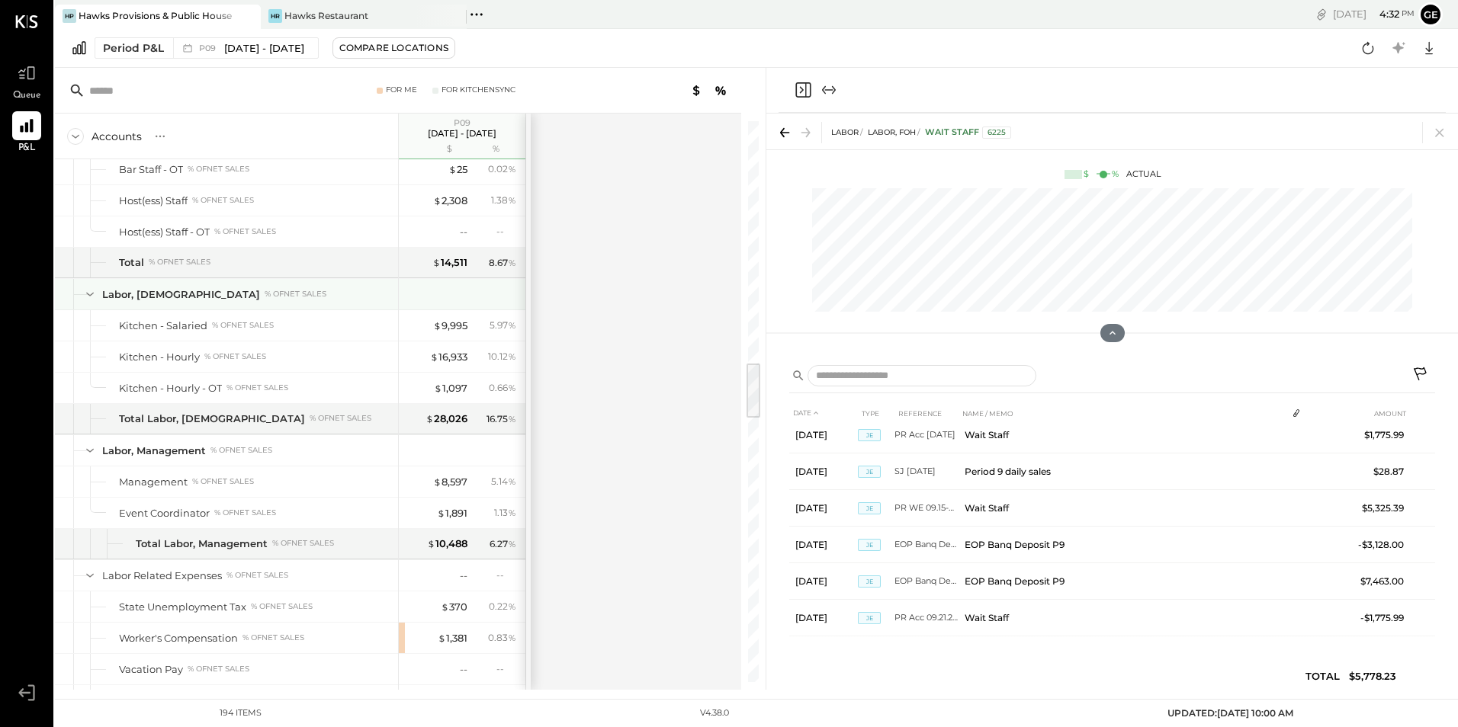
scroll to position [2364, 0]
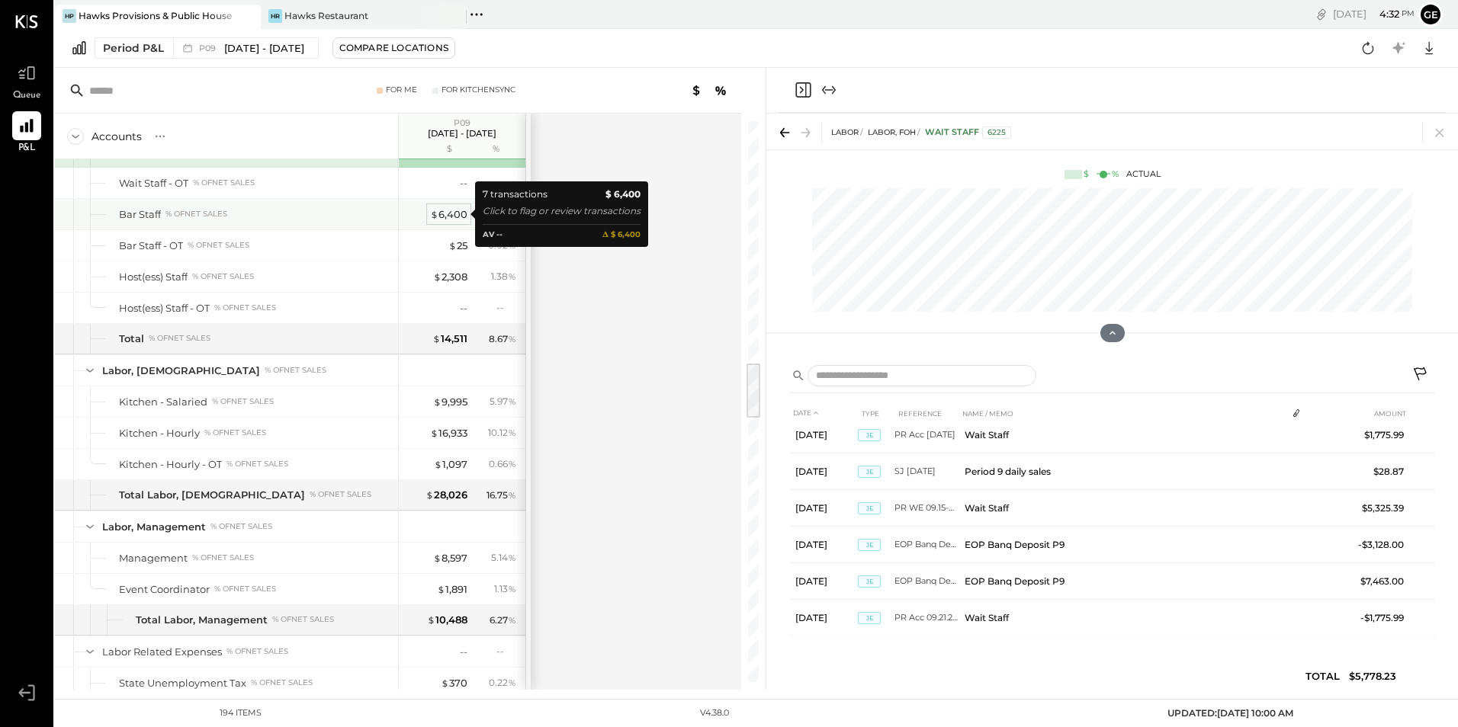
click at [459, 215] on div "$ 6,400" at bounding box center [448, 214] width 37 height 14
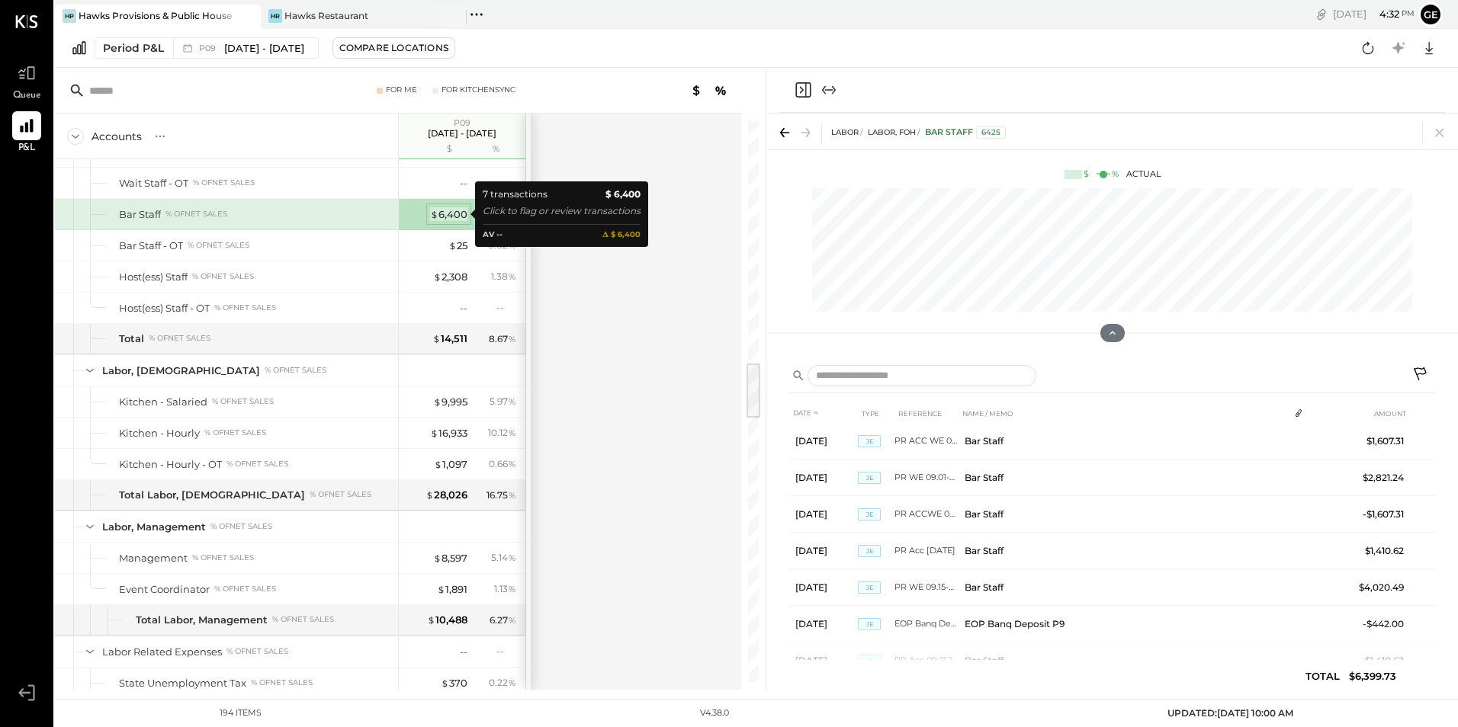
scroll to position [47, 0]
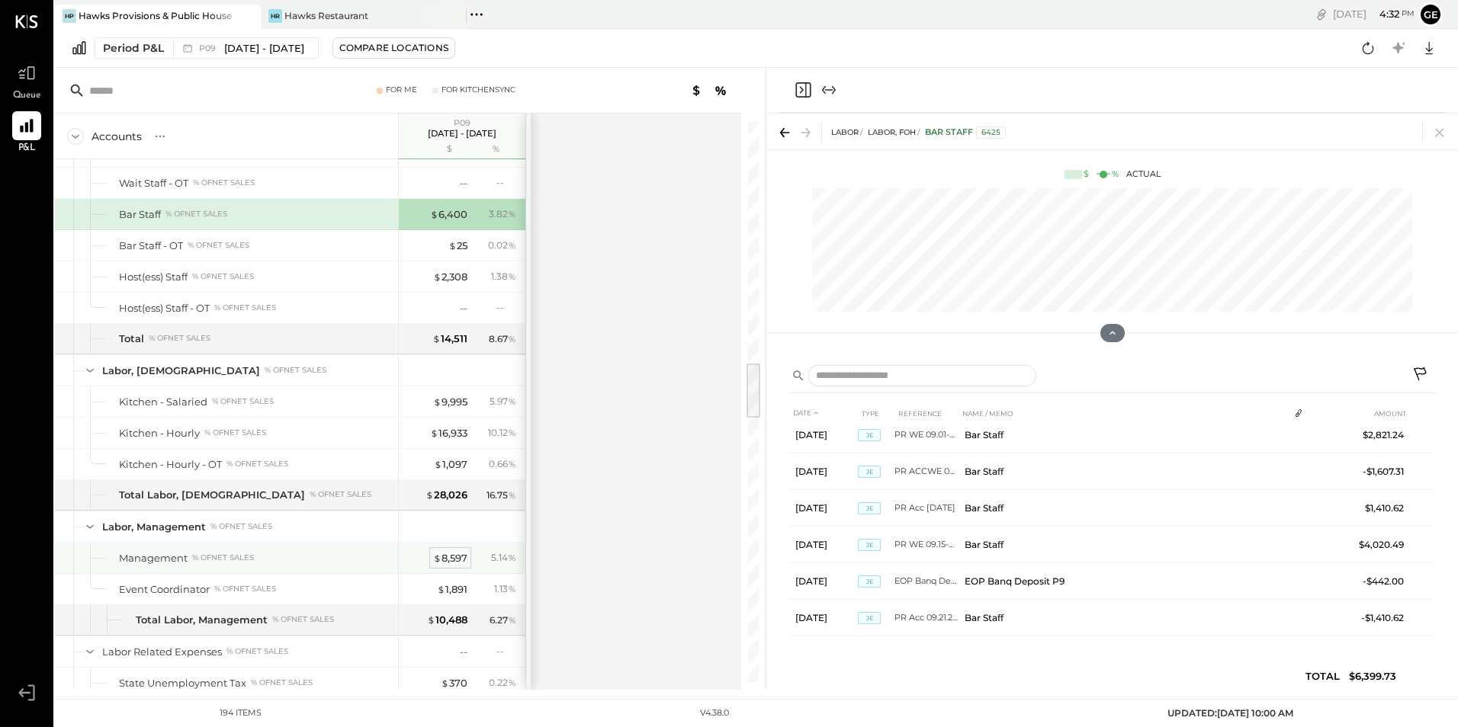
click at [451, 560] on div "$ 8,597" at bounding box center [450, 558] width 34 height 14
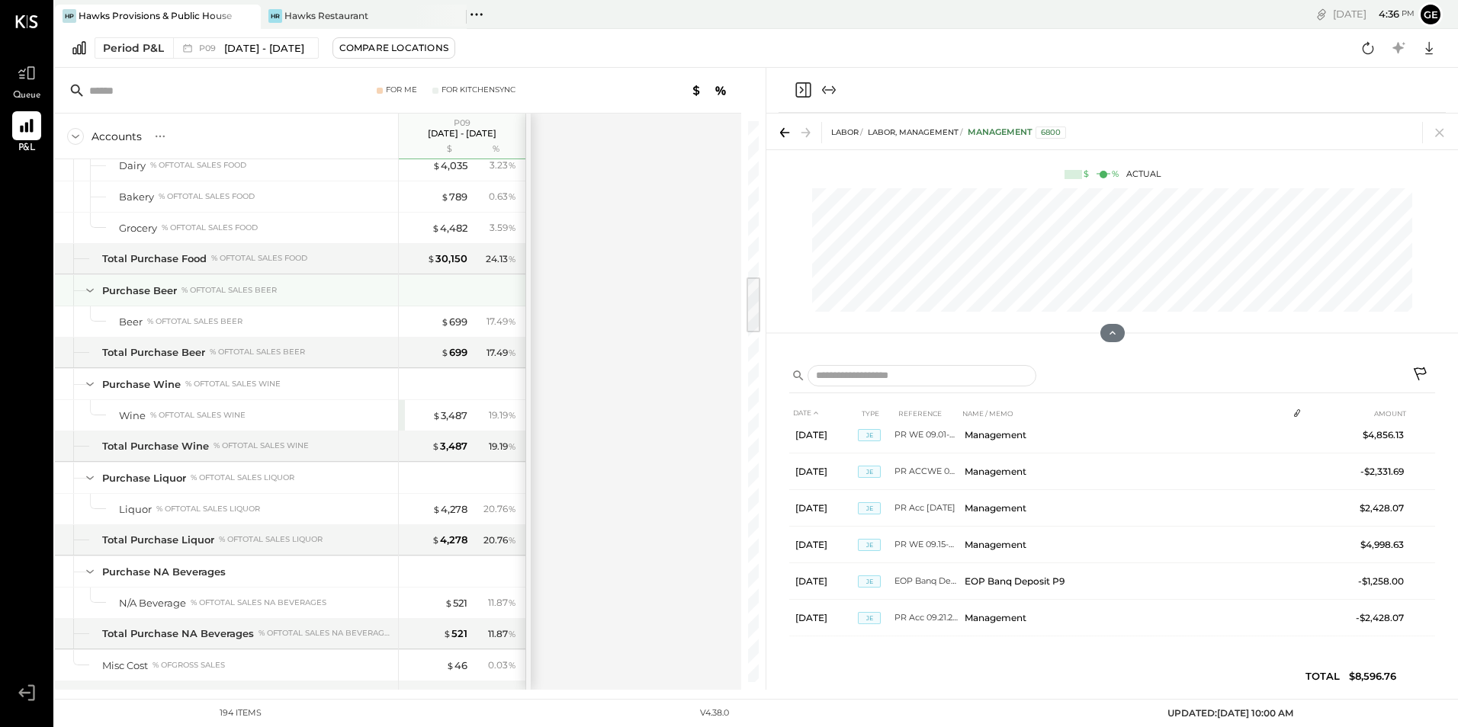
scroll to position [1372, 0]
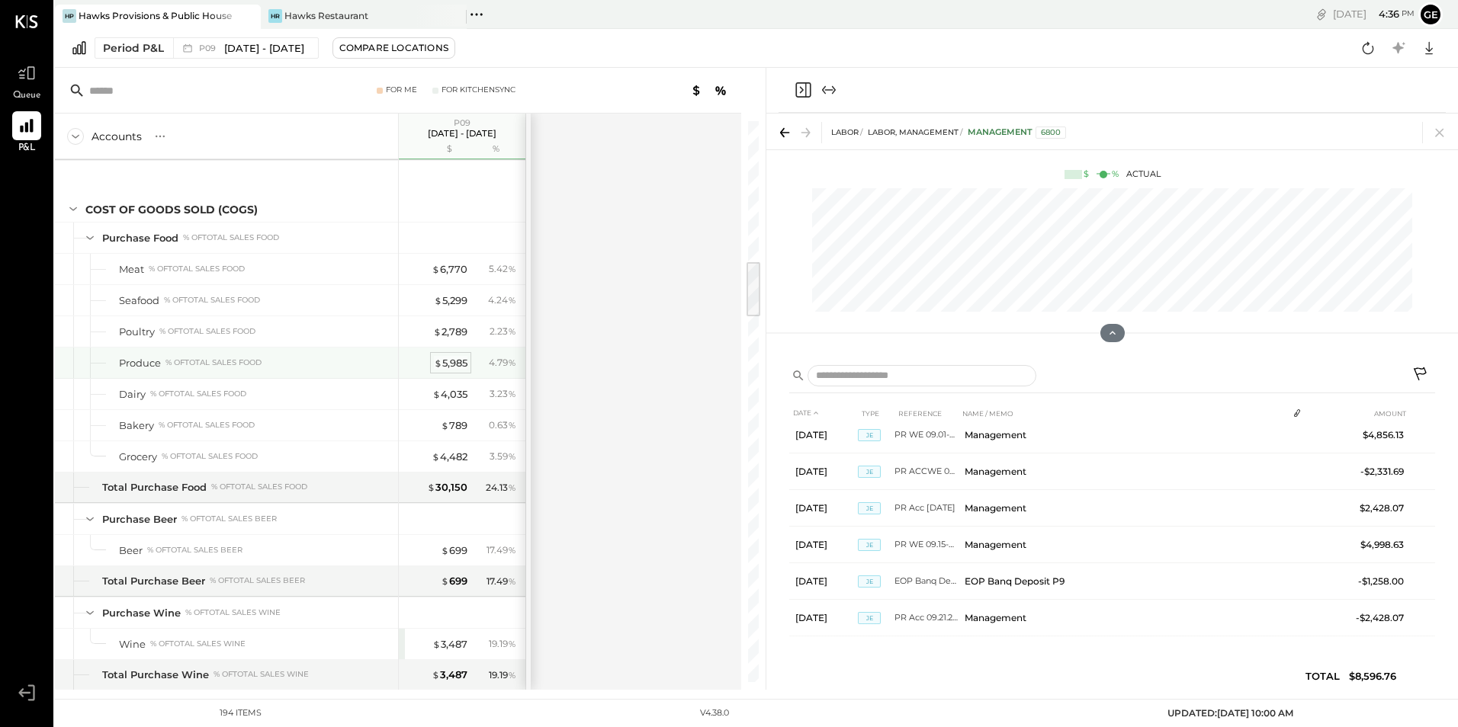
click at [455, 361] on div "$ 5,985" at bounding box center [451, 363] width 34 height 14
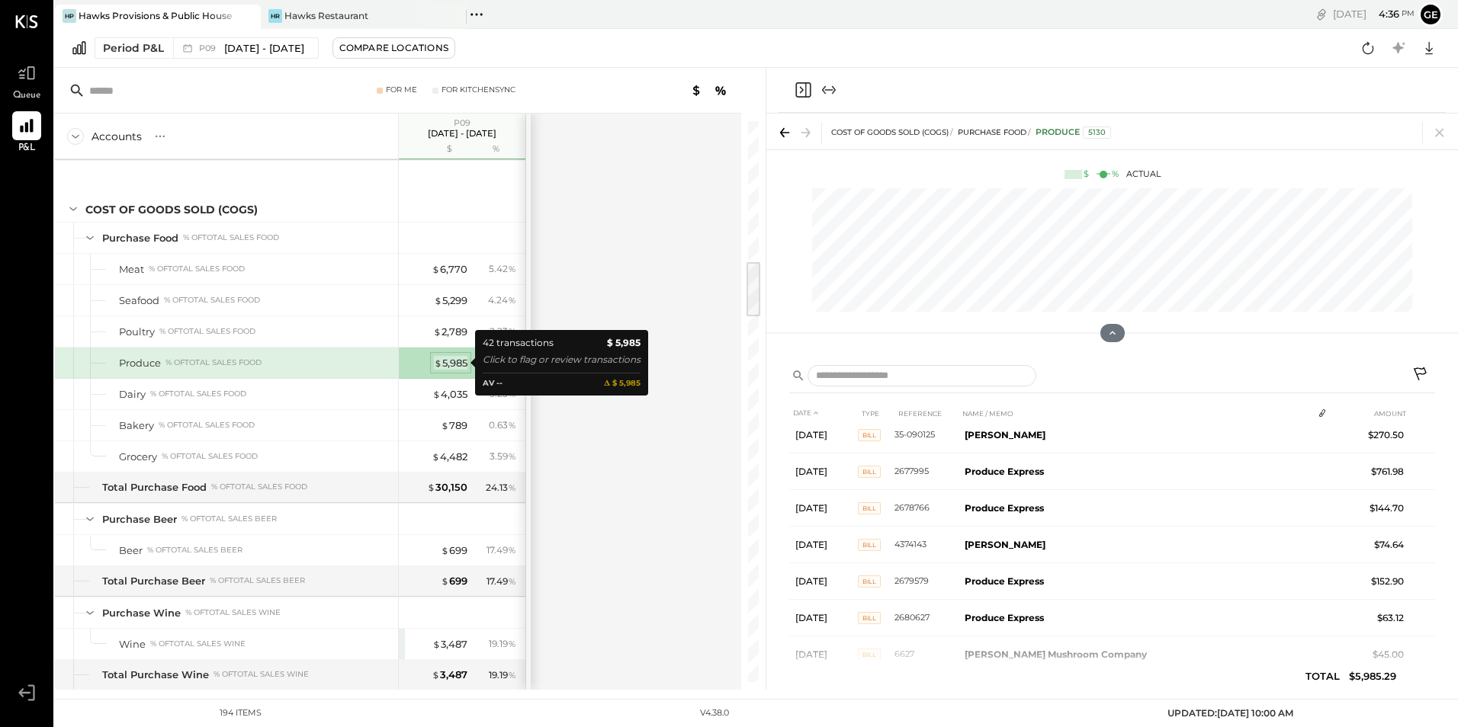
scroll to position [194, 0]
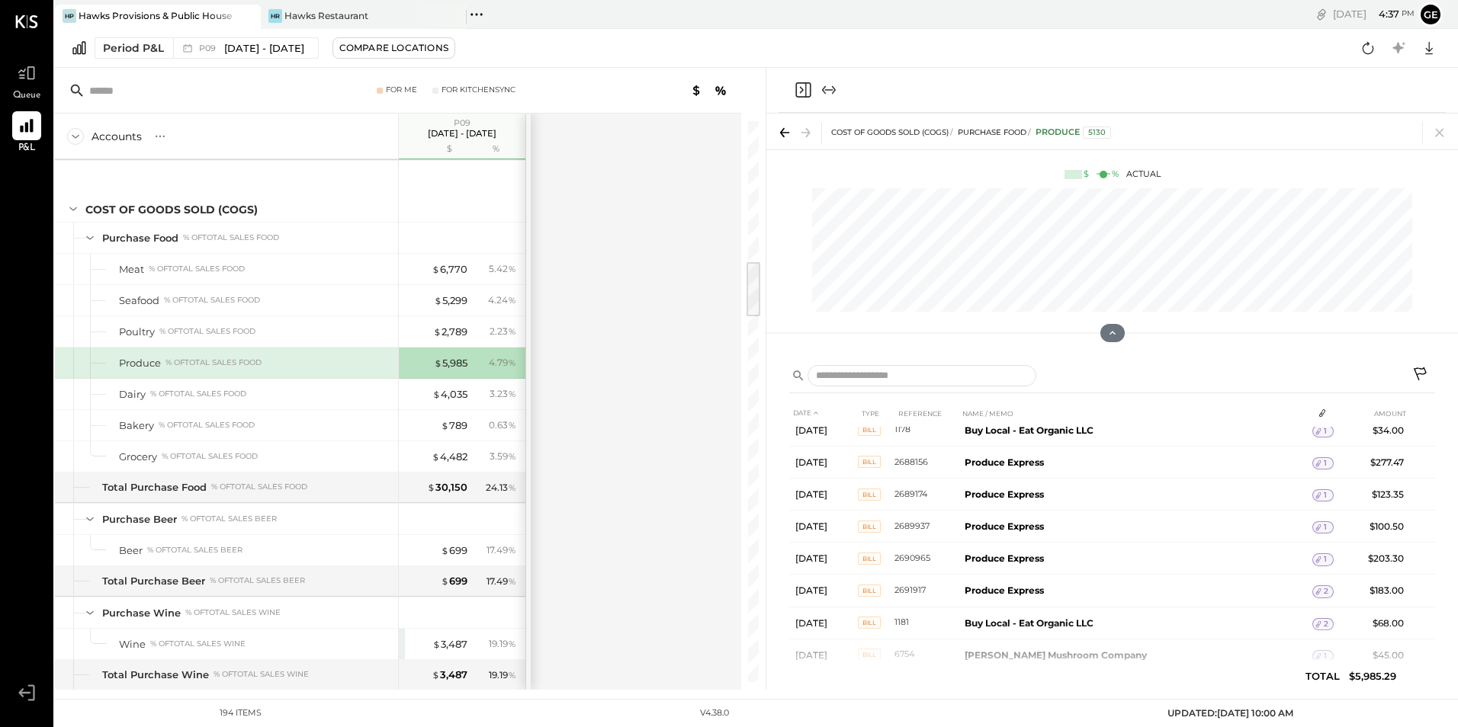
scroll to position [725, 0]
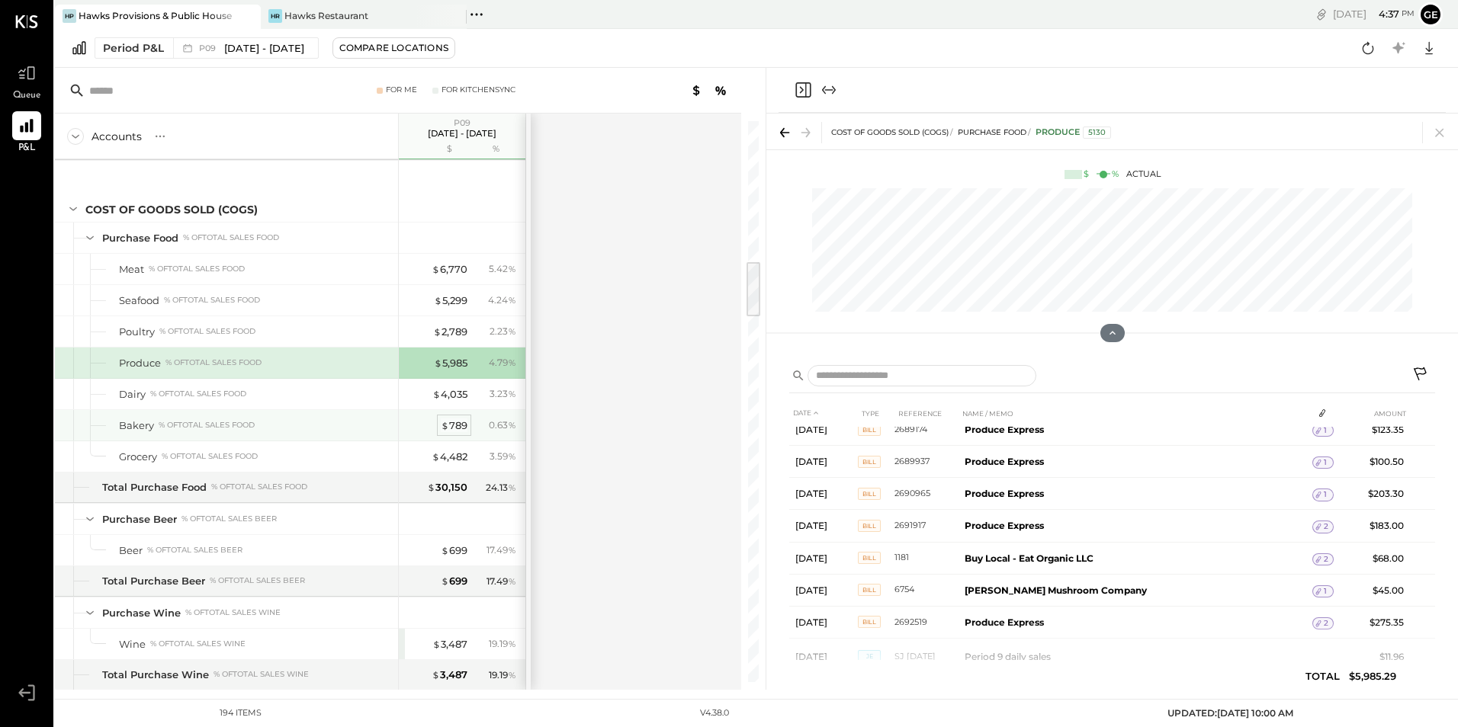
click at [451, 425] on div "$ 789" at bounding box center [454, 426] width 27 height 14
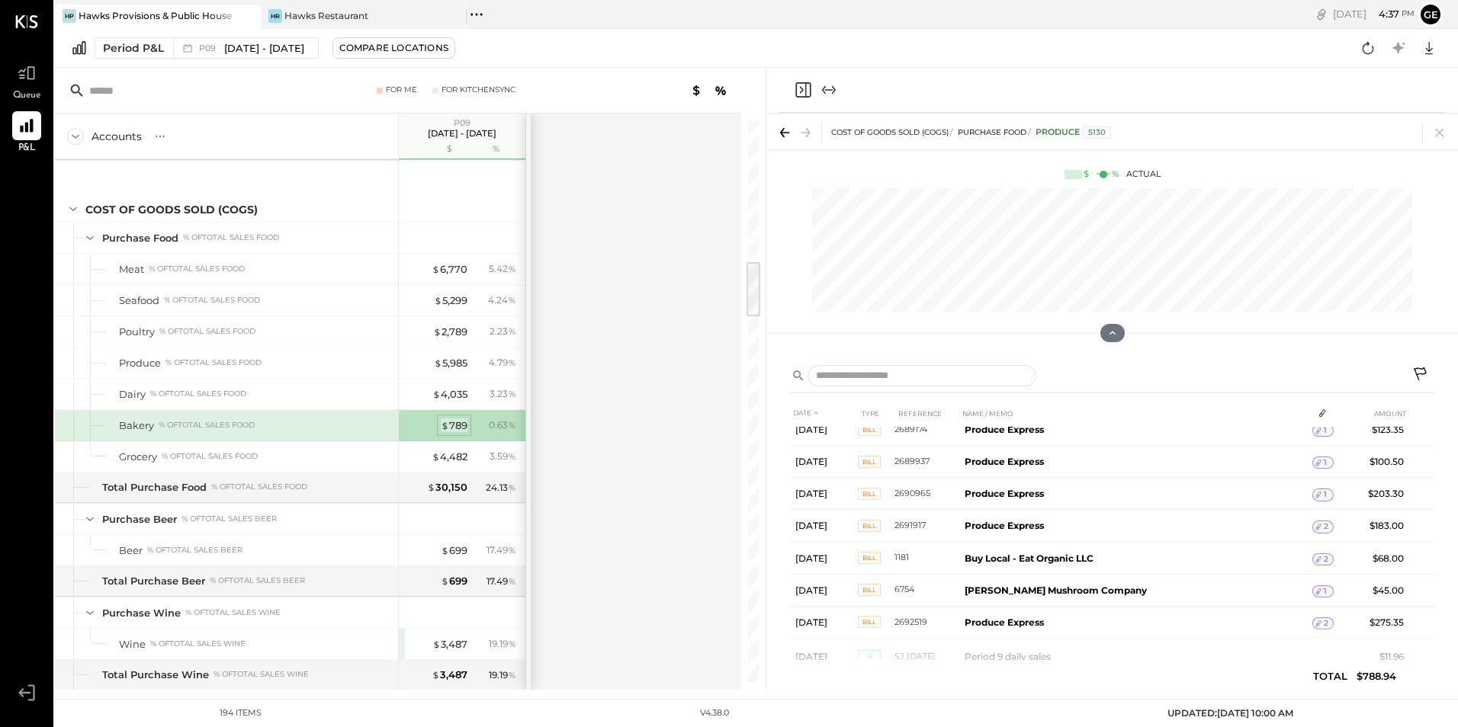
scroll to position [450, 0]
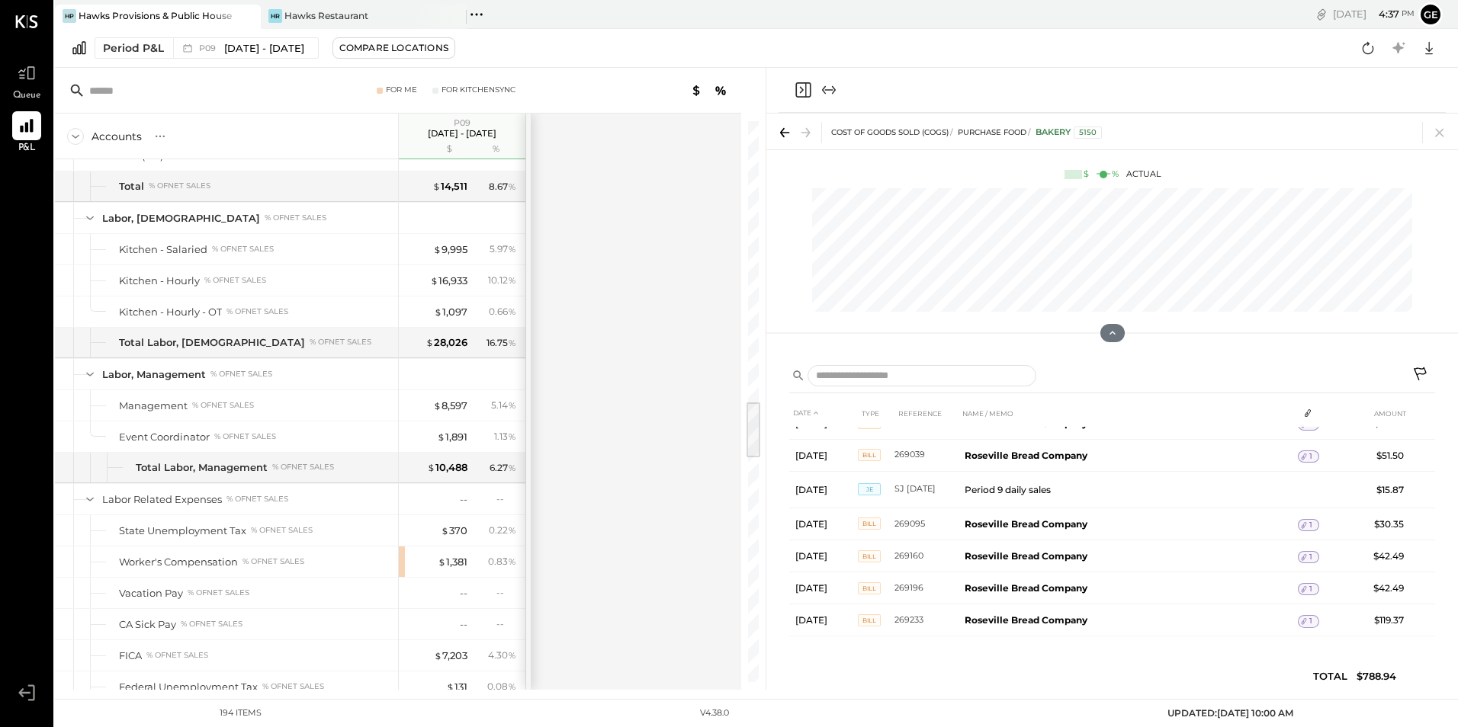
scroll to position [2974, 0]
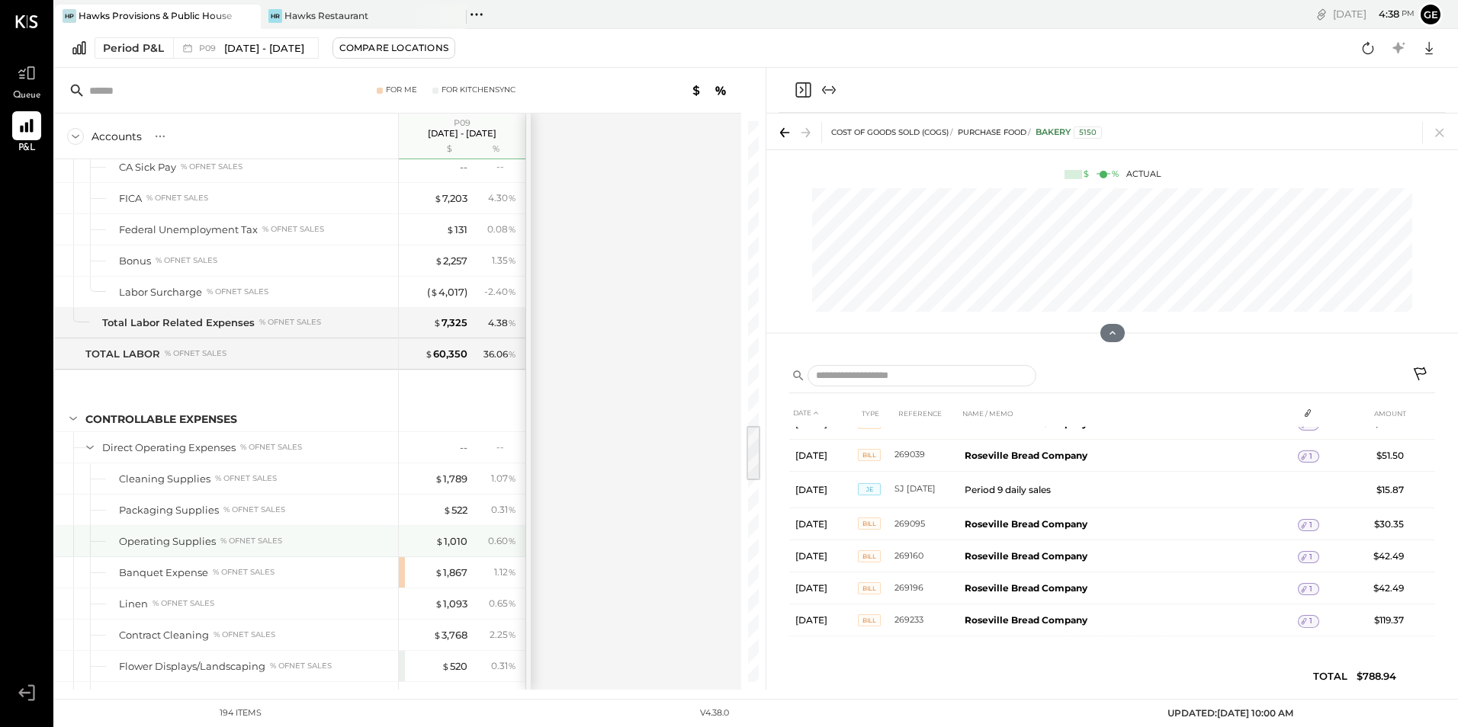
click at [461, 533] on div "$ 1,010 0.60 %" at bounding box center [463, 541] width 114 height 30
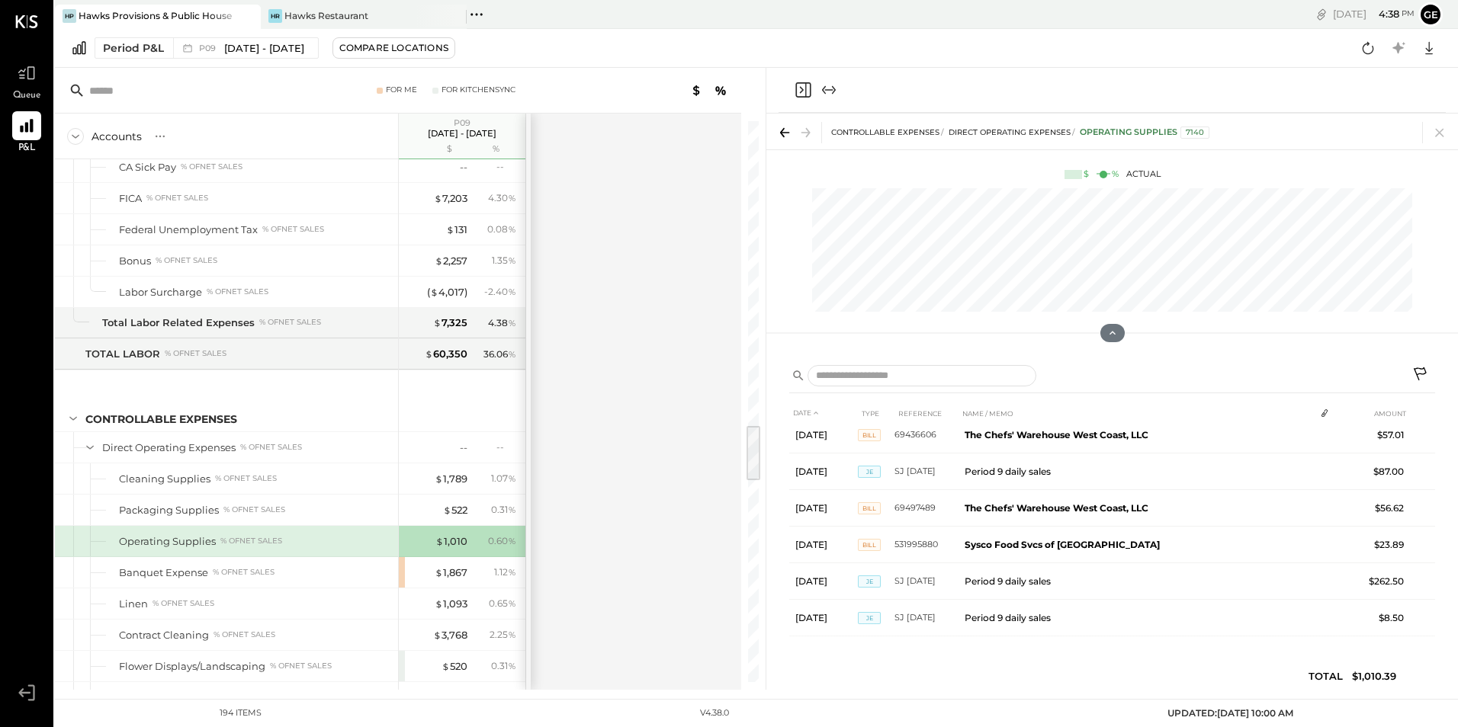
scroll to position [194, 0]
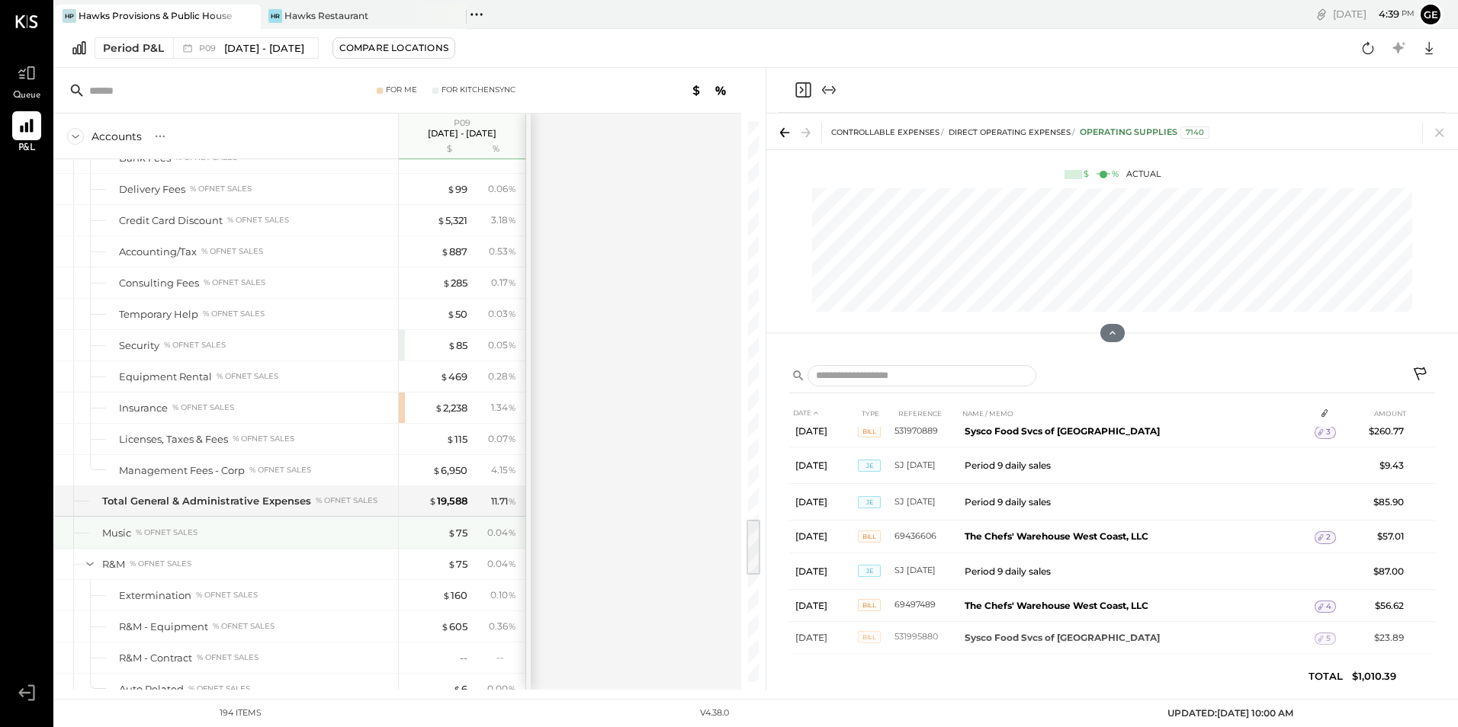
scroll to position [4193, 0]
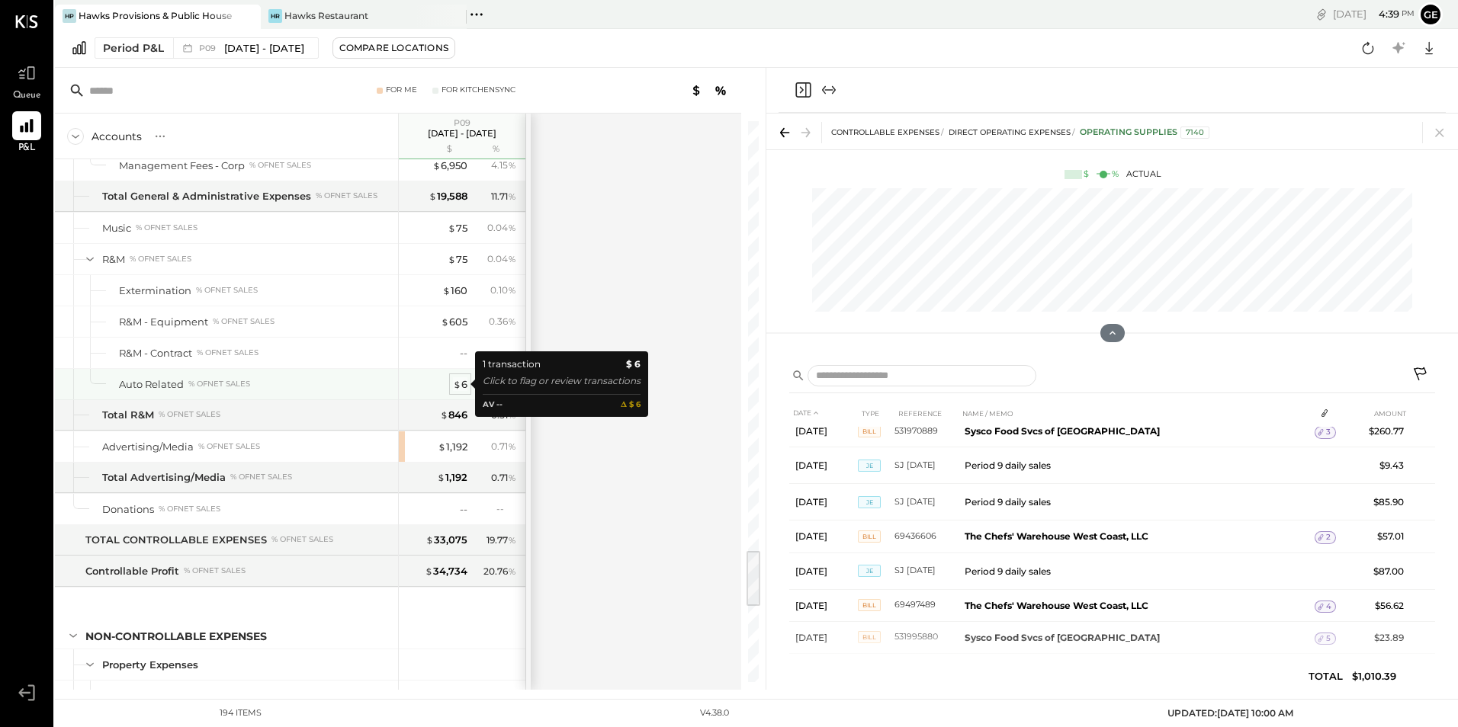
click at [456, 384] on span "$" at bounding box center [457, 384] width 8 height 12
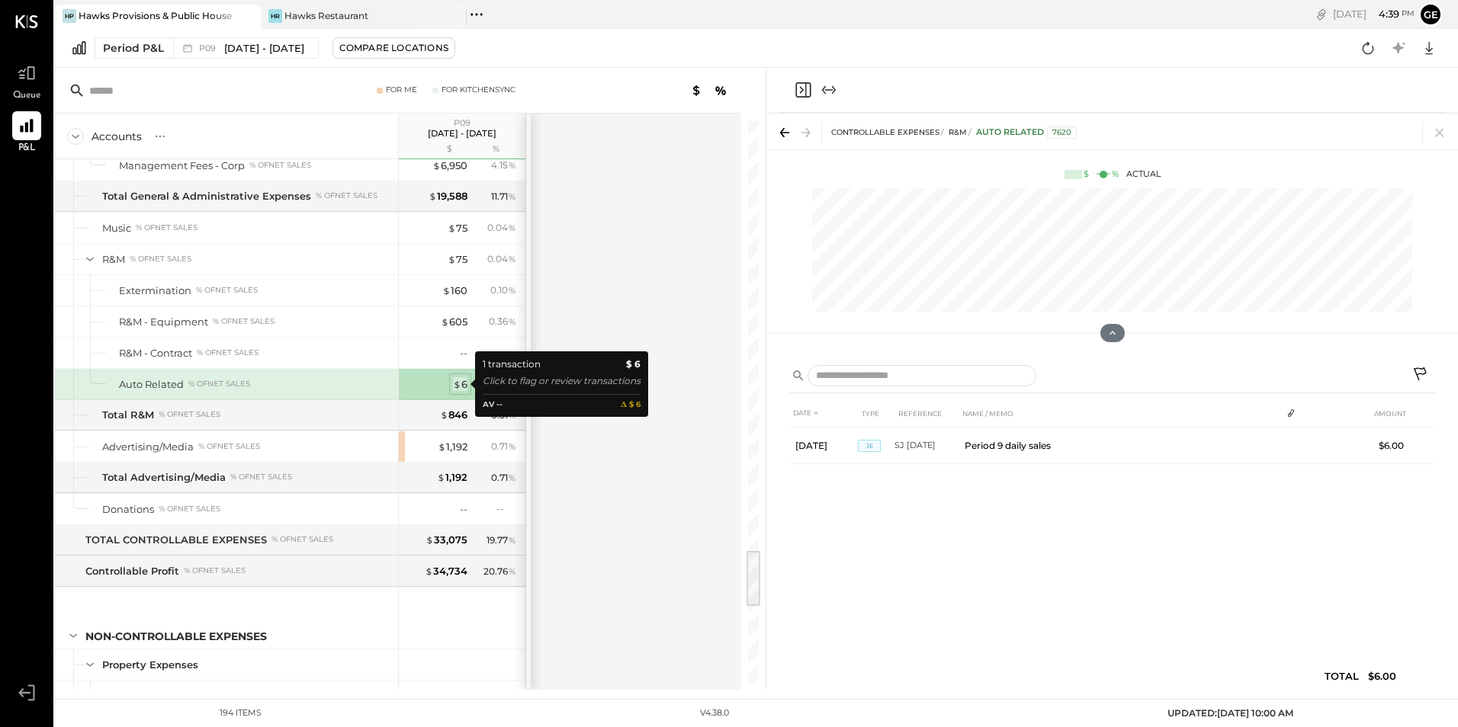
scroll to position [0, 0]
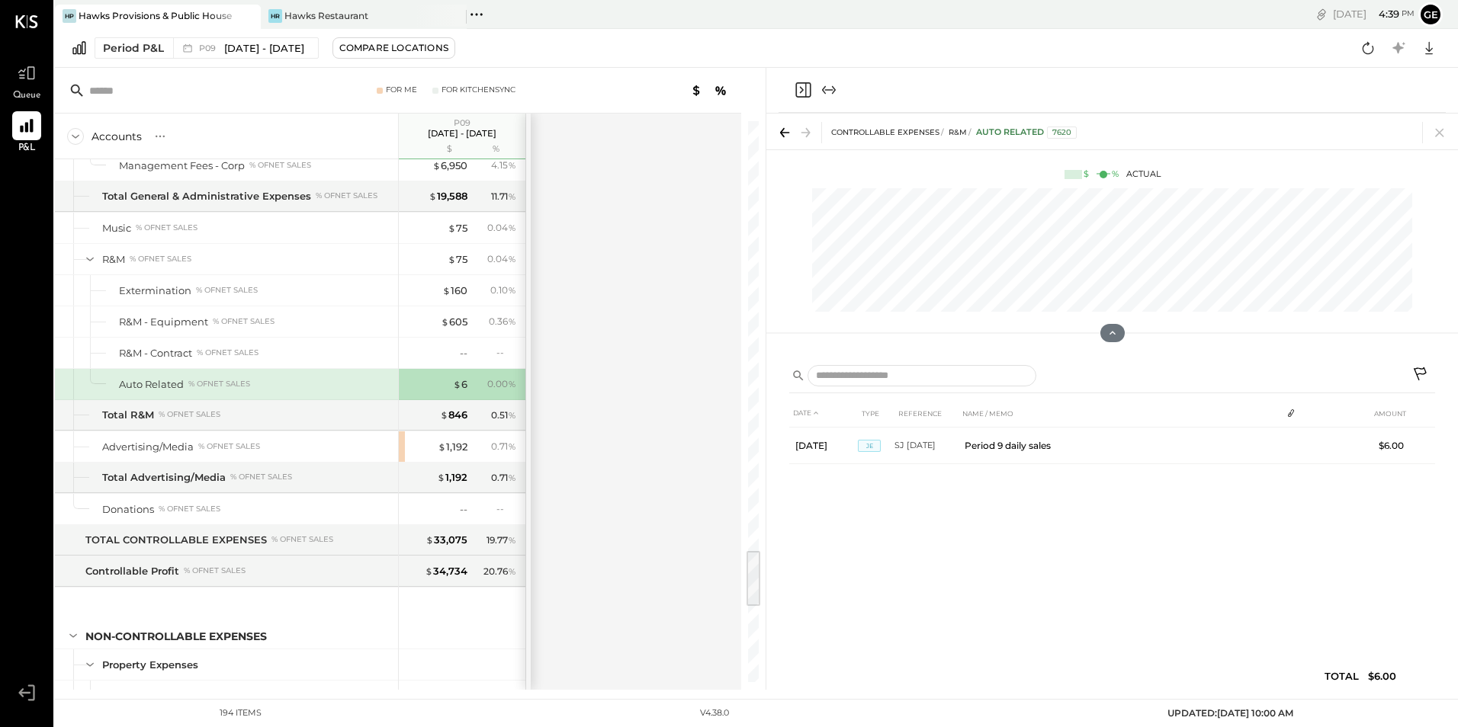
click at [1420, 370] on icon at bounding box center [1421, 376] width 18 height 18
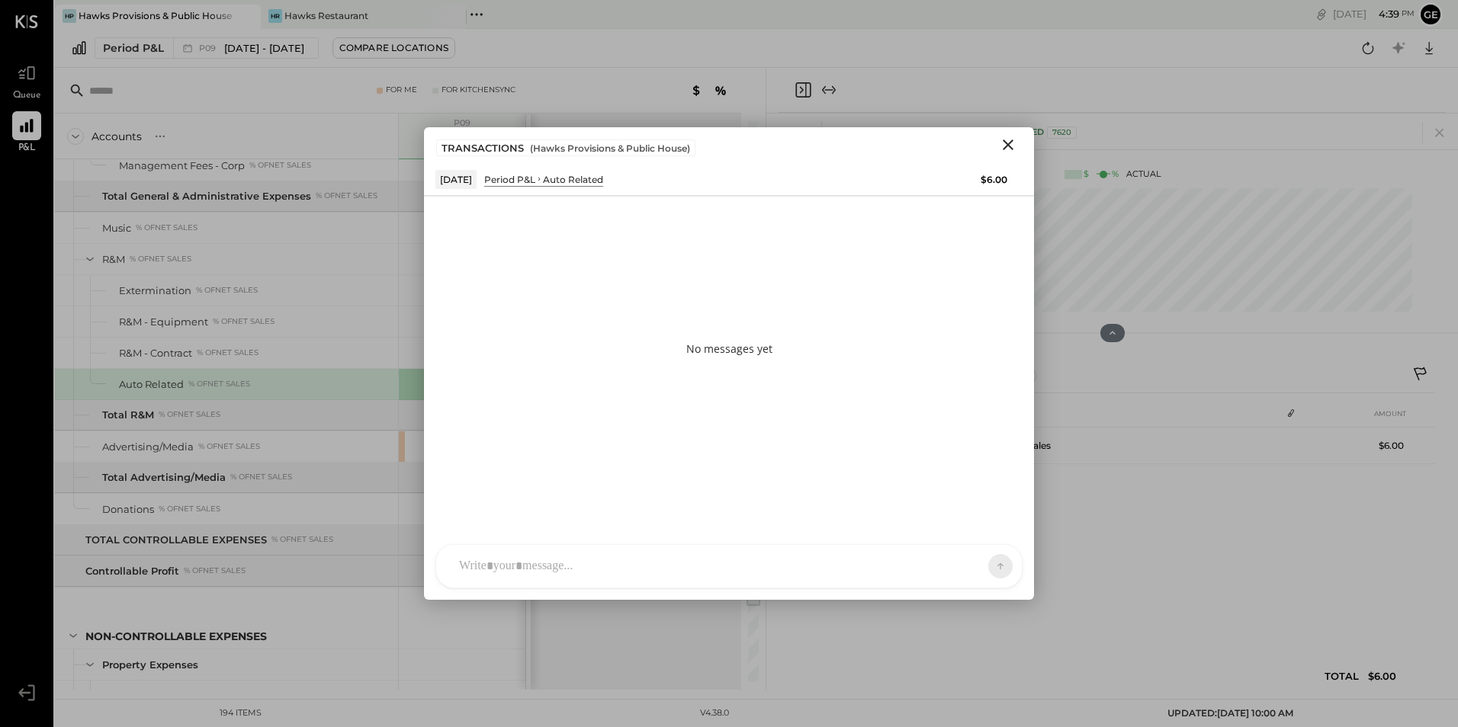
click at [469, 555] on div at bounding box center [729, 566] width 586 height 43
click at [650, 481] on div "**********" at bounding box center [728, 501] width 555 height 61
click at [785, 483] on div "**********" at bounding box center [728, 501] width 555 height 61
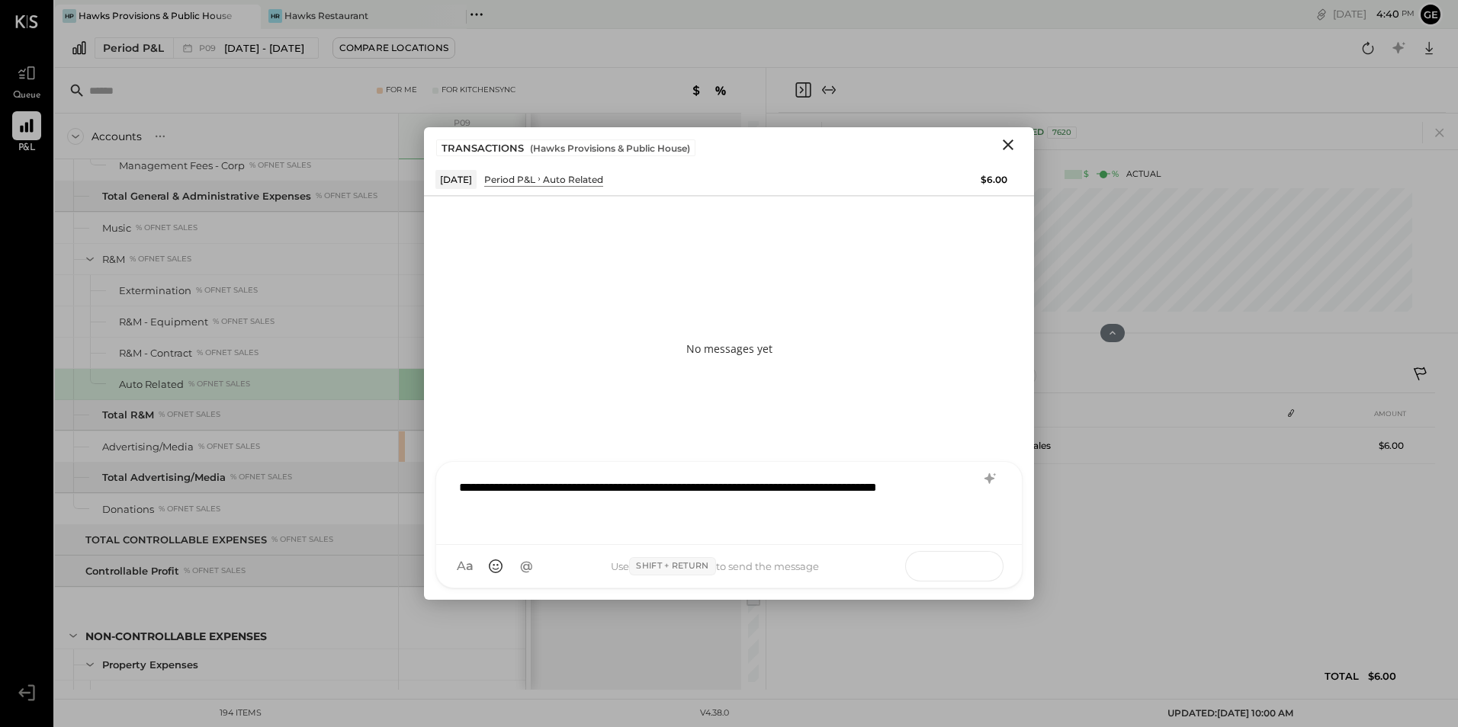
click at [977, 558] on icon at bounding box center [971, 565] width 15 height 15
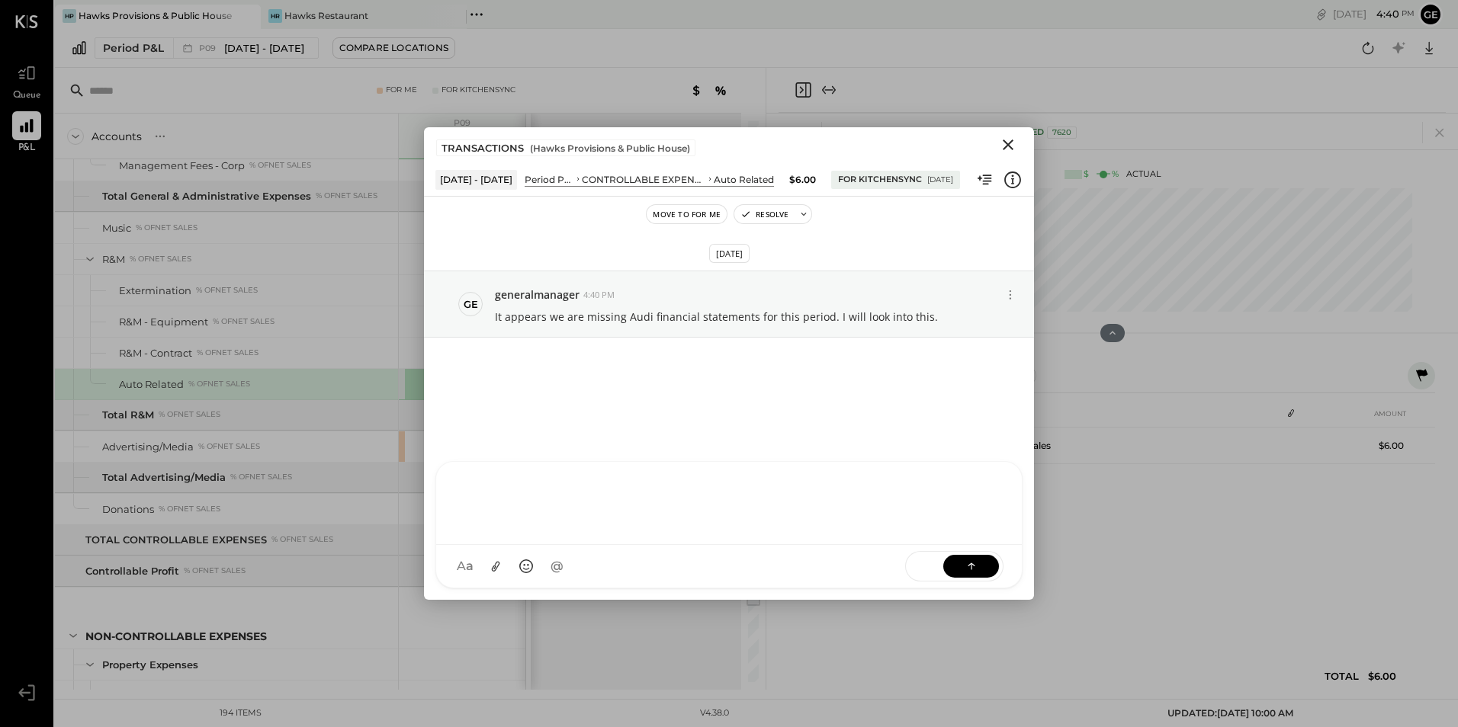
click at [1009, 140] on icon "Close" at bounding box center [1008, 145] width 18 height 18
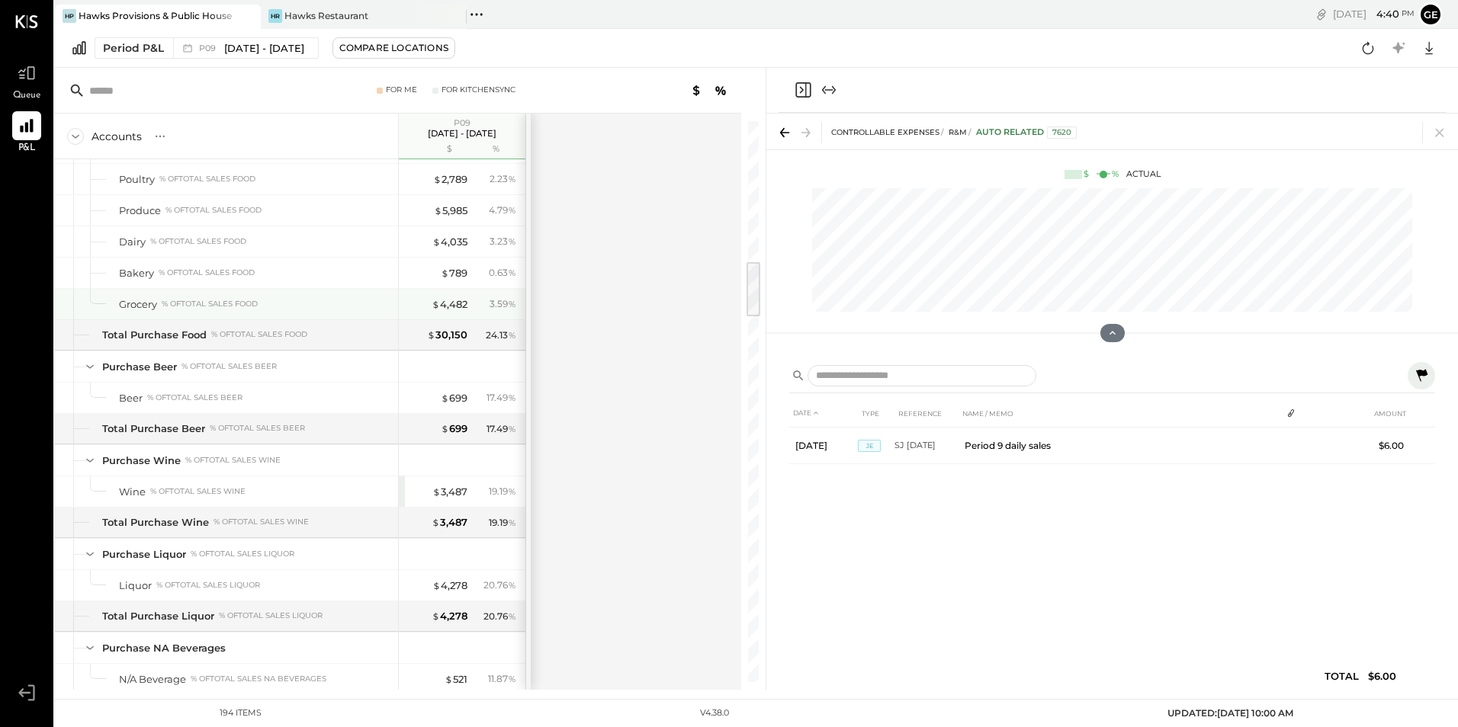
scroll to position [1372, 0]
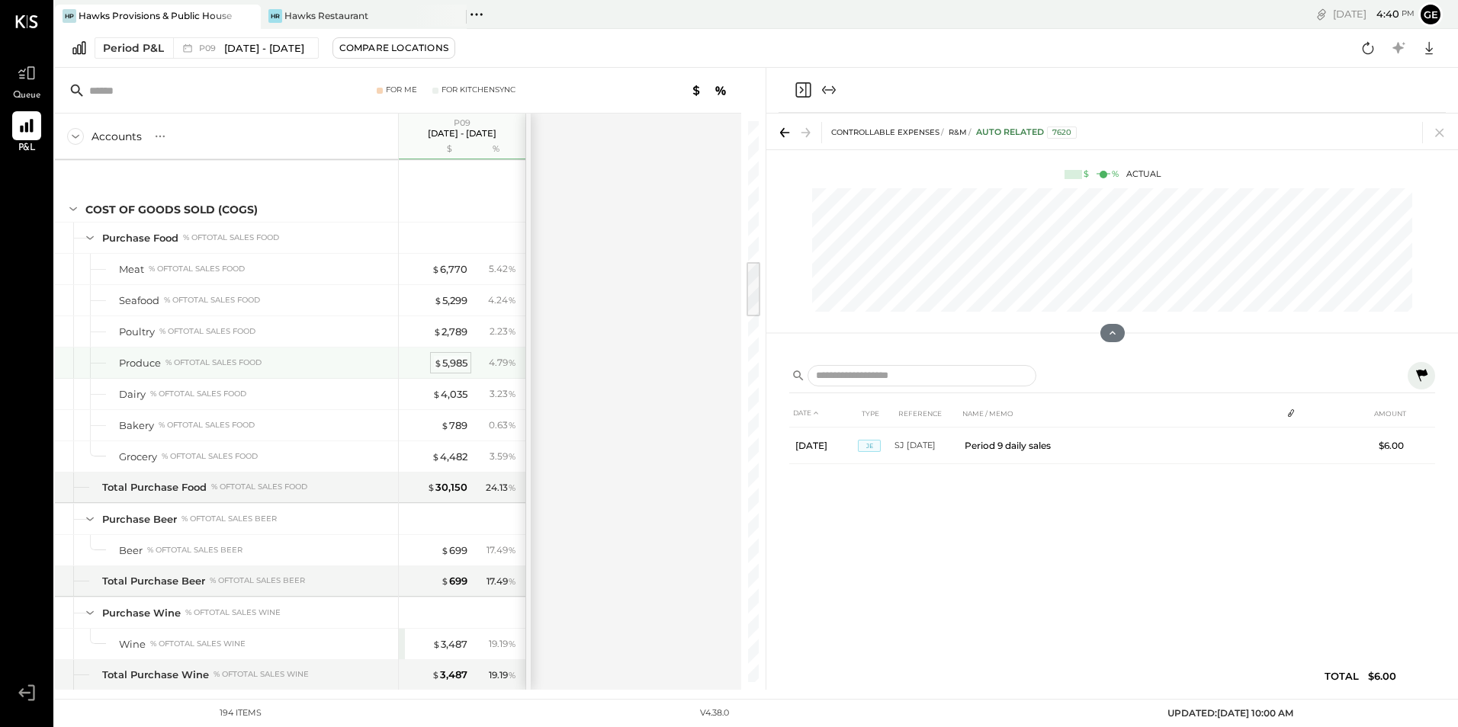
click at [461, 361] on div "$ 5,985" at bounding box center [451, 363] width 34 height 14
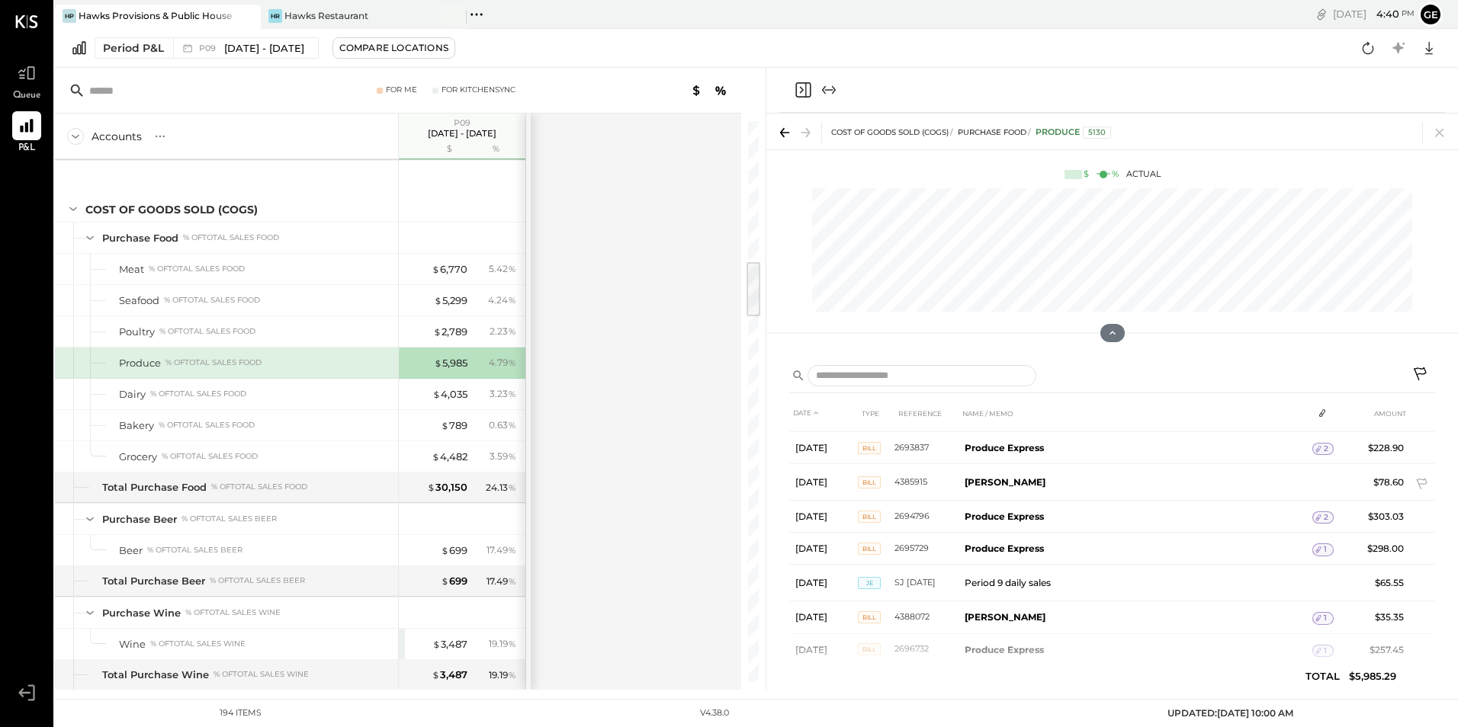
scroll to position [991, 0]
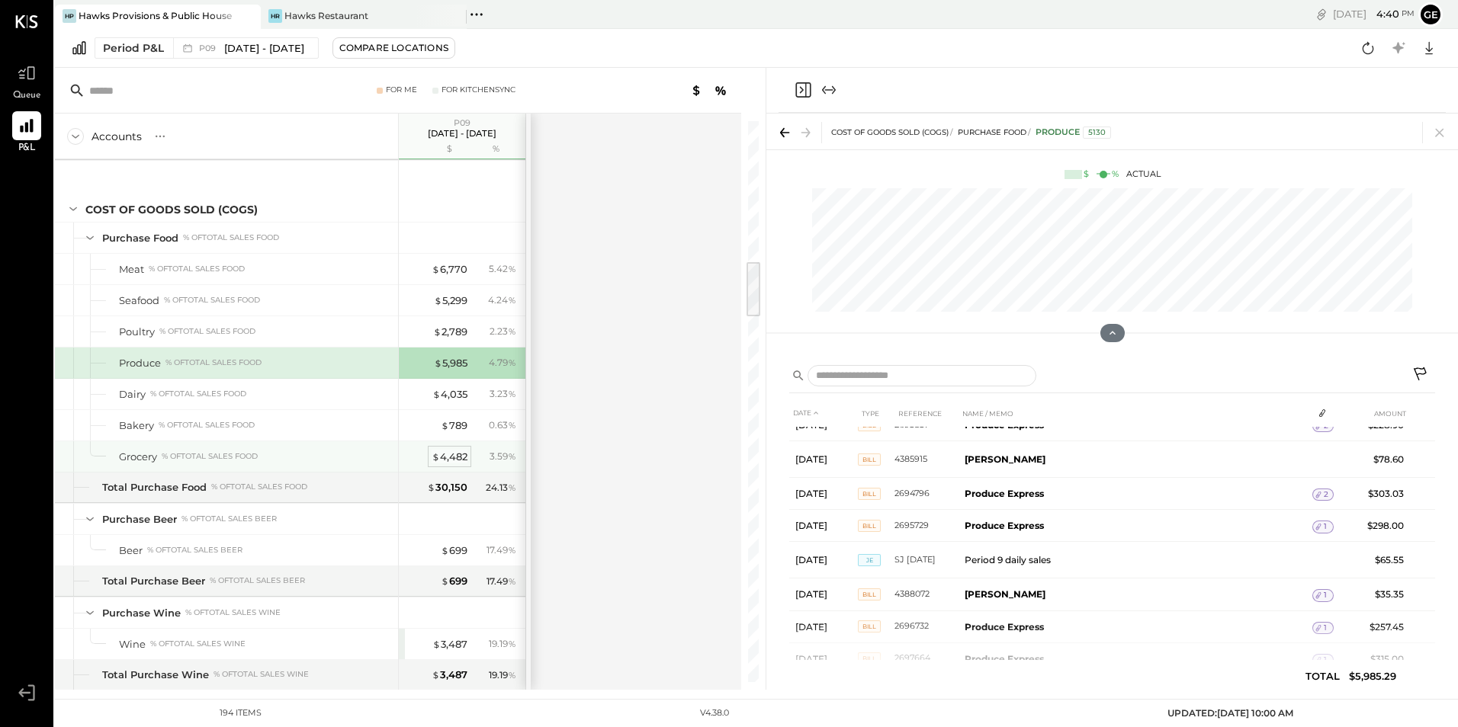
click at [444, 452] on div "$ 4,482" at bounding box center [450, 457] width 36 height 14
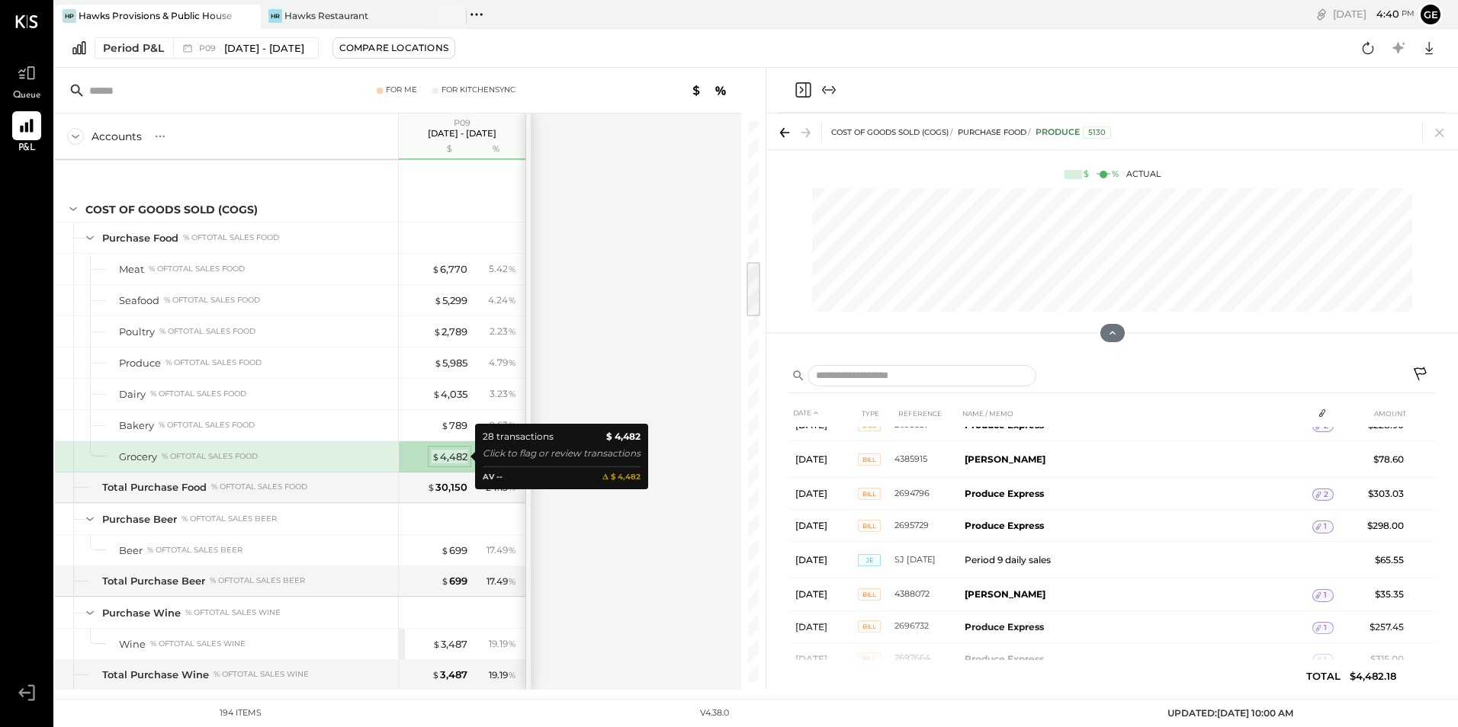
scroll to position [816, 0]
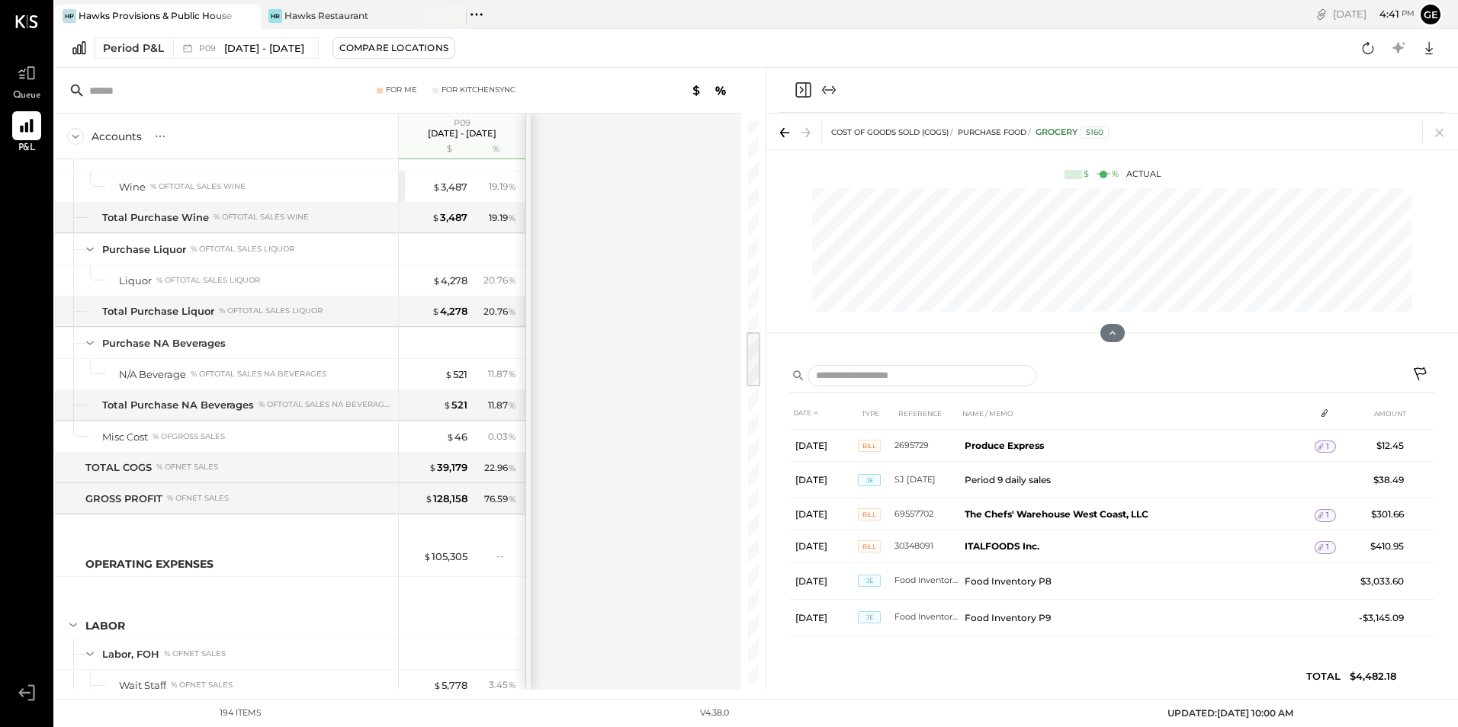
scroll to position [2135, 0]
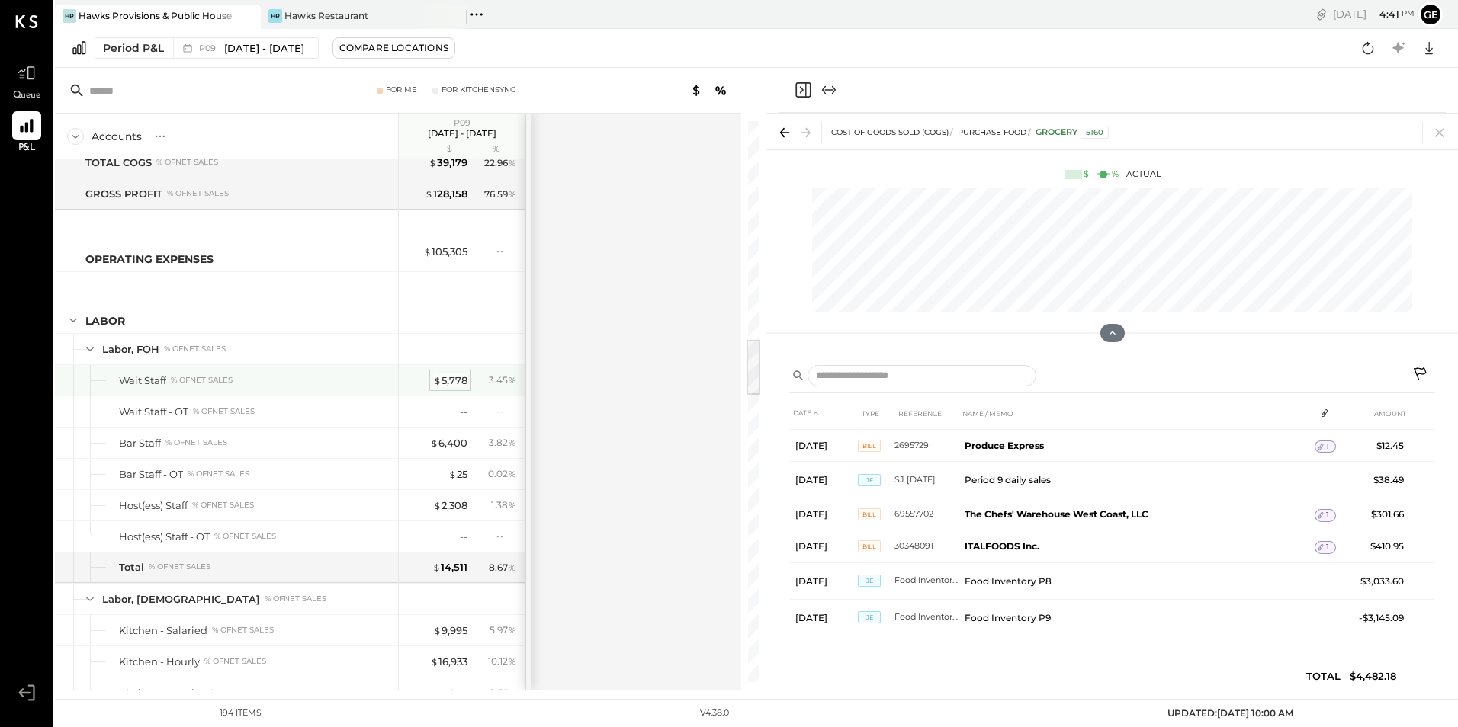
click at [452, 377] on div "$ 5,778" at bounding box center [450, 381] width 34 height 14
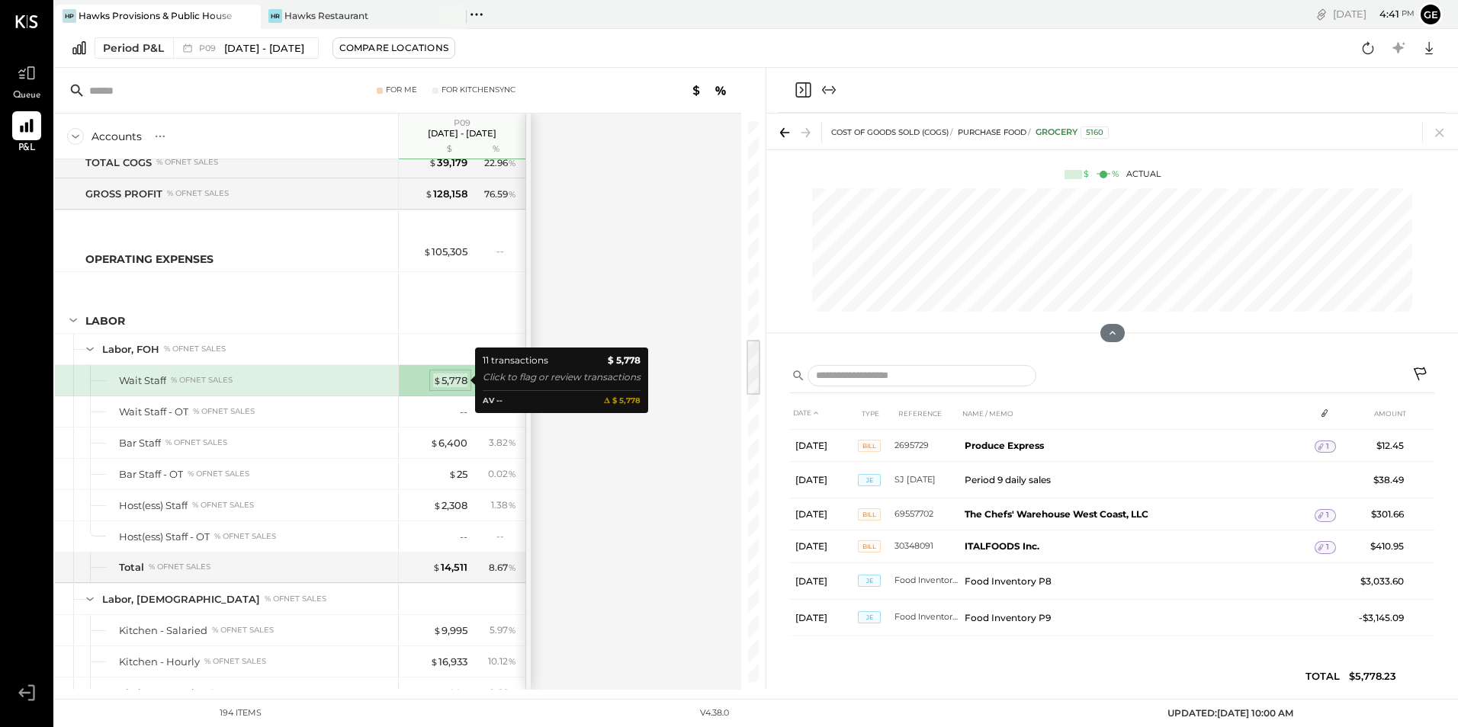
scroll to position [194, 0]
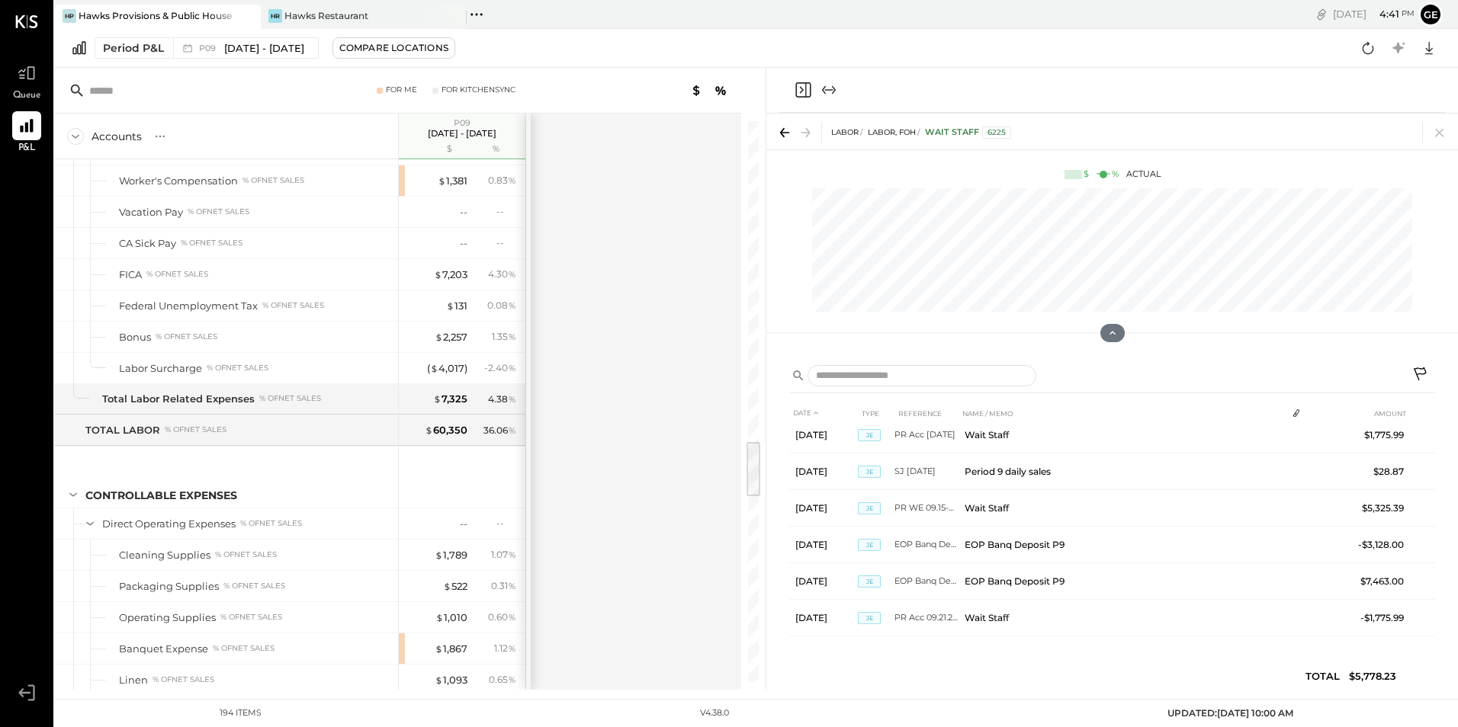
scroll to position [3202, 0]
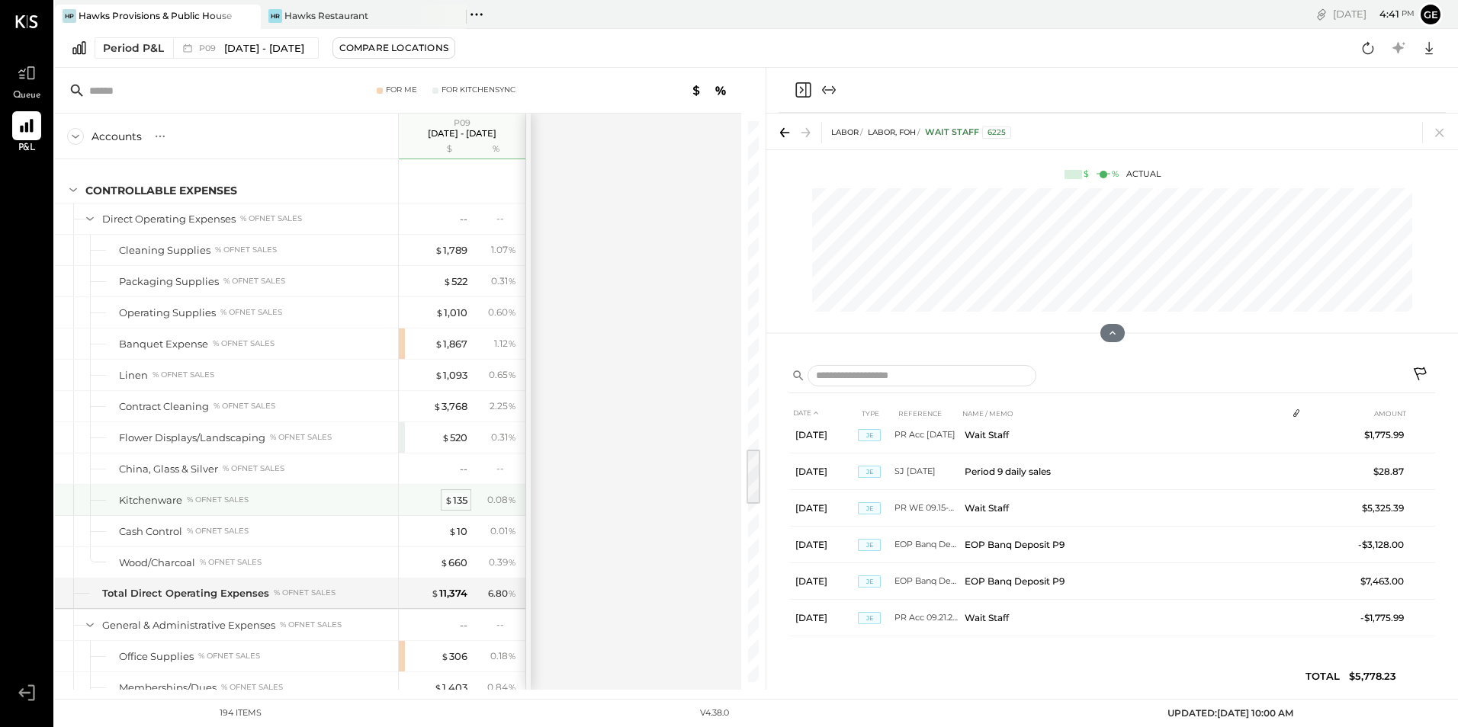
click at [454, 496] on div "$ 135" at bounding box center [456, 500] width 23 height 14
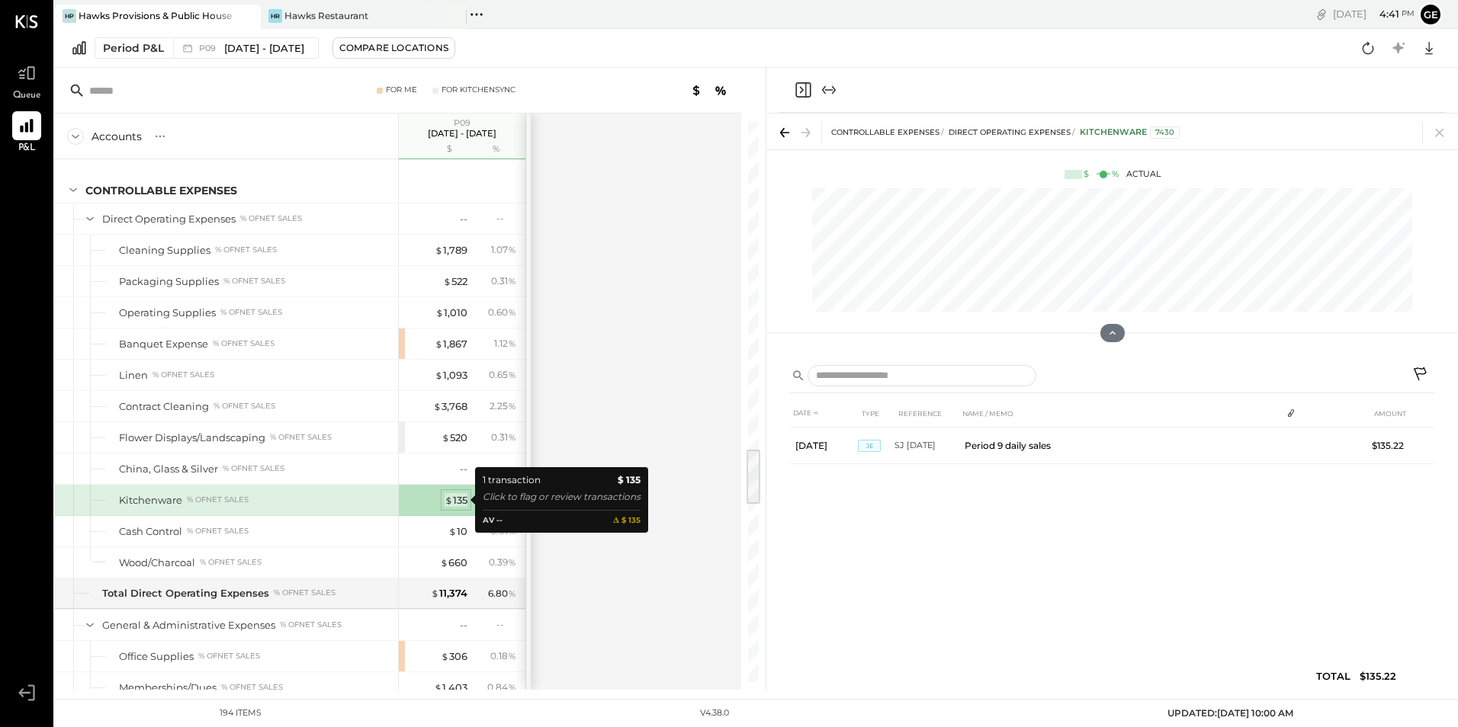
scroll to position [0, 0]
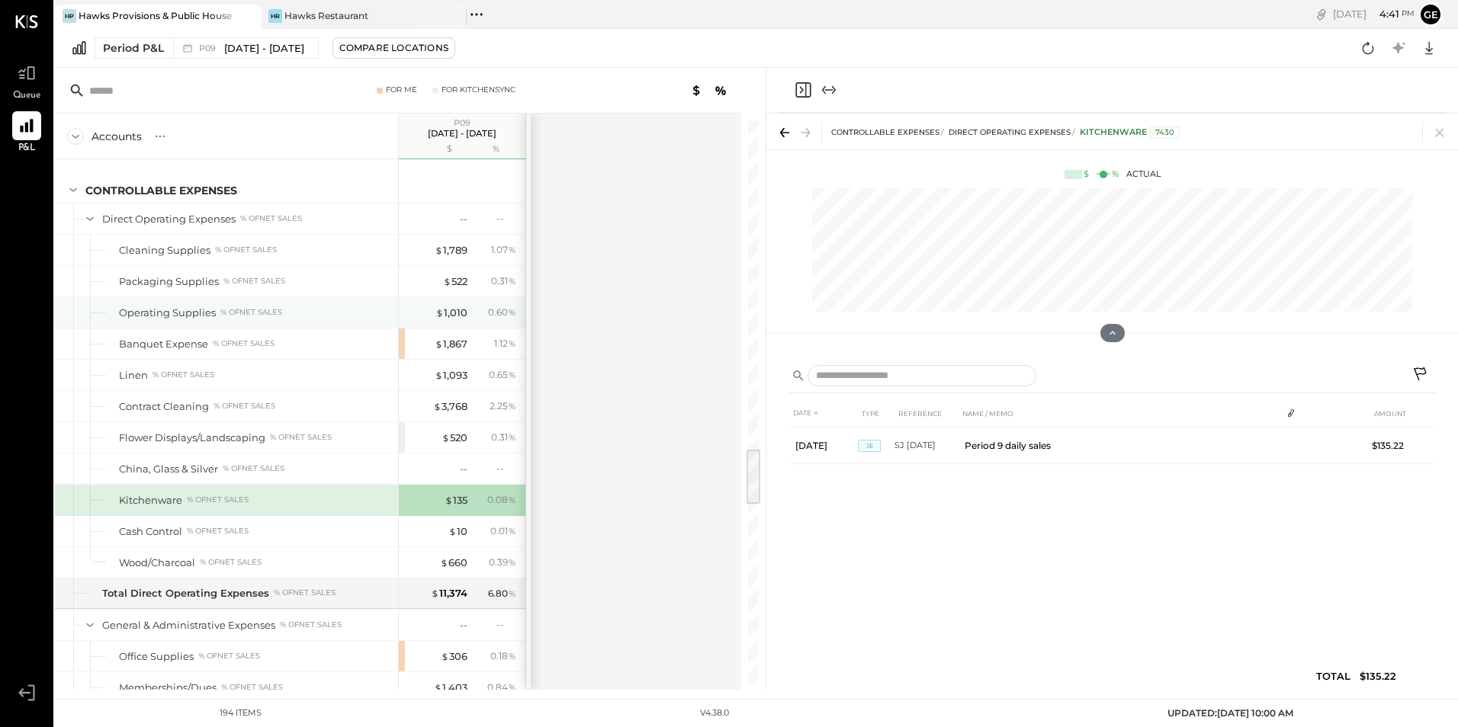
click at [222, 322] on div "Operating Supplies % of NET SALES" at bounding box center [226, 312] width 343 height 30
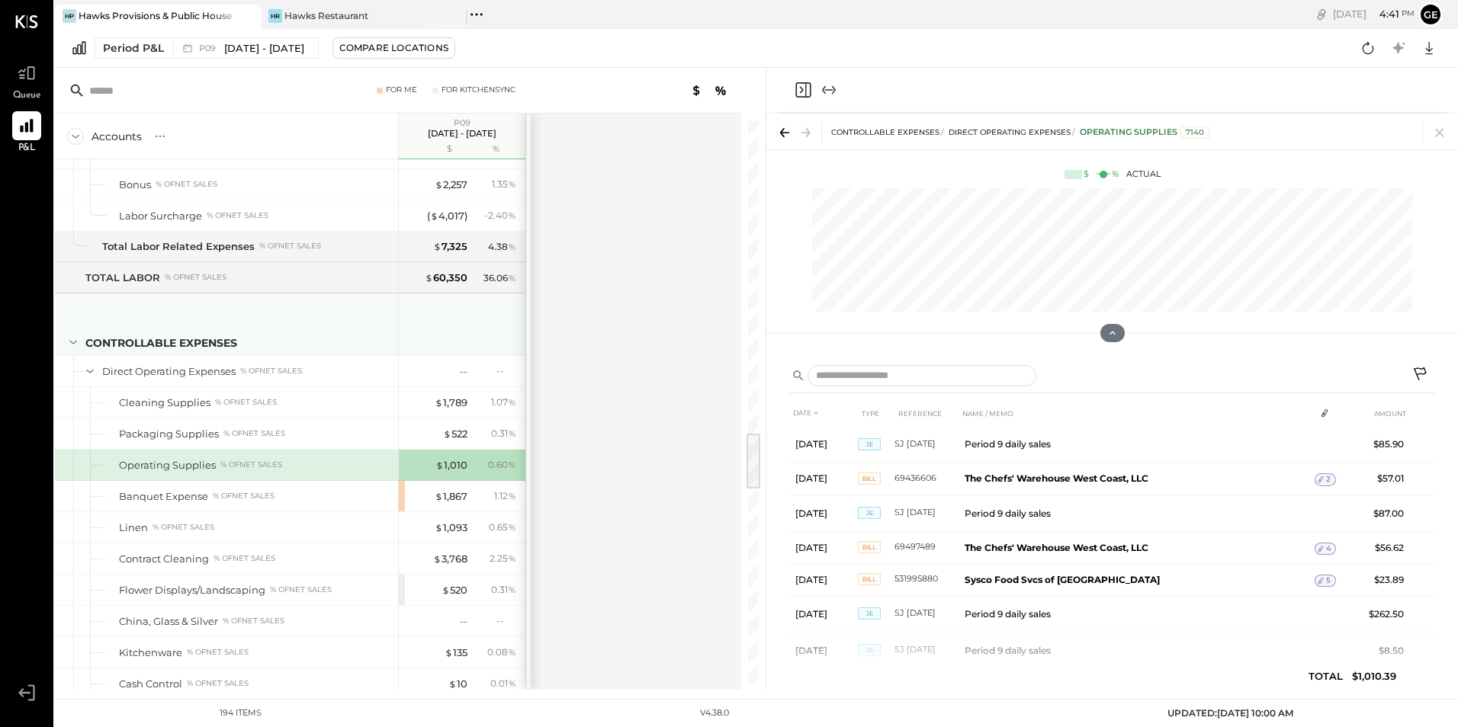
scroll to position [3355, 0]
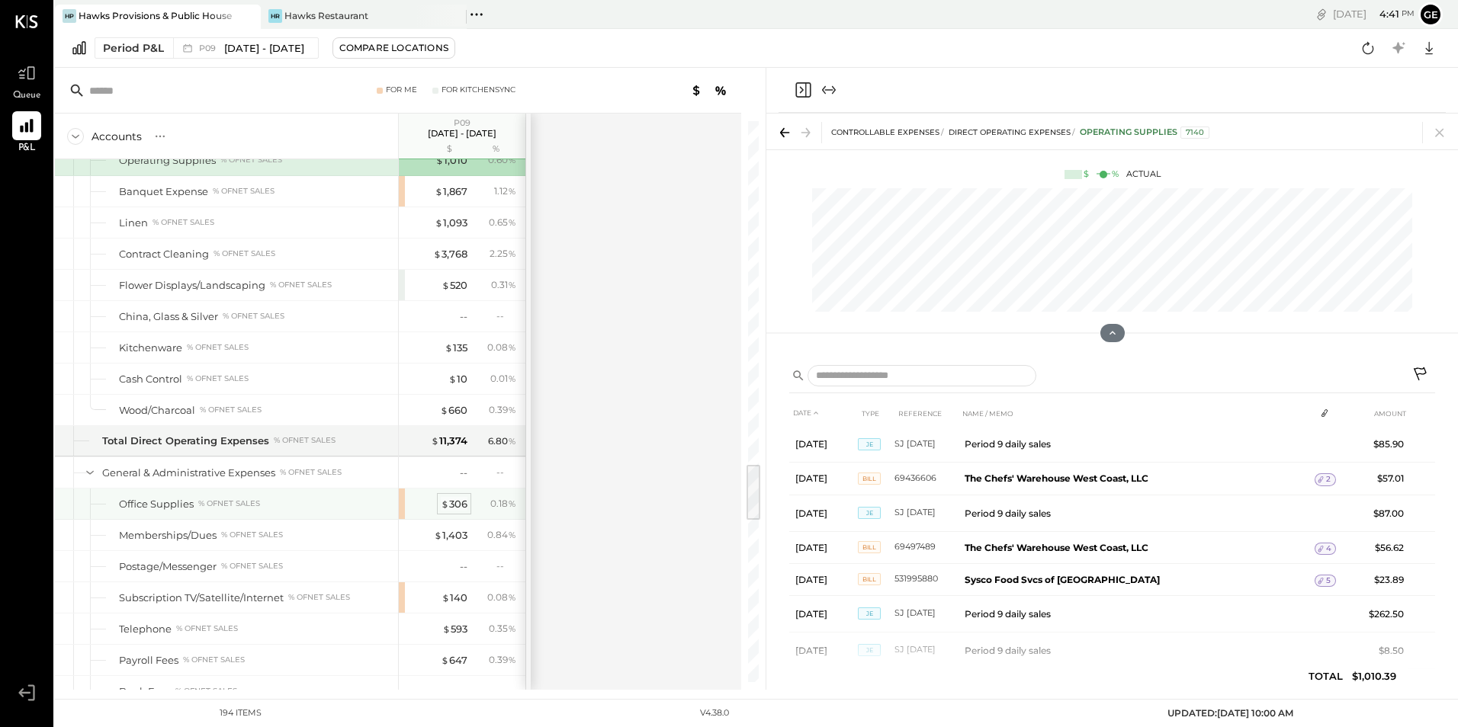
click at [461, 503] on div "$ 306" at bounding box center [454, 504] width 27 height 14
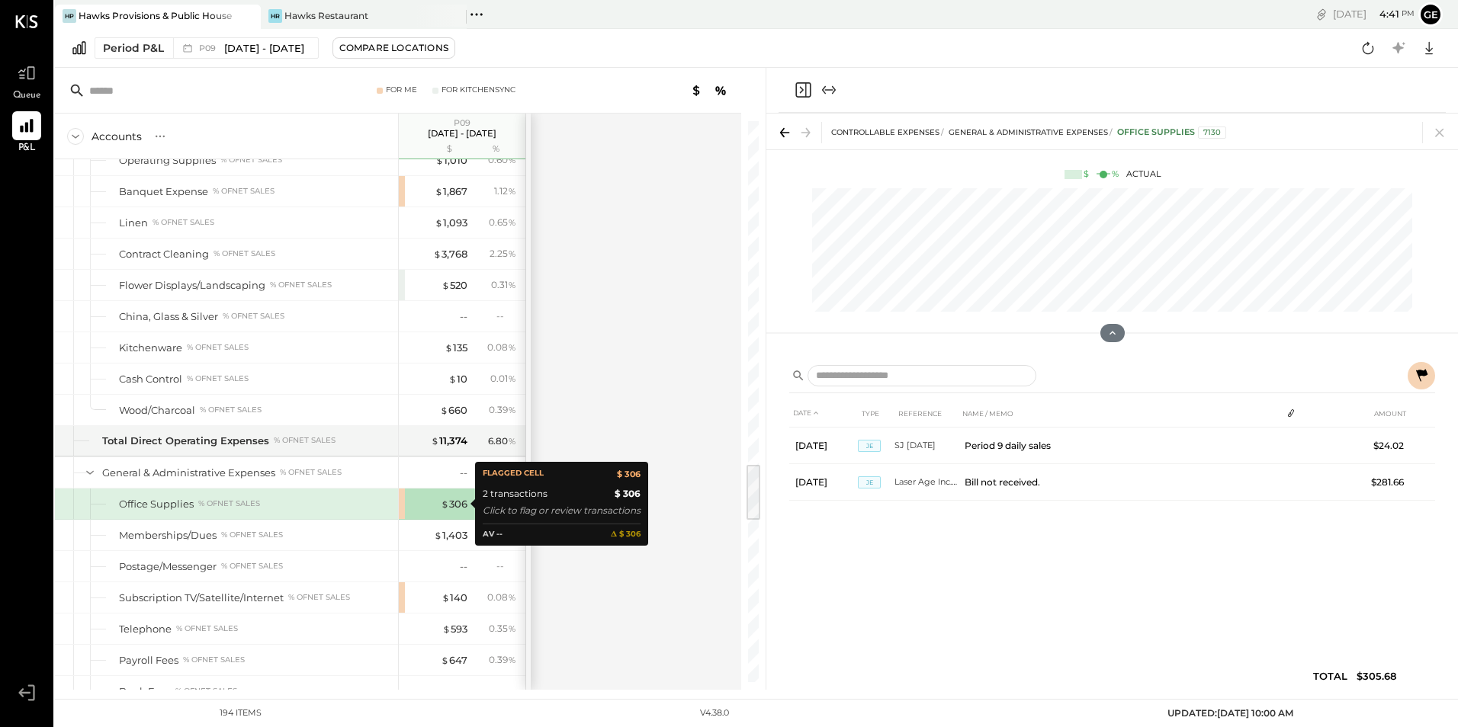
scroll to position [0, 0]
